Goal: Task Accomplishment & Management: Manage account settings

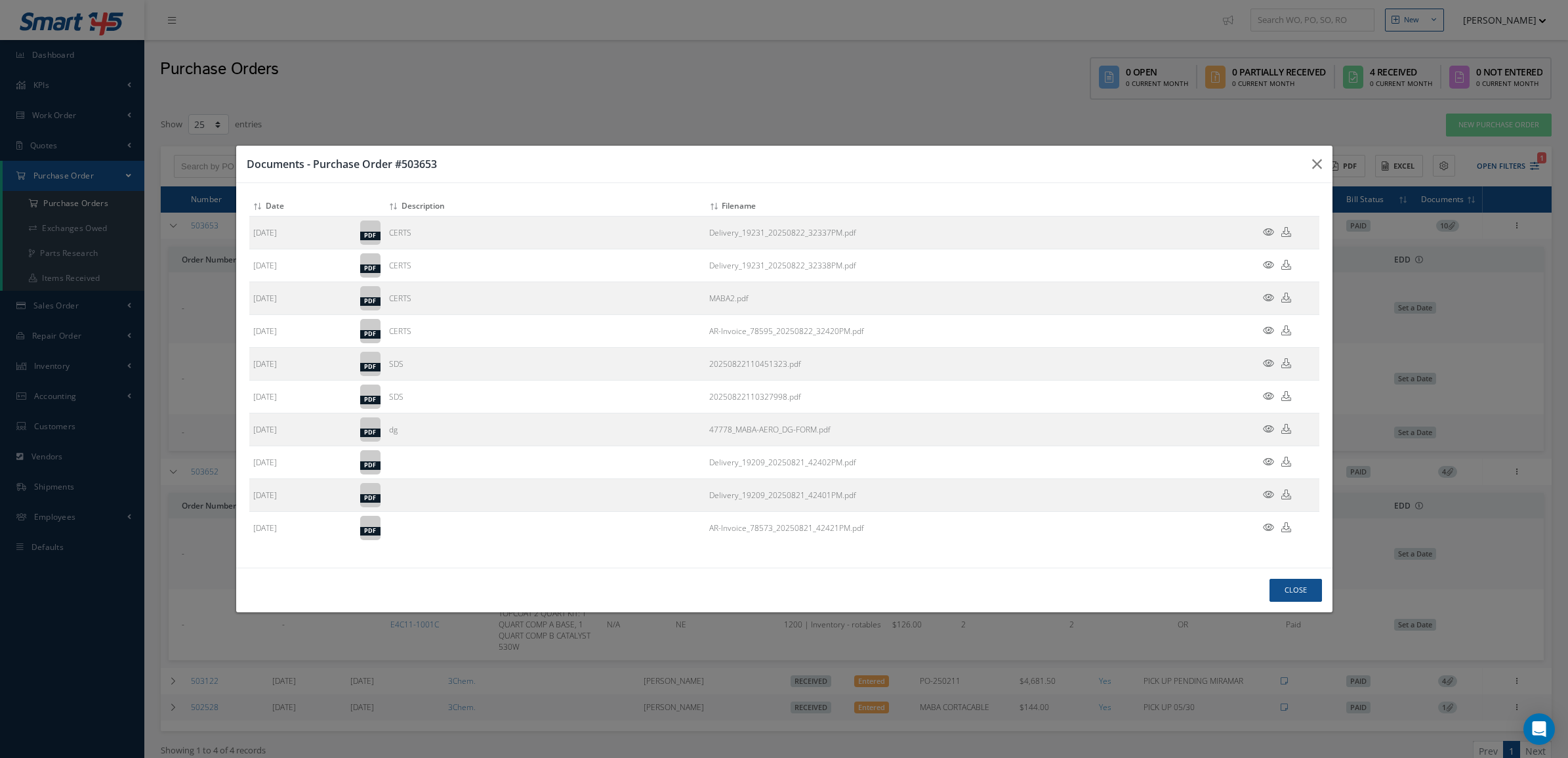
select select "25"
click at [1286, 589] on button "Close" at bounding box center [1296, 590] width 53 height 23
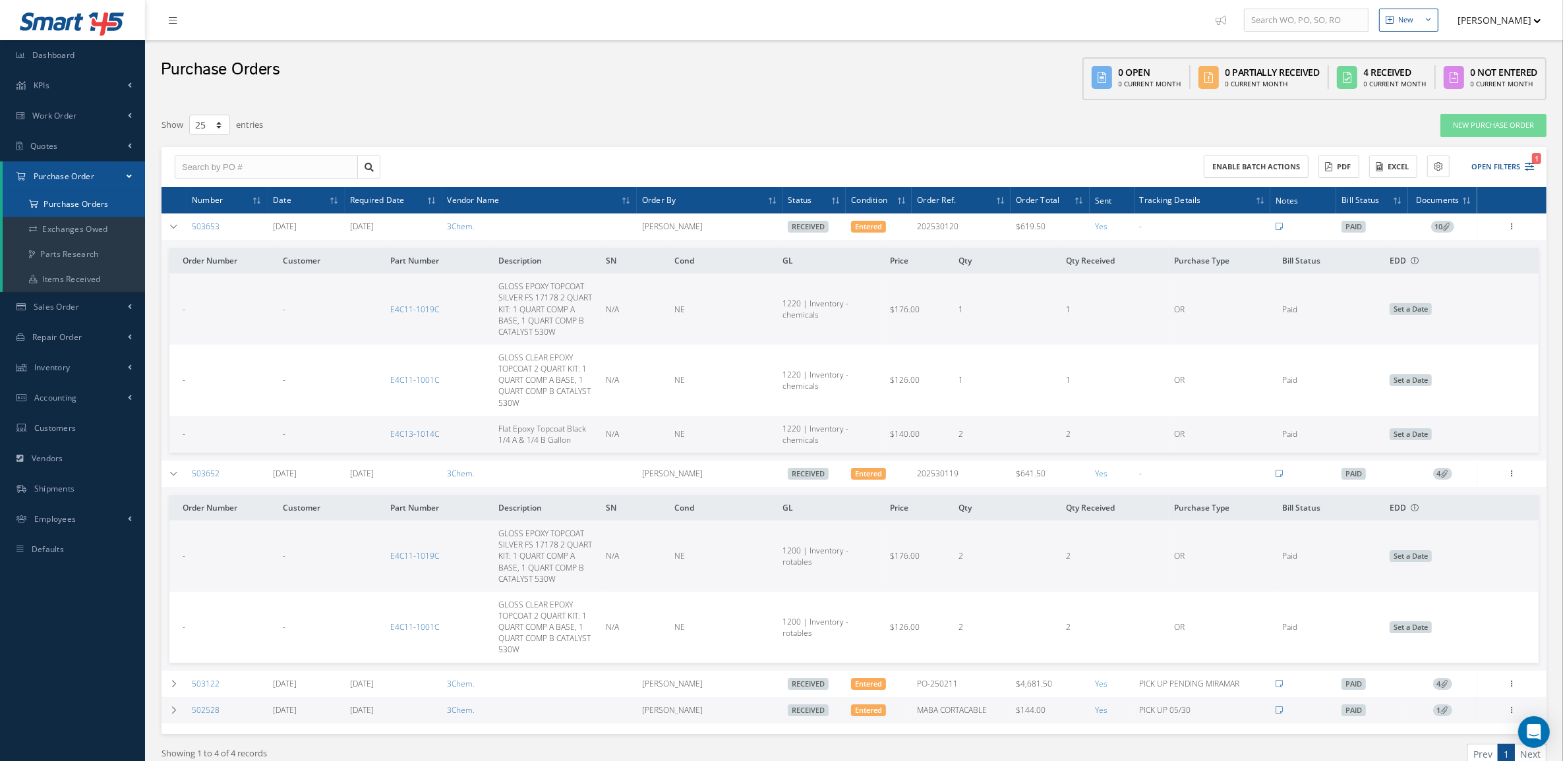
click at [90, 202] on a=1&status_id=2&status_id=3&status_id=5&collapsedFilters"] "Purchase Orders" at bounding box center [74, 204] width 142 height 25
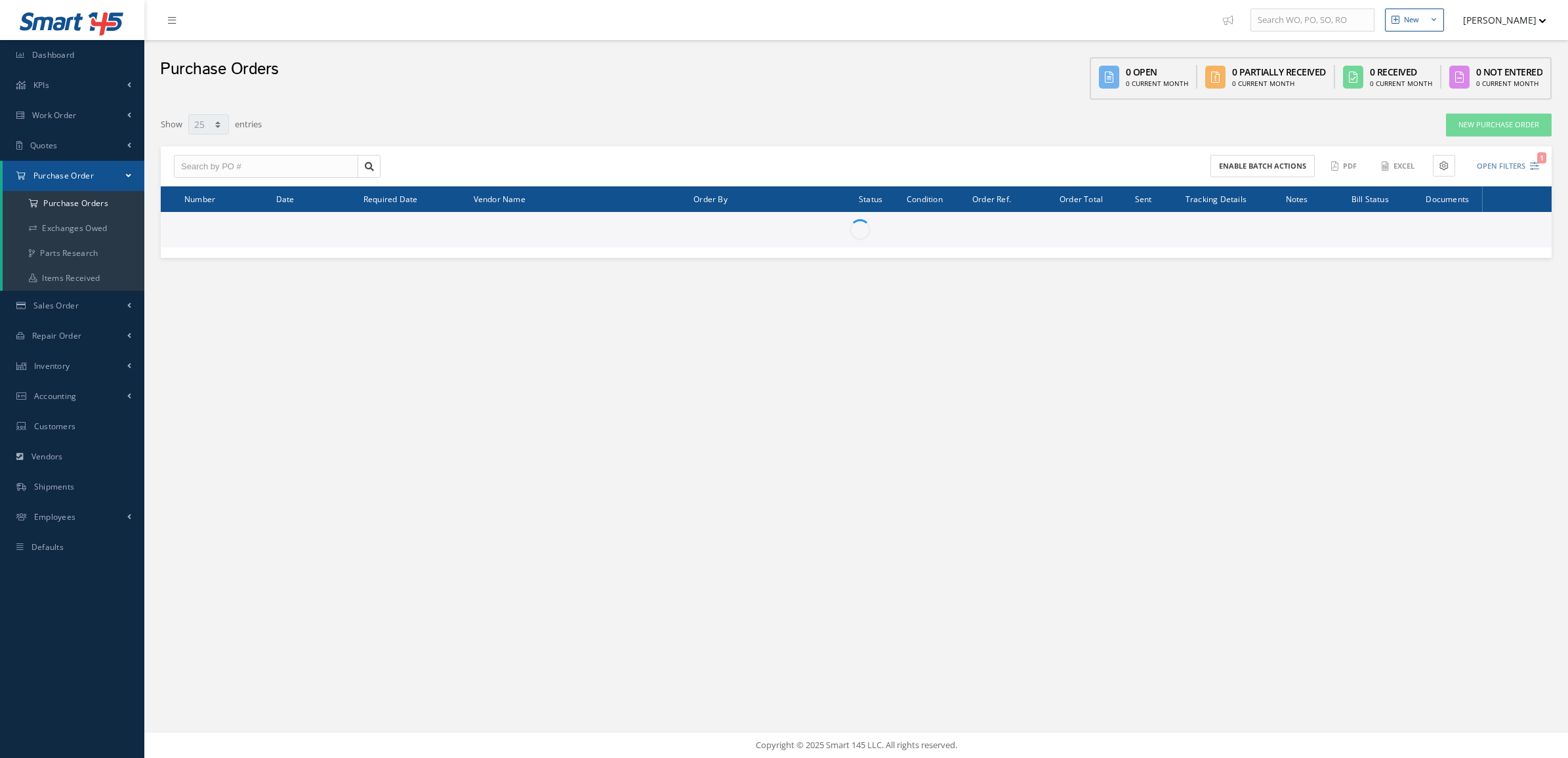
select select "25"
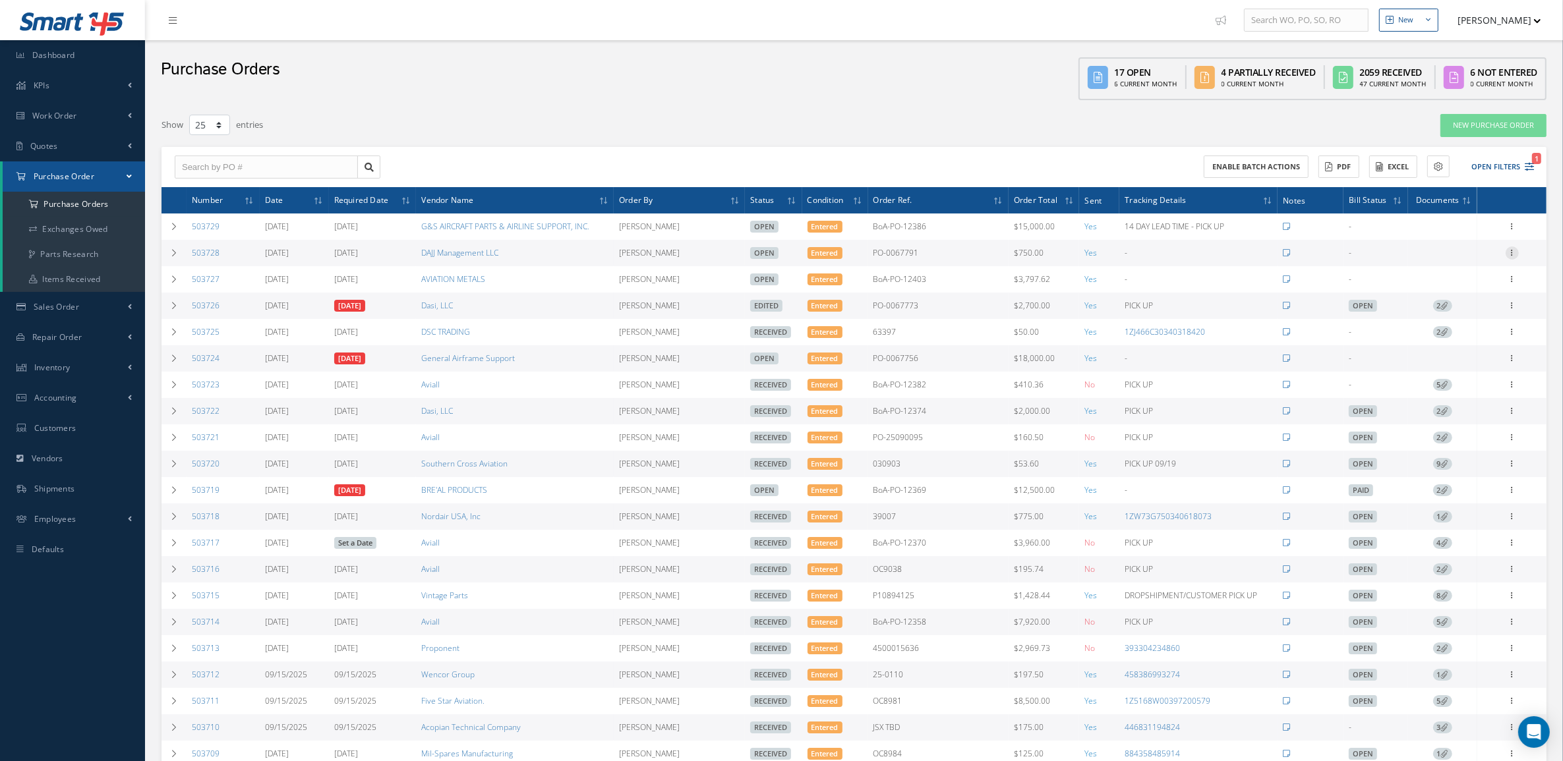
drag, startPoint x: 1513, startPoint y: 256, endPoint x: 1508, endPoint y: 250, distance: 7.0
click at [1513, 254] on icon at bounding box center [1512, 252] width 13 height 11
click at [1451, 297] on link "Edit" at bounding box center [1451, 295] width 104 height 17
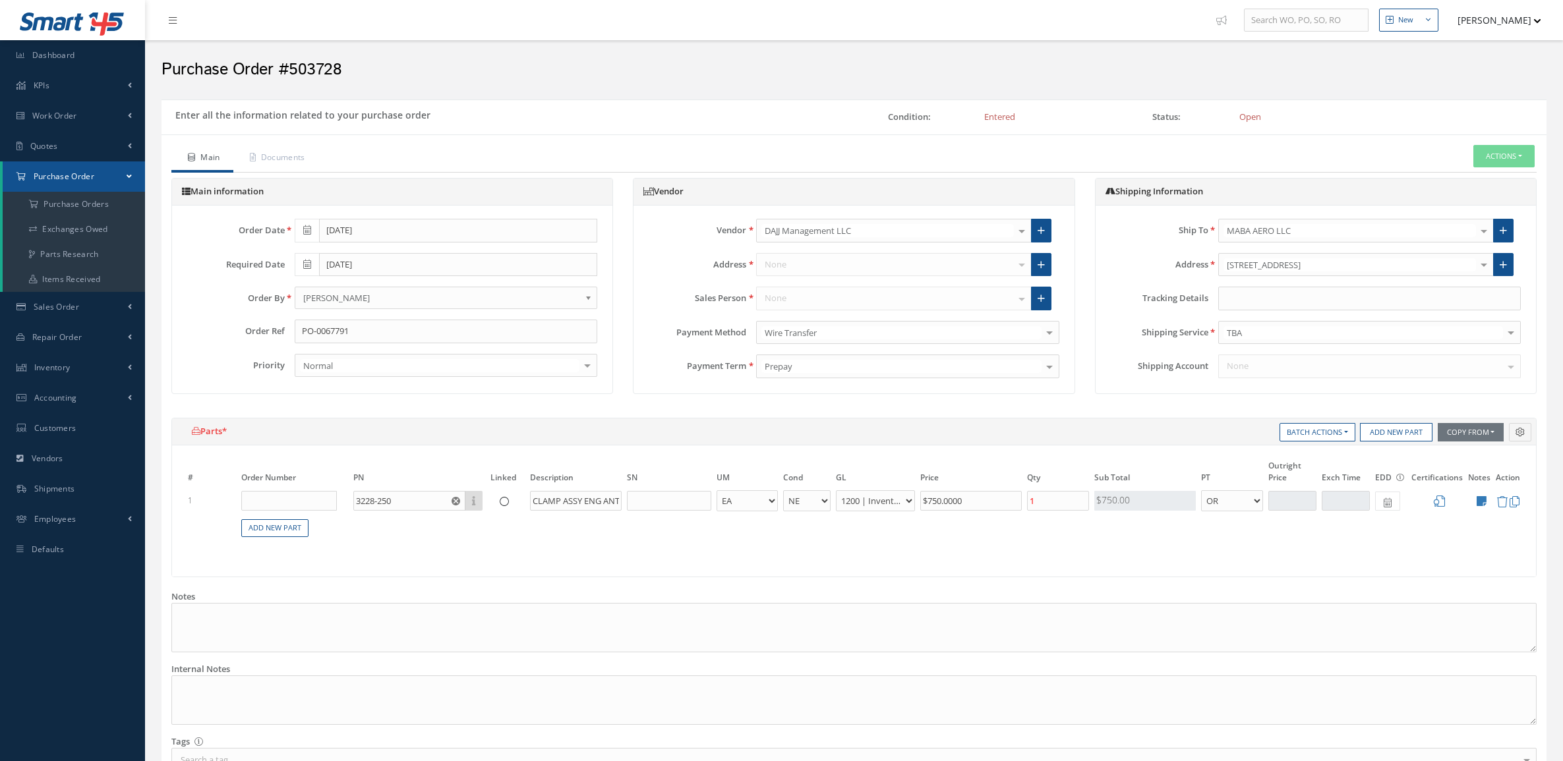
select select "5"
select select "6"
select select "1"
click at [1233, 303] on input "text" at bounding box center [1369, 299] width 303 height 24
paste input "884671075528"
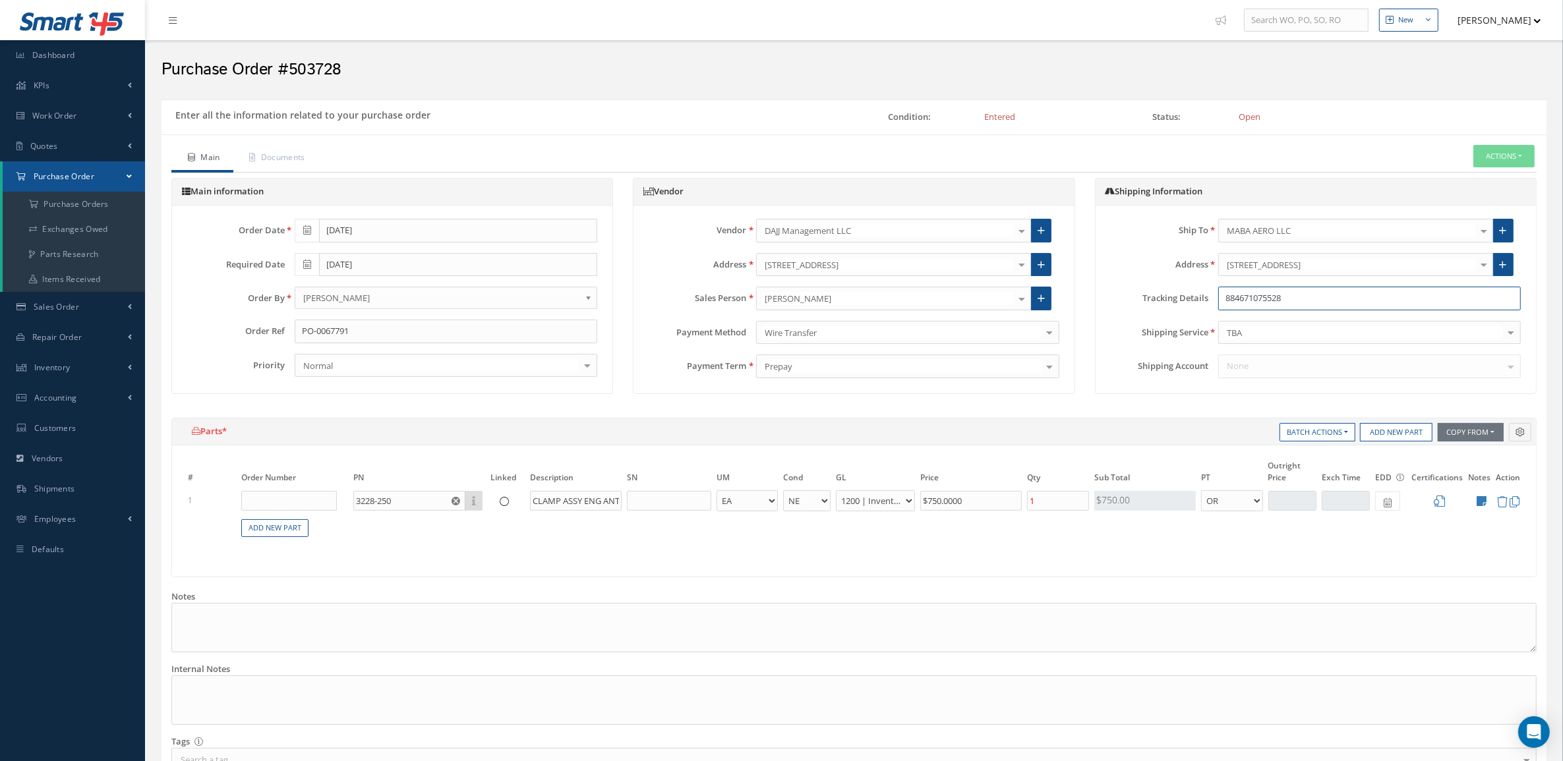
type input "884671075528"
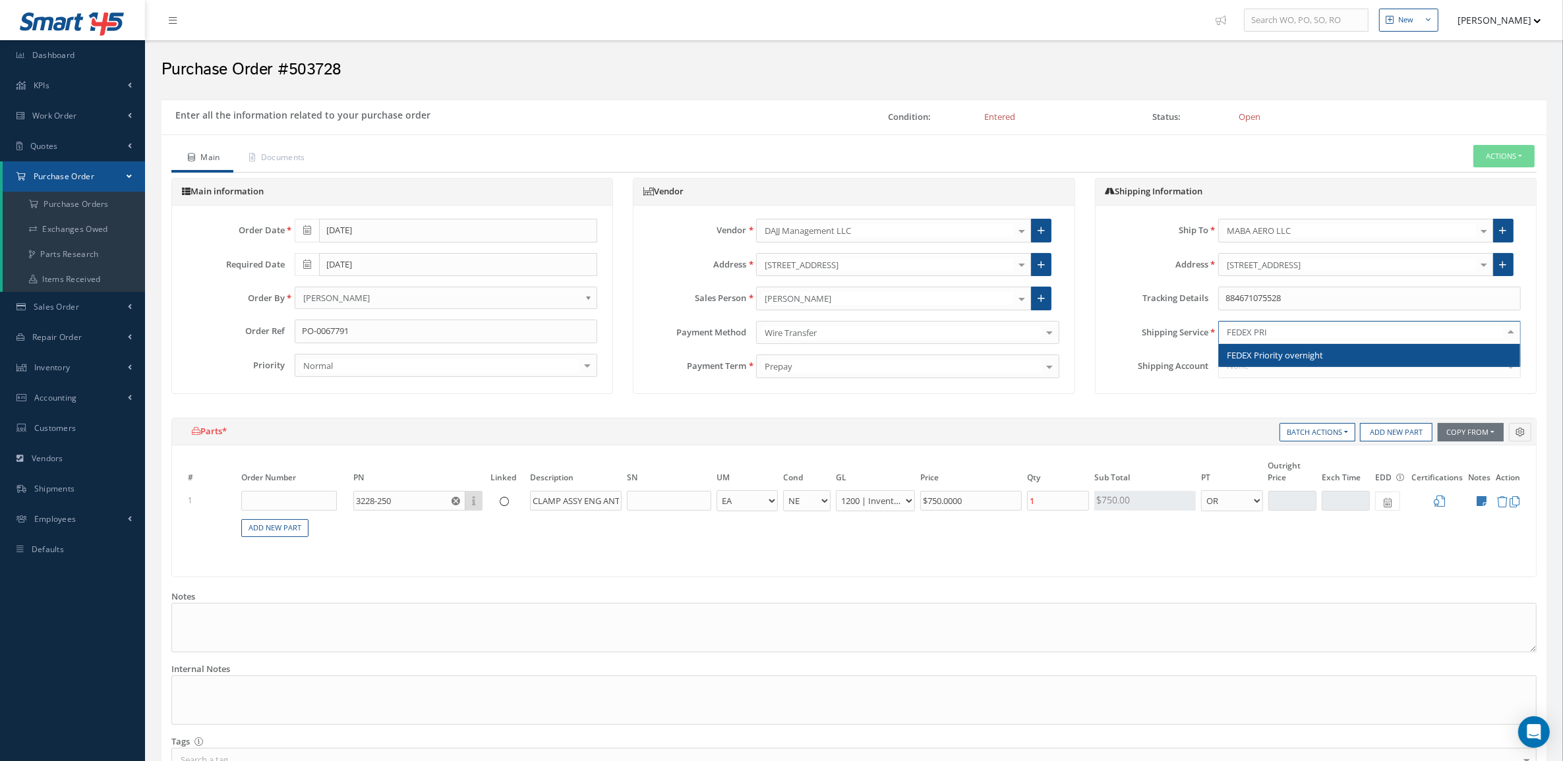
type input "FEDEX PRIO"
click at [1270, 359] on span "FEDEX Priority overnight" at bounding box center [1275, 355] width 96 height 12
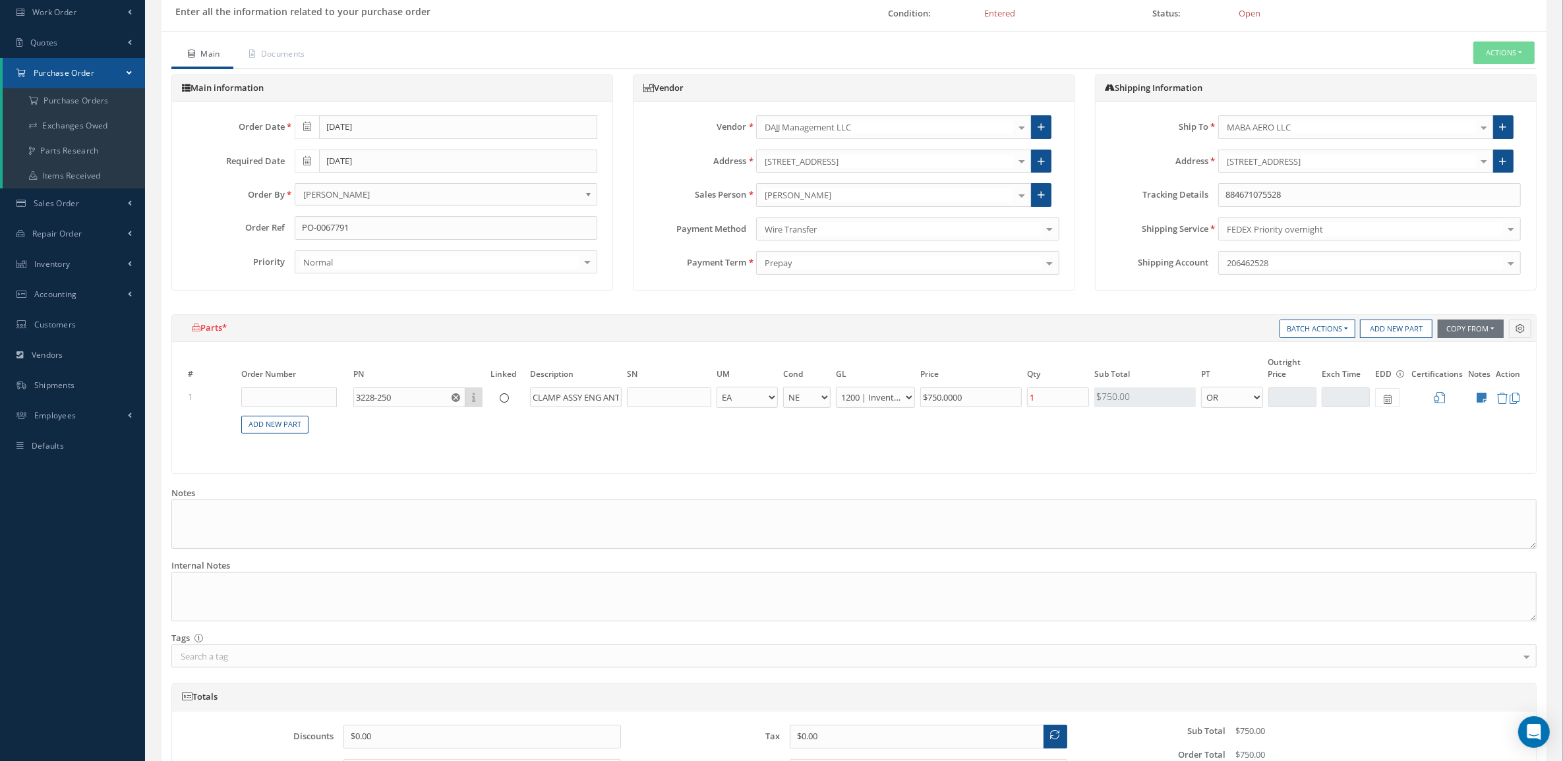
scroll to position [251, 0]
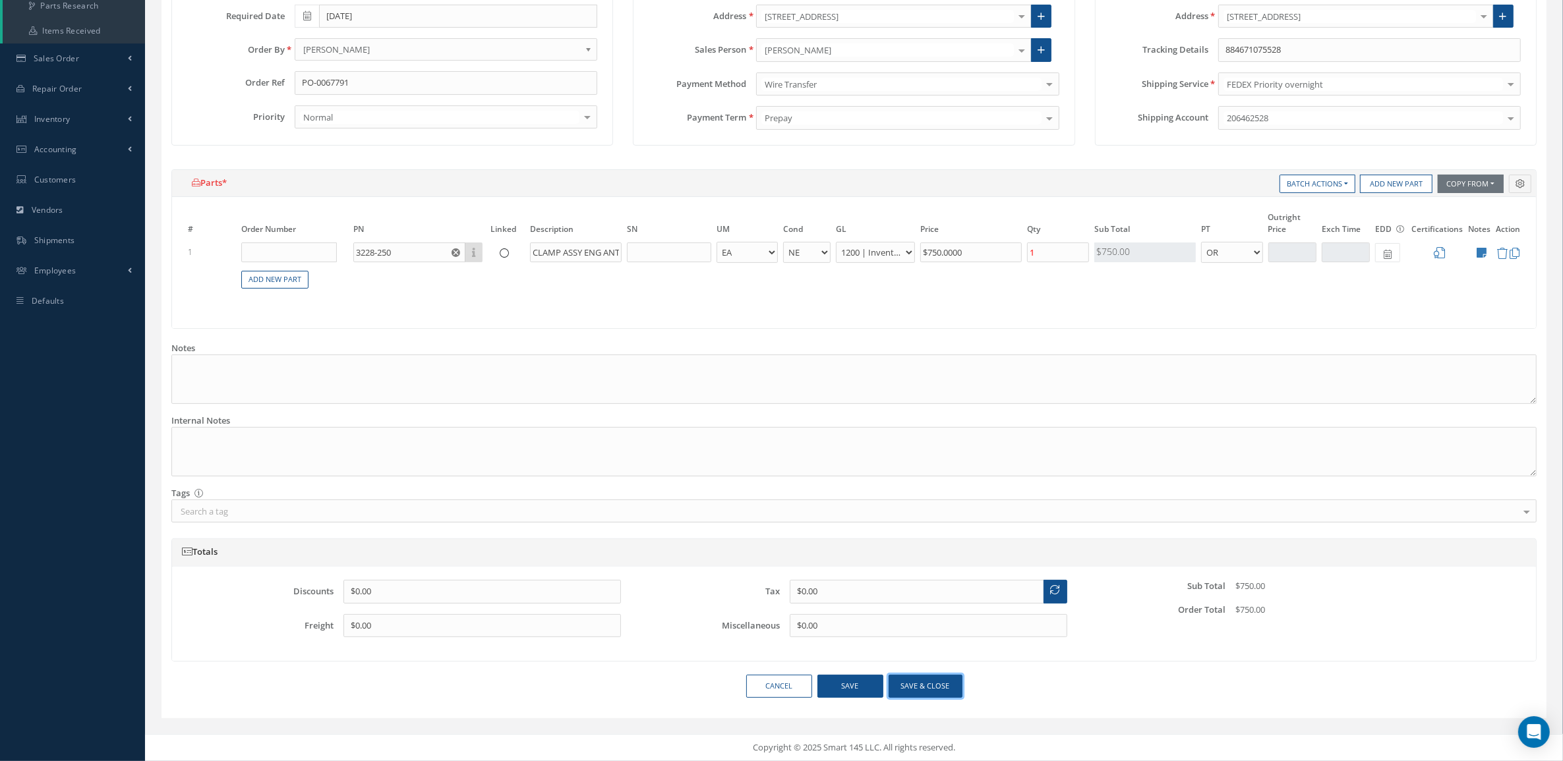
click at [938, 682] on button "Save & close" at bounding box center [926, 686] width 74 height 23
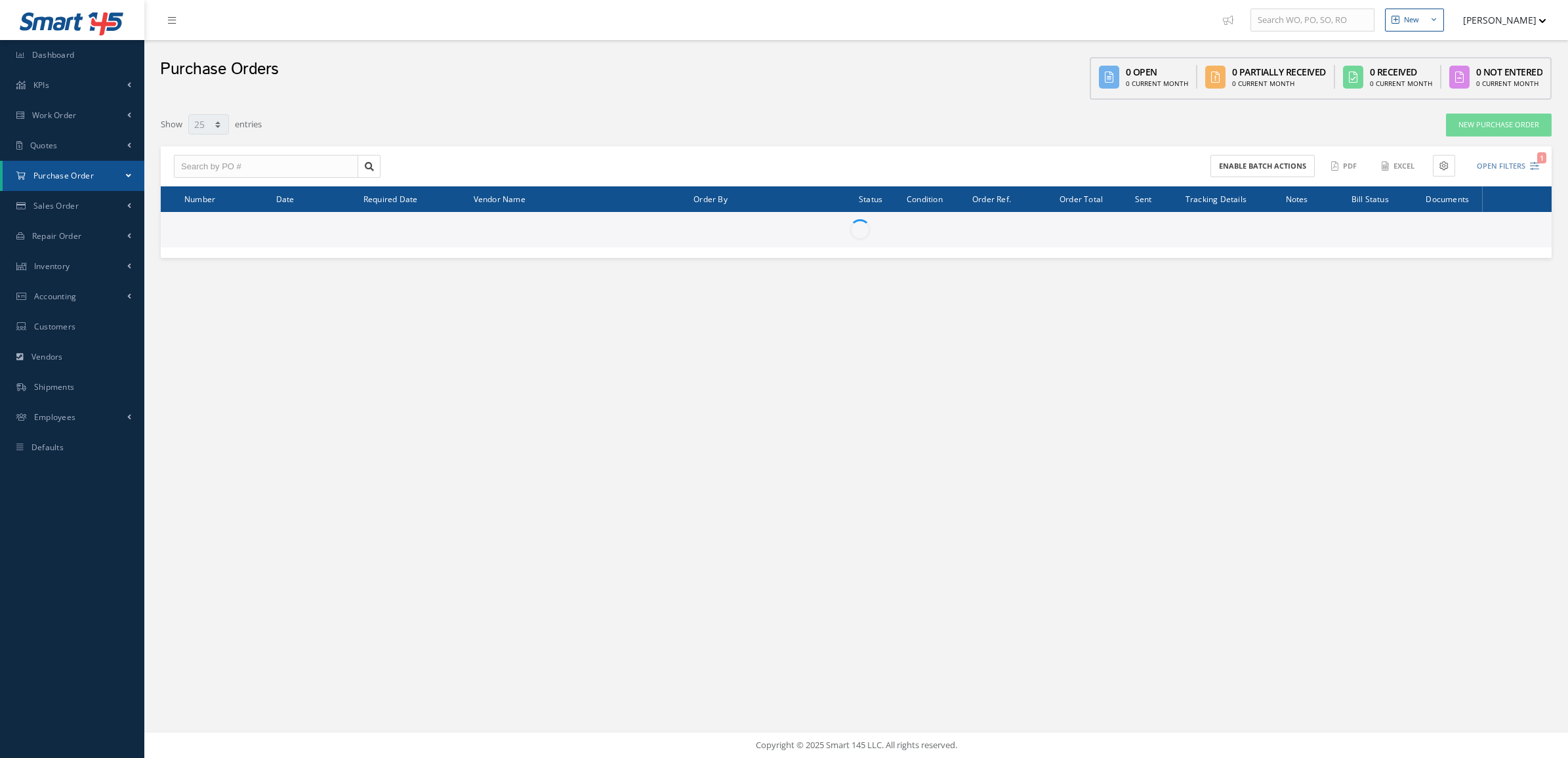
select select "25"
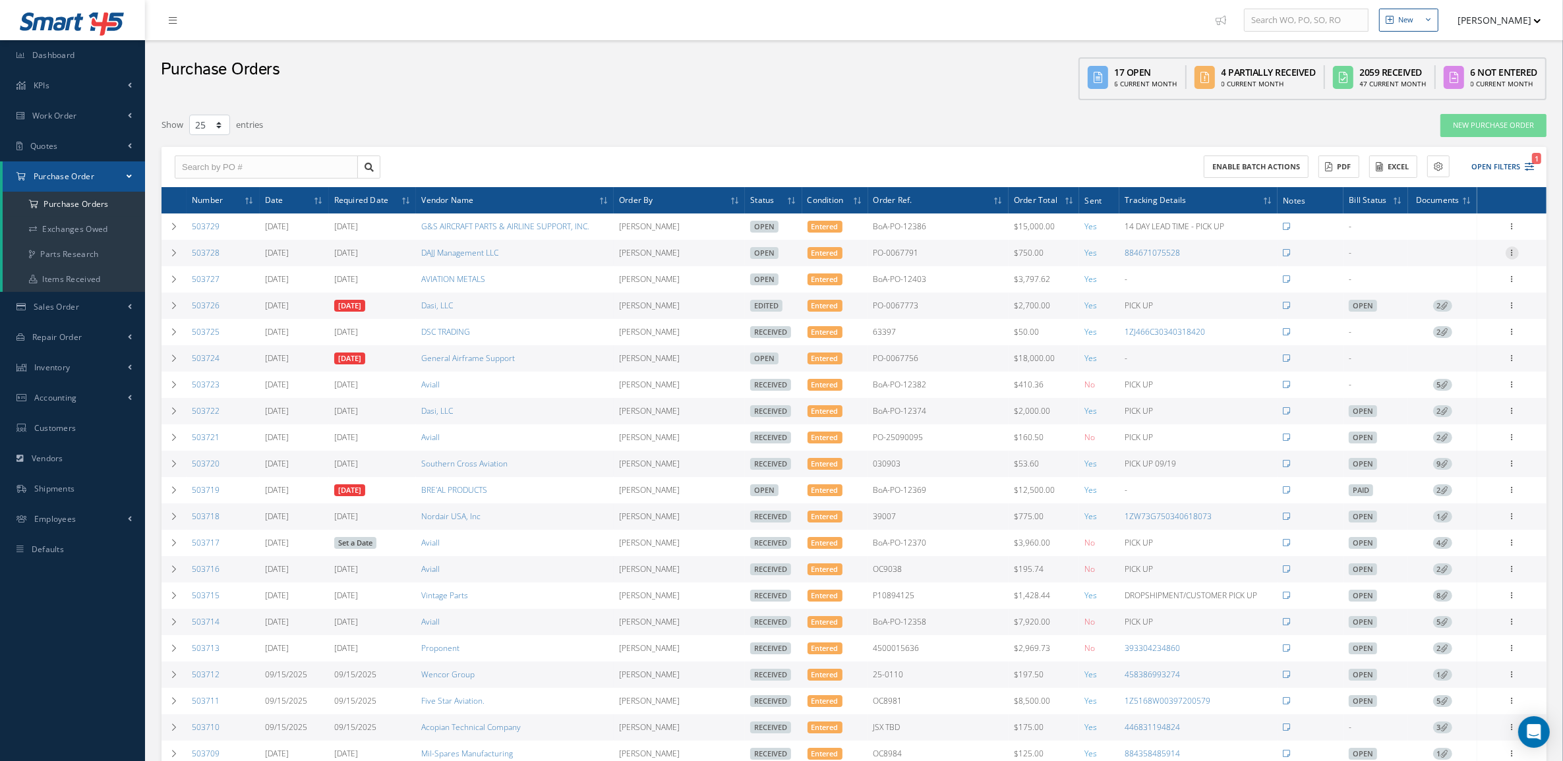
click at [1513, 252] on icon at bounding box center [1512, 252] width 13 height 11
click at [1449, 297] on link "Edit" at bounding box center [1451, 295] width 104 height 17
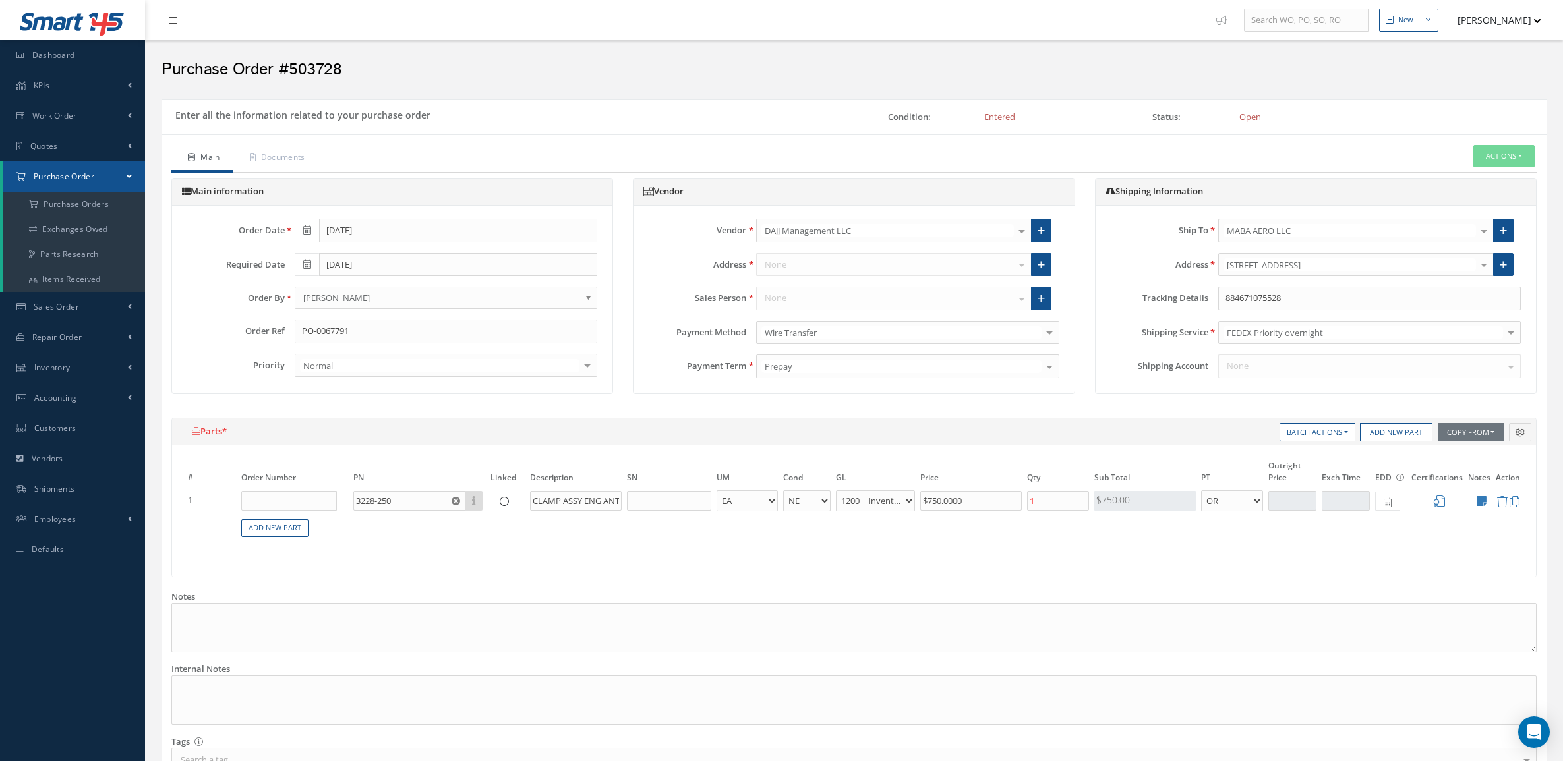
select select "5"
select select "6"
select select "1"
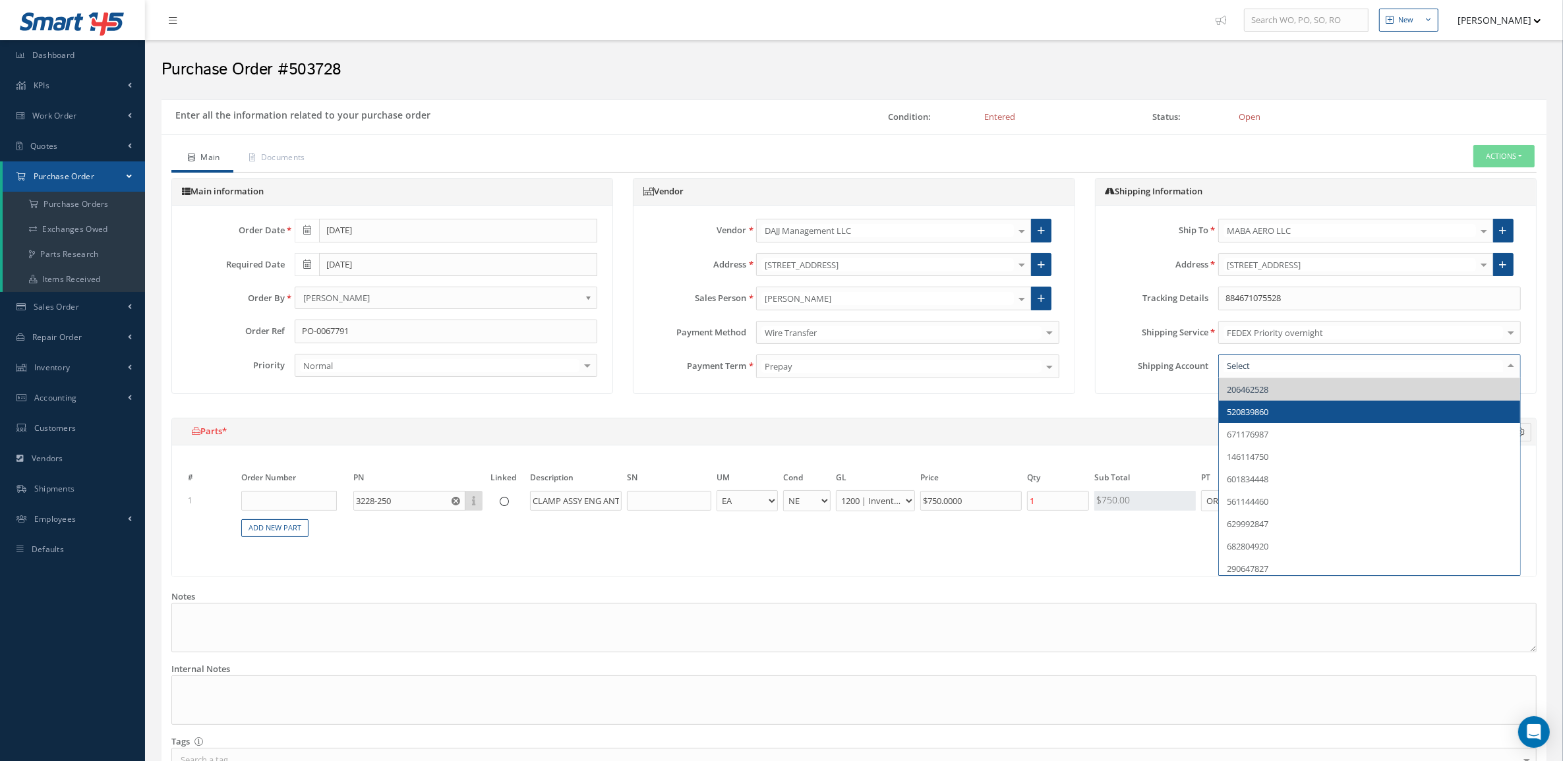
click at [1393, 407] on span "520839860" at bounding box center [1369, 412] width 301 height 22
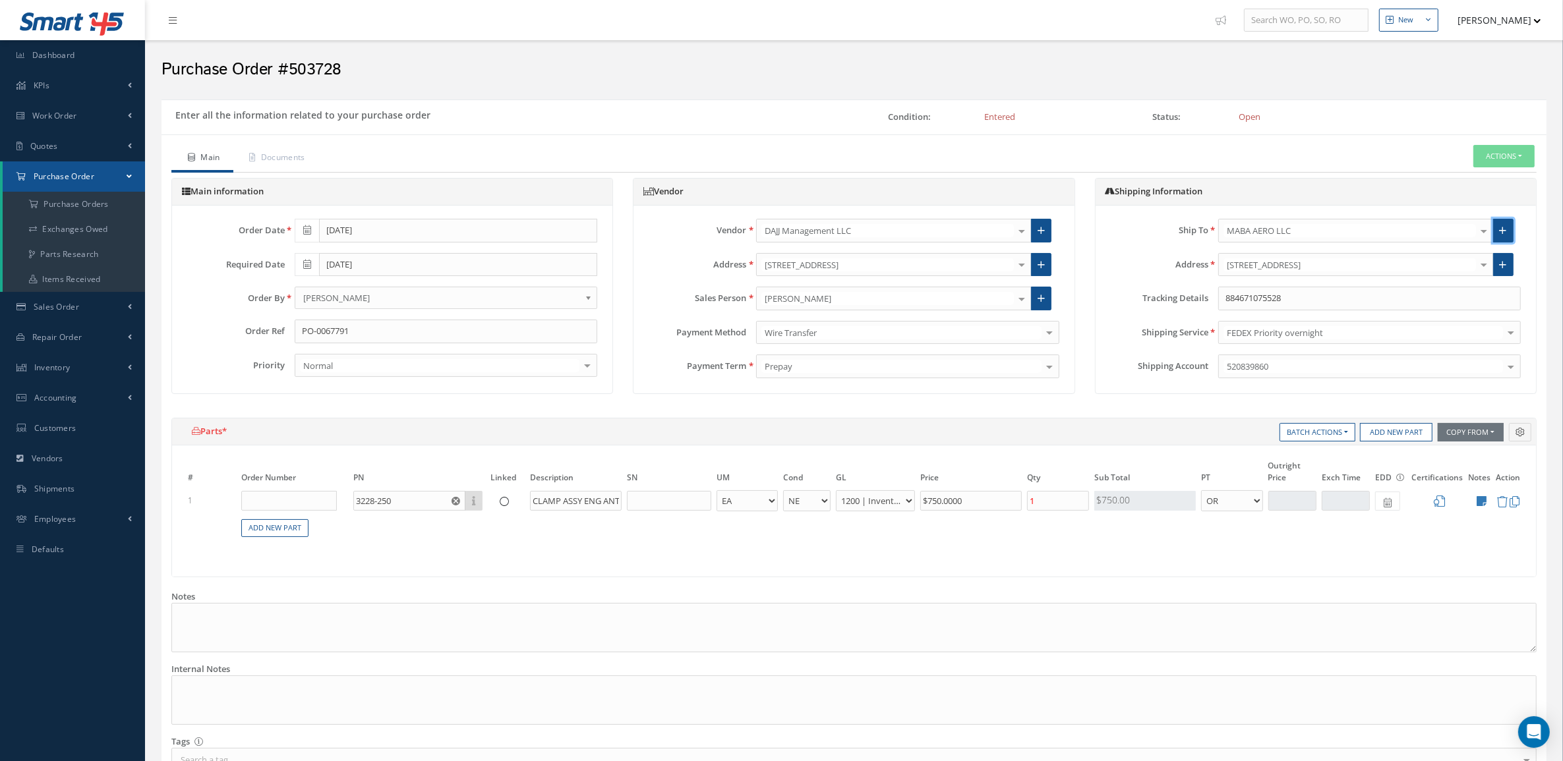
click at [1497, 232] on link at bounding box center [1503, 231] width 20 height 24
type input "0"
type input "100"
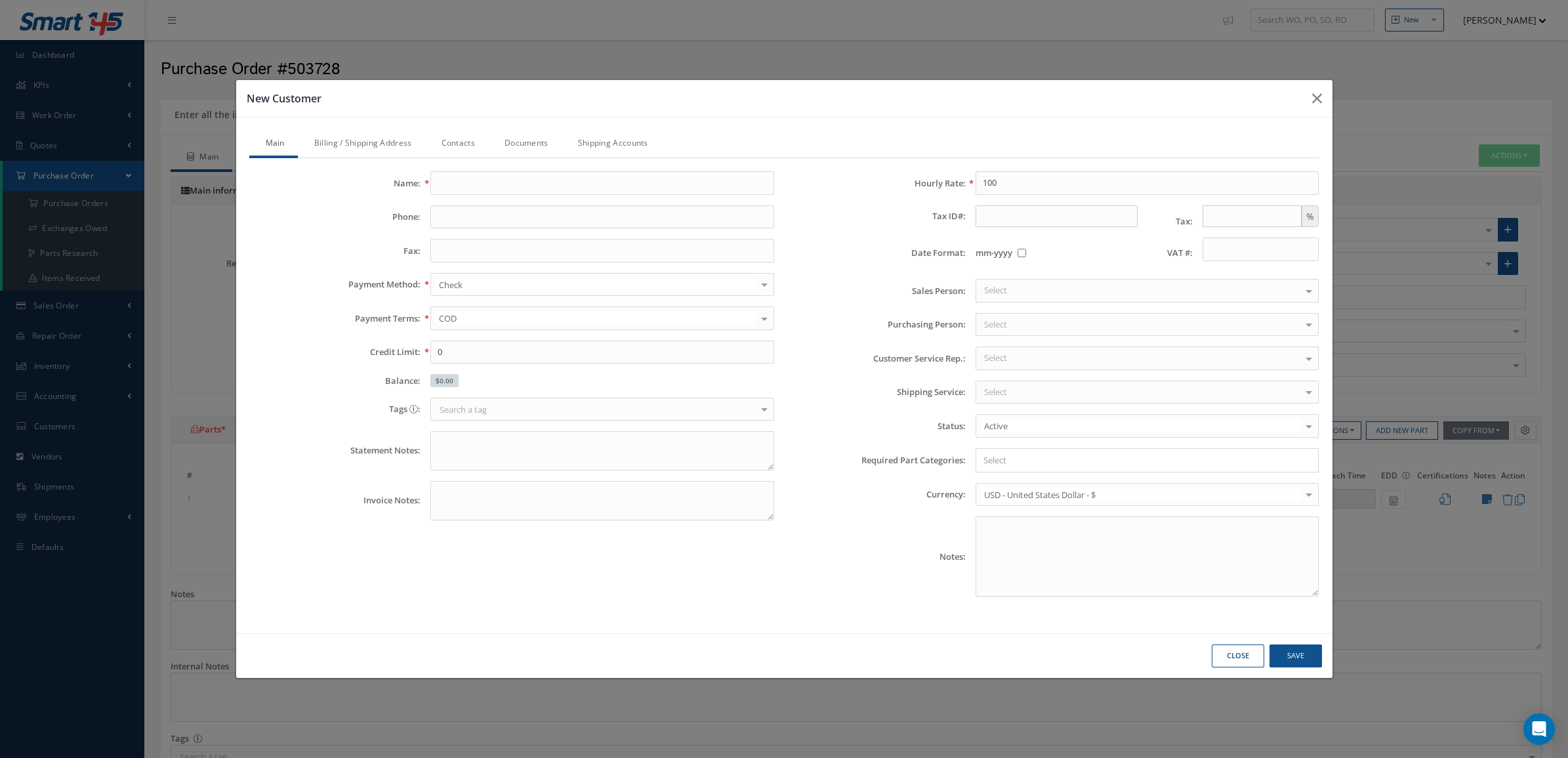
click at [397, 143] on link "Billing / Shipping Address" at bounding box center [361, 144] width 127 height 28
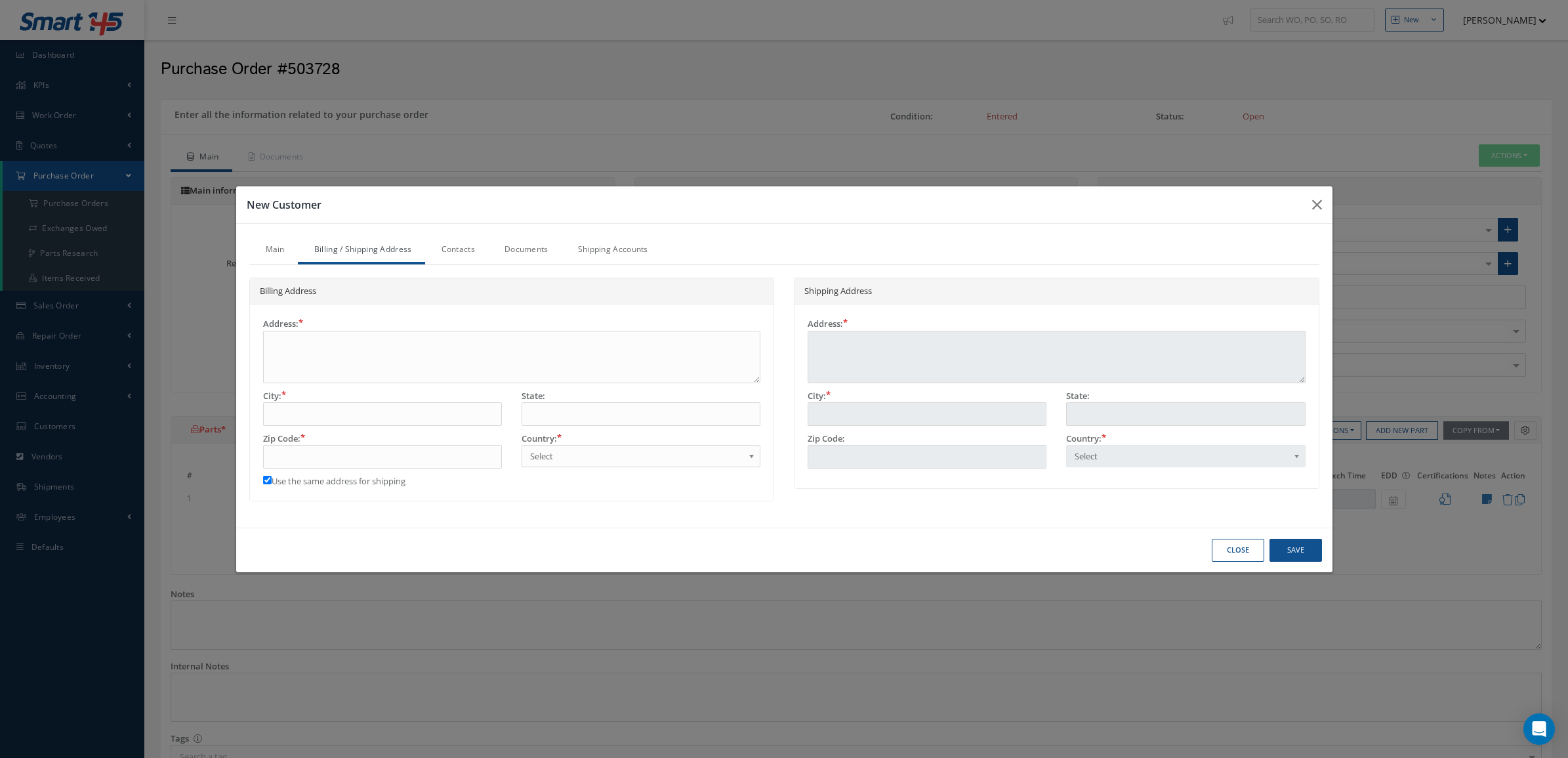
click at [572, 251] on link "Shipping Accounts" at bounding box center [611, 251] width 100 height 28
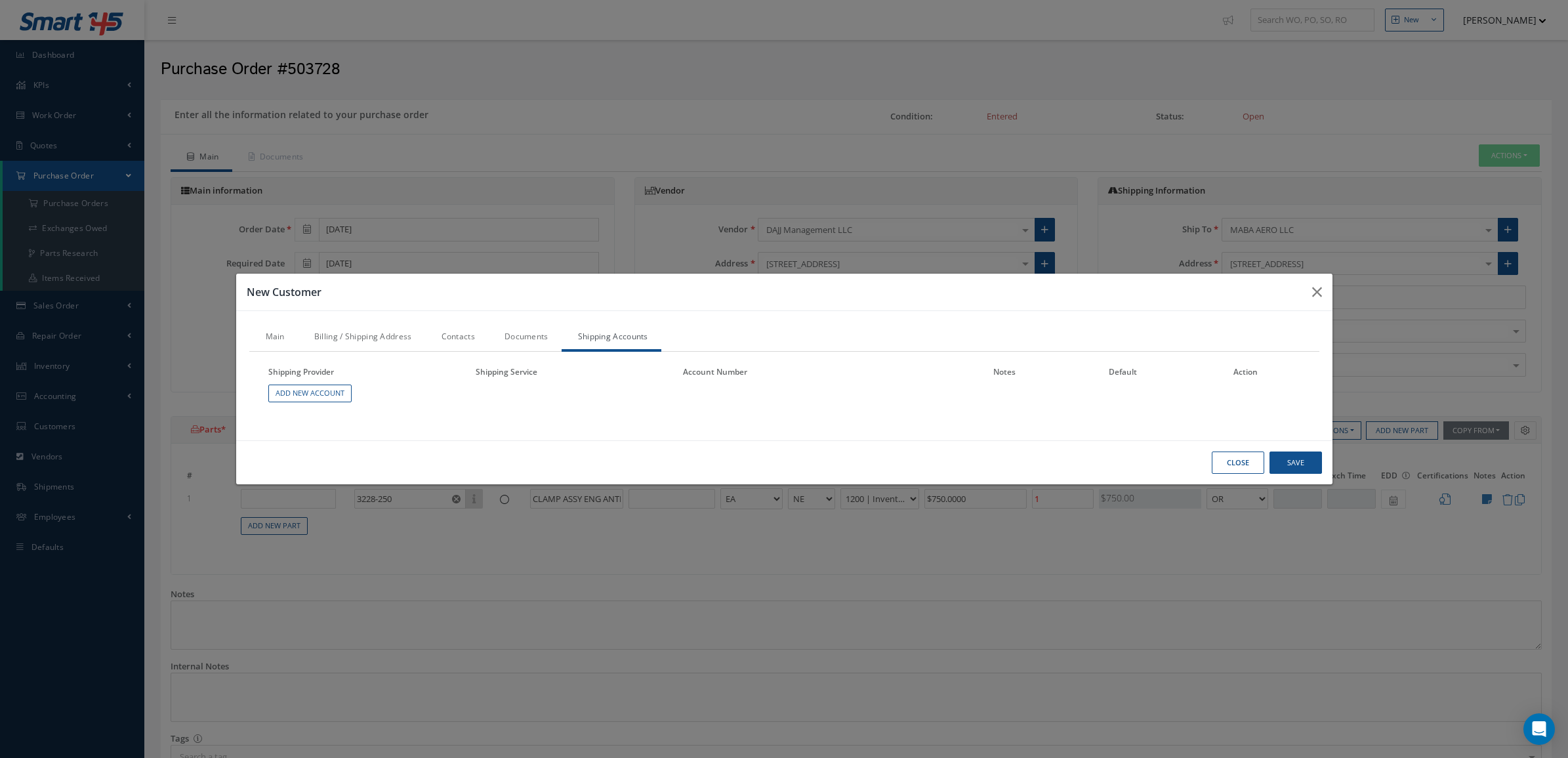
click at [280, 340] on link "Main" at bounding box center [273, 339] width 49 height 28
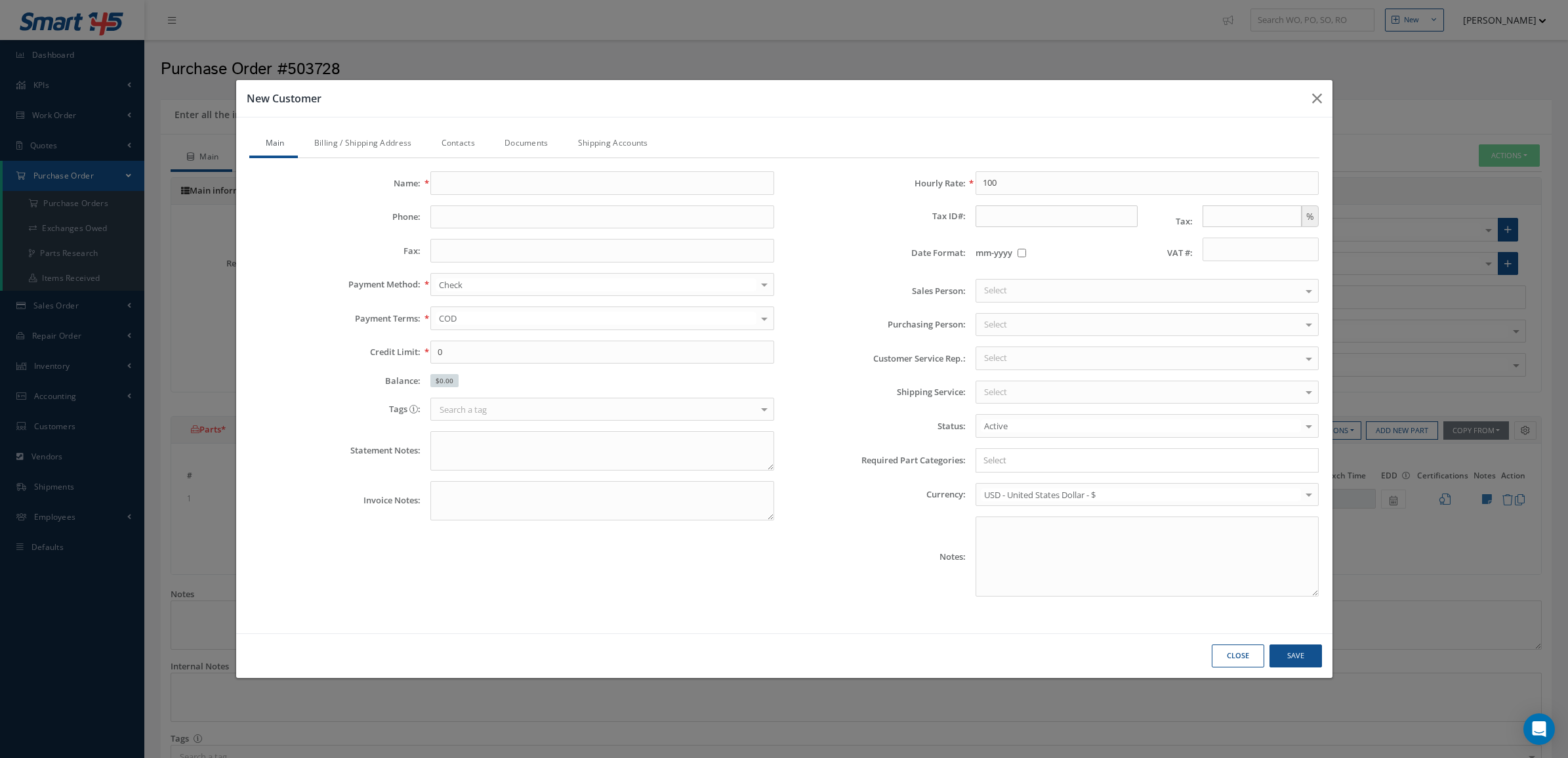
click at [1233, 658] on button "Close" at bounding box center [1238, 655] width 53 height 23
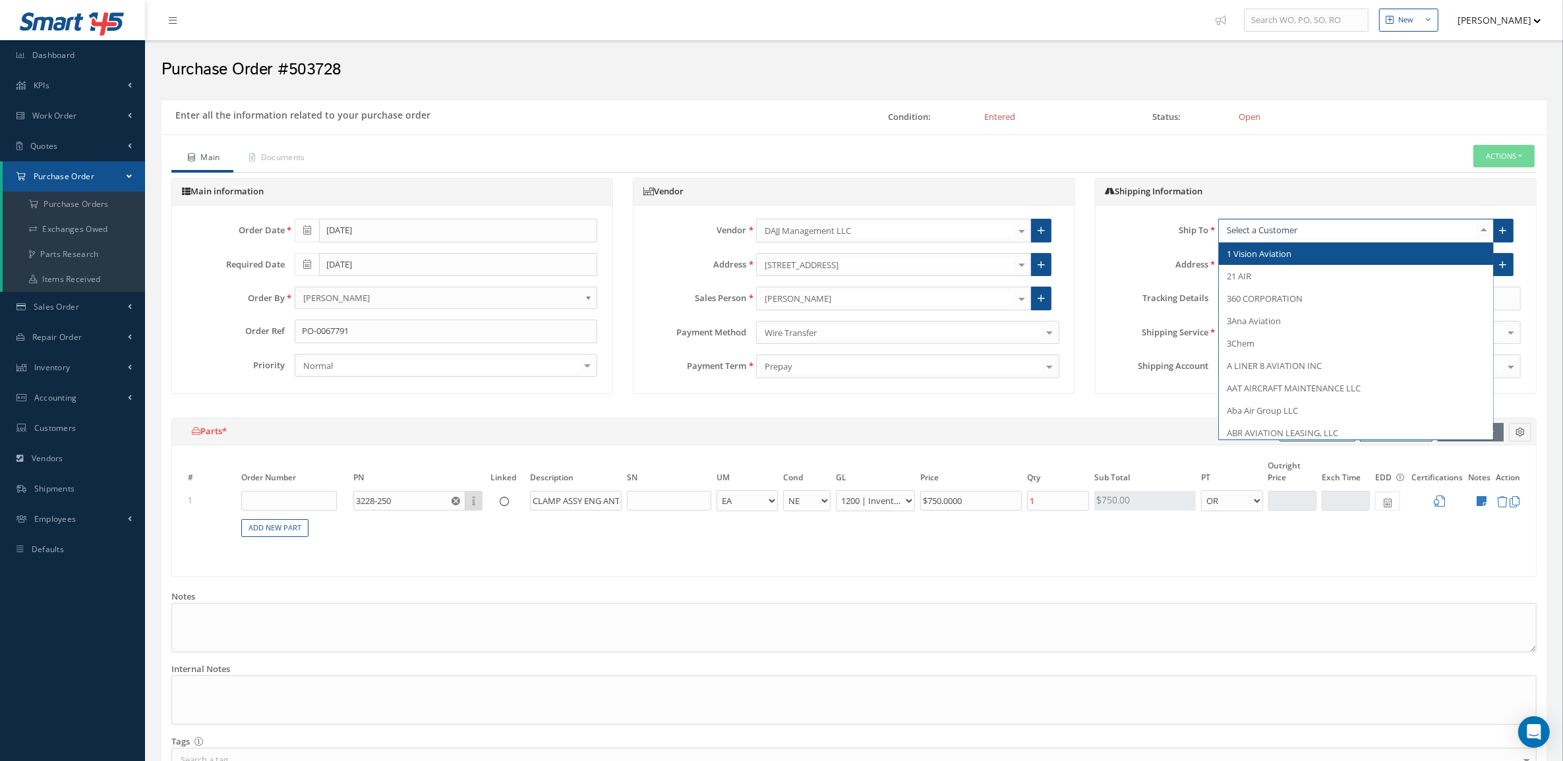
click at [1343, 228] on input "text" at bounding box center [1349, 230] width 252 height 13
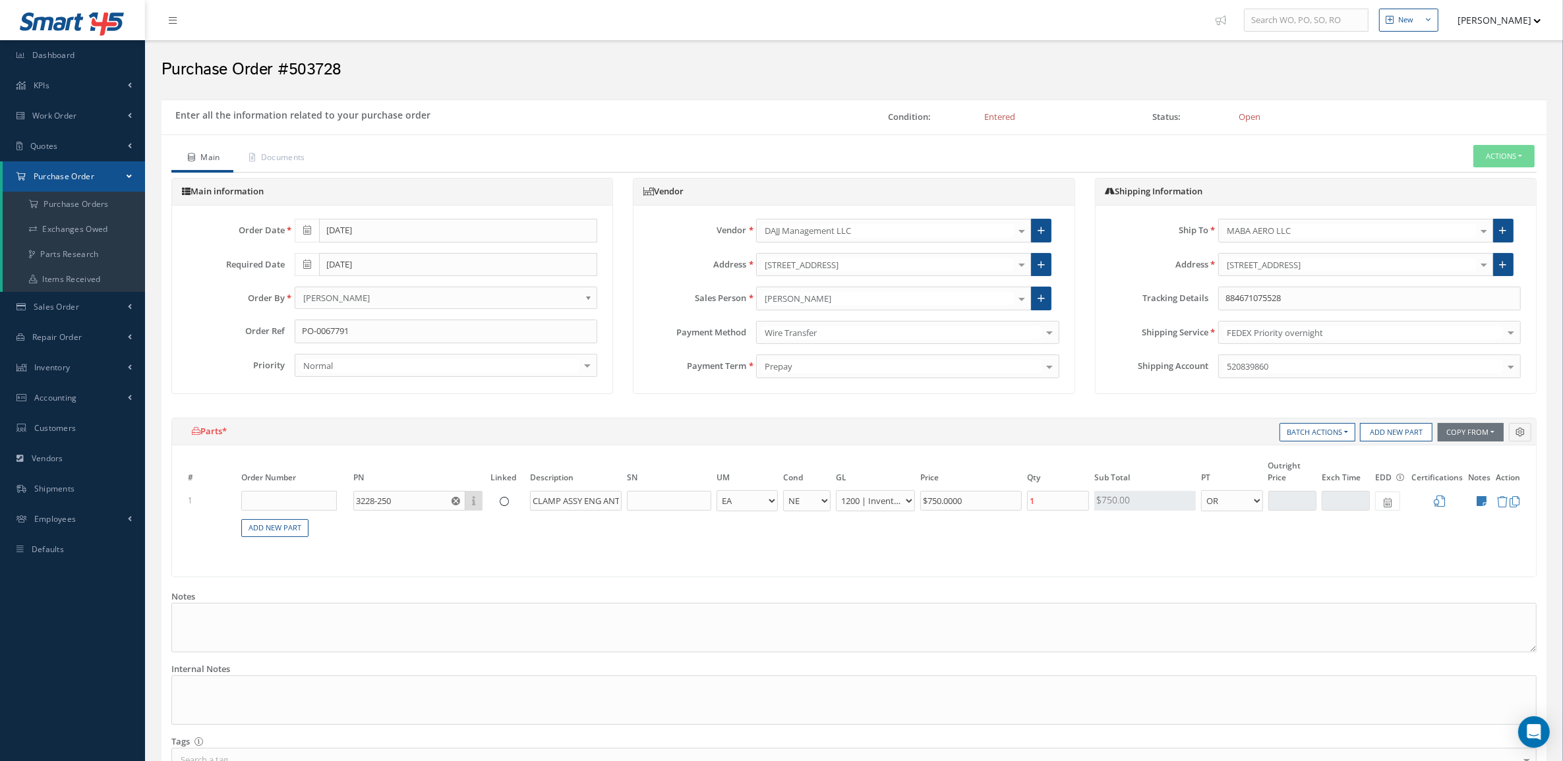
drag, startPoint x: 1360, startPoint y: 202, endPoint x: 1356, endPoint y: 192, distance: 10.6
click at [1357, 195] on div "Shipping Information" at bounding box center [1316, 193] width 440 height 28
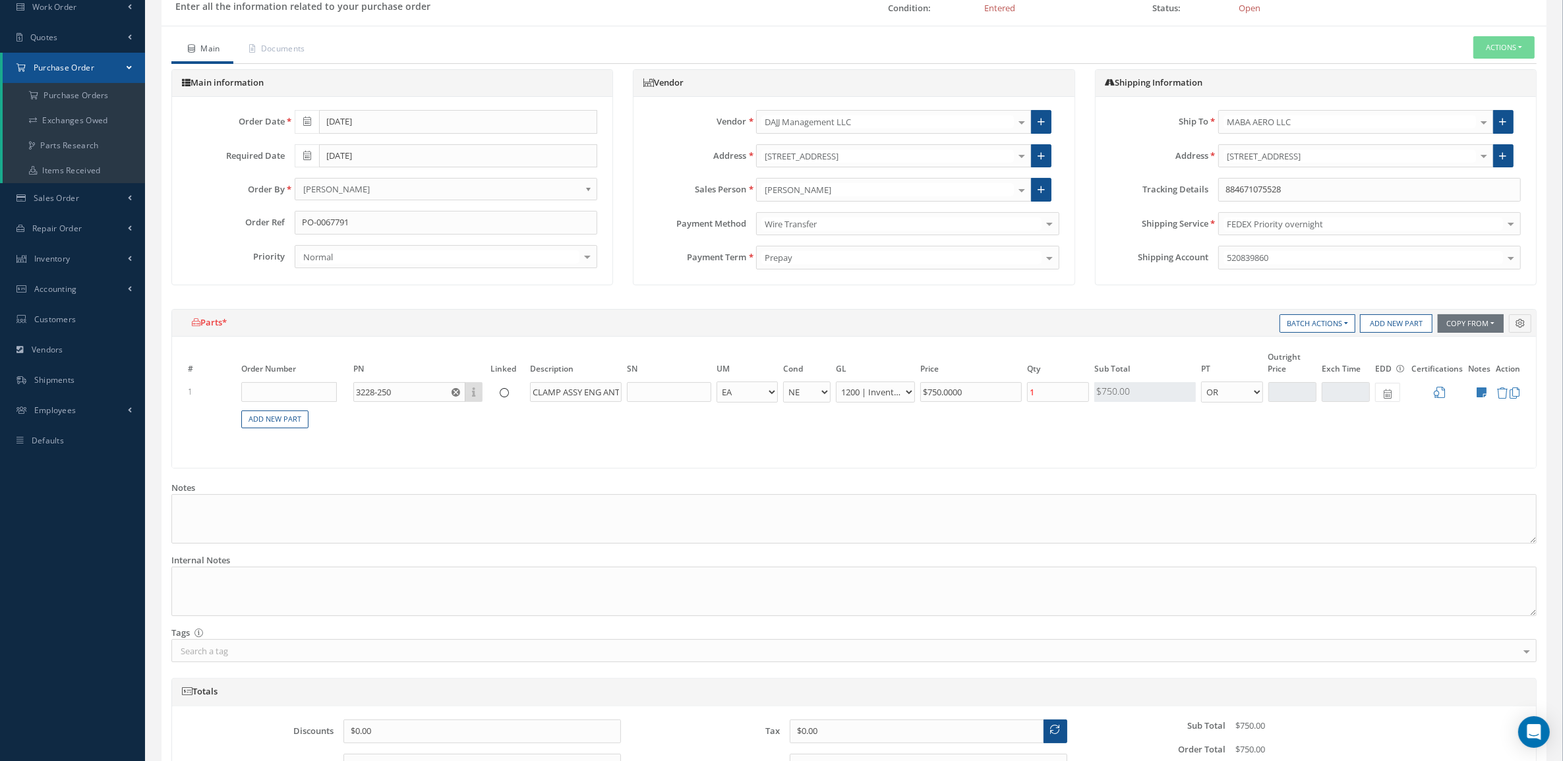
scroll to position [251, 0]
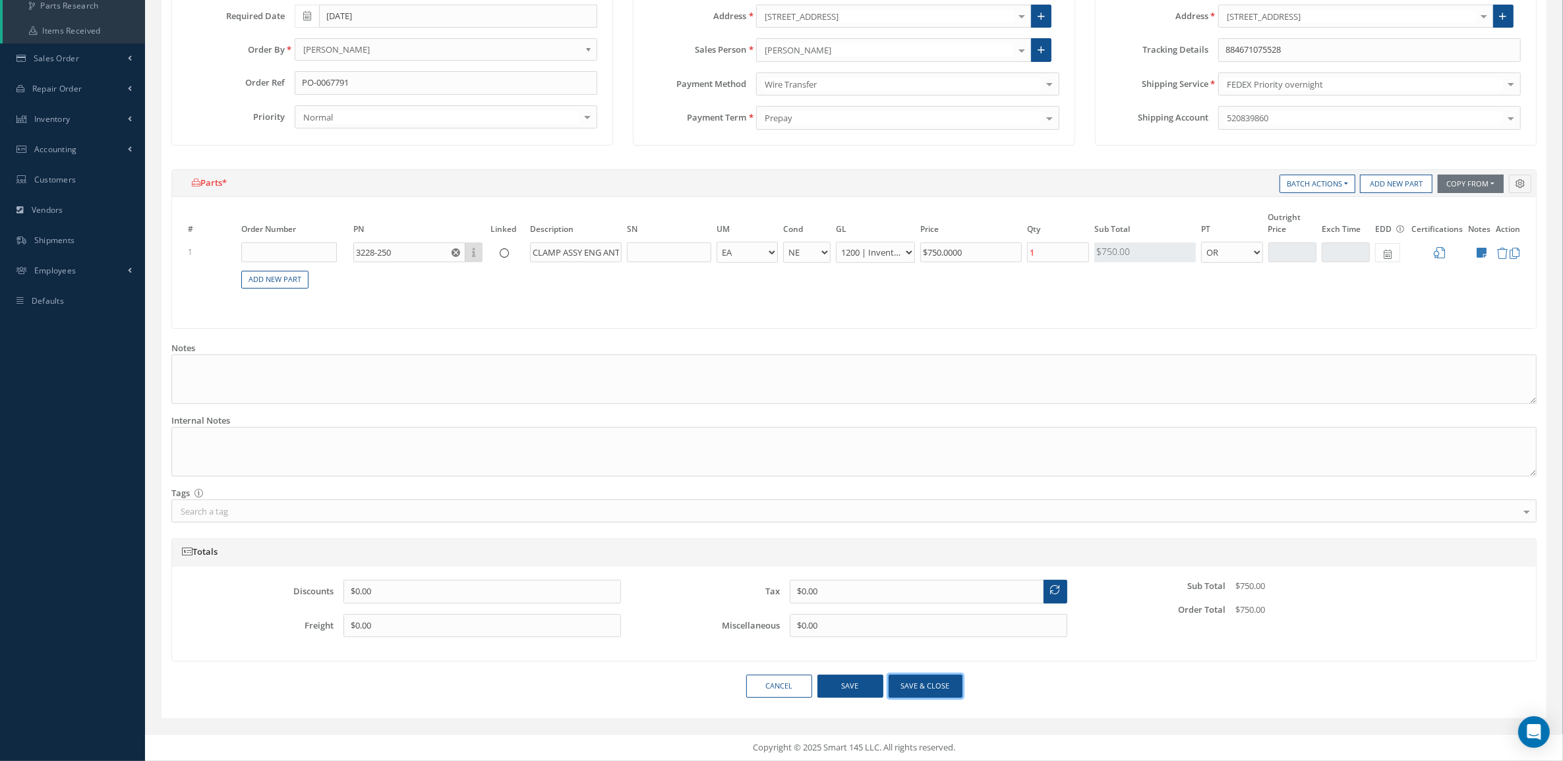
click at [943, 686] on button "Save & close" at bounding box center [926, 686] width 74 height 23
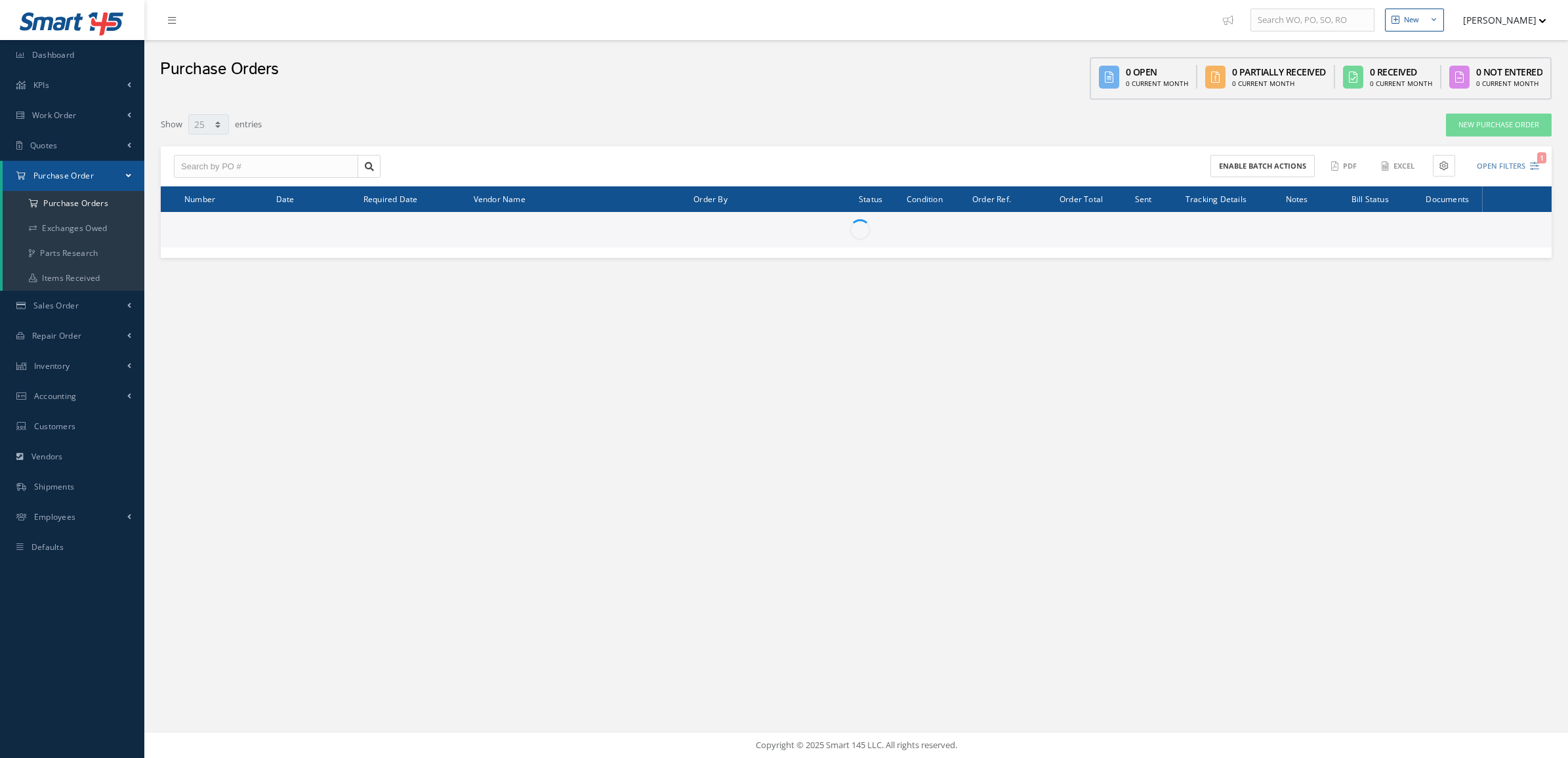
select select "25"
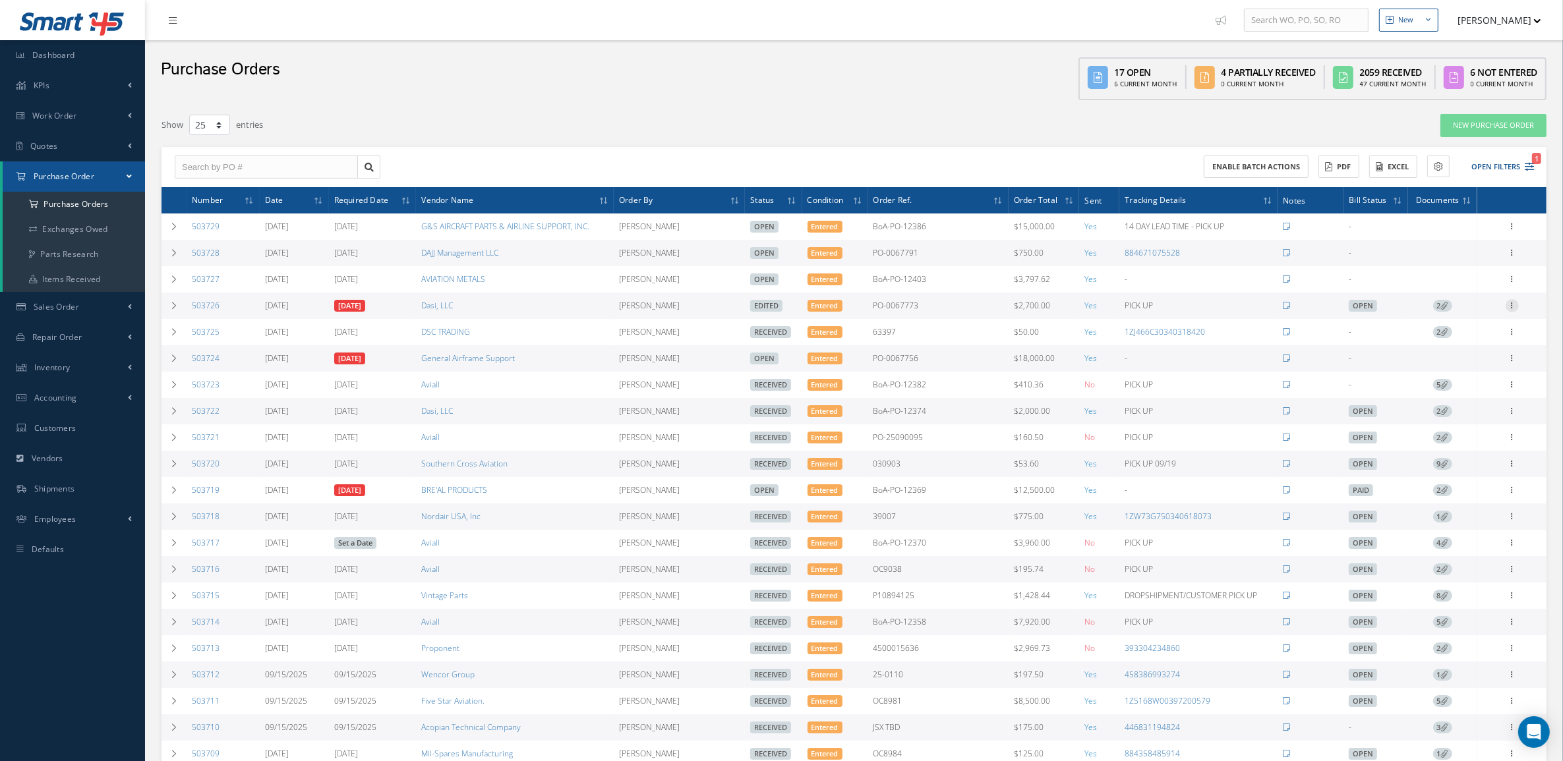
click at [1511, 305] on icon at bounding box center [1512, 304] width 13 height 11
click at [1438, 321] on link "Enter/Update" at bounding box center [1451, 314] width 104 height 17
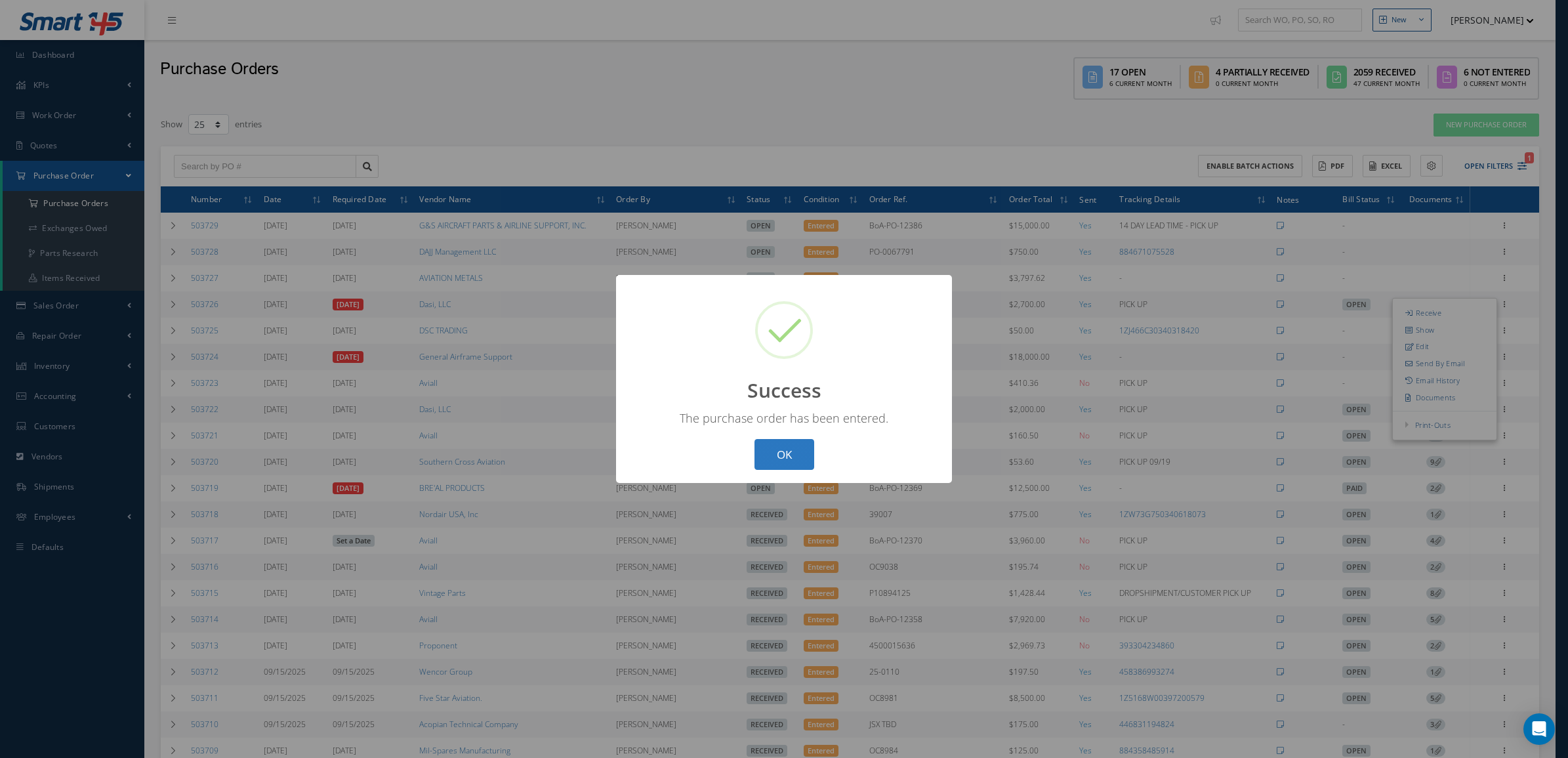
click at [779, 457] on button "OK" at bounding box center [784, 454] width 60 height 31
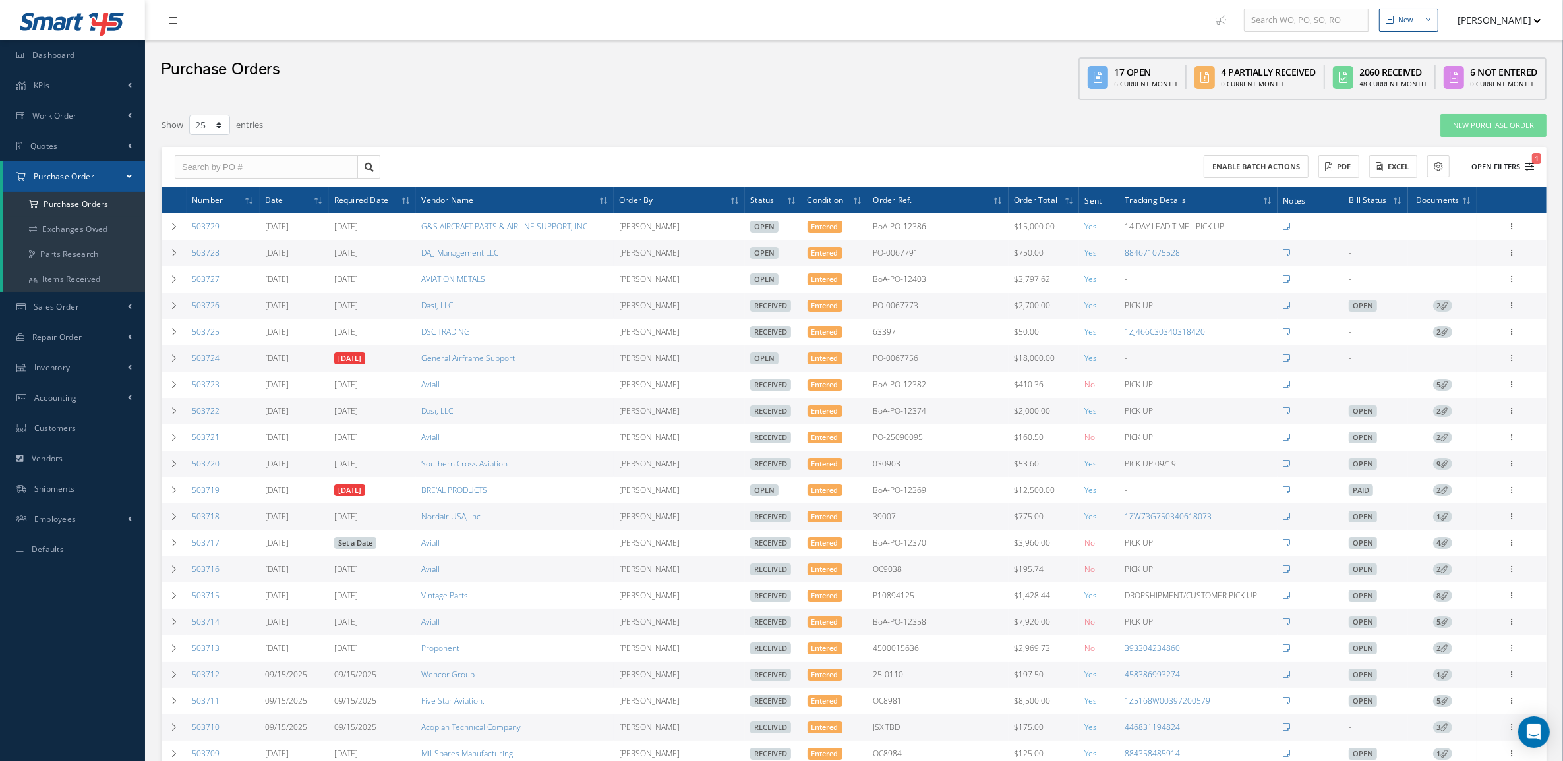
click at [1513, 173] on button "Open Filters 1" at bounding box center [1496, 167] width 74 height 22
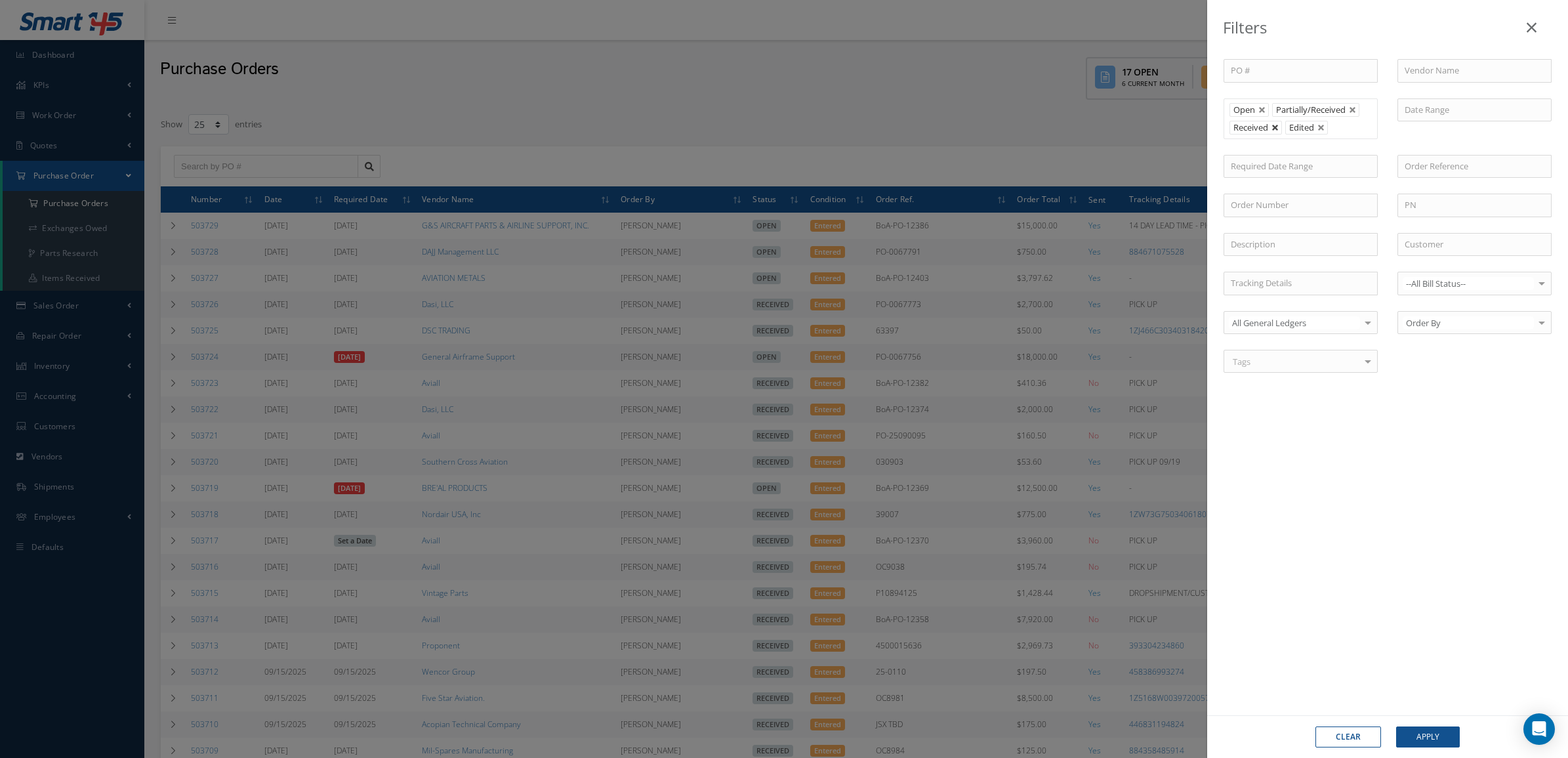
click at [1273, 130] on link at bounding box center [1275, 128] width 8 height 8
click at [1421, 724] on div "Clear Apply" at bounding box center [1388, 737] width 361 height 43
click at [1419, 731] on button "Apply" at bounding box center [1429, 737] width 64 height 21
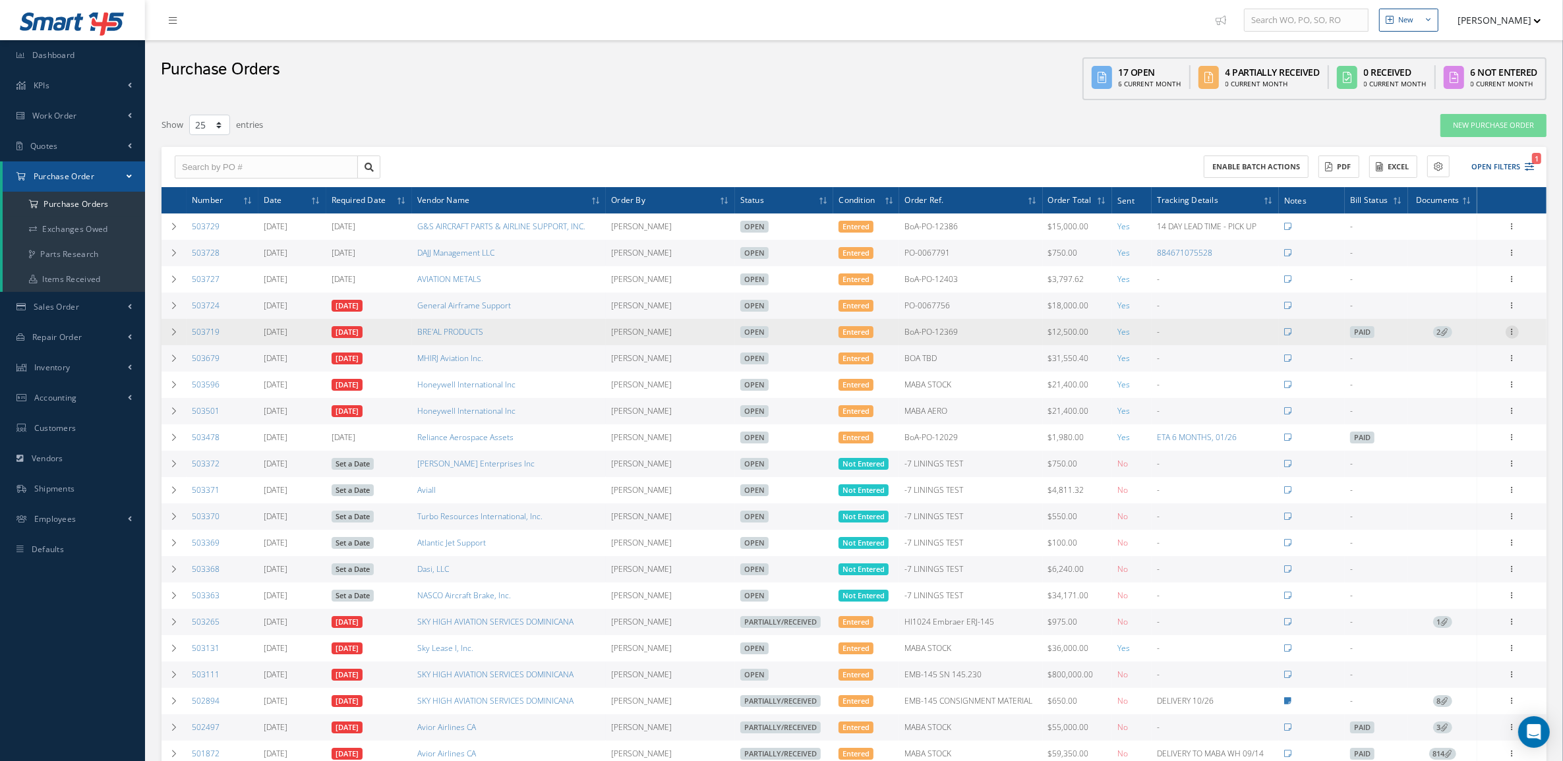
click at [1514, 336] on icon at bounding box center [1512, 331] width 13 height 11
click at [1473, 374] on link "Edit" at bounding box center [1451, 375] width 104 height 17
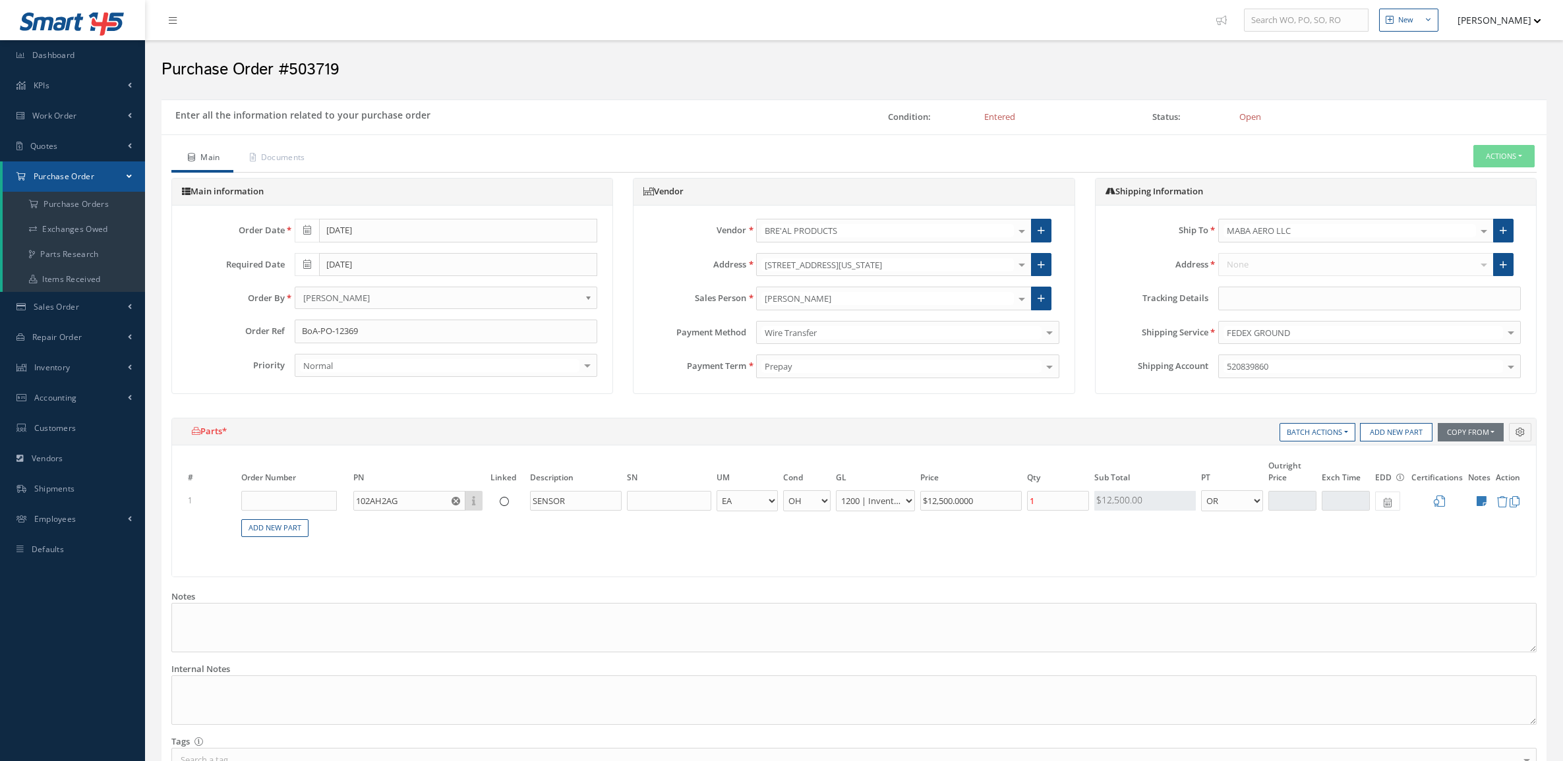
select select "1"
select select "6"
select select "1"
click at [1281, 291] on input "text" at bounding box center [1369, 299] width 303 height 24
paste input "464100403288"
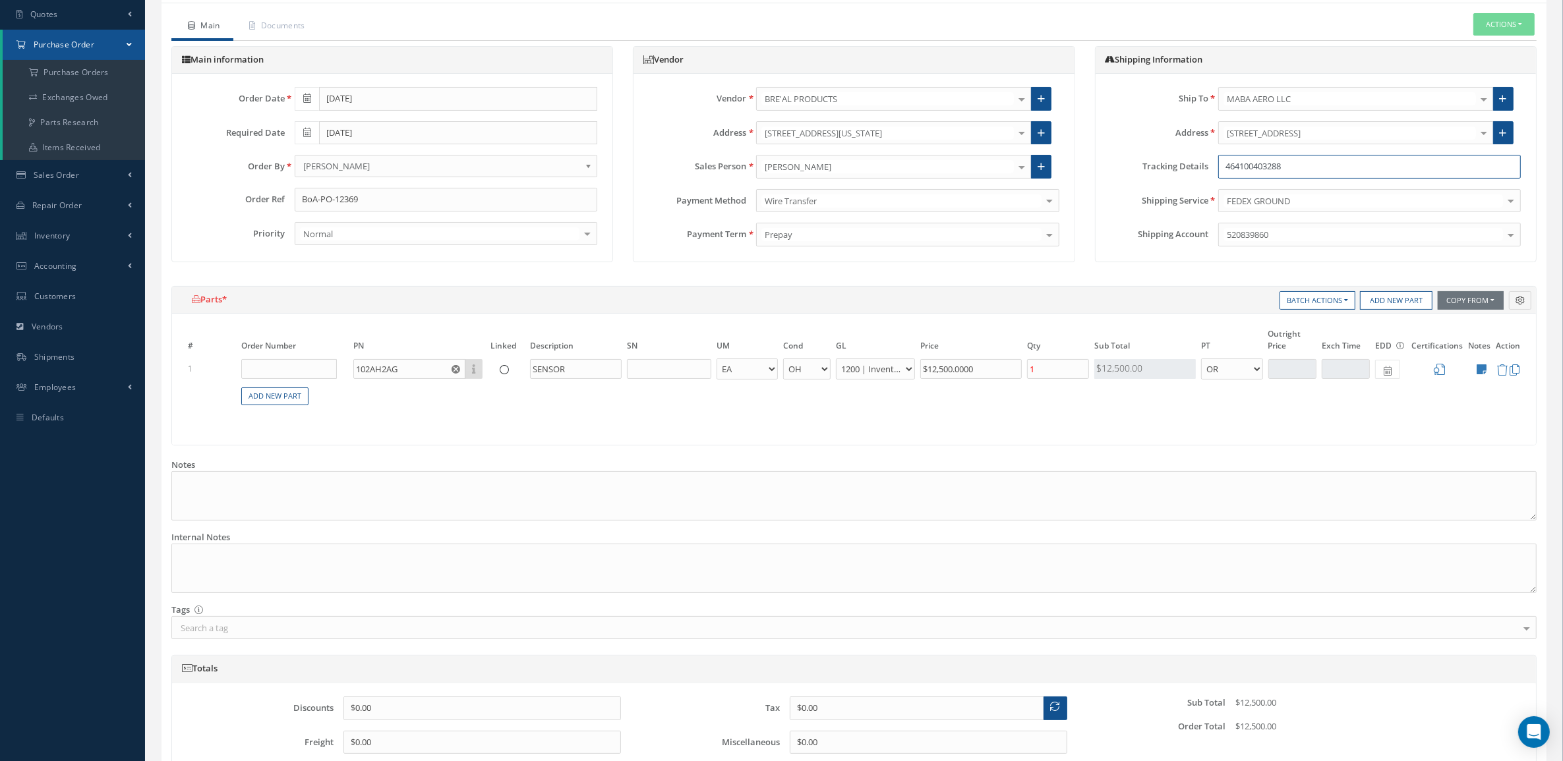
scroll to position [251, 0]
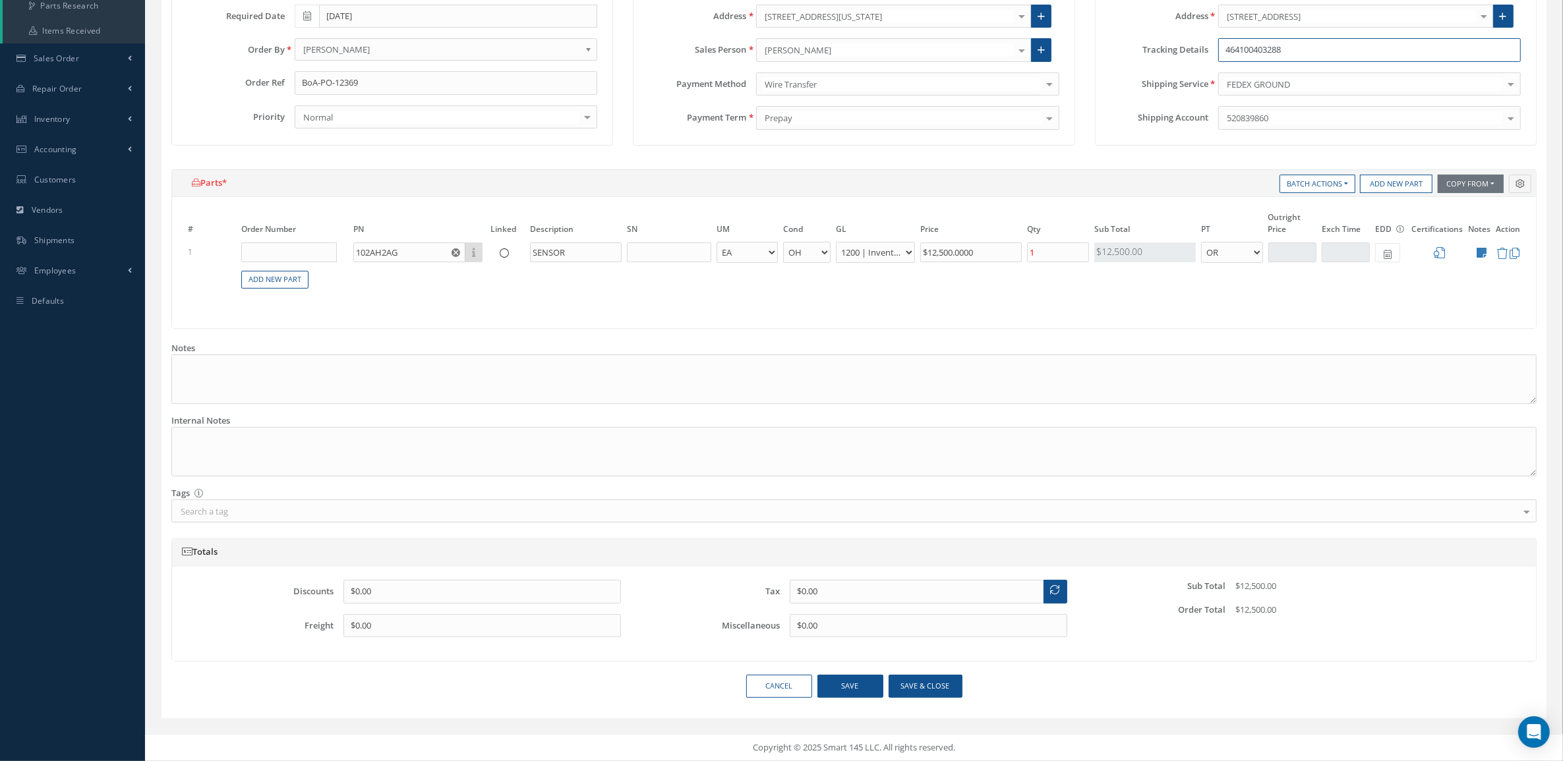
type input "464100403288"
click at [937, 682] on button "Save & close" at bounding box center [926, 686] width 74 height 23
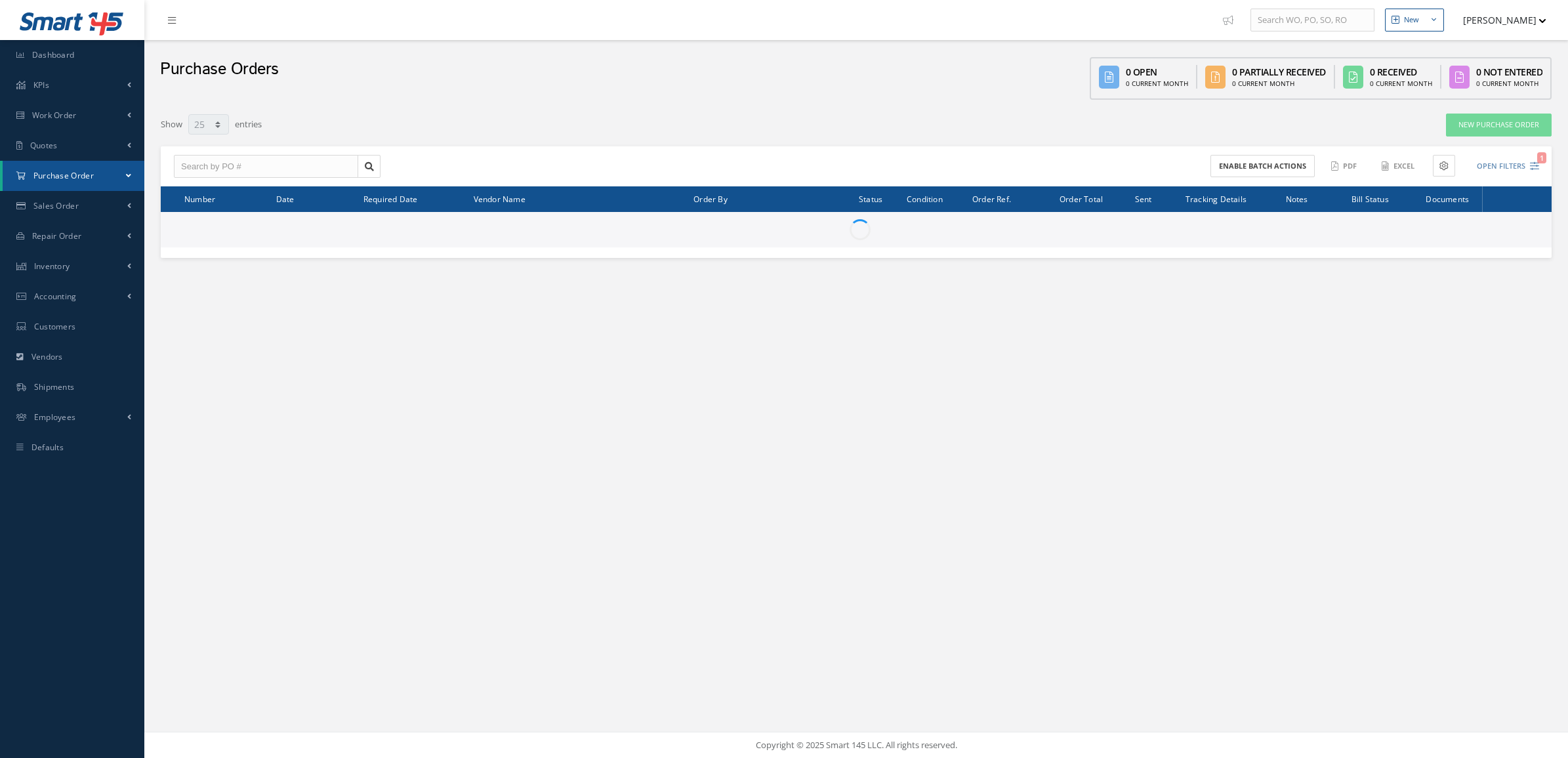
select select "25"
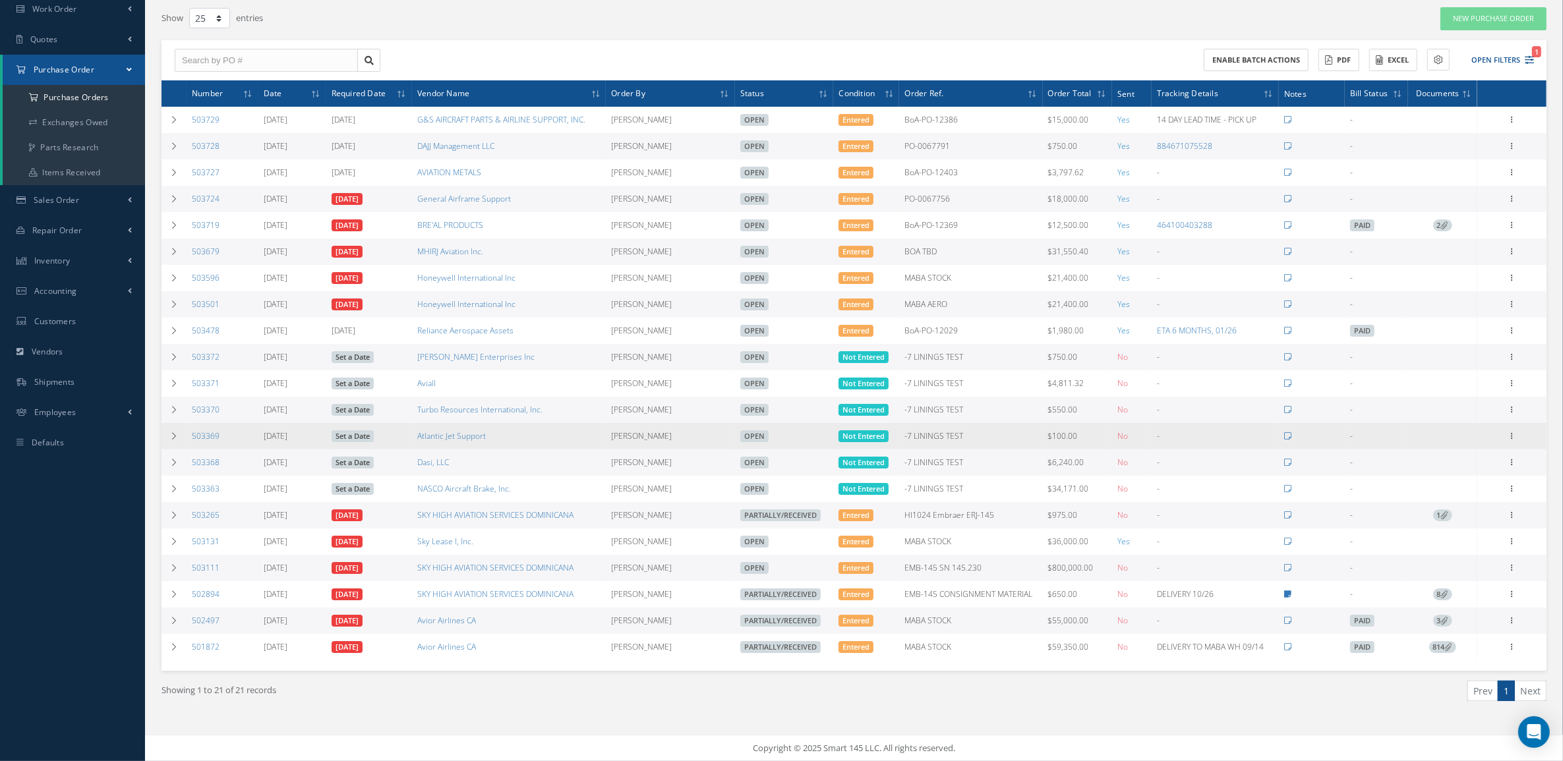
scroll to position [117, 0]
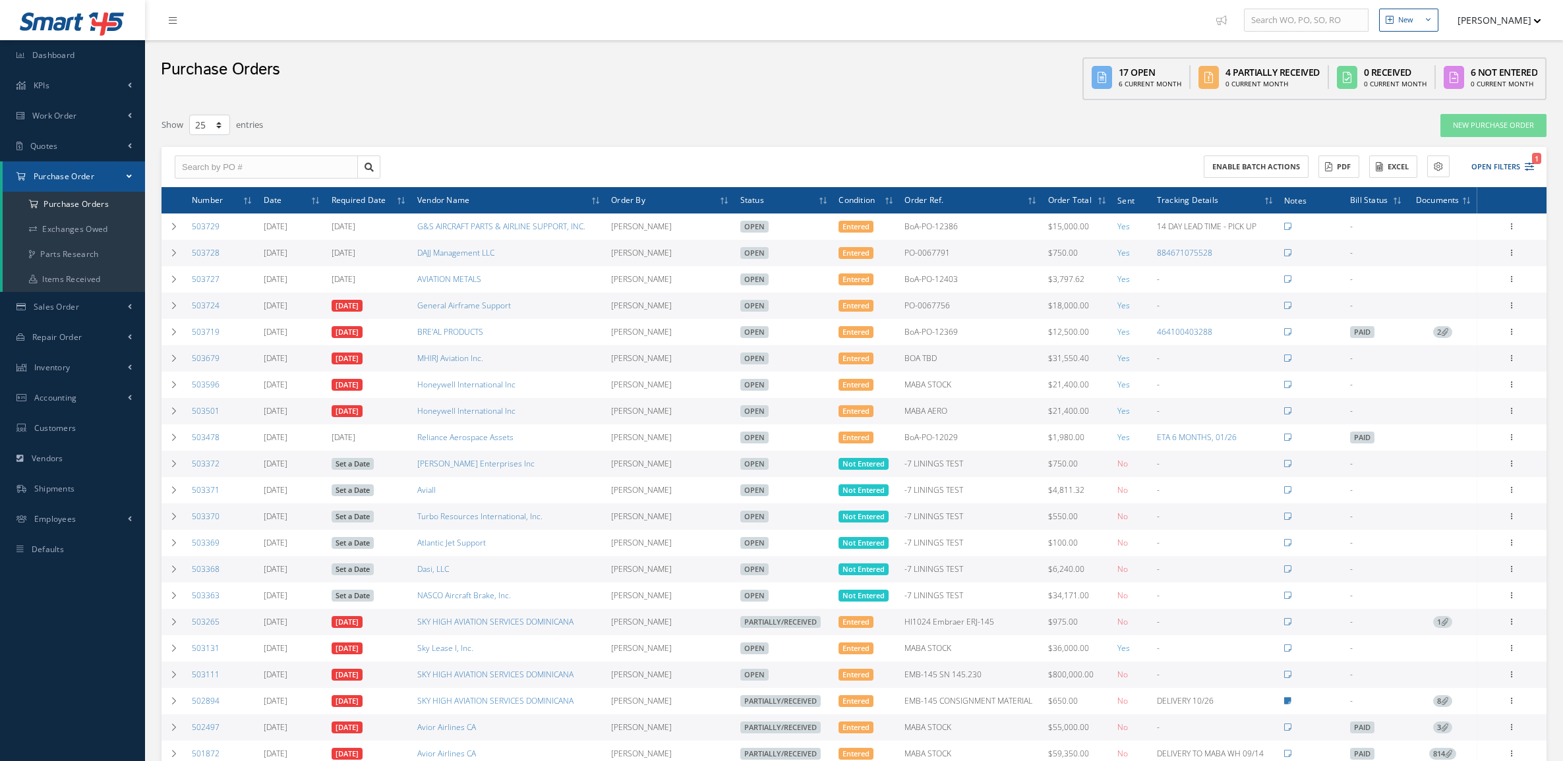
select select "25"
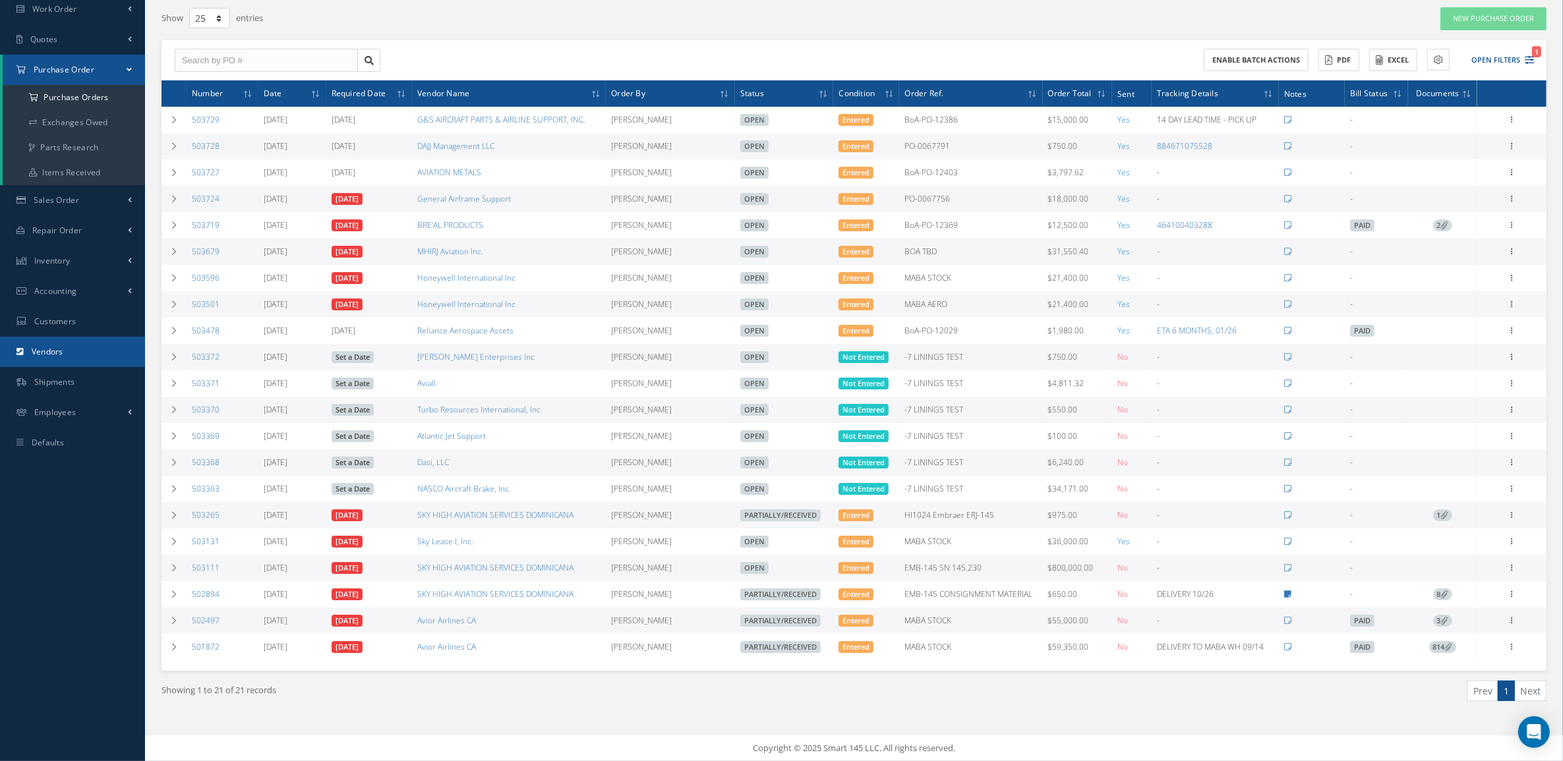
scroll to position [117, 0]
click at [61, 337] on link "Vendors" at bounding box center [72, 352] width 145 height 30
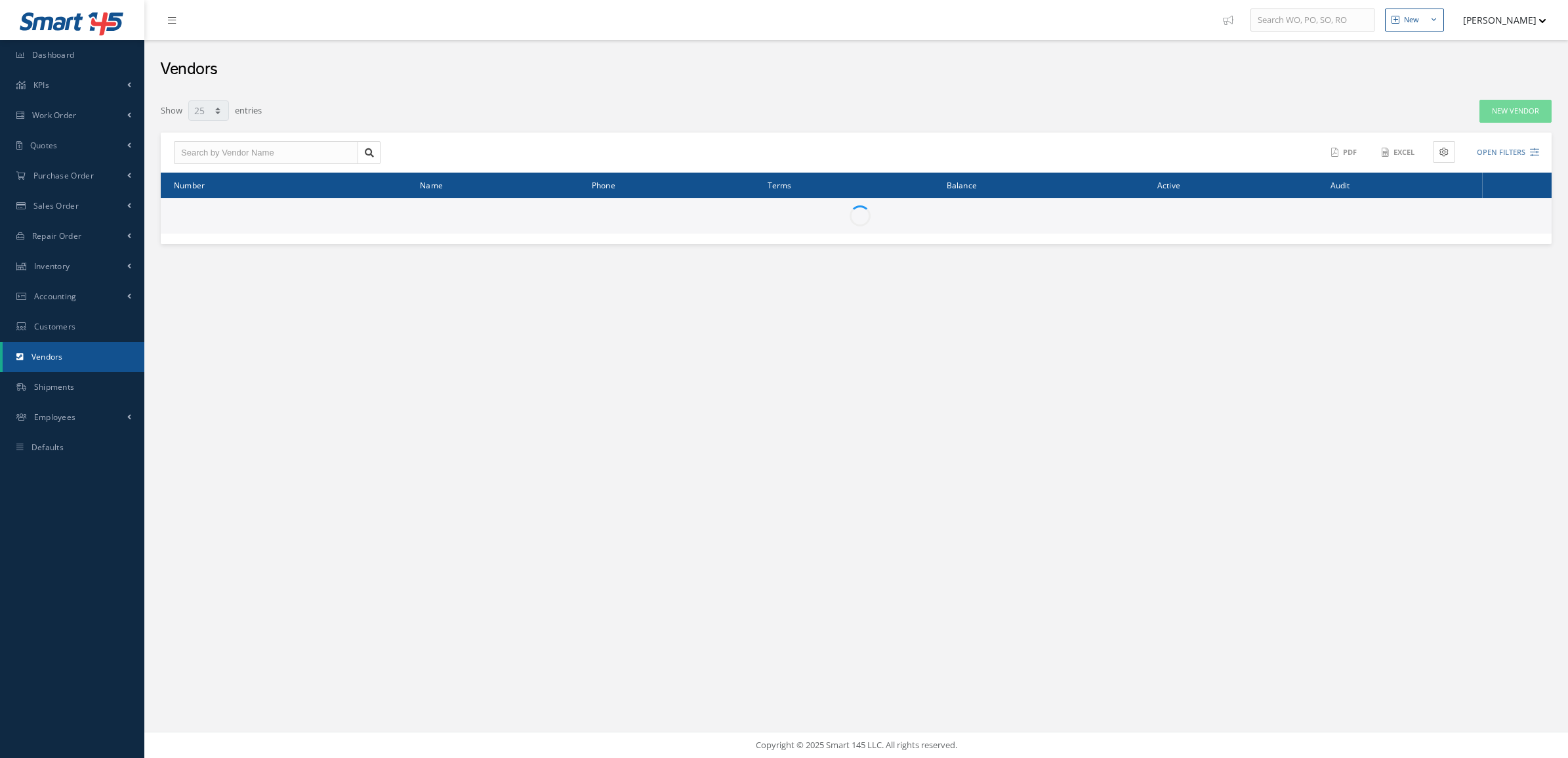
select select "25"
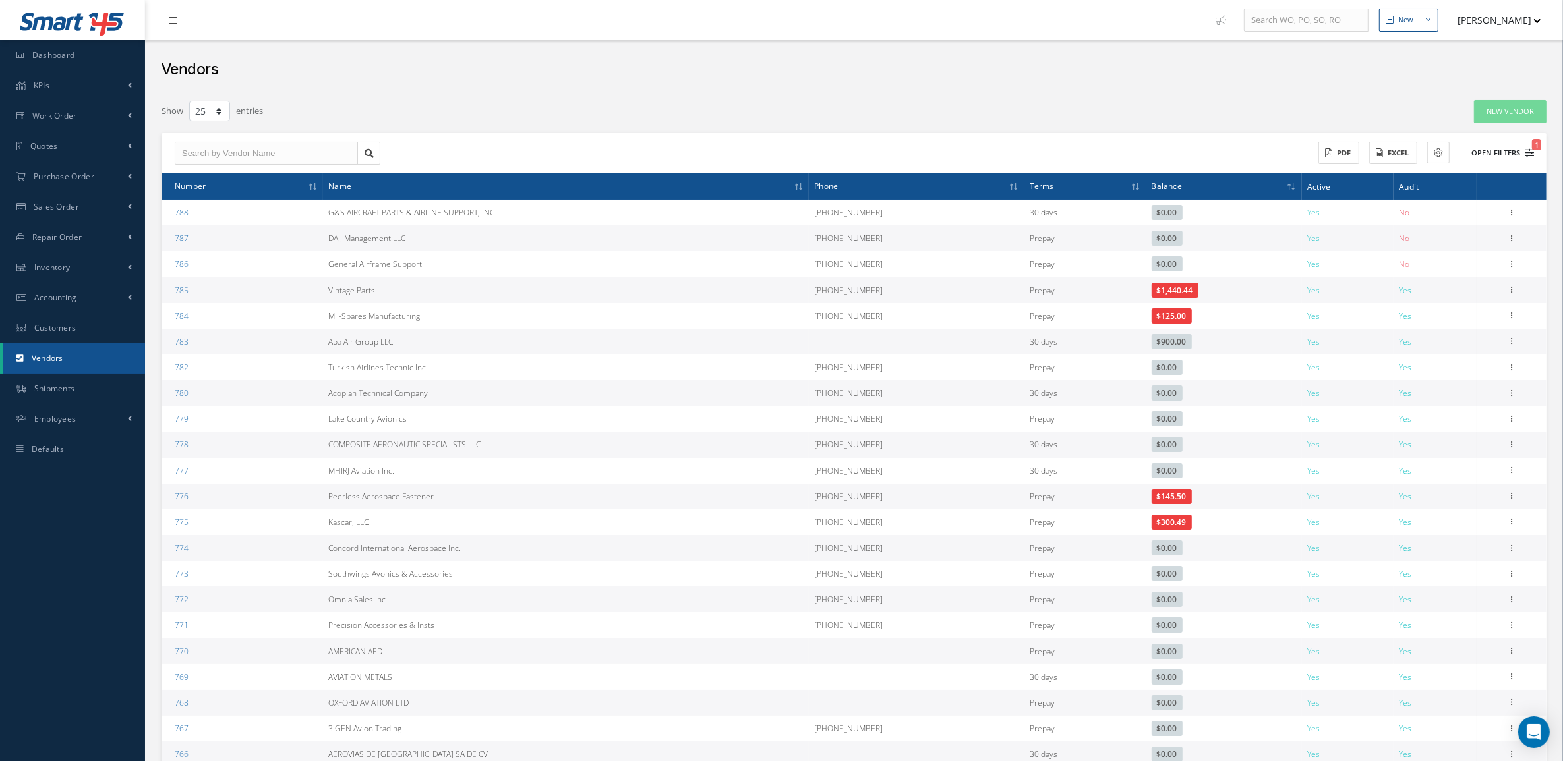
click at [1514, 152] on button "Open Filters 1" at bounding box center [1496, 153] width 74 height 22
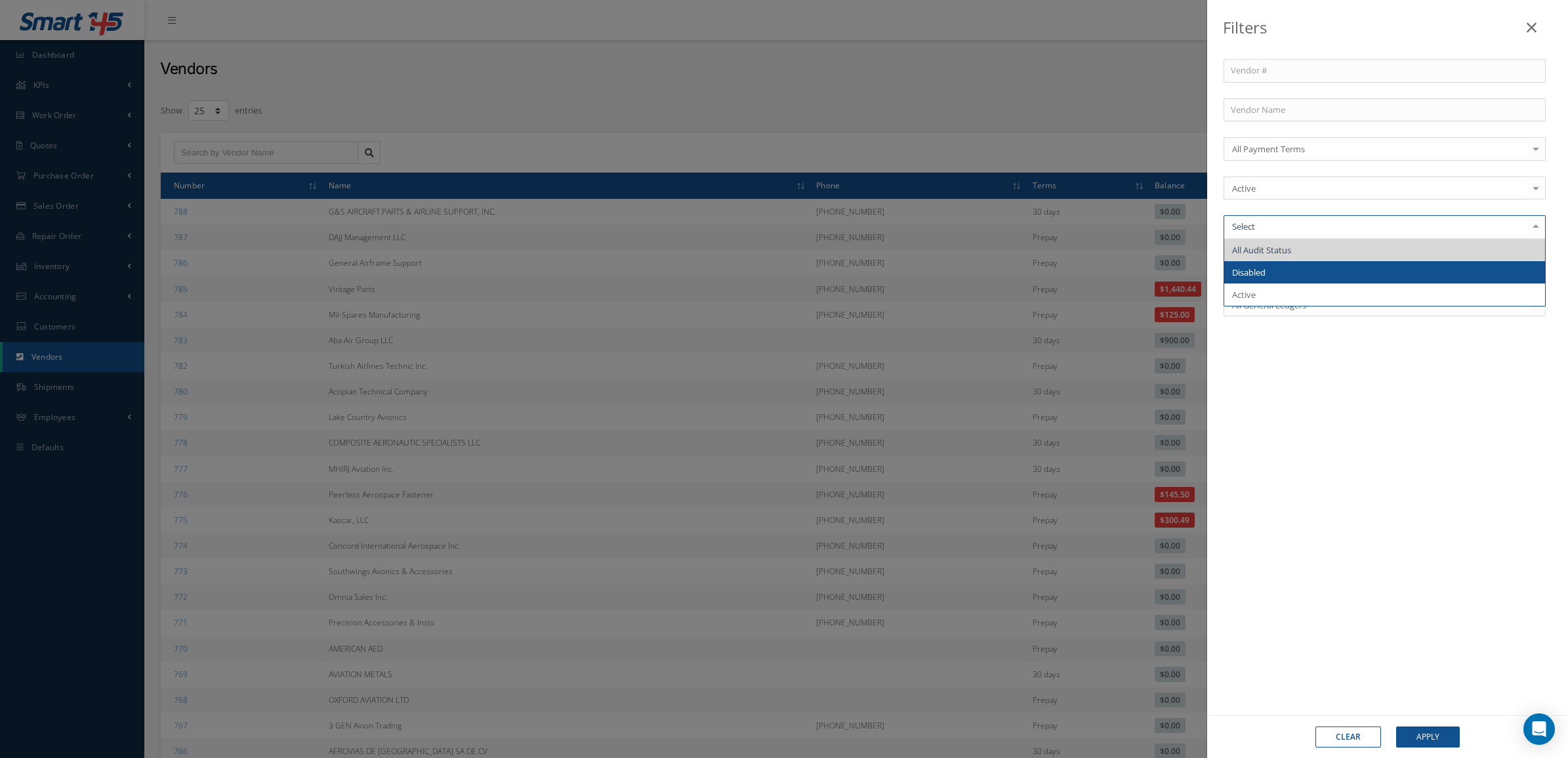
click at [1277, 273] on span "Disabled" at bounding box center [1385, 272] width 321 height 22
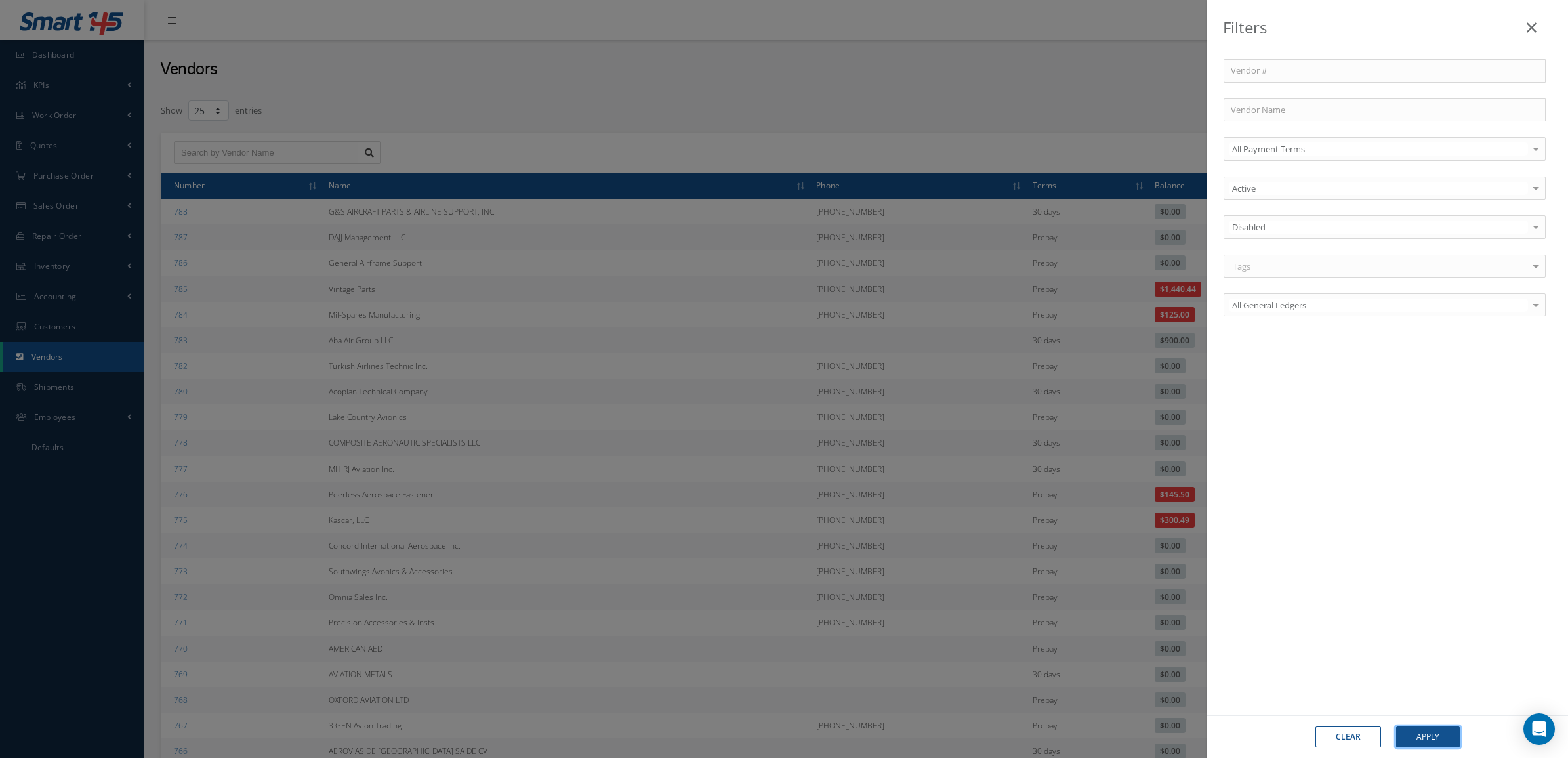
click at [1413, 734] on button "Apply" at bounding box center [1429, 737] width 64 height 21
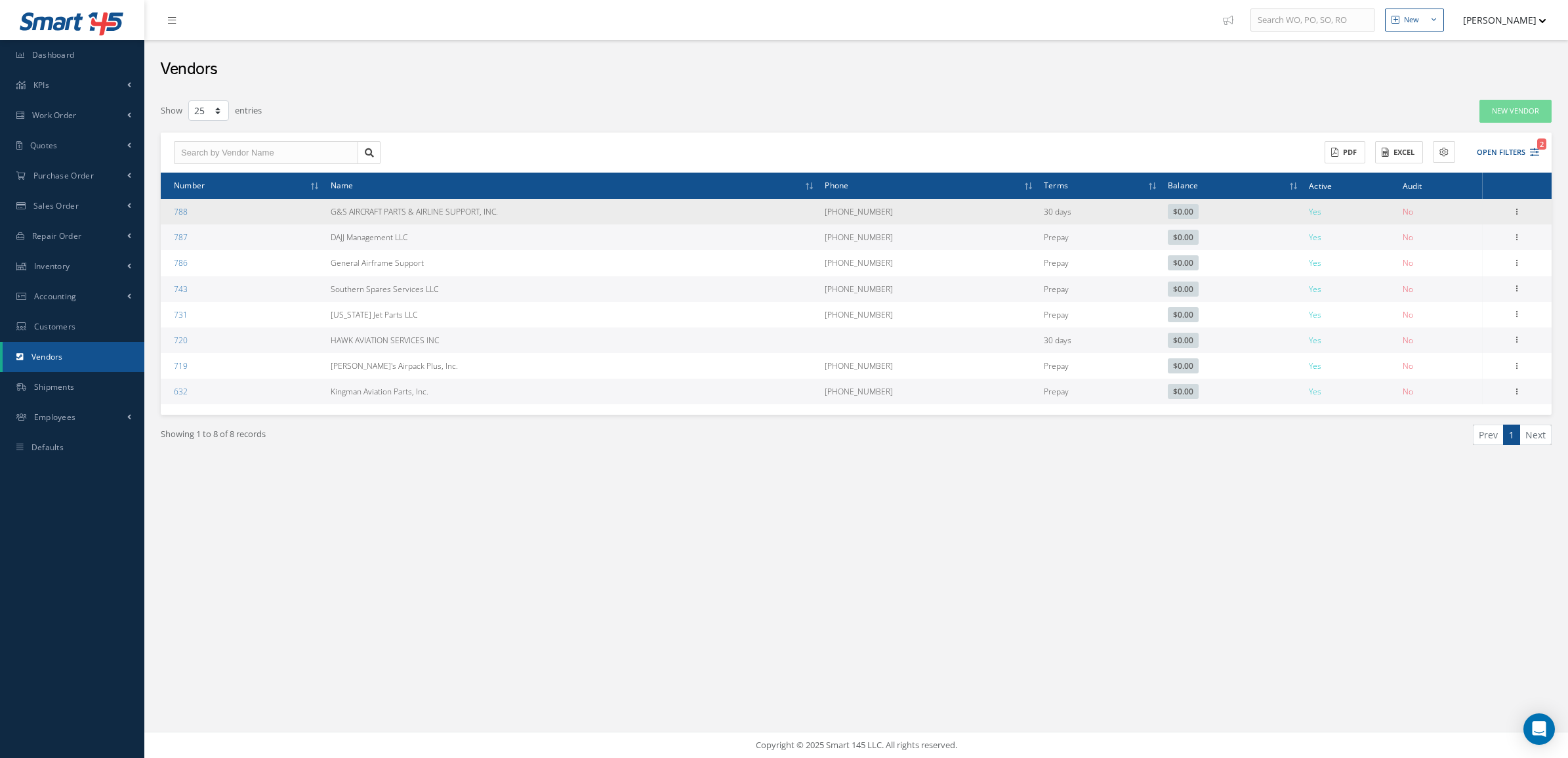
drag, startPoint x: 326, startPoint y: 205, endPoint x: 515, endPoint y: 215, distance: 189.3
click at [515, 215] on tr "788 G&S AIRCRAFT PARTS & AIRLINE SUPPORT, INC. 305-591-0343 30 days $0.00 Yes N…" at bounding box center [855, 212] width 1391 height 26
copy tr "G&S AIRCRAFT PARTS & AIRLINE SUPPORT, INC."
click at [1513, 211] on icon at bounding box center [1516, 210] width 13 height 11
click at [1458, 234] on link "Edit" at bounding box center [1456, 236] width 104 height 17
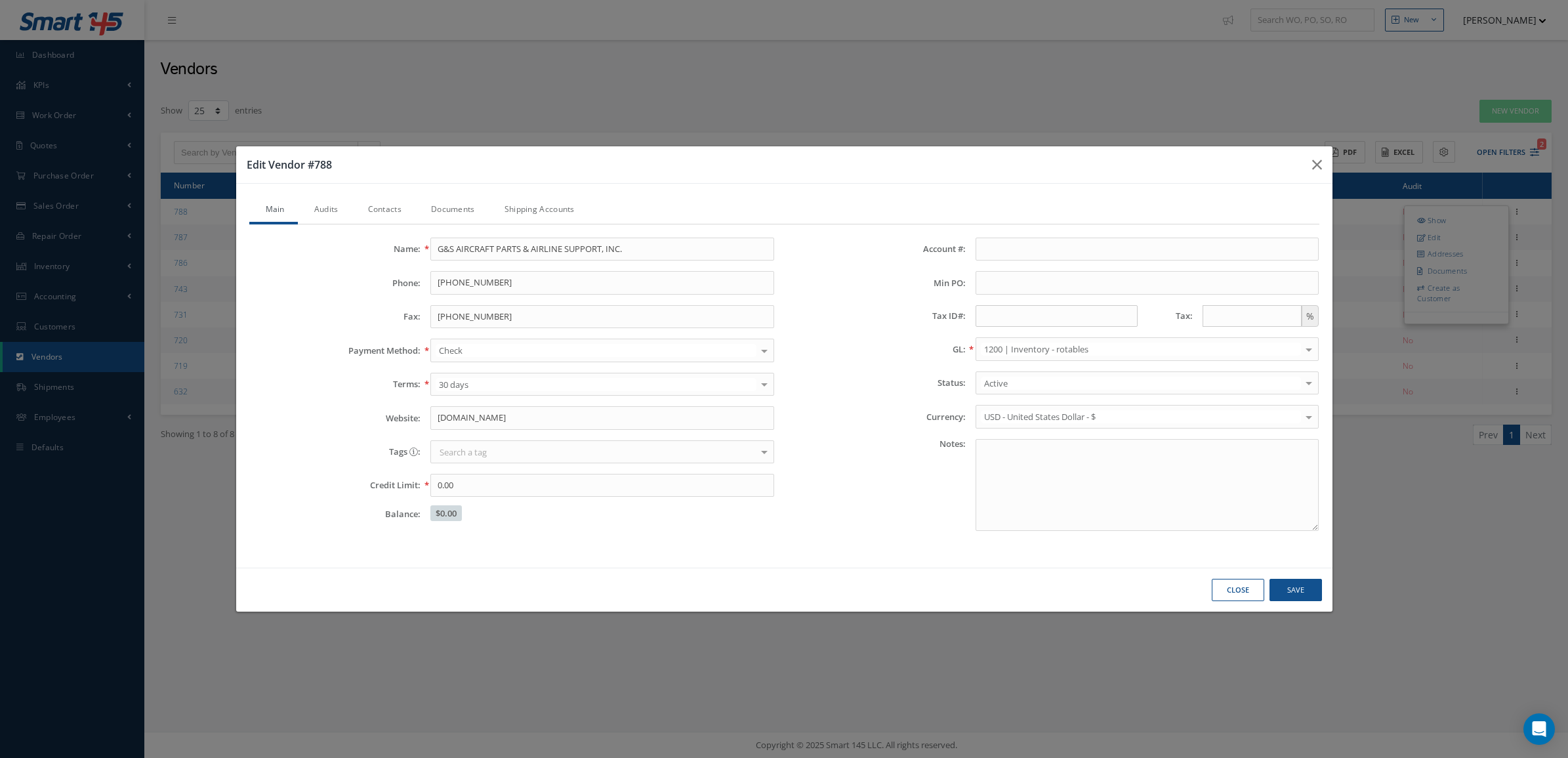
click at [324, 205] on link "Audits" at bounding box center [325, 211] width 54 height 28
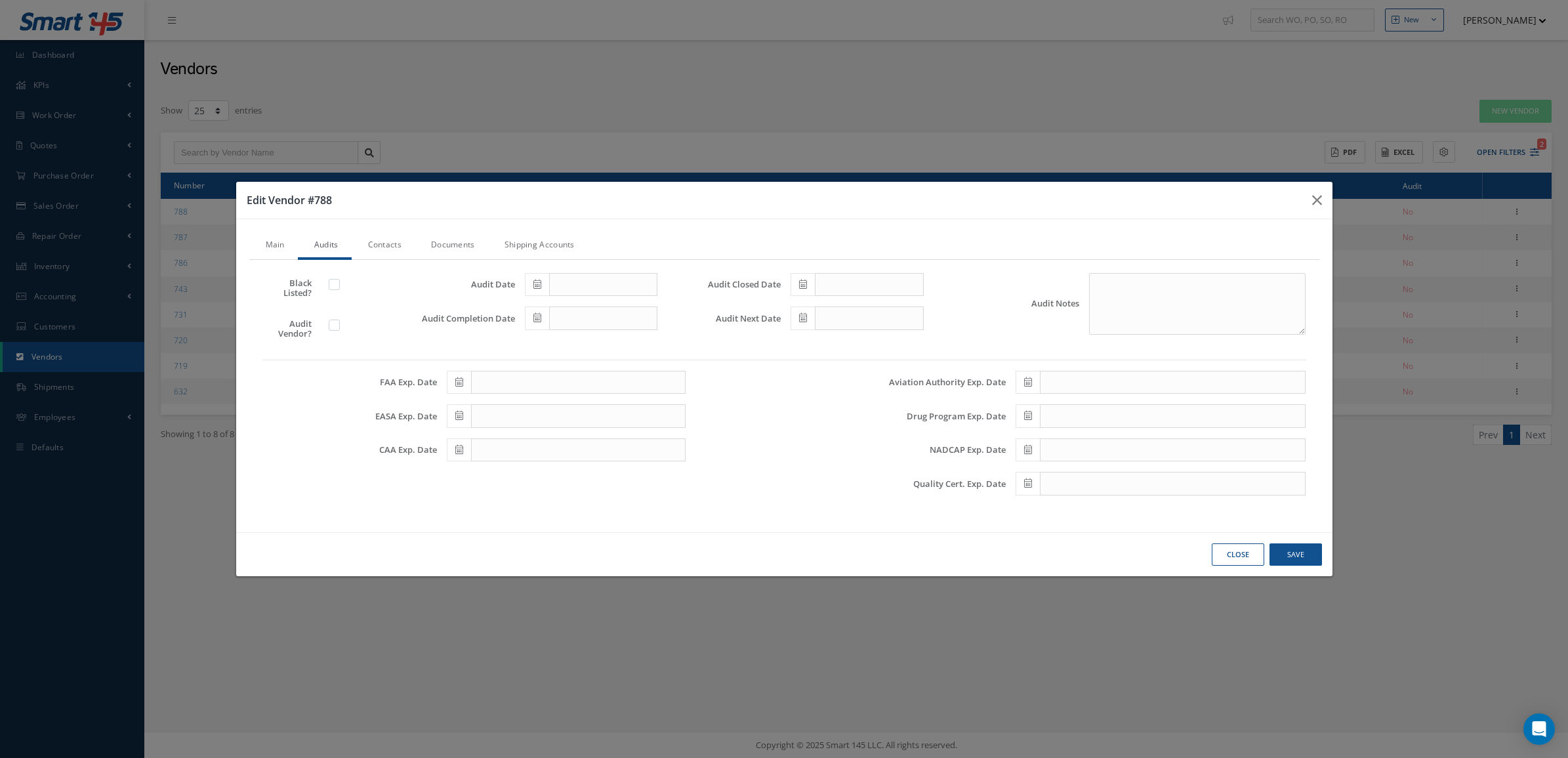
click at [339, 325] on label at bounding box center [340, 325] width 3 height 12
click at [339, 325] on input "checkbox" at bounding box center [335, 327] width 9 height 9
checkbox input "true"
click at [534, 283] on icon at bounding box center [538, 284] width 8 height 9
drag, startPoint x: 608, startPoint y: 405, endPoint x: 580, endPoint y: 378, distance: 38.9
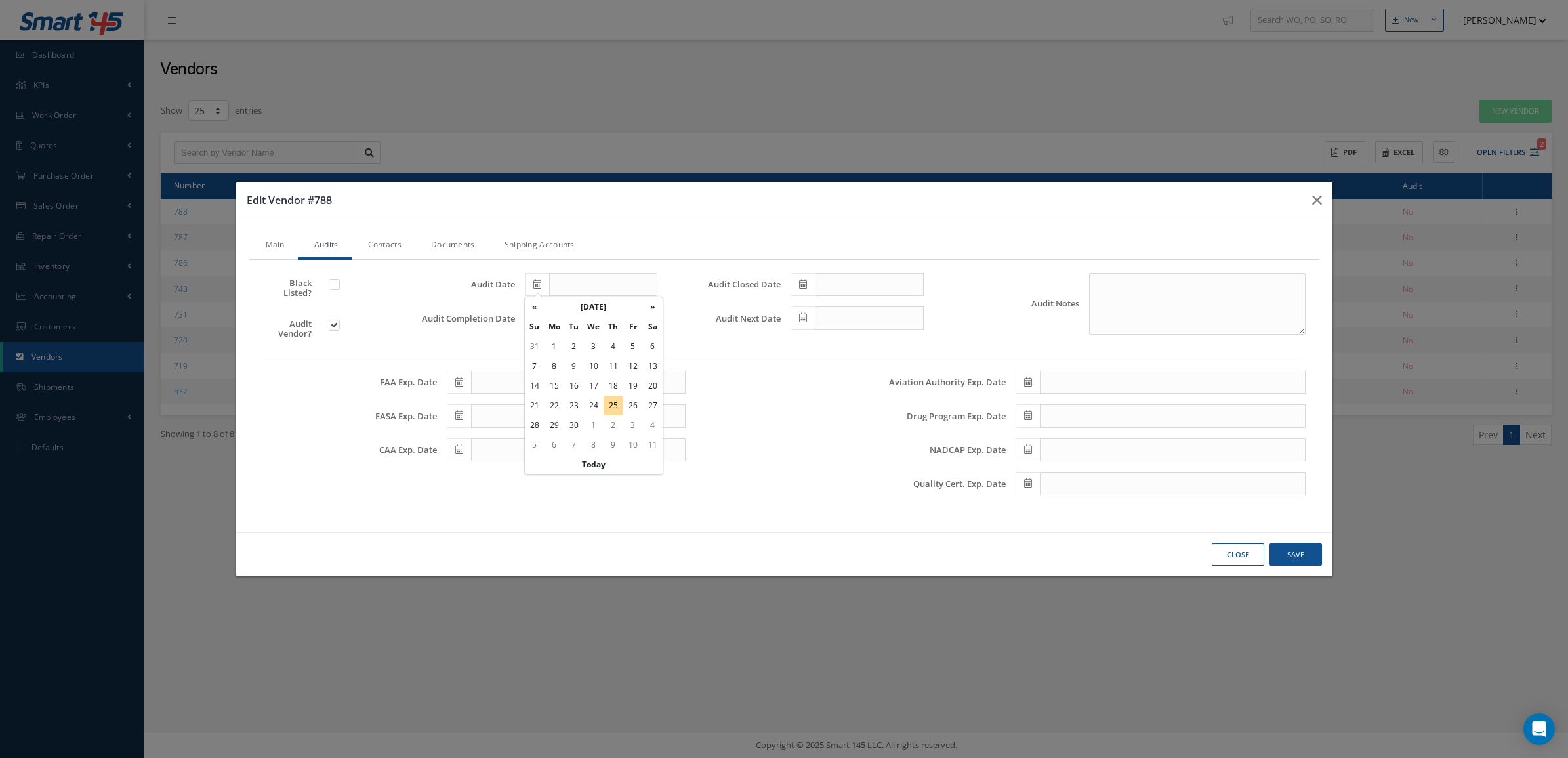
click at [607, 404] on td "25" at bounding box center [613, 405] width 20 height 20
type input "09/25/2025"
click at [541, 315] on icon at bounding box center [538, 317] width 8 height 9
click at [619, 434] on td "25" at bounding box center [613, 440] width 20 height 20
type input "09/25/2025"
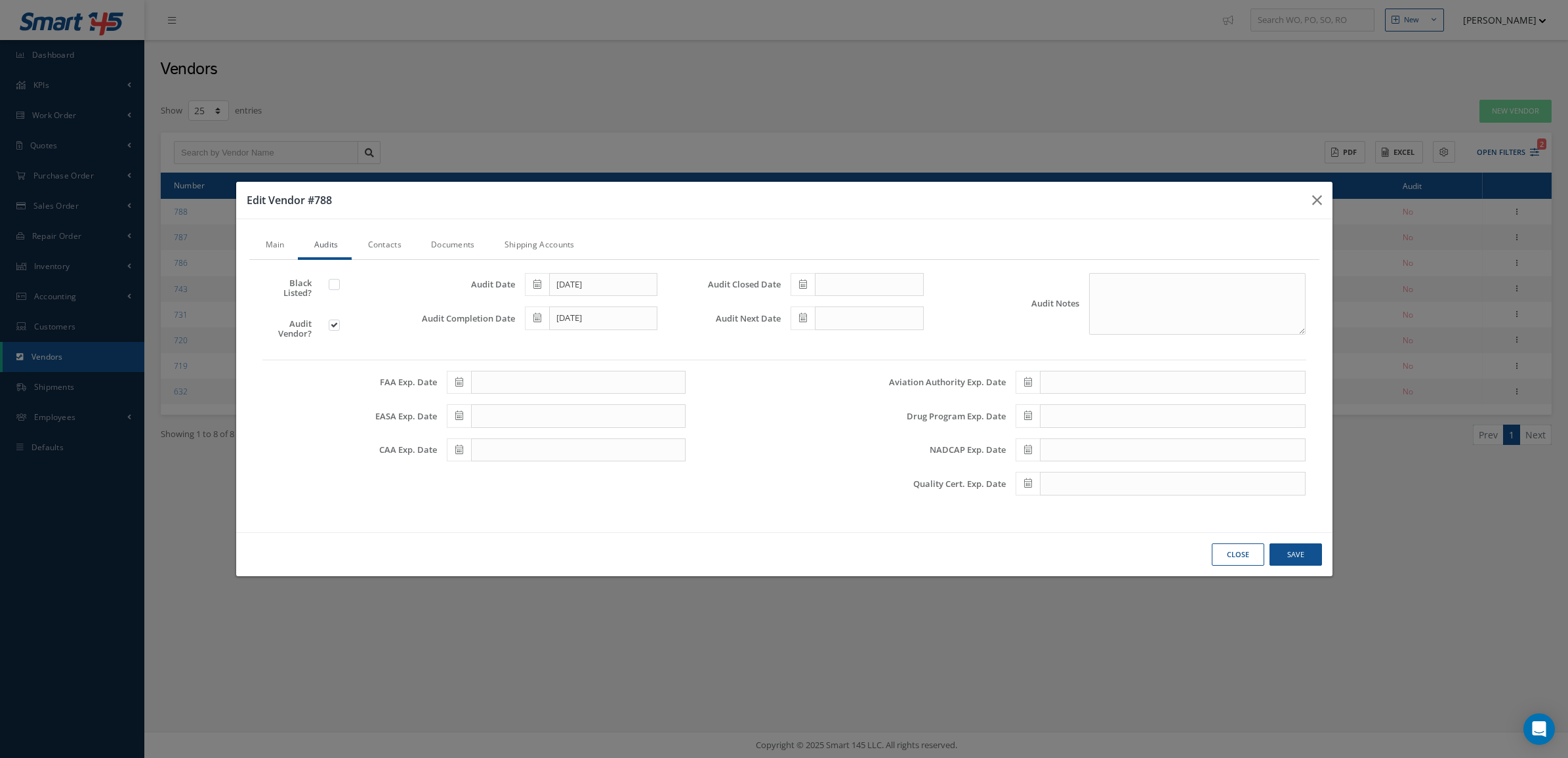
click at [808, 281] on span at bounding box center [802, 285] width 24 height 24
click at [884, 411] on td "25" at bounding box center [879, 405] width 20 height 20
type input "[DATE]"
click at [805, 317] on icon at bounding box center [803, 317] width 8 height 9
click at [880, 438] on td "25" at bounding box center [879, 440] width 20 height 20
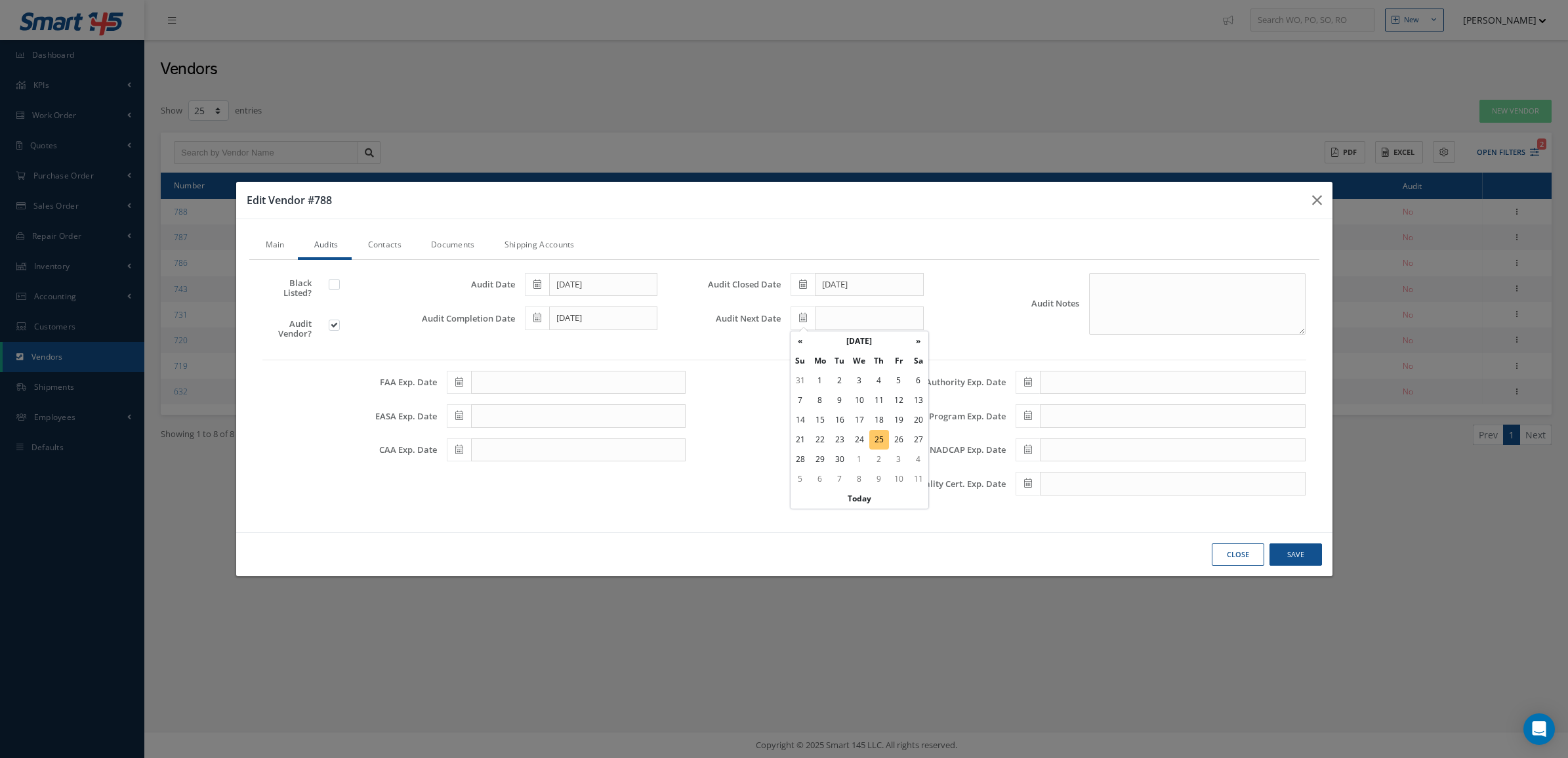
type input "[DATE]"
click at [445, 238] on link "Documents" at bounding box center [452, 246] width 74 height 28
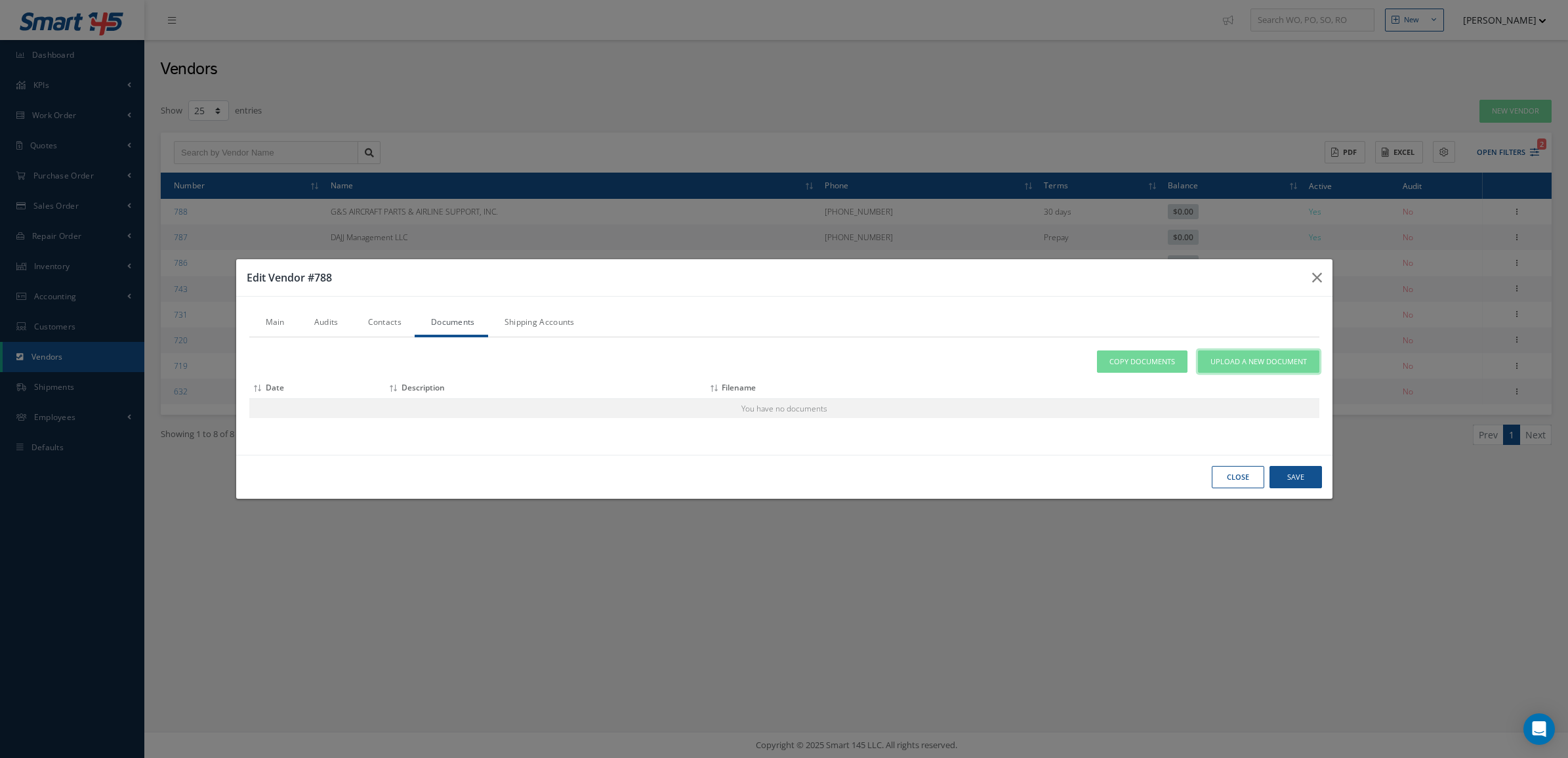
click at [1255, 365] on span "Upload a New Document" at bounding box center [1258, 362] width 97 height 11
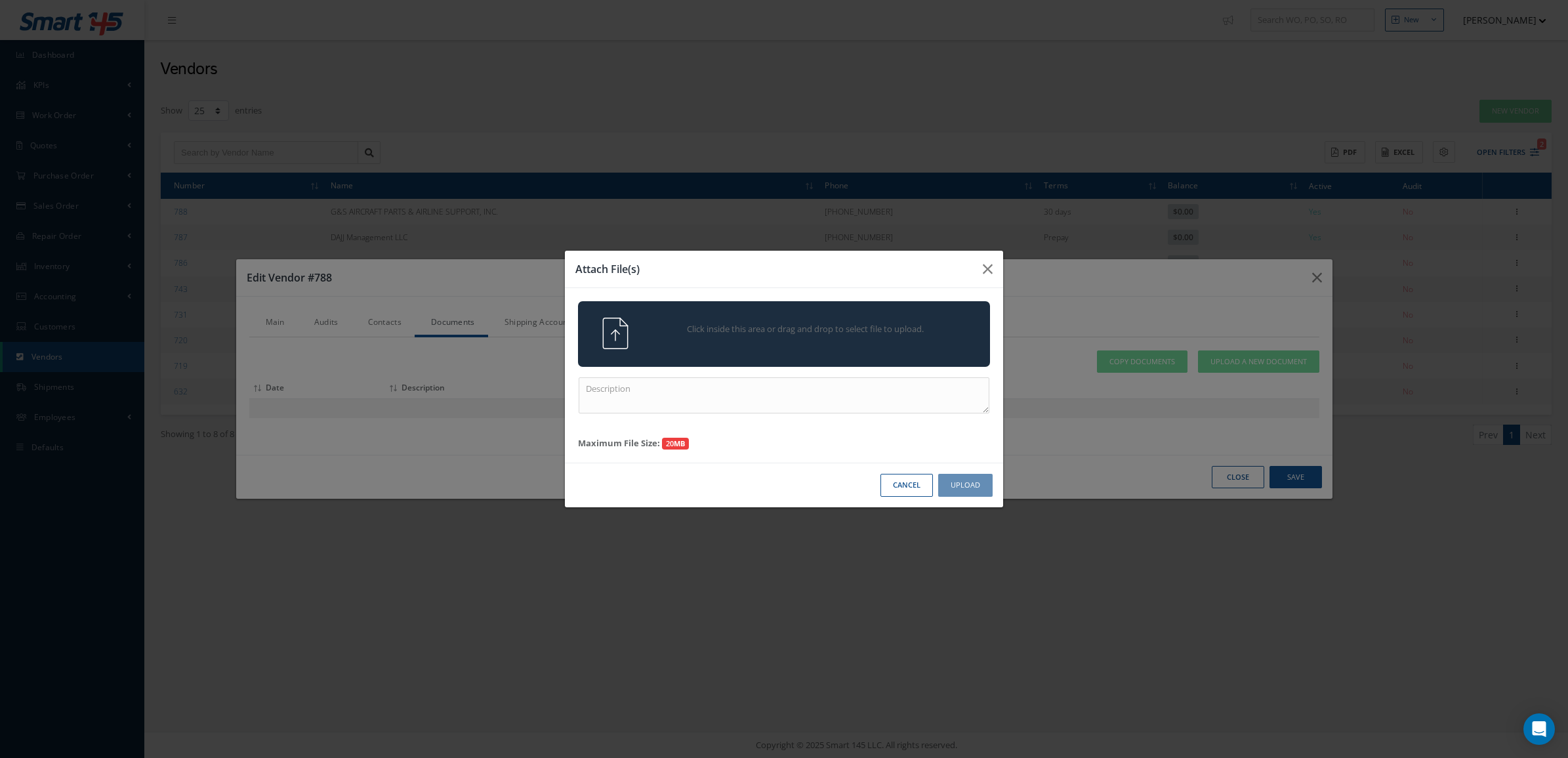
click at [886, 333] on span "Click inside this area or drag and drop to select file to upload." at bounding box center [805, 329] width 298 height 13
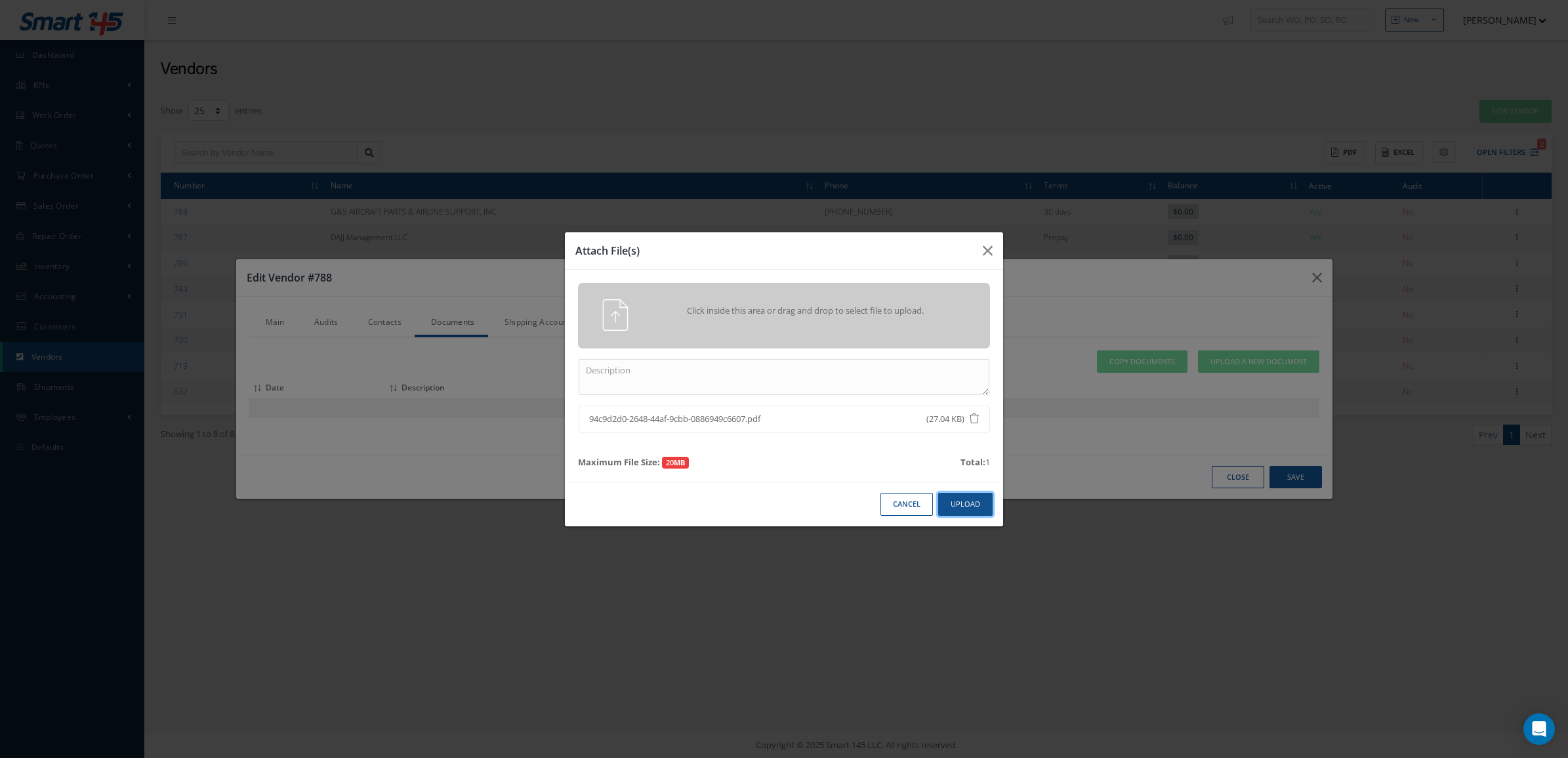
click at [960, 499] on button "Upload" at bounding box center [966, 504] width 55 height 23
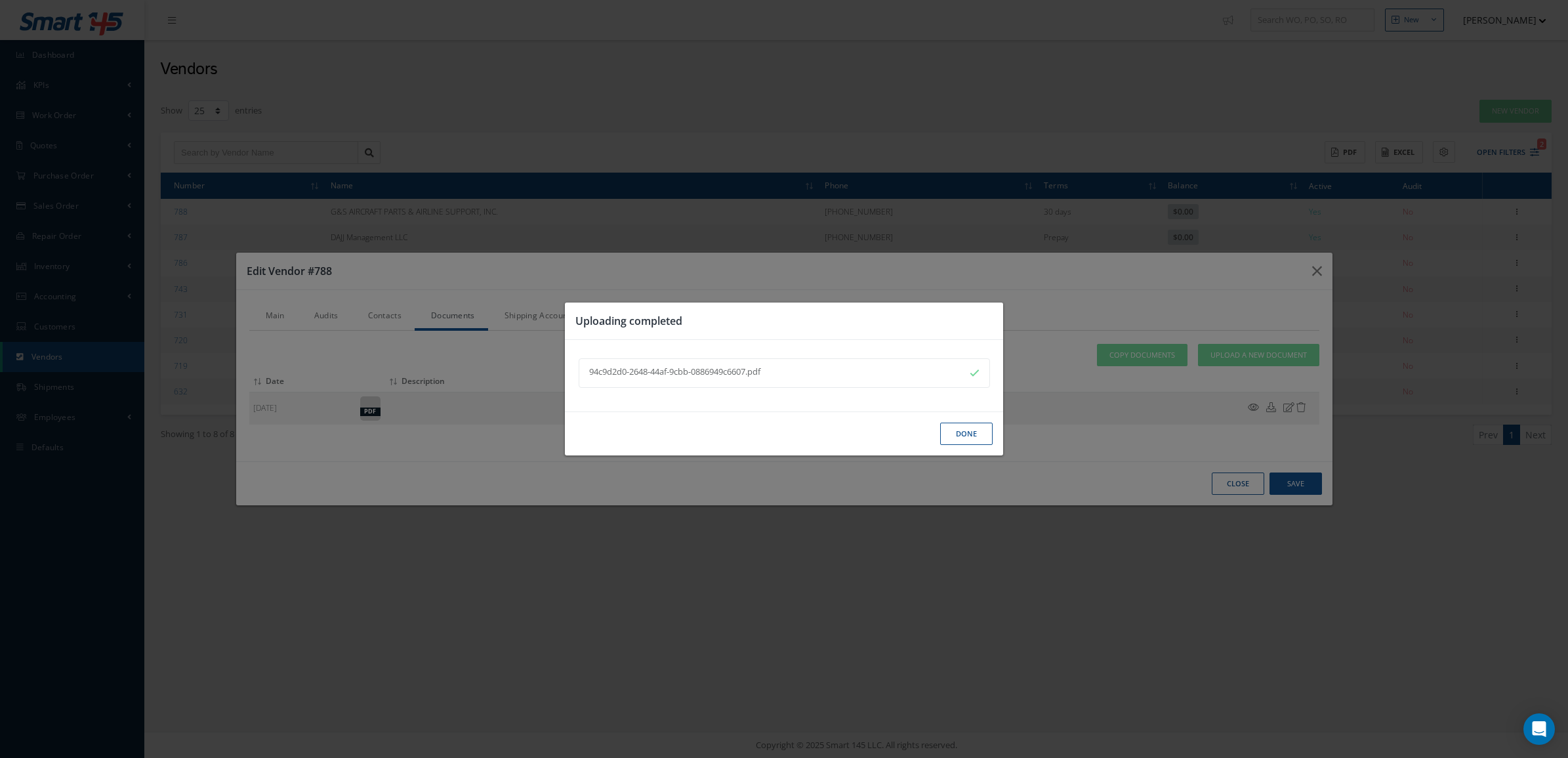
click at [966, 440] on button "Done" at bounding box center [967, 434] width 53 height 23
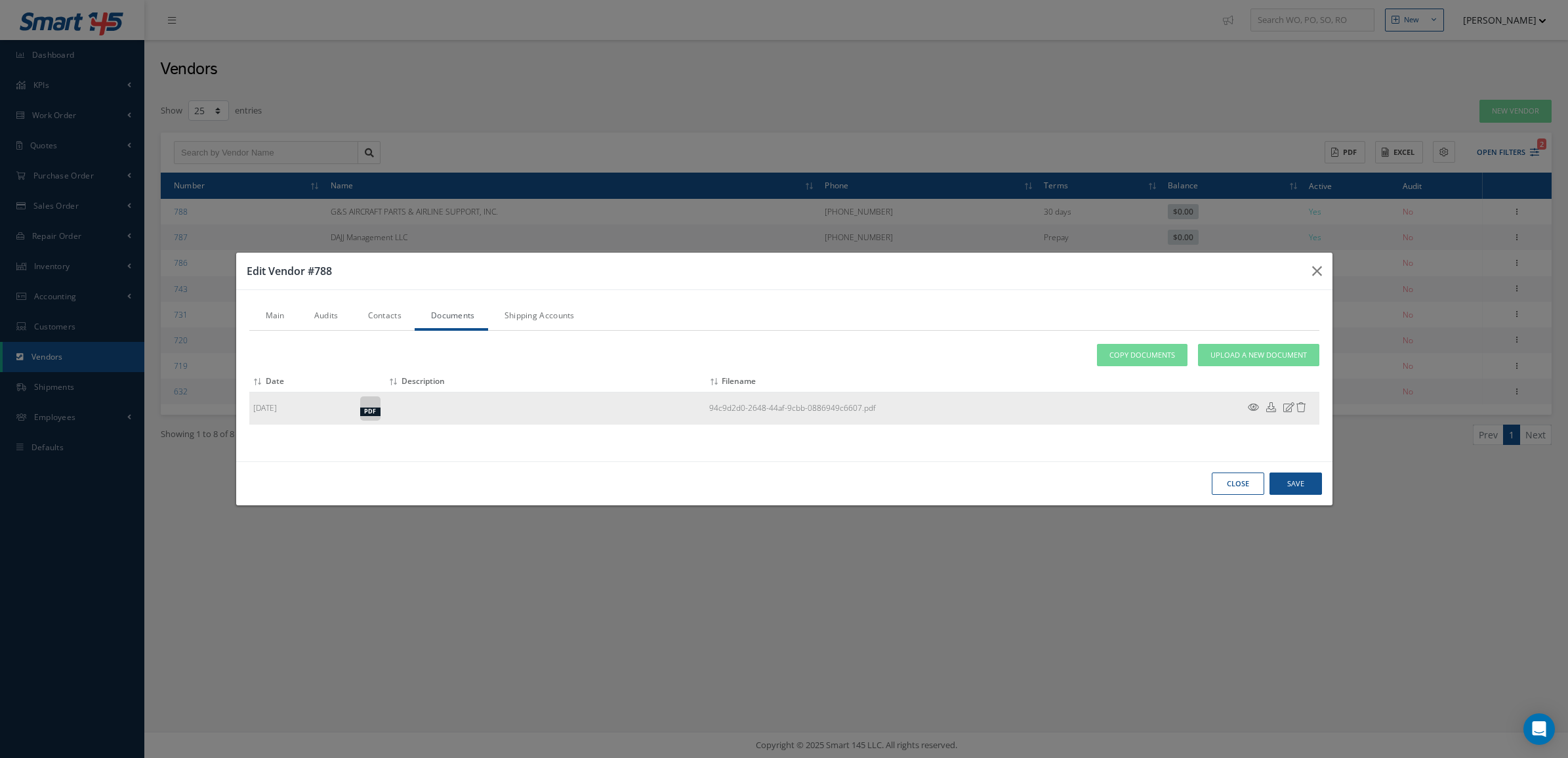
click at [1253, 407] on icon at bounding box center [1253, 407] width 11 height 10
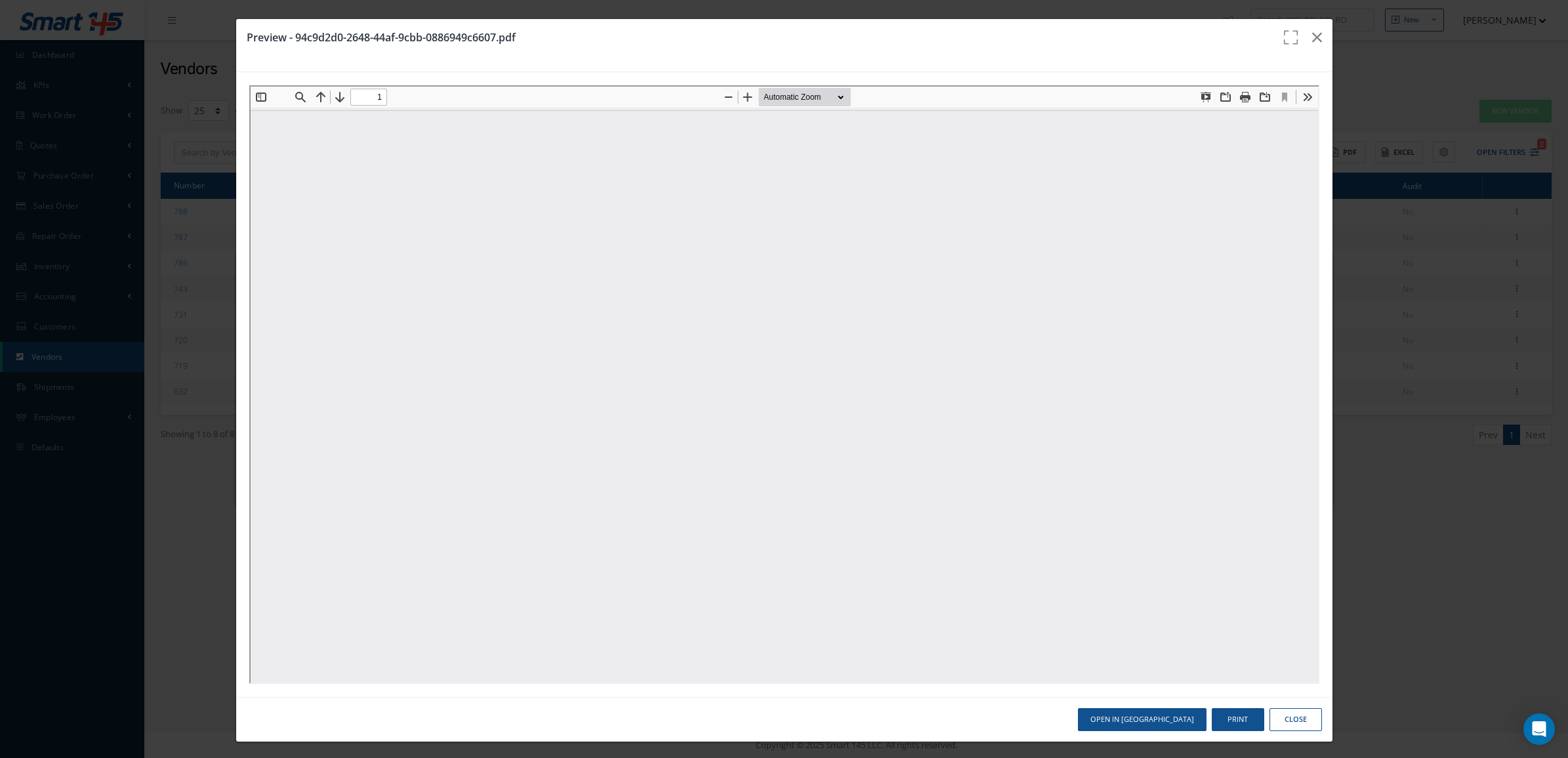
type input "0"
type input "1"
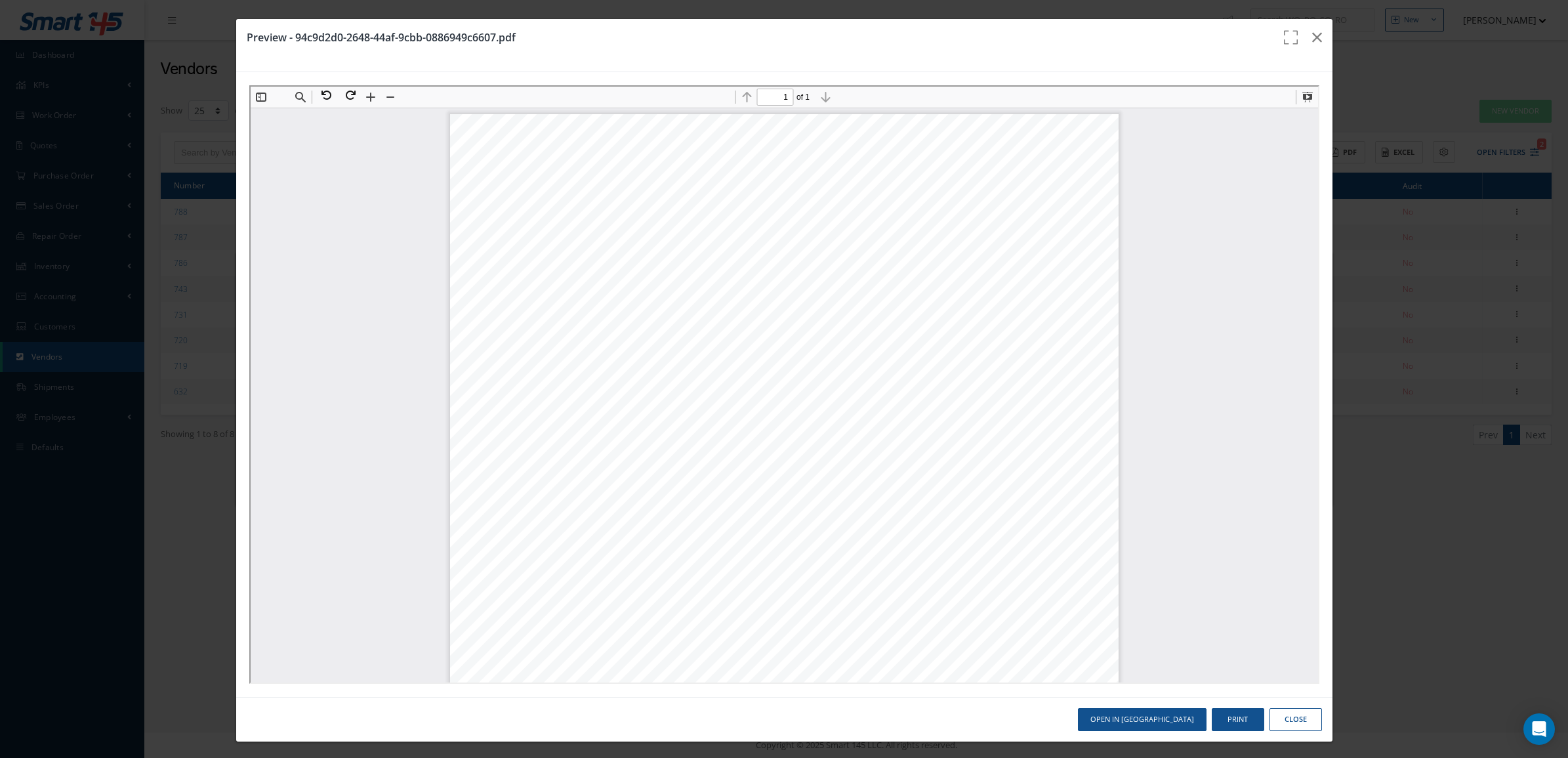
scroll to position [7, 0]
click at [1280, 720] on button "Close" at bounding box center [1296, 719] width 53 height 23
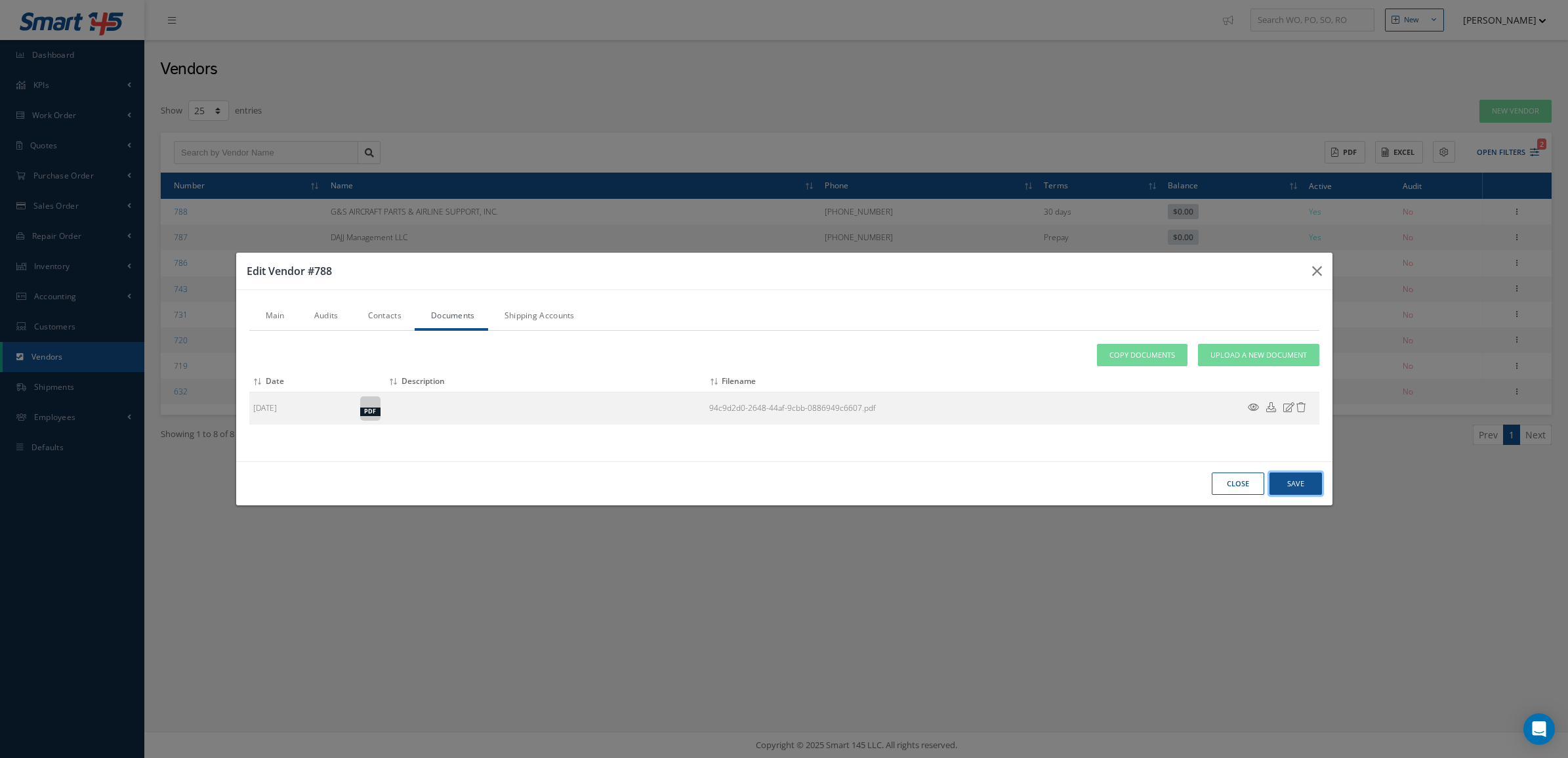
click at [1279, 477] on button "Save" at bounding box center [1296, 484] width 53 height 23
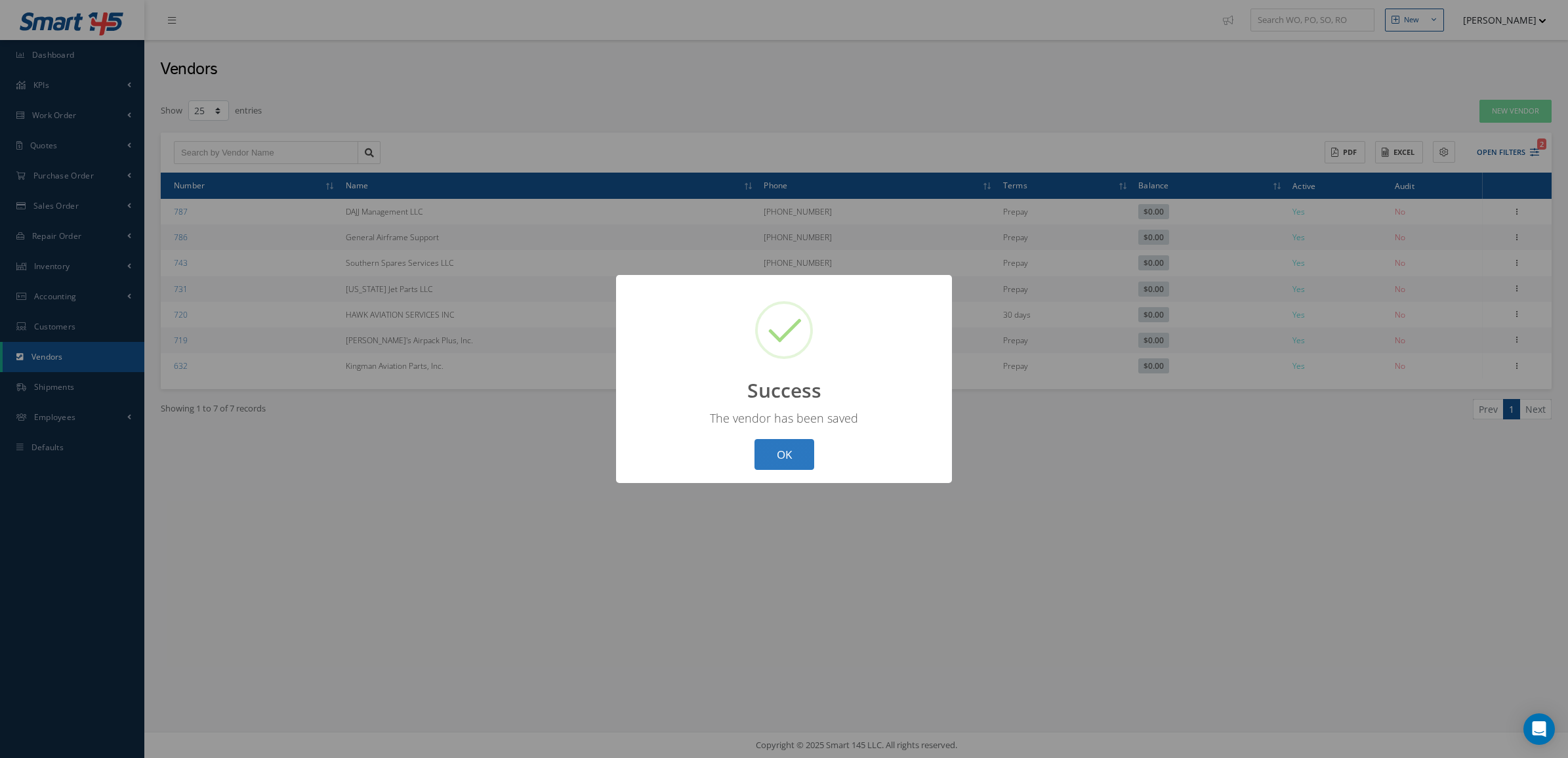
click at [802, 461] on button "OK" at bounding box center [784, 454] width 60 height 31
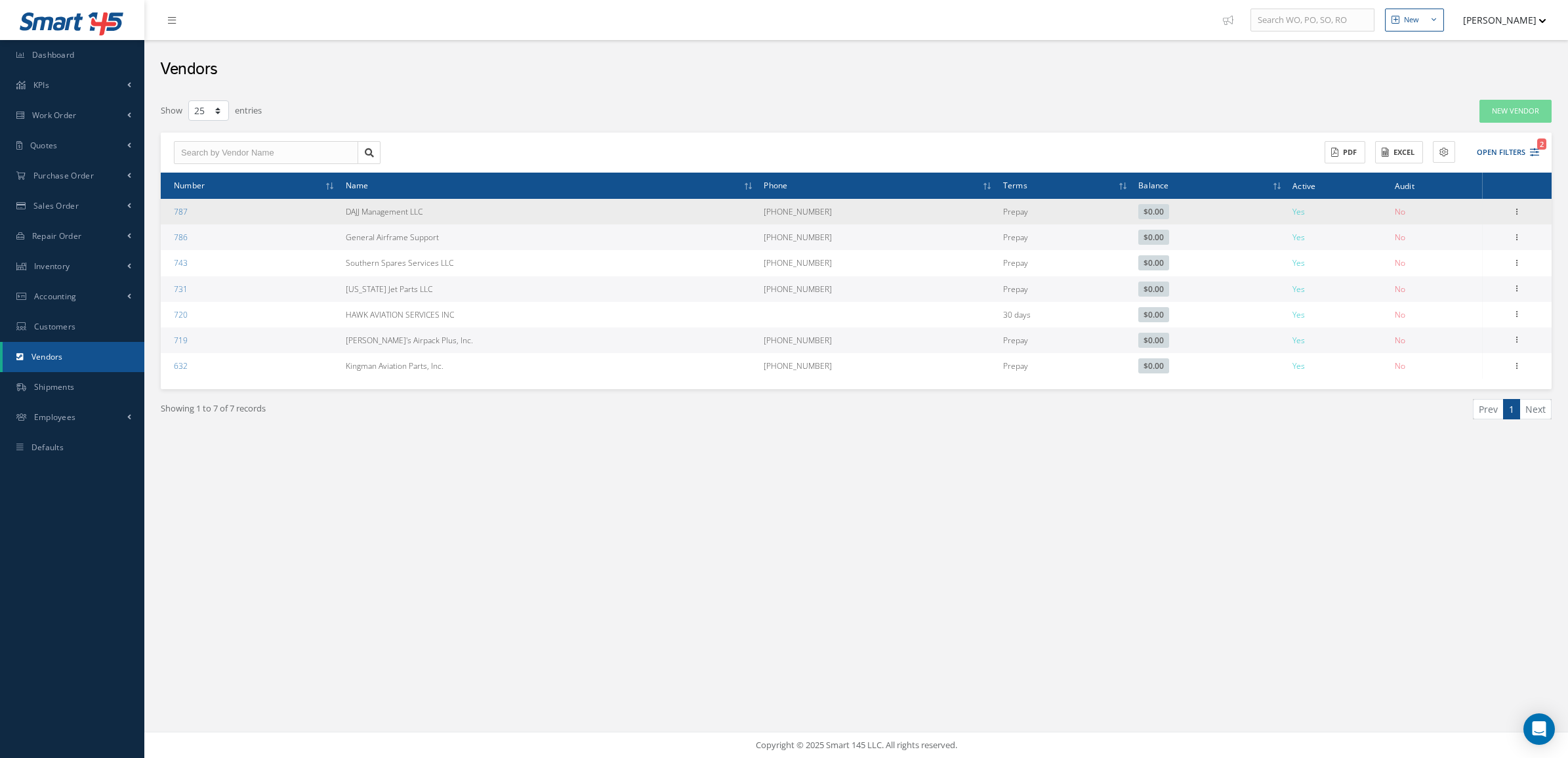
drag, startPoint x: 490, startPoint y: 205, endPoint x: 354, endPoint y: 202, distance: 136.0
click at [354, 202] on tr "787 DAJJ Management LLC (817) 312-3911 Prepay $0.00 Yes No Show Edit Addresses …" at bounding box center [855, 212] width 1391 height 26
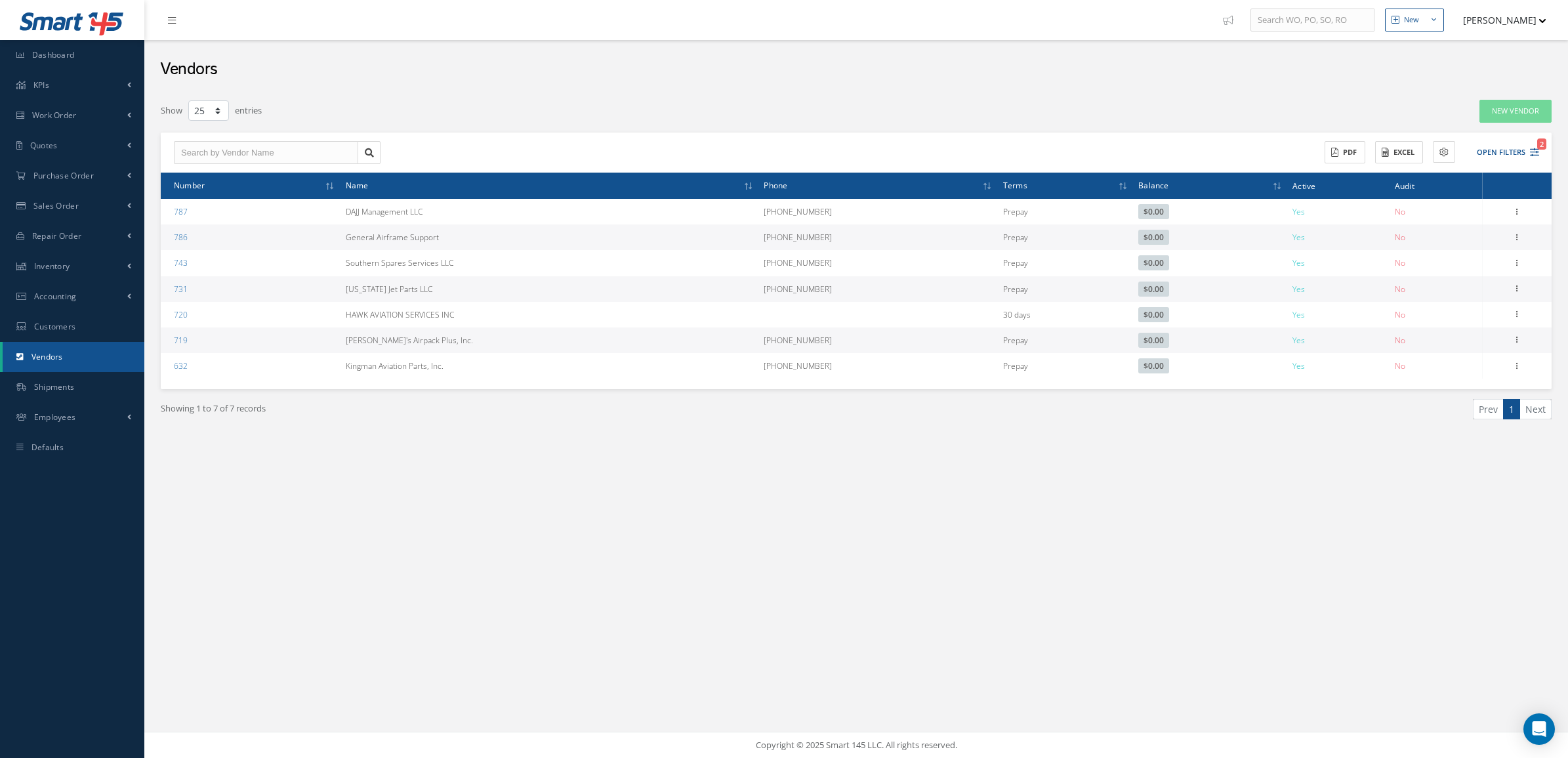
copy tr "DAJJ Management LLC"
click at [1520, 240] on icon at bounding box center [1516, 236] width 13 height 11
click at [1464, 269] on link "Edit" at bounding box center [1456, 263] width 104 height 17
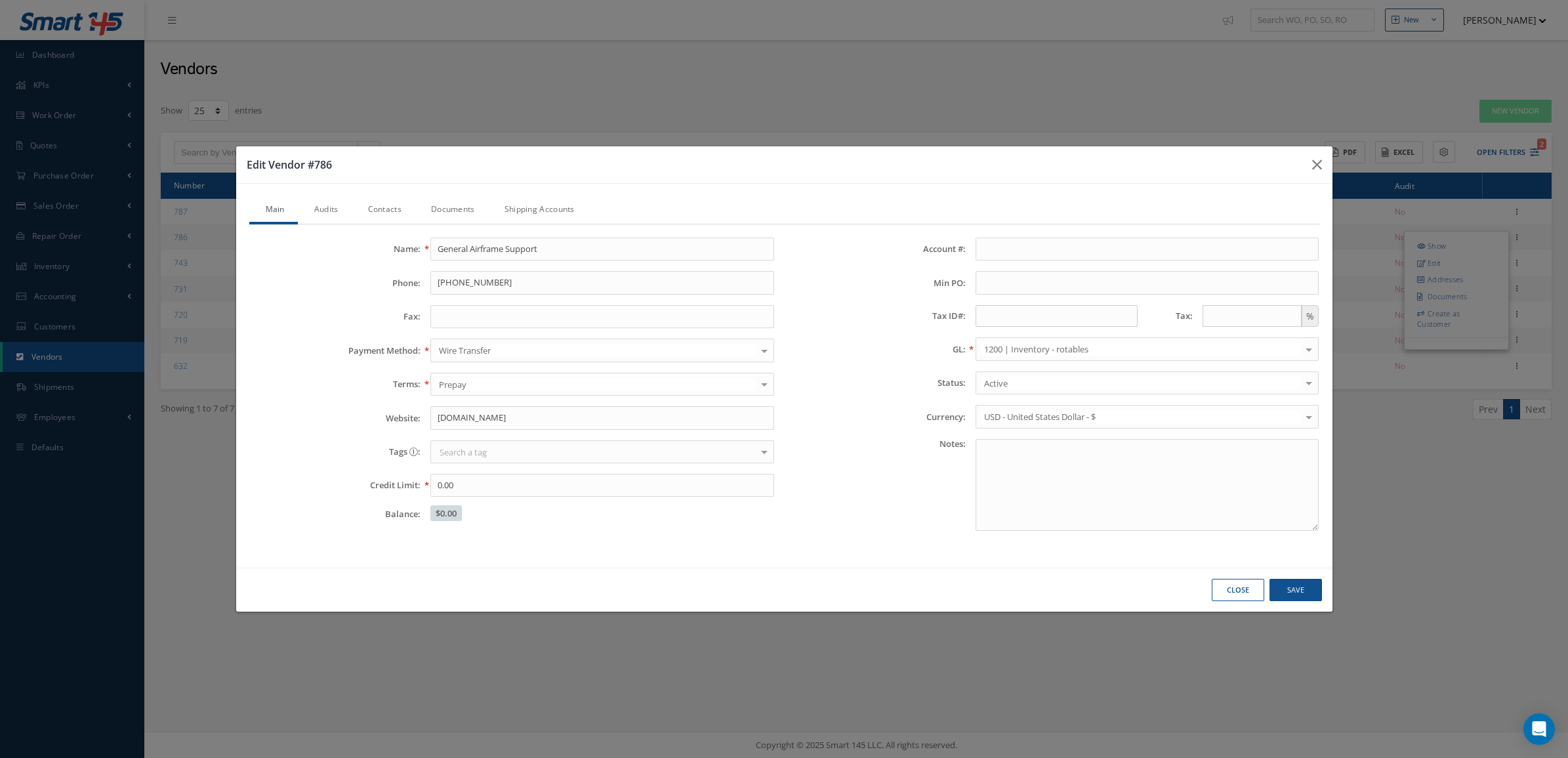
click at [333, 202] on link "Audits" at bounding box center [325, 211] width 54 height 28
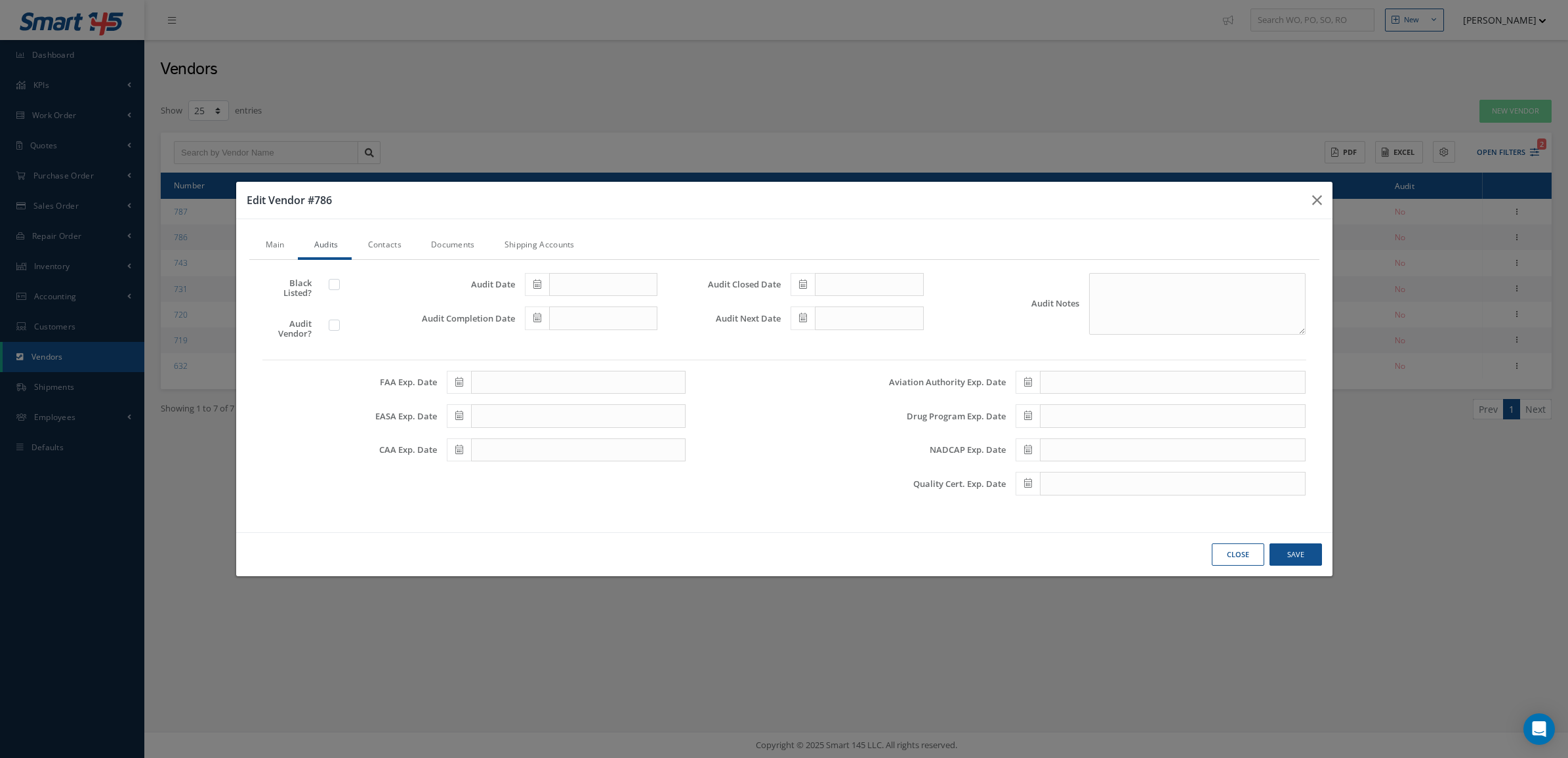
click at [339, 319] on label at bounding box center [340, 325] width 3 height 12
click at [336, 323] on input "checkbox" at bounding box center [335, 327] width 9 height 9
checkbox input "true"
click at [533, 282] on span at bounding box center [537, 285] width 24 height 24
drag, startPoint x: 556, startPoint y: 337, endPoint x: 556, endPoint y: 345, distance: 8.0
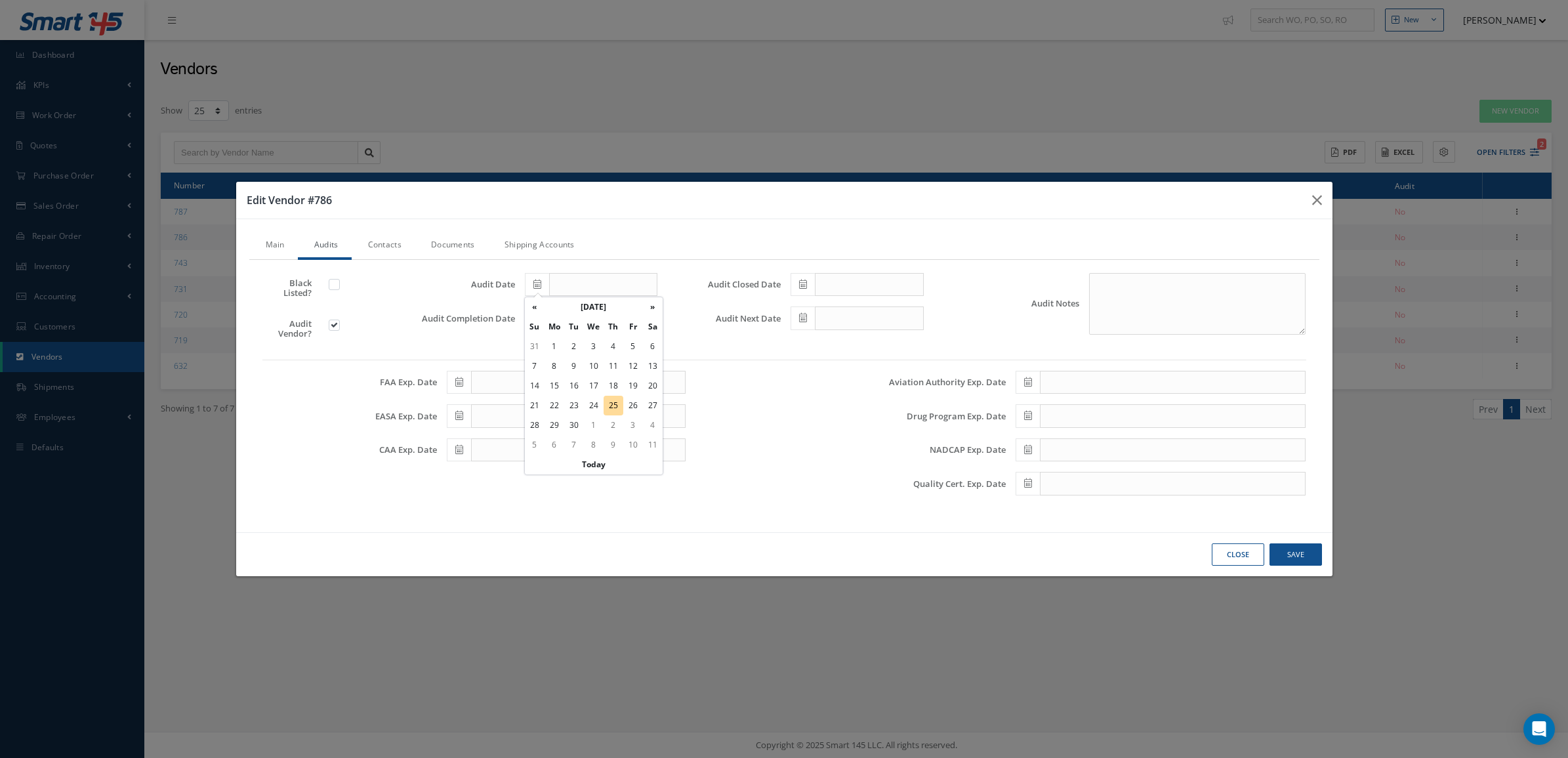
click at [556, 342] on td "1" at bounding box center [555, 347] width 20 height 20
type input "09/01/2025"
click at [535, 310] on span at bounding box center [537, 319] width 24 height 24
click at [556, 379] on td "1" at bounding box center [555, 380] width 20 height 20
type input "09/01/2025"
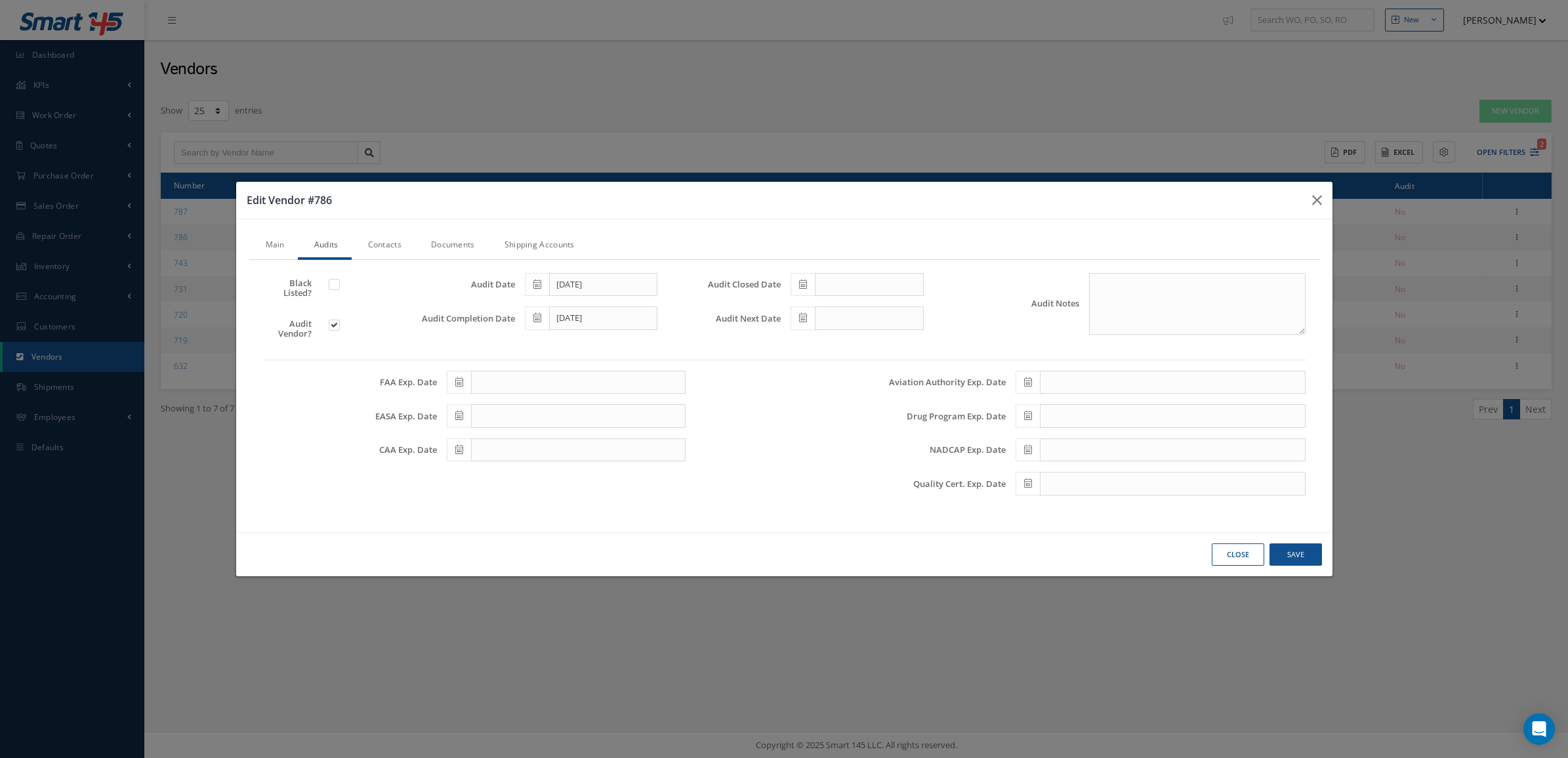
click at [809, 277] on span at bounding box center [802, 285] width 24 height 24
click at [820, 350] on td "1" at bounding box center [820, 347] width 20 height 20
type input "09/01/2025"
click at [799, 323] on icon at bounding box center [803, 317] width 8 height 9
click at [861, 344] on th "September 2025" at bounding box center [859, 342] width 99 height 20
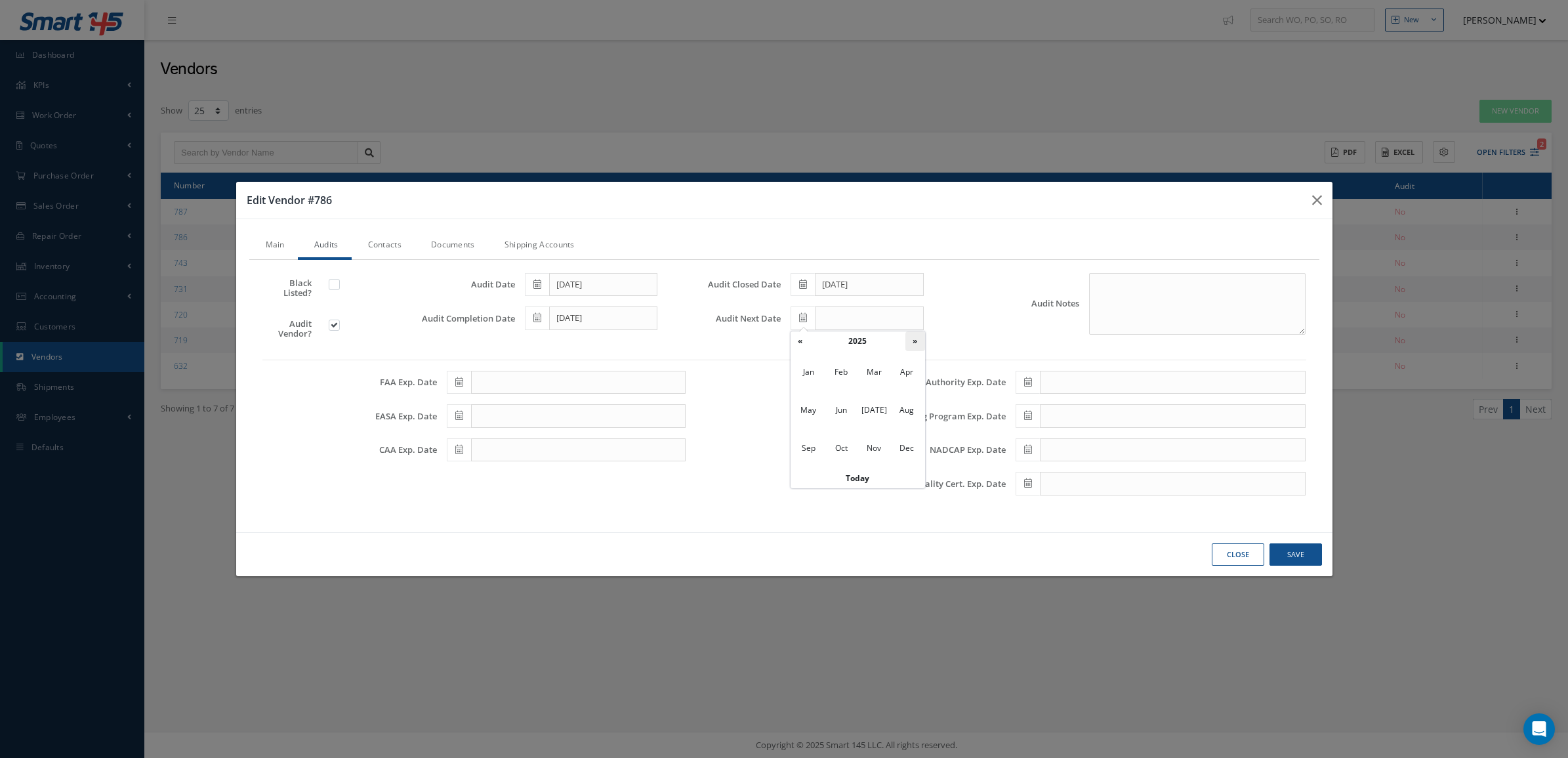
click at [917, 342] on th "»" at bounding box center [916, 342] width 20 height 20
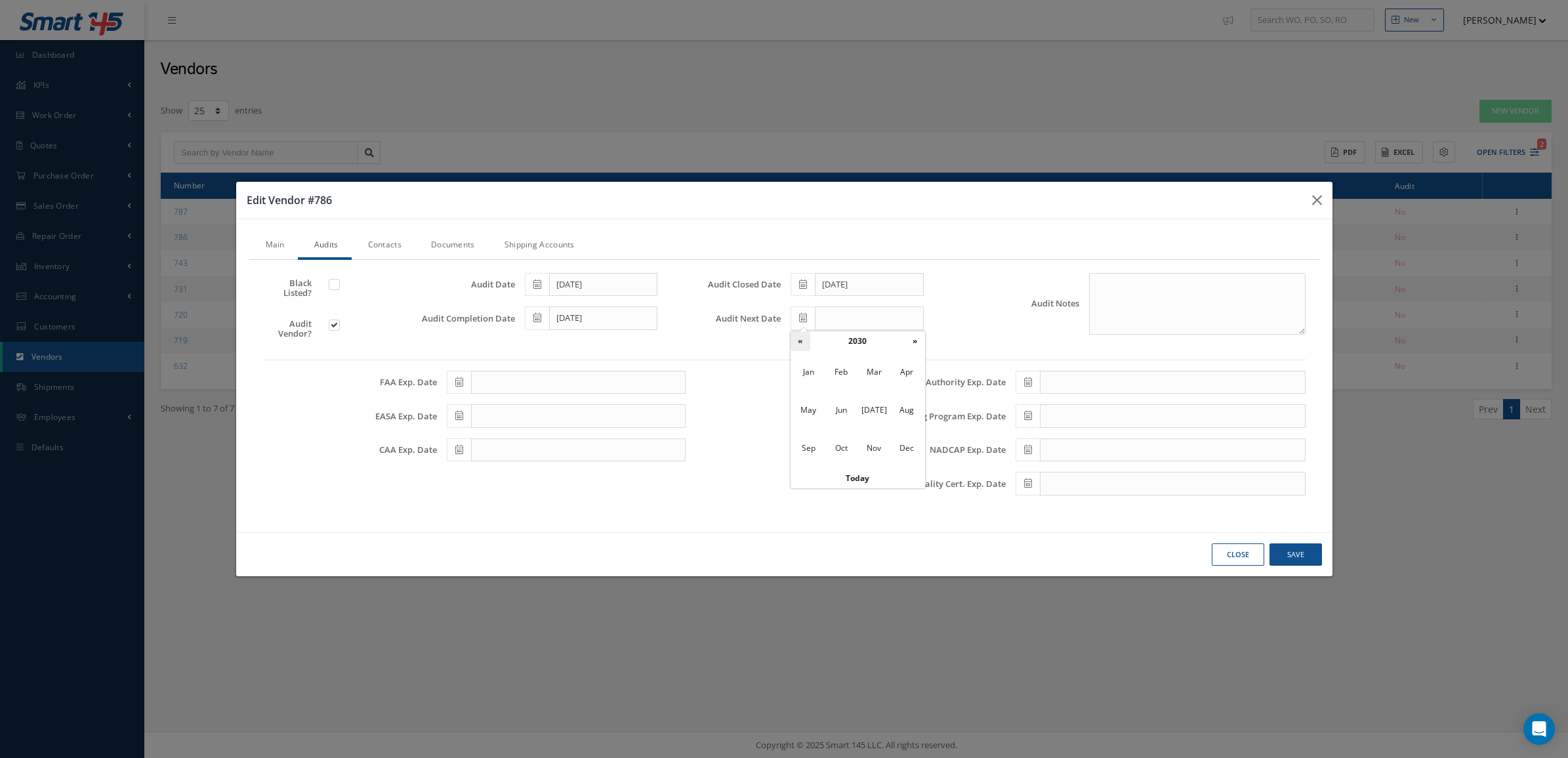
click at [805, 342] on th "«" at bounding box center [800, 342] width 20 height 20
click at [814, 375] on span "Jan" at bounding box center [808, 373] width 30 height 36
click at [862, 454] on td "26" at bounding box center [860, 460] width 20 height 20
type input "01/26/2028"
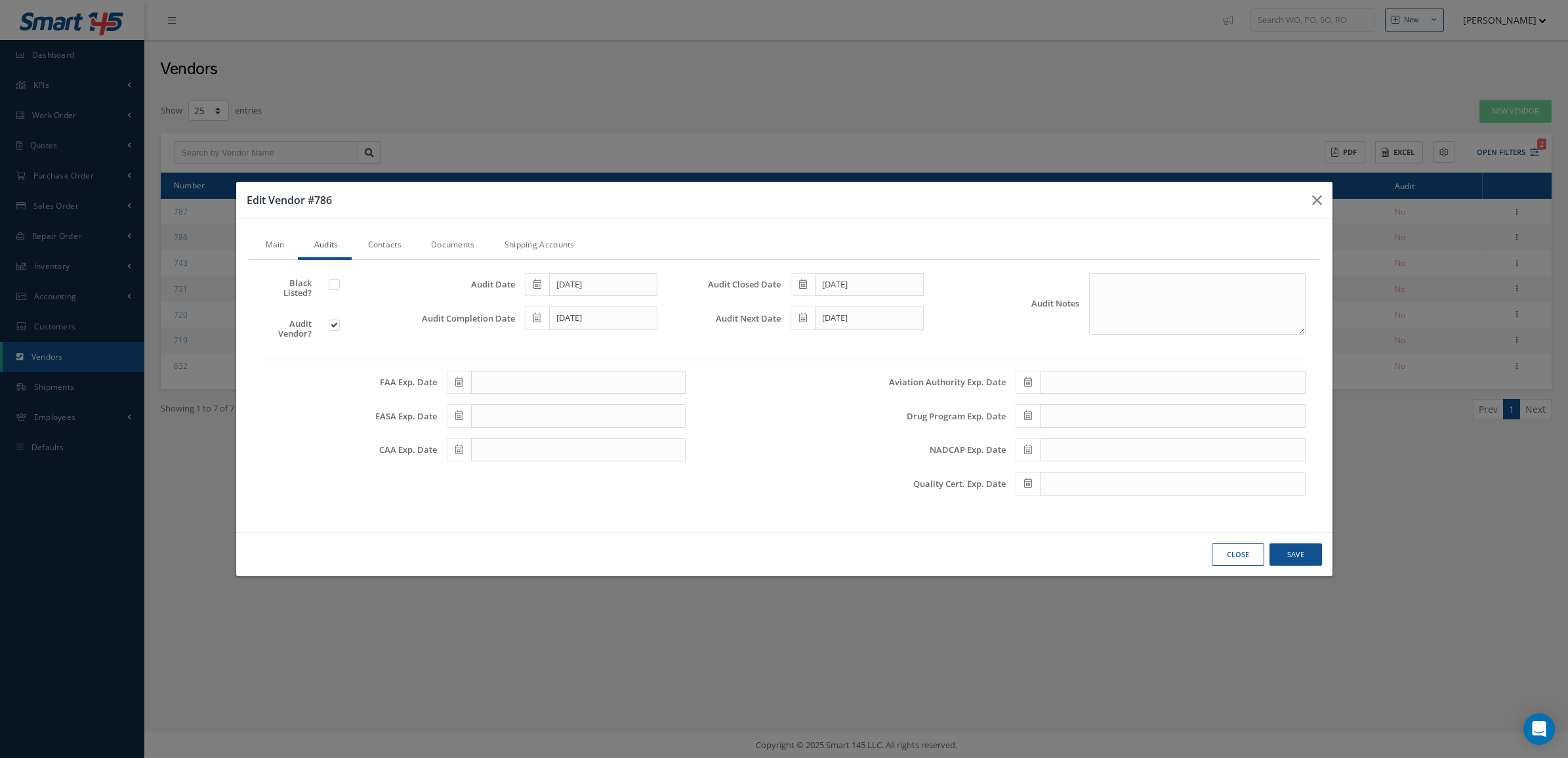
click at [1032, 491] on span at bounding box center [1027, 484] width 24 height 24
click at [1074, 307] on th "September 2025" at bounding box center [1084, 307] width 99 height 20
click at [1132, 306] on th "»" at bounding box center [1141, 307] width 20 height 20
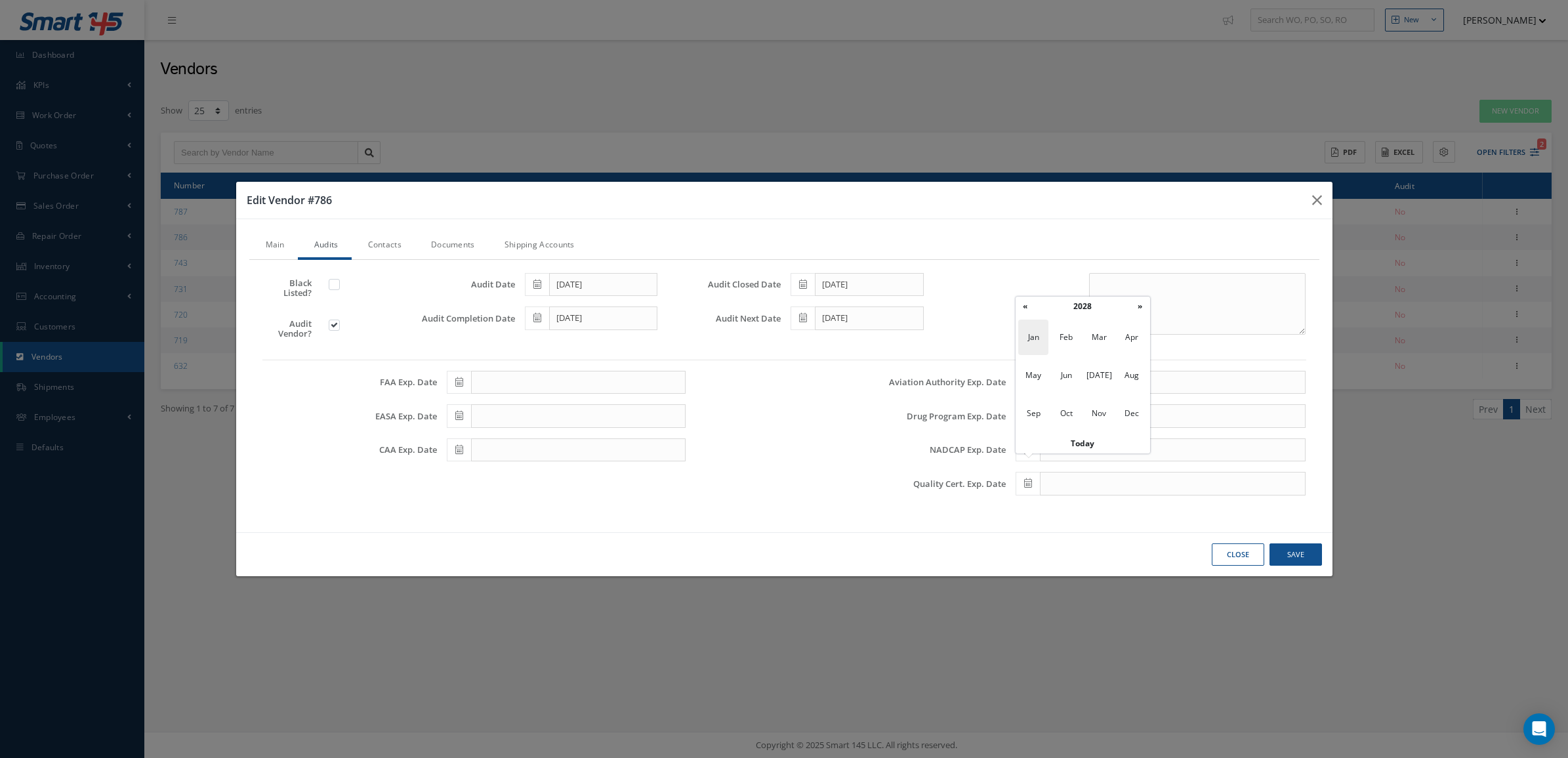
click at [1043, 342] on span "Jan" at bounding box center [1033, 338] width 30 height 36
click at [1081, 420] on td "26" at bounding box center [1085, 425] width 20 height 20
type input "01/26/2028"
click at [435, 244] on link "Documents" at bounding box center [452, 246] width 74 height 28
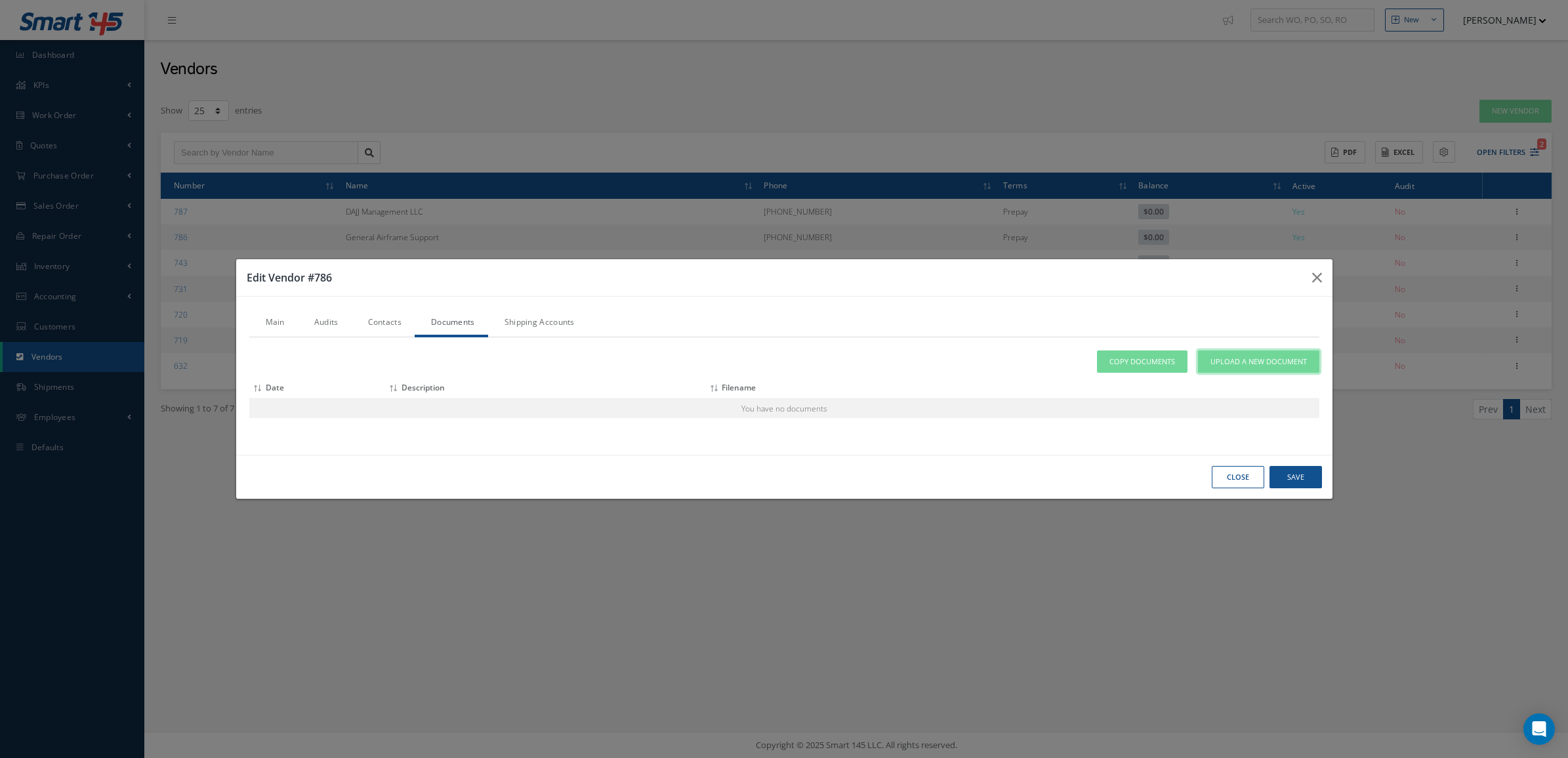
click at [1224, 357] on span "Upload a New Document" at bounding box center [1258, 362] width 97 height 11
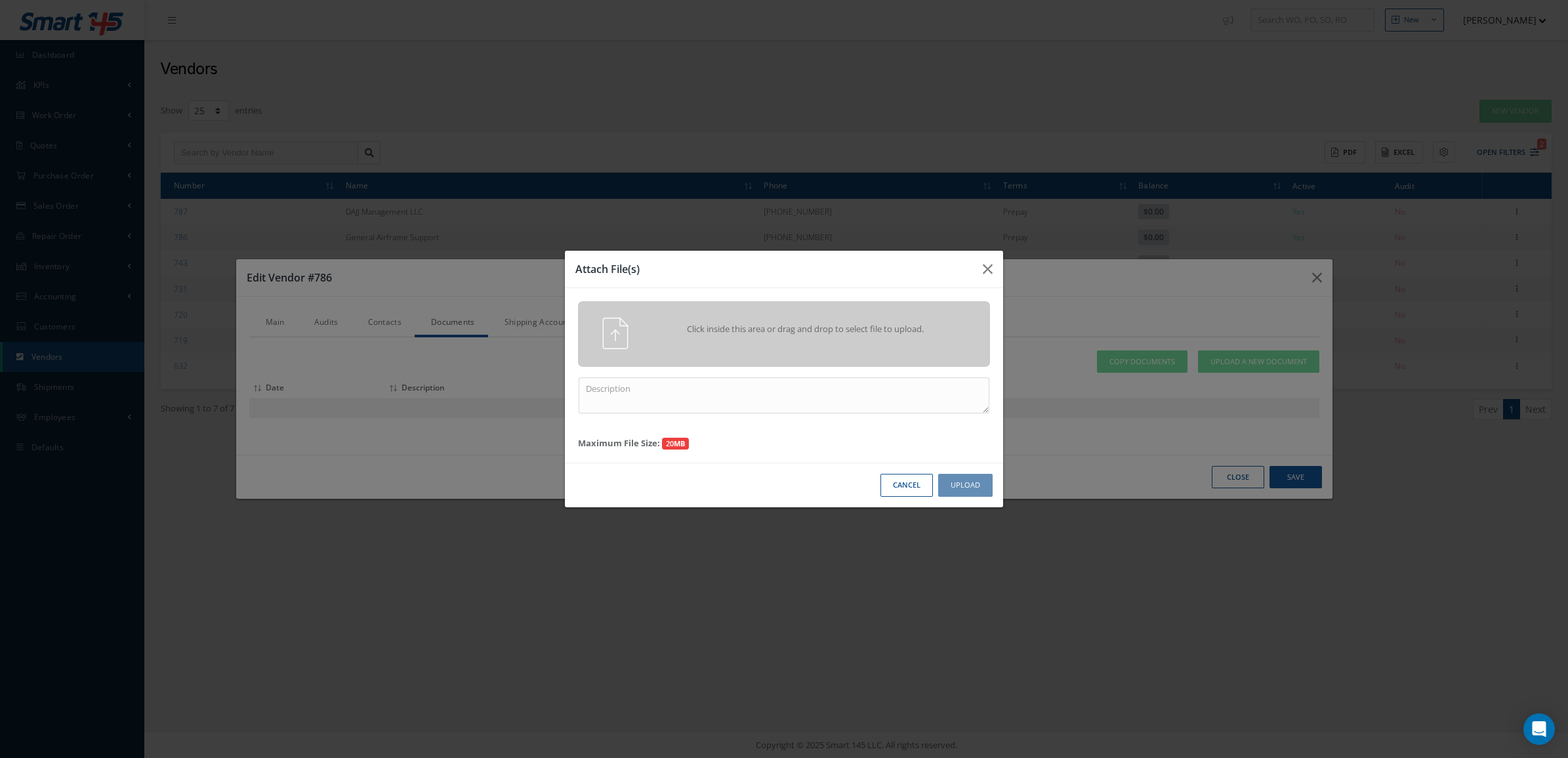
click at [838, 315] on div "Click inside this area or drag and drop to select file to upload." at bounding box center [784, 335] width 412 height 66
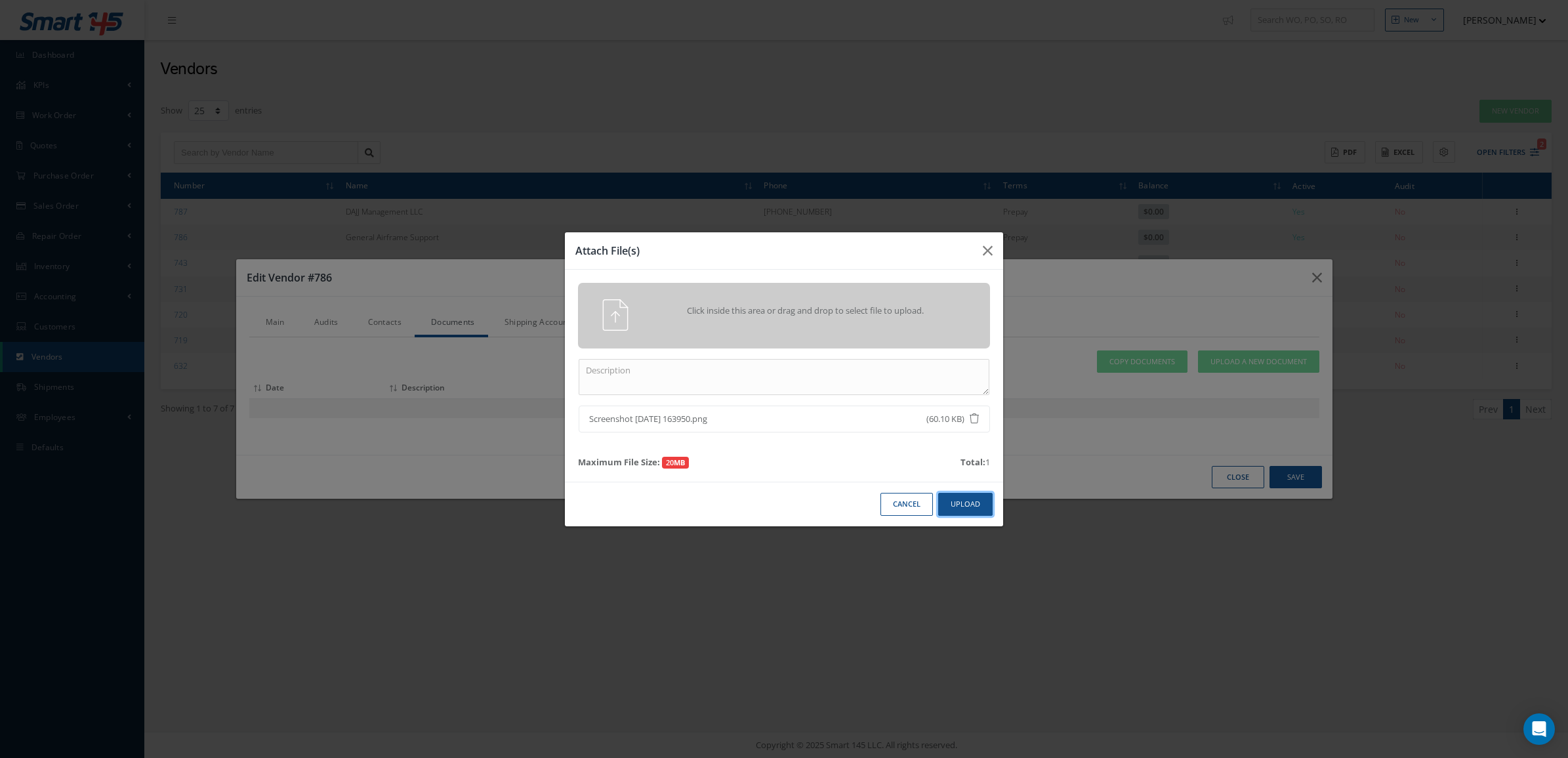
click at [949, 507] on button "Upload" at bounding box center [966, 504] width 55 height 23
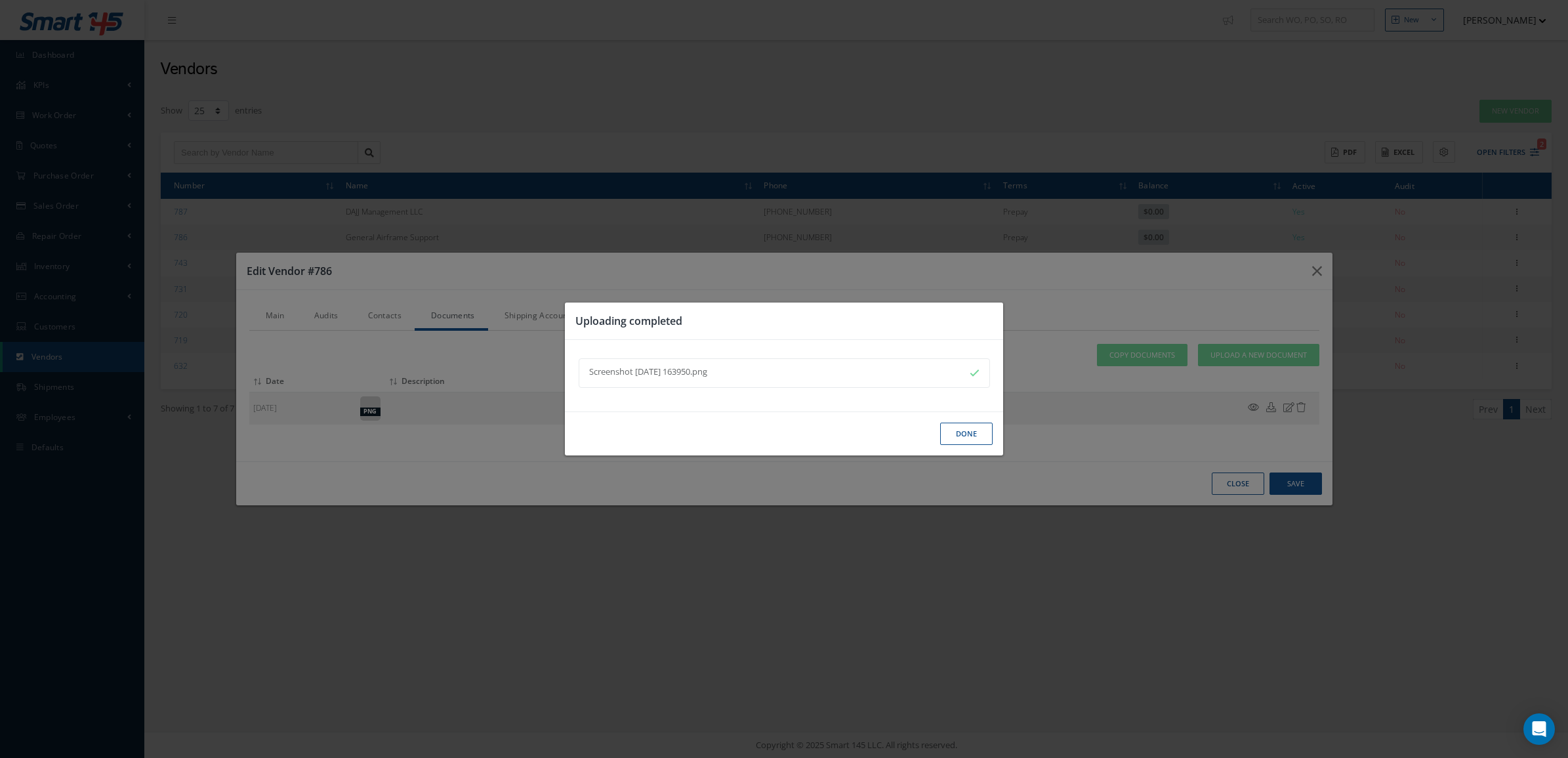
click at [958, 450] on div "Done" at bounding box center [784, 433] width 438 height 45
click at [958, 434] on button "Done" at bounding box center [967, 434] width 53 height 23
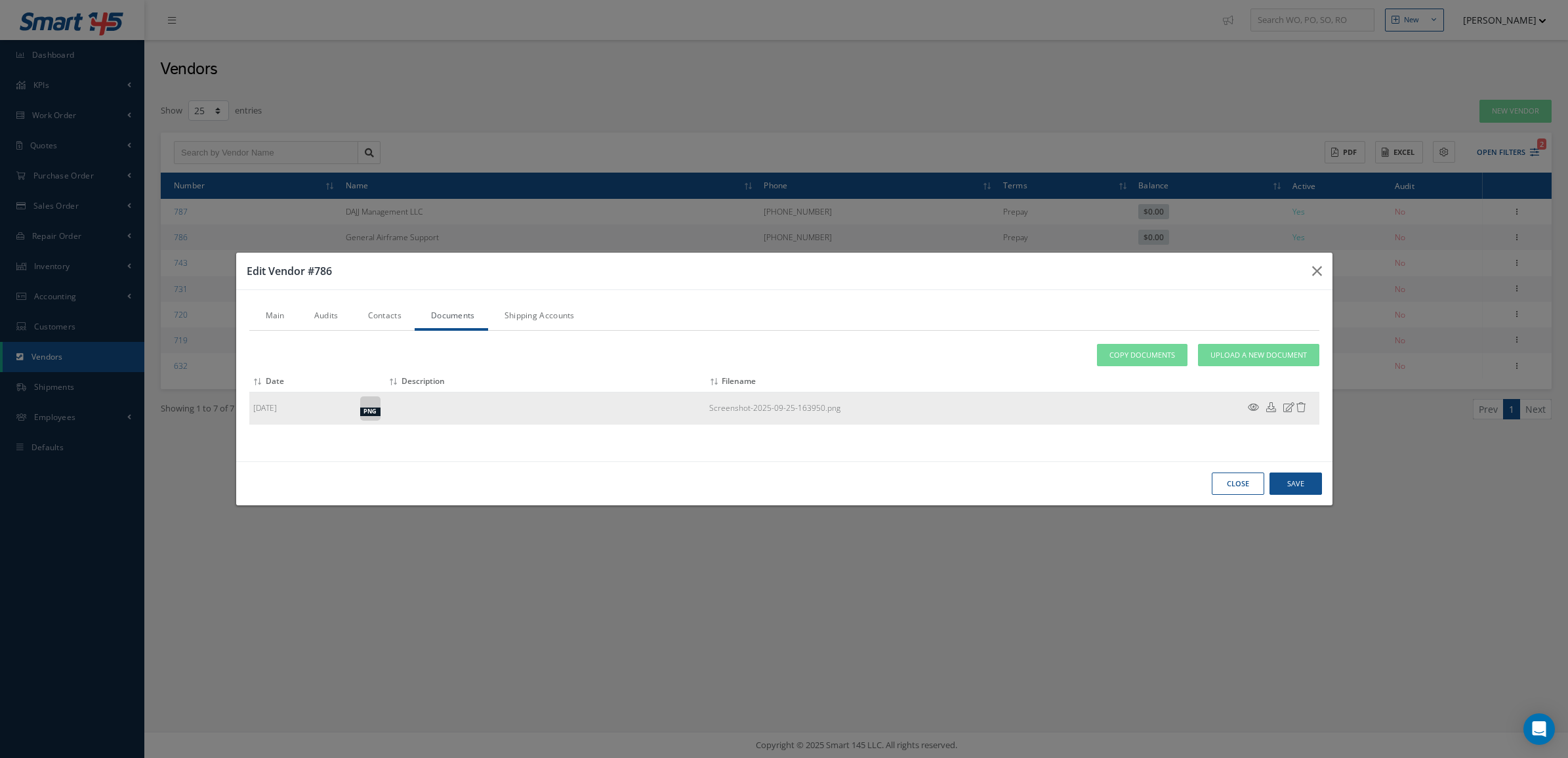
click at [1254, 409] on icon at bounding box center [1253, 407] width 11 height 10
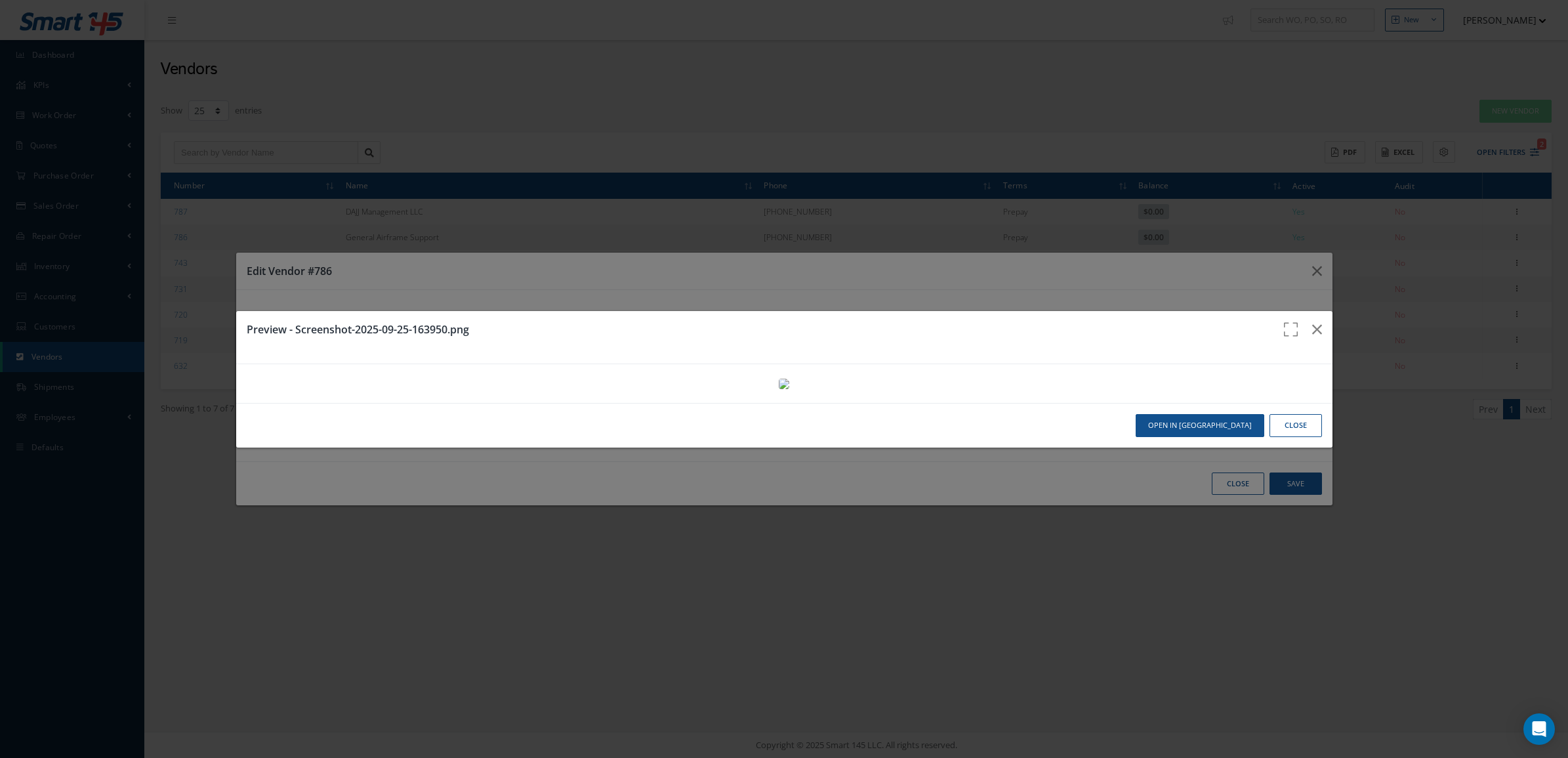
click at [1271, 437] on button "Close" at bounding box center [1296, 425] width 53 height 23
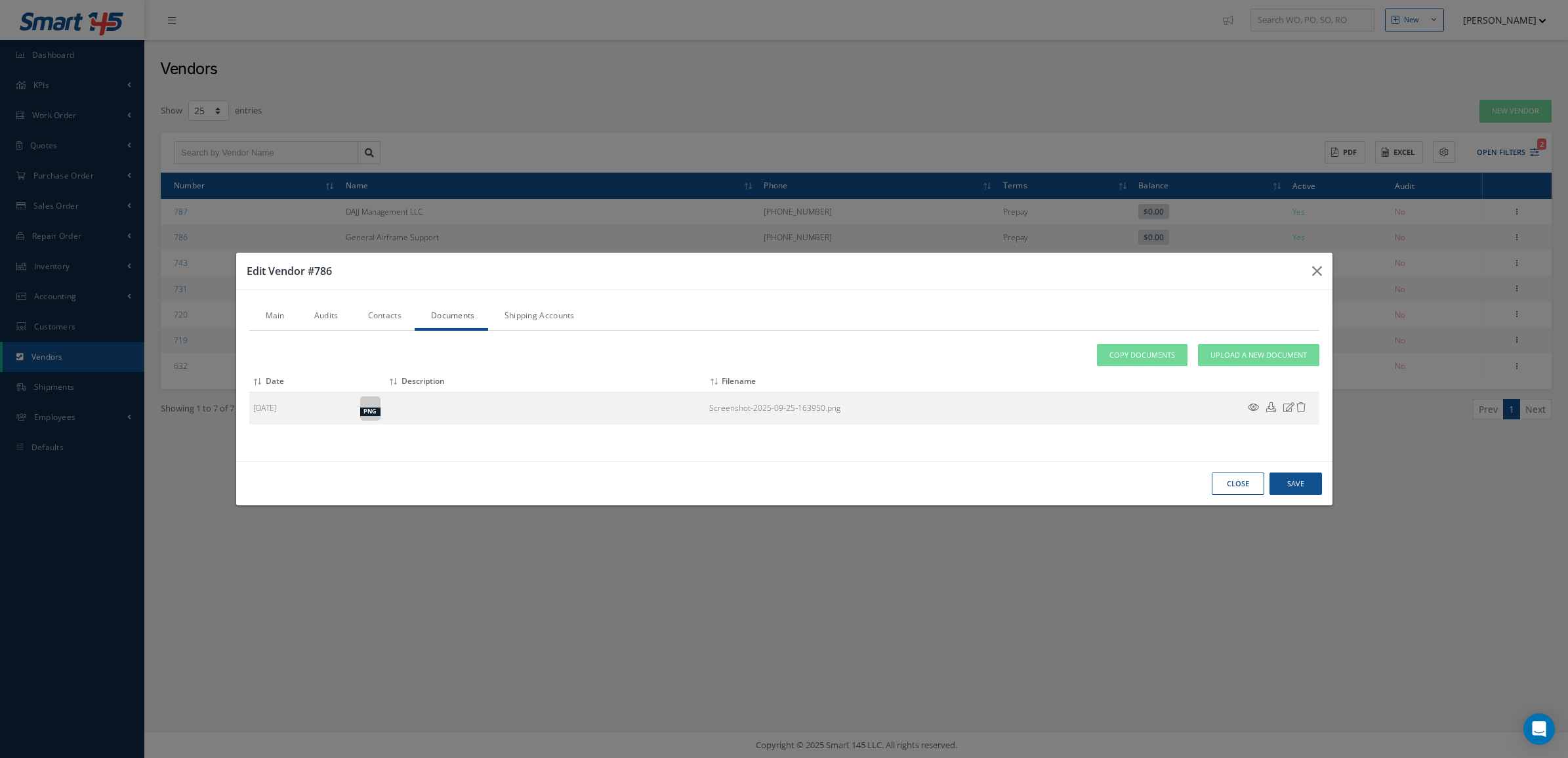
click at [1239, 480] on button "Close" at bounding box center [1238, 484] width 53 height 23
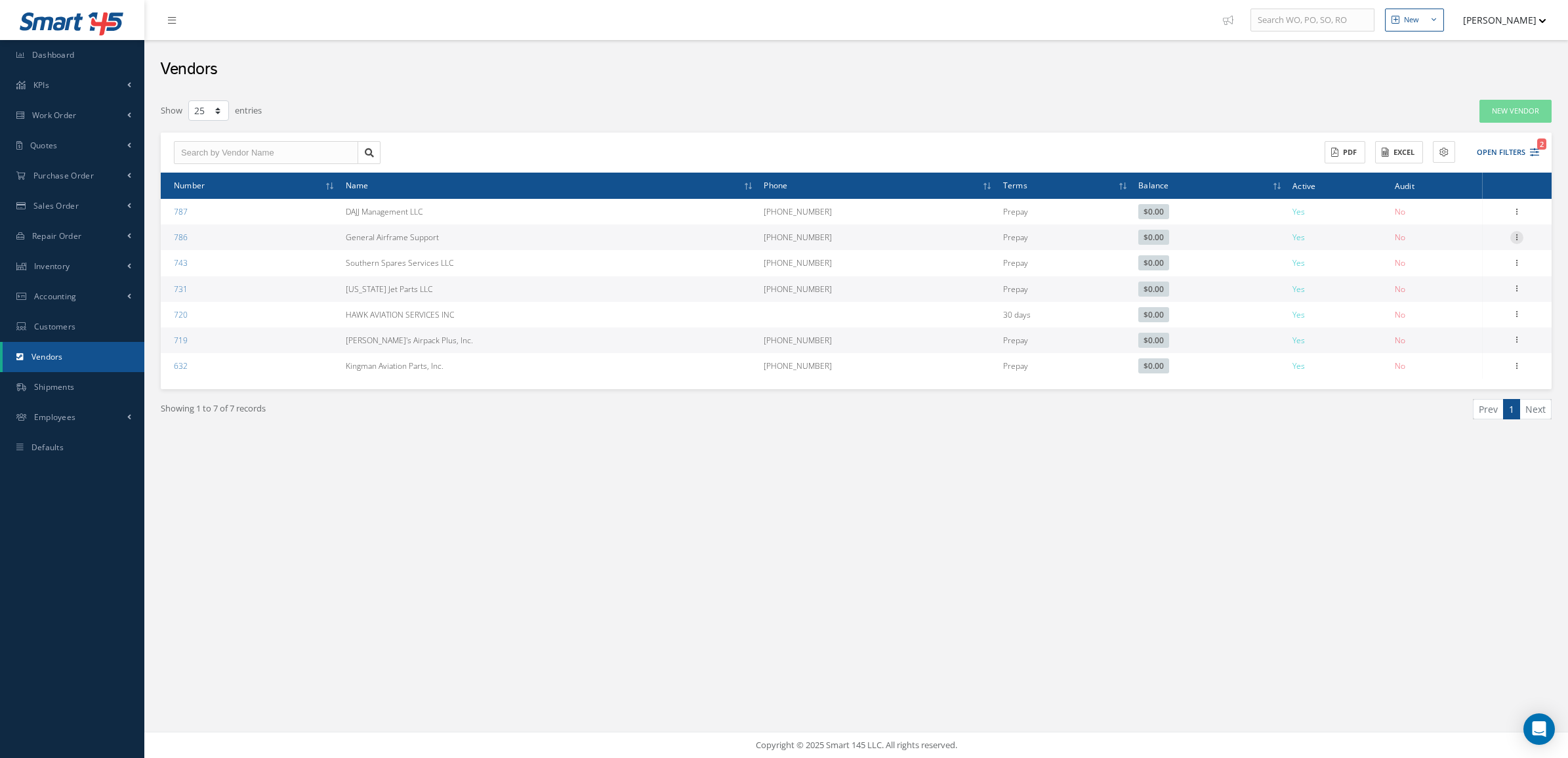
click at [1514, 241] on icon at bounding box center [1516, 236] width 13 height 11
click at [1477, 258] on link "Edit" at bounding box center [1456, 263] width 104 height 17
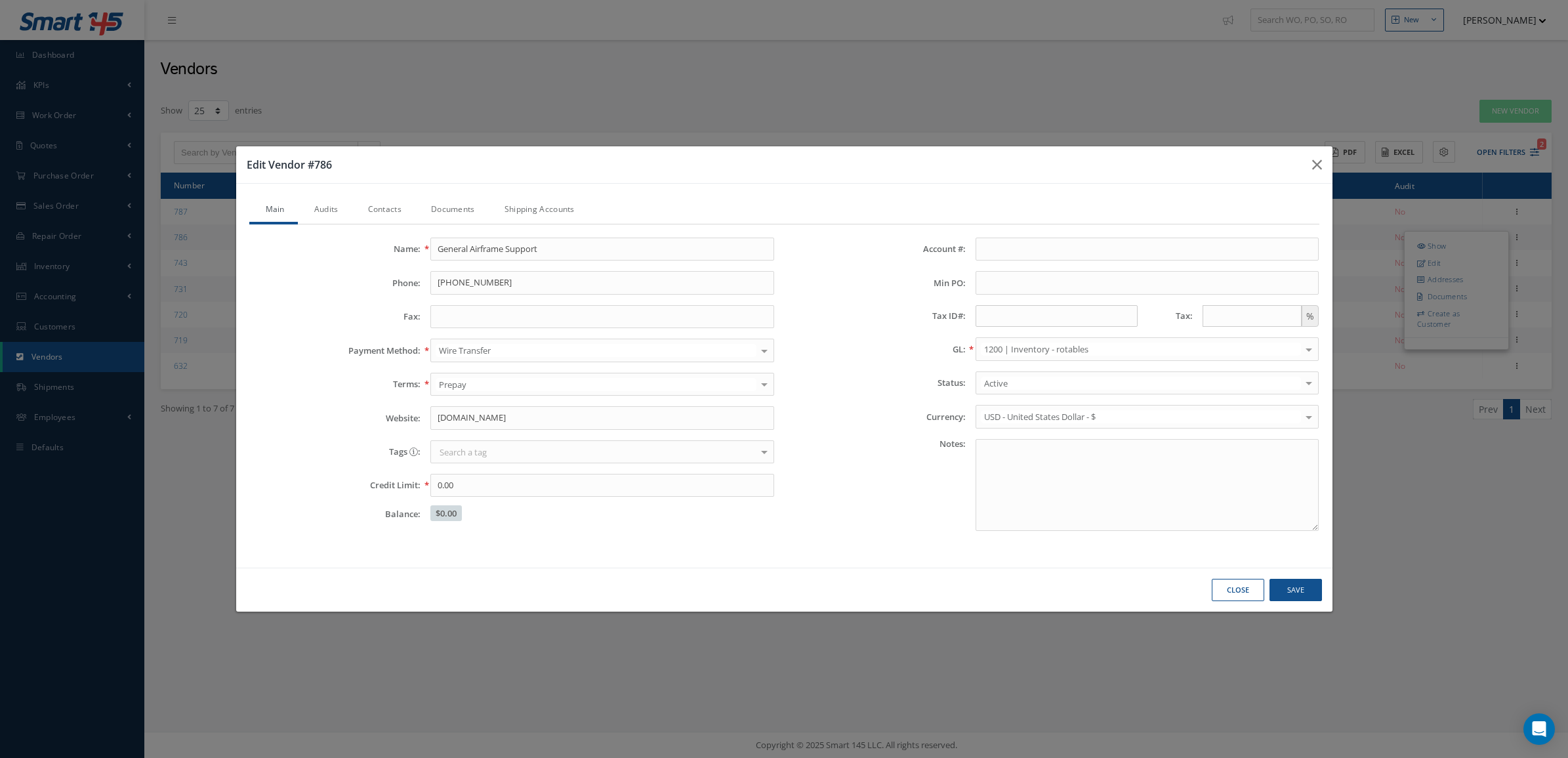
click at [317, 217] on link "Audits" at bounding box center [325, 211] width 54 height 28
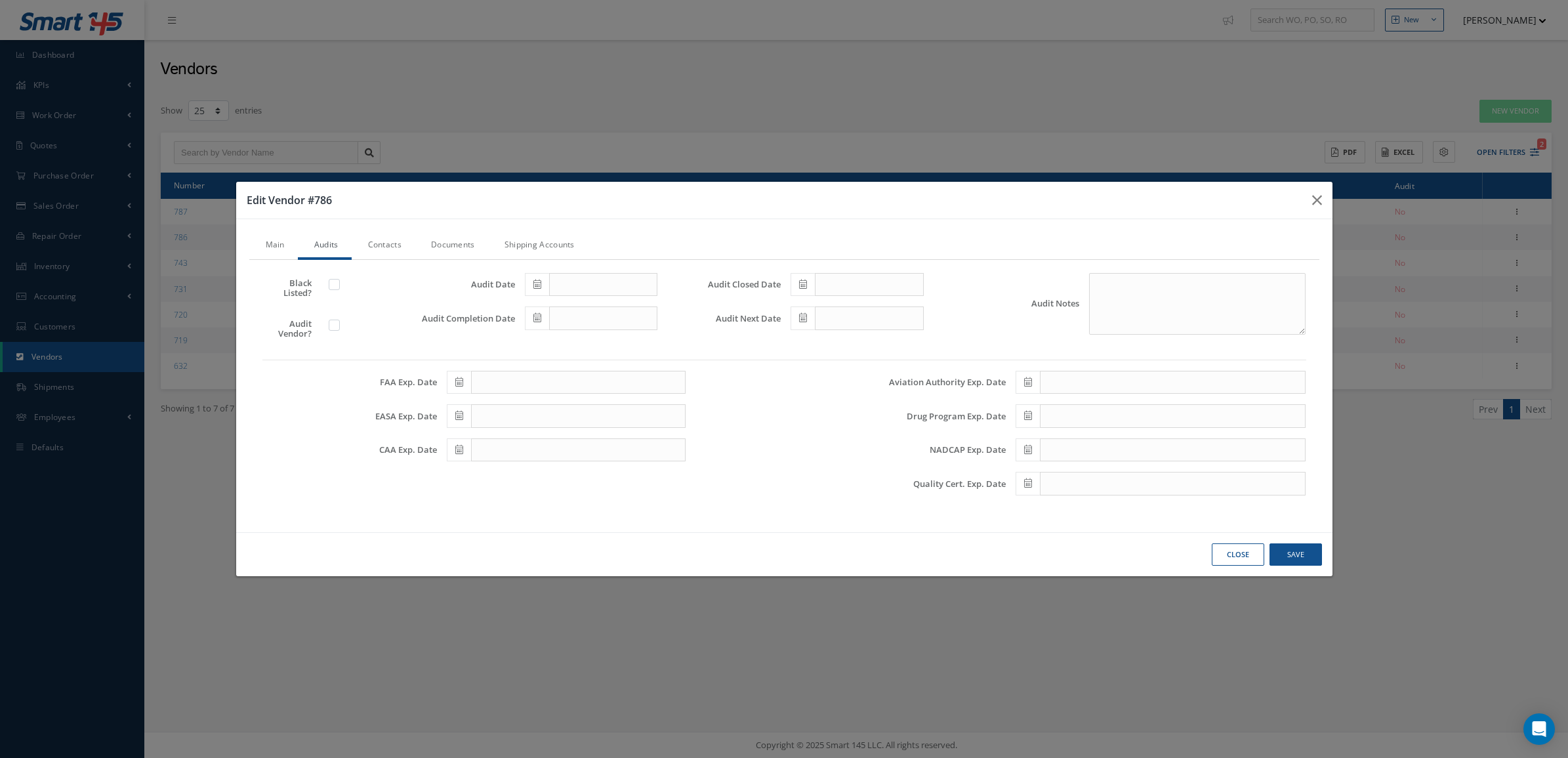
click at [333, 333] on div at bounding box center [359, 326] width 63 height 15
click at [339, 327] on label at bounding box center [340, 325] width 3 height 12
click at [333, 327] on input "checkbox" at bounding box center [335, 327] width 9 height 9
click at [1209, 545] on div "Close Save" at bounding box center [784, 555] width 1096 height 45
click at [1218, 556] on button "Close" at bounding box center [1238, 555] width 53 height 23
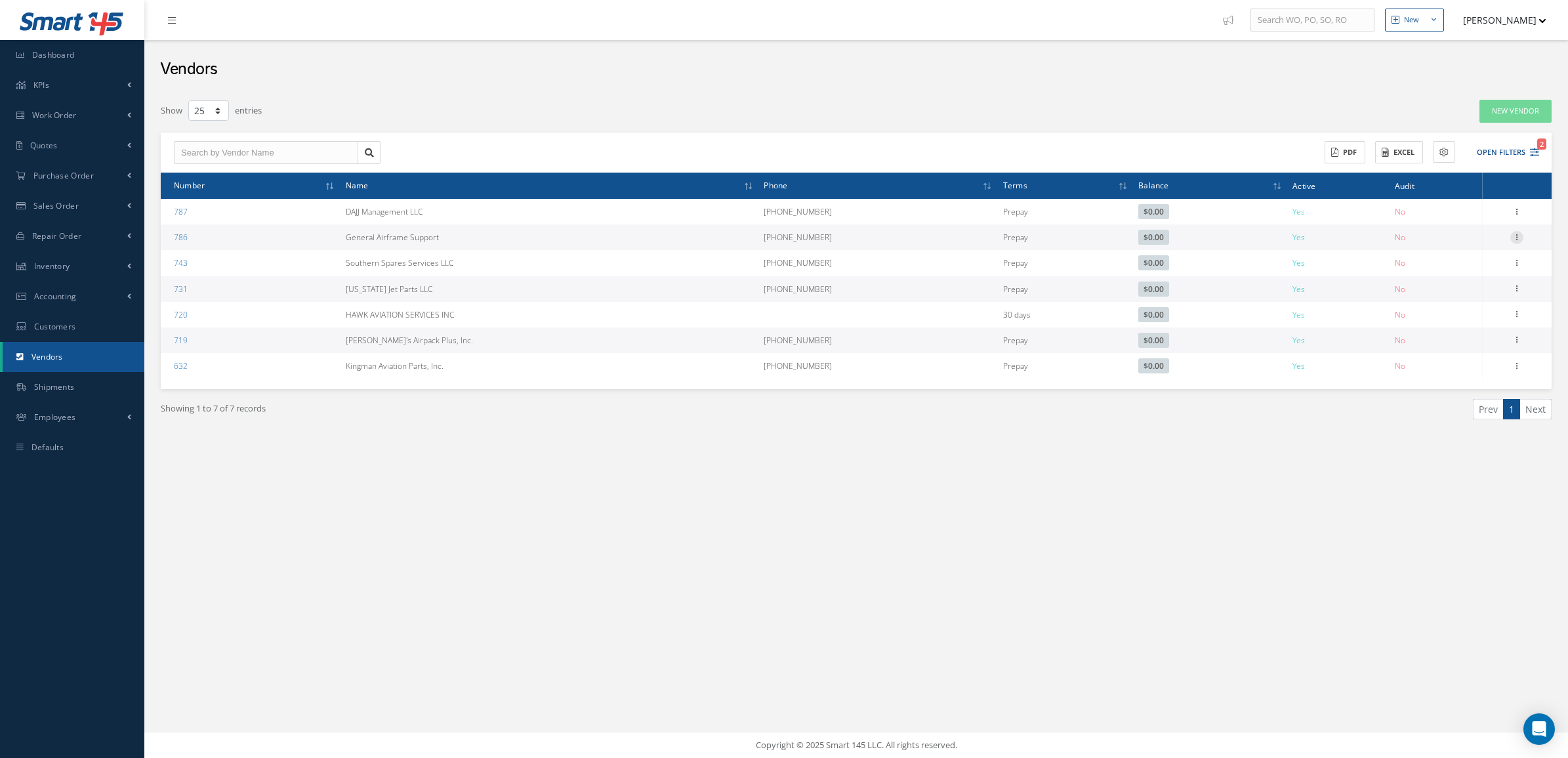
click at [1514, 238] on icon at bounding box center [1516, 236] width 13 height 11
click at [1457, 265] on link "Edit" at bounding box center [1456, 263] width 104 height 17
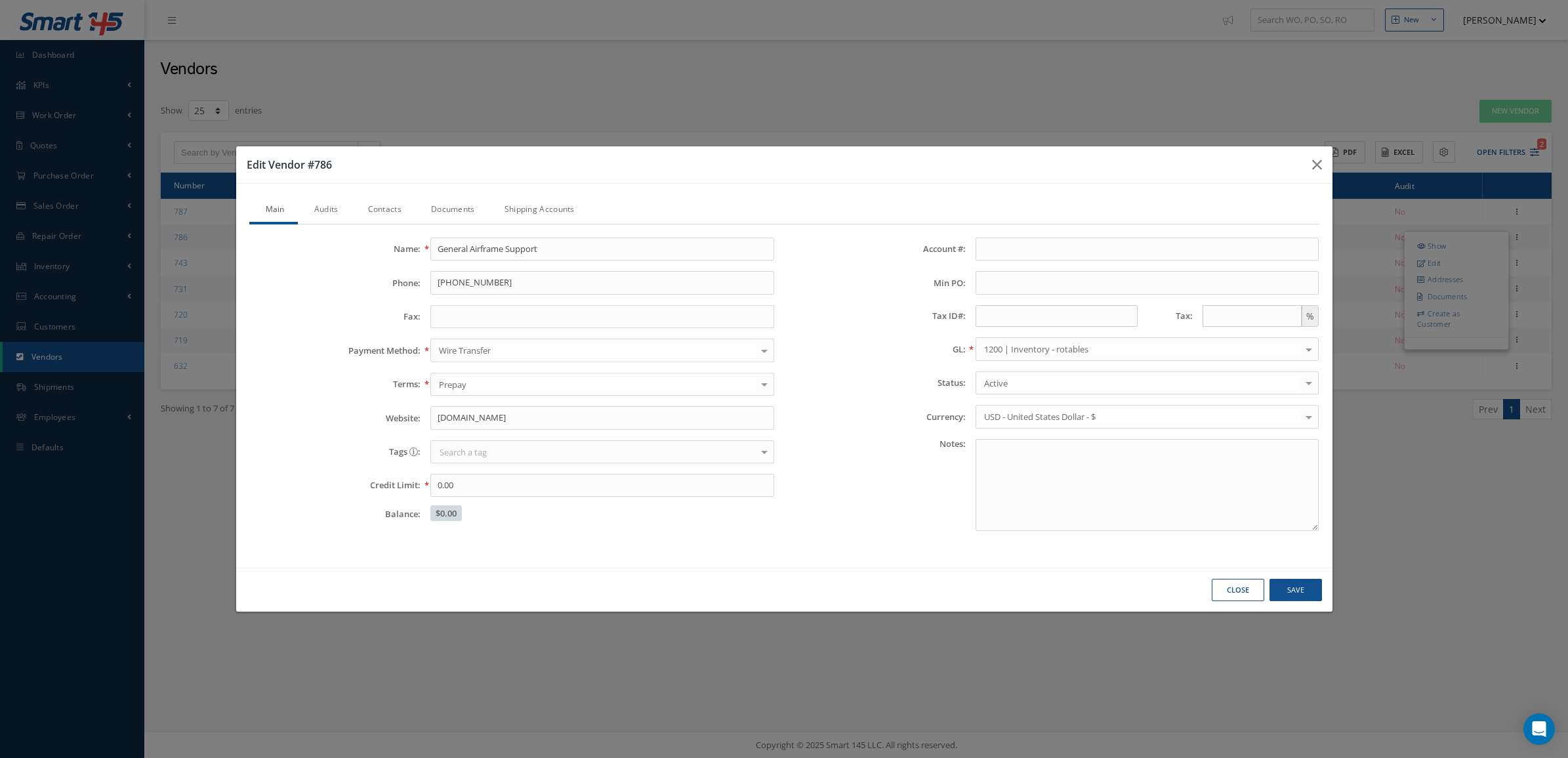
click at [325, 213] on link "Audits" at bounding box center [325, 211] width 54 height 28
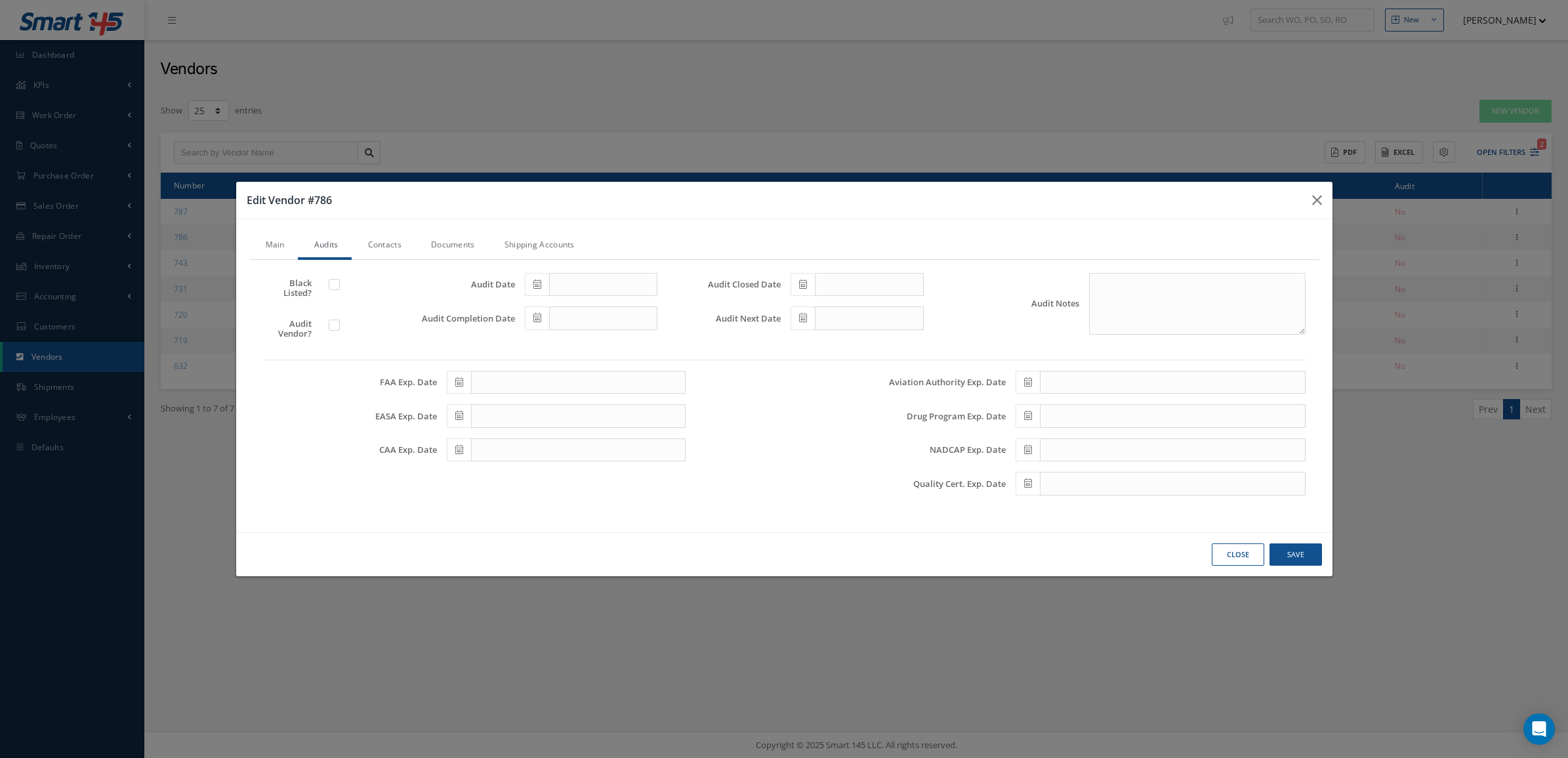
click at [339, 327] on label at bounding box center [340, 325] width 3 height 12
click at [331, 327] on input "checkbox" at bounding box center [335, 327] width 9 height 9
checkbox input "true"
click at [535, 287] on icon at bounding box center [538, 284] width 8 height 9
click at [552, 346] on td "1" at bounding box center [555, 347] width 20 height 20
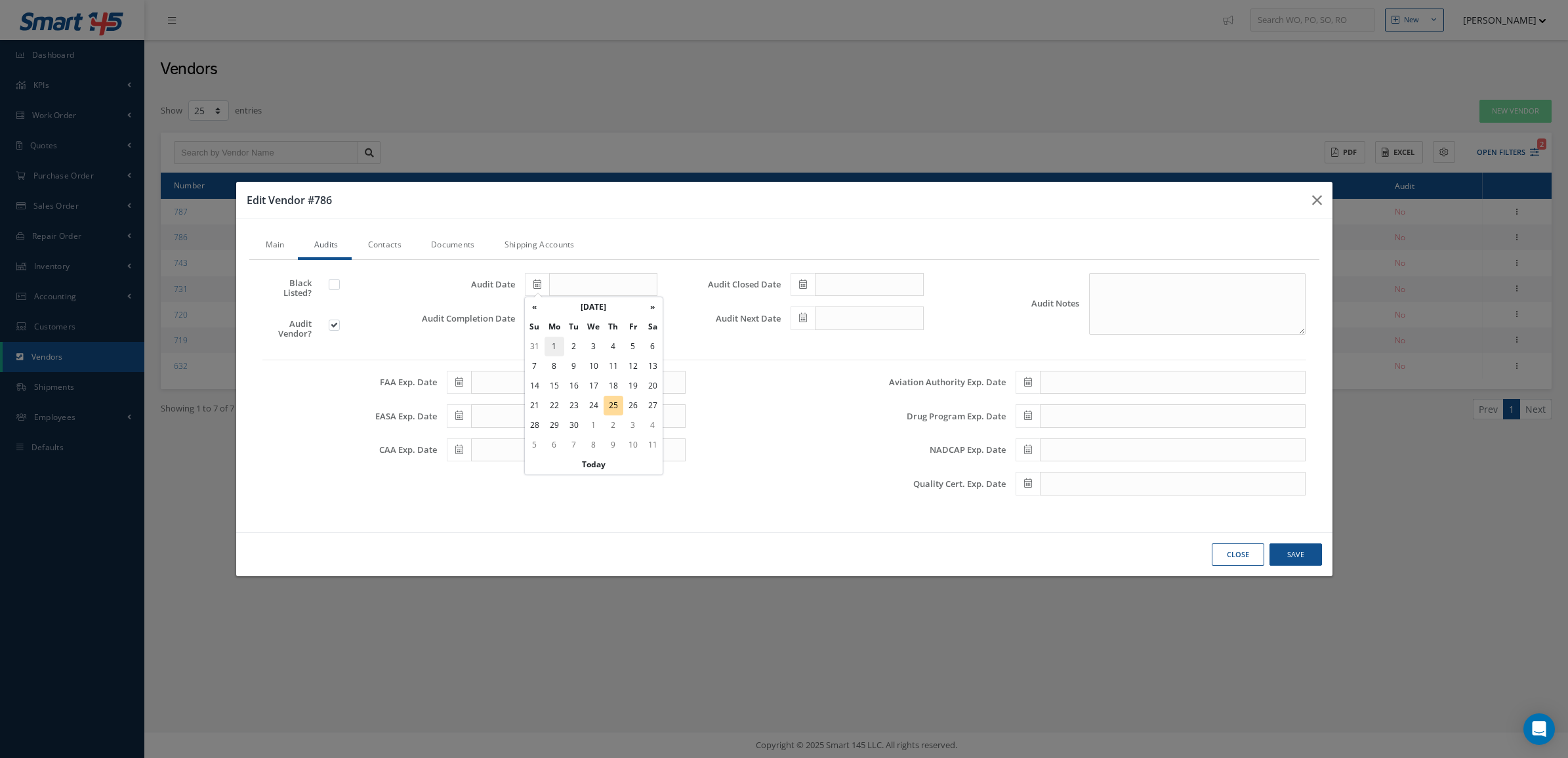
type input "09/01/2025"
click at [534, 314] on icon at bounding box center [538, 317] width 8 height 9
click at [560, 371] on td "1" at bounding box center [555, 380] width 20 height 20
type input "09/01/2025"
click at [807, 286] on span at bounding box center [802, 285] width 24 height 24
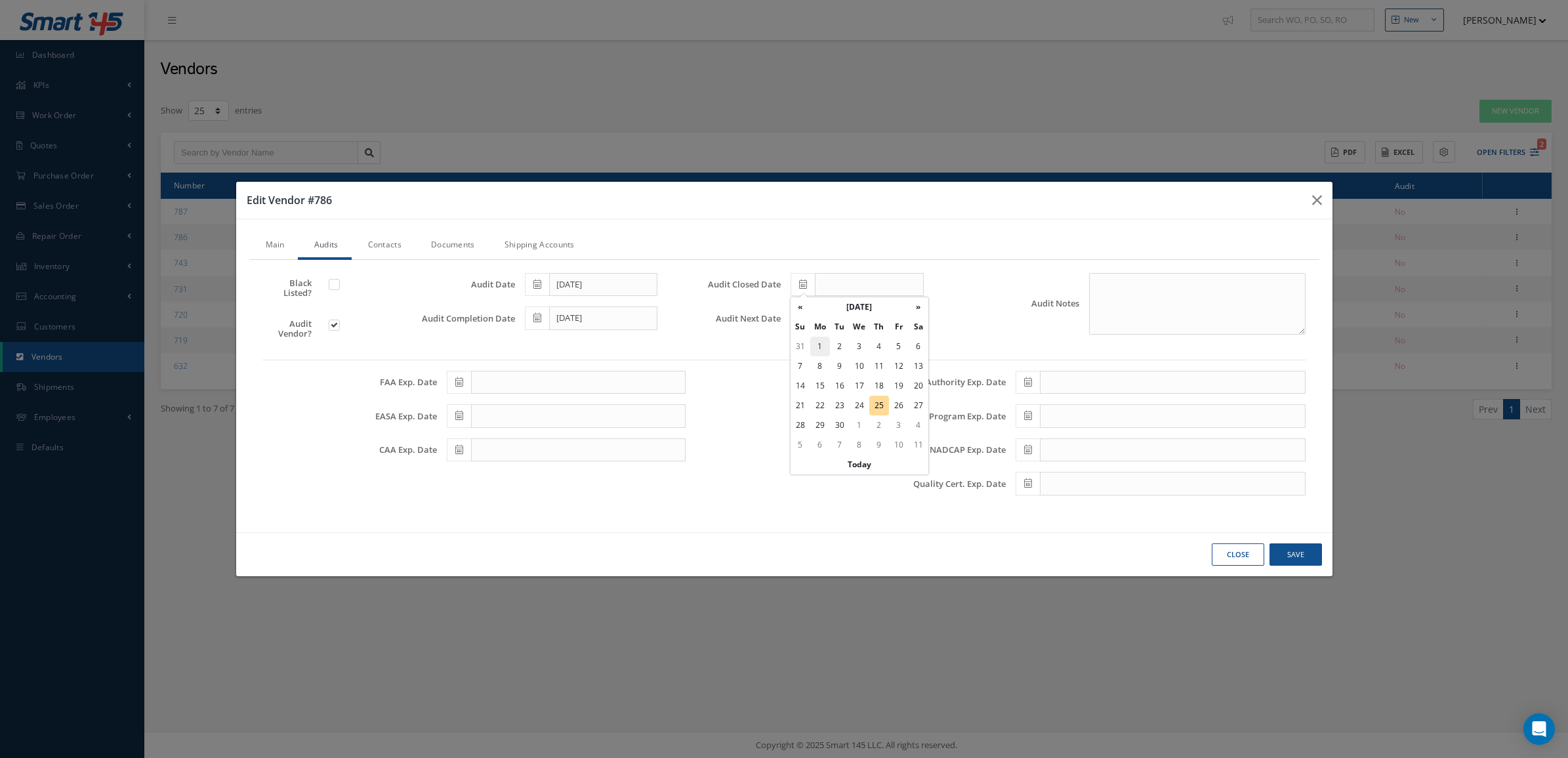
click at [815, 343] on td "1" at bounding box center [820, 347] width 20 height 20
type input "09/01/2025"
click at [797, 320] on span at bounding box center [802, 319] width 24 height 24
click at [856, 461] on td "26" at bounding box center [860, 460] width 20 height 20
type input "01/26/2028"
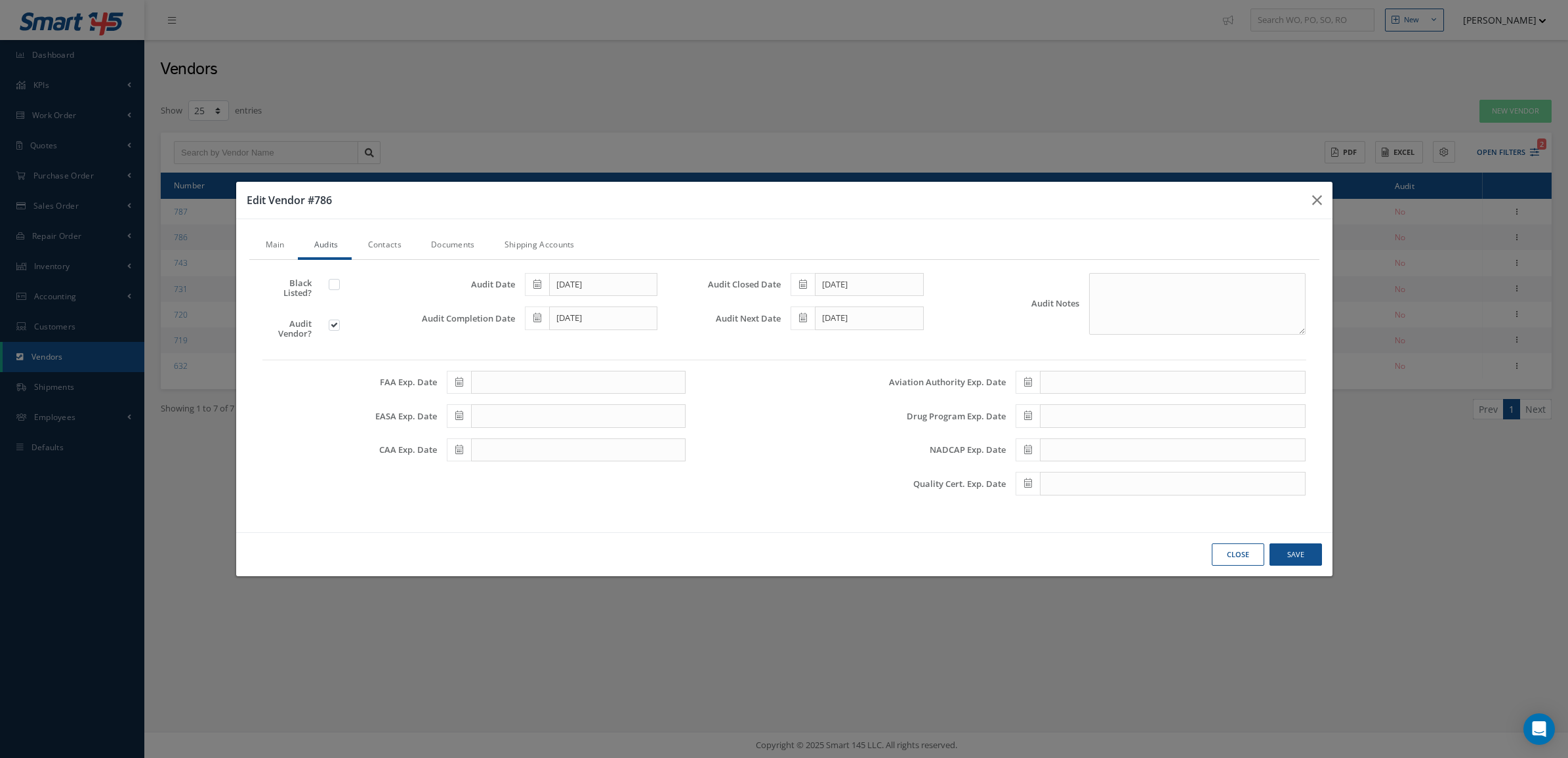
click at [1027, 488] on icon at bounding box center [1028, 483] width 8 height 9
click at [1085, 422] on td "26" at bounding box center [1085, 425] width 20 height 20
type input "01/26/2028"
click at [464, 248] on link "Documents" at bounding box center [452, 246] width 74 height 28
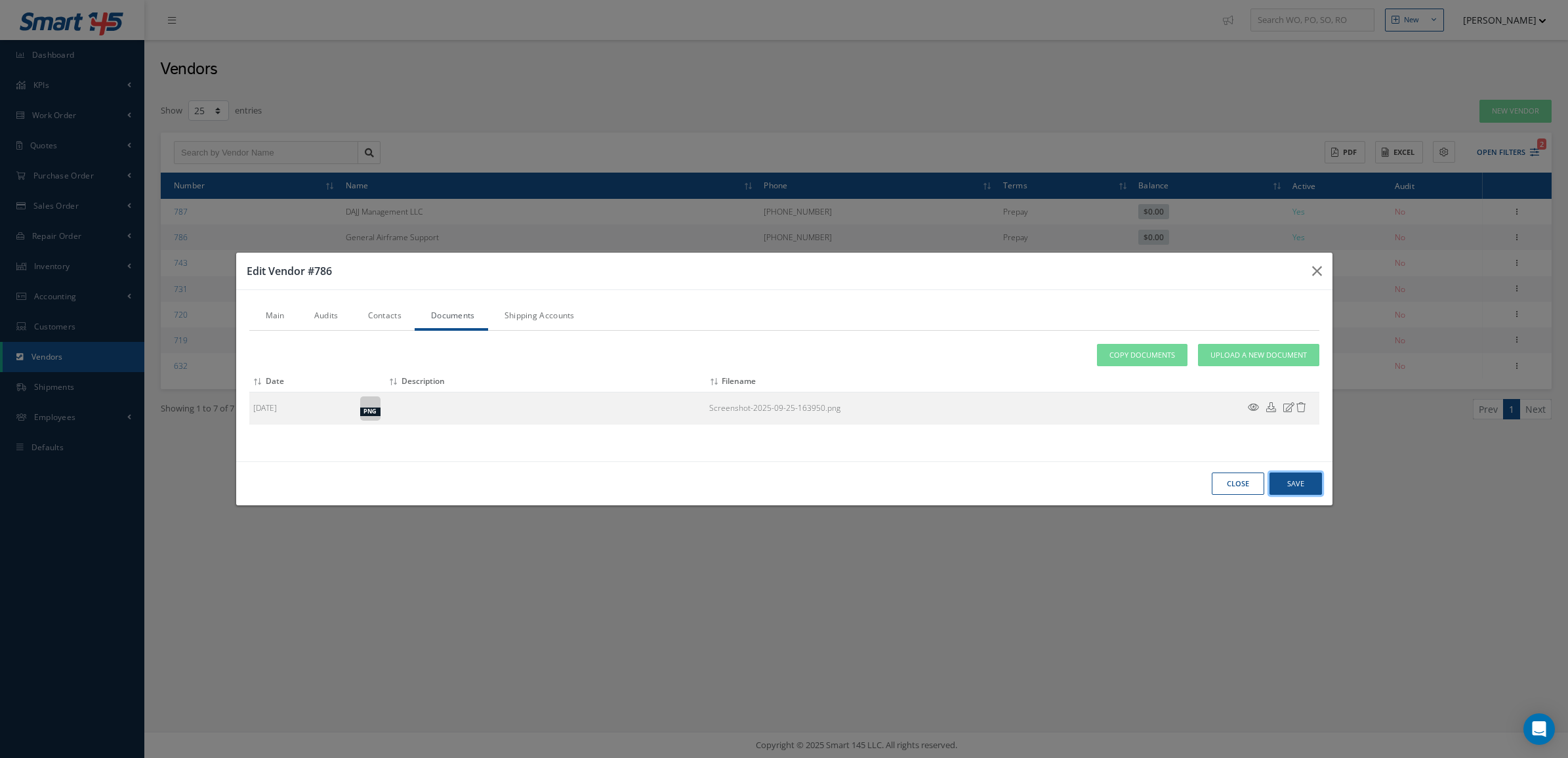
click at [1301, 484] on button "Save" at bounding box center [1296, 484] width 53 height 23
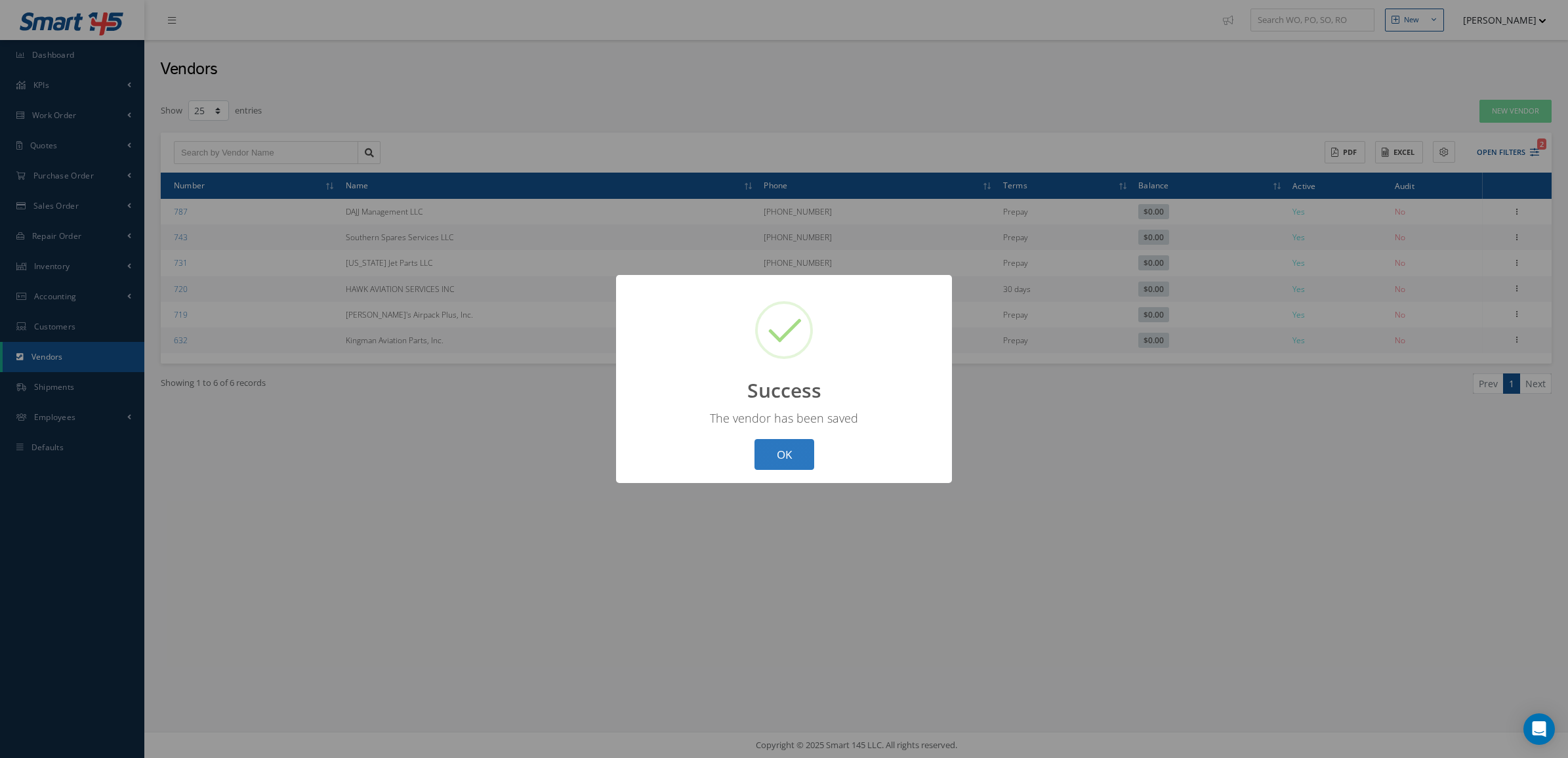
click at [792, 460] on button "OK" at bounding box center [784, 454] width 60 height 31
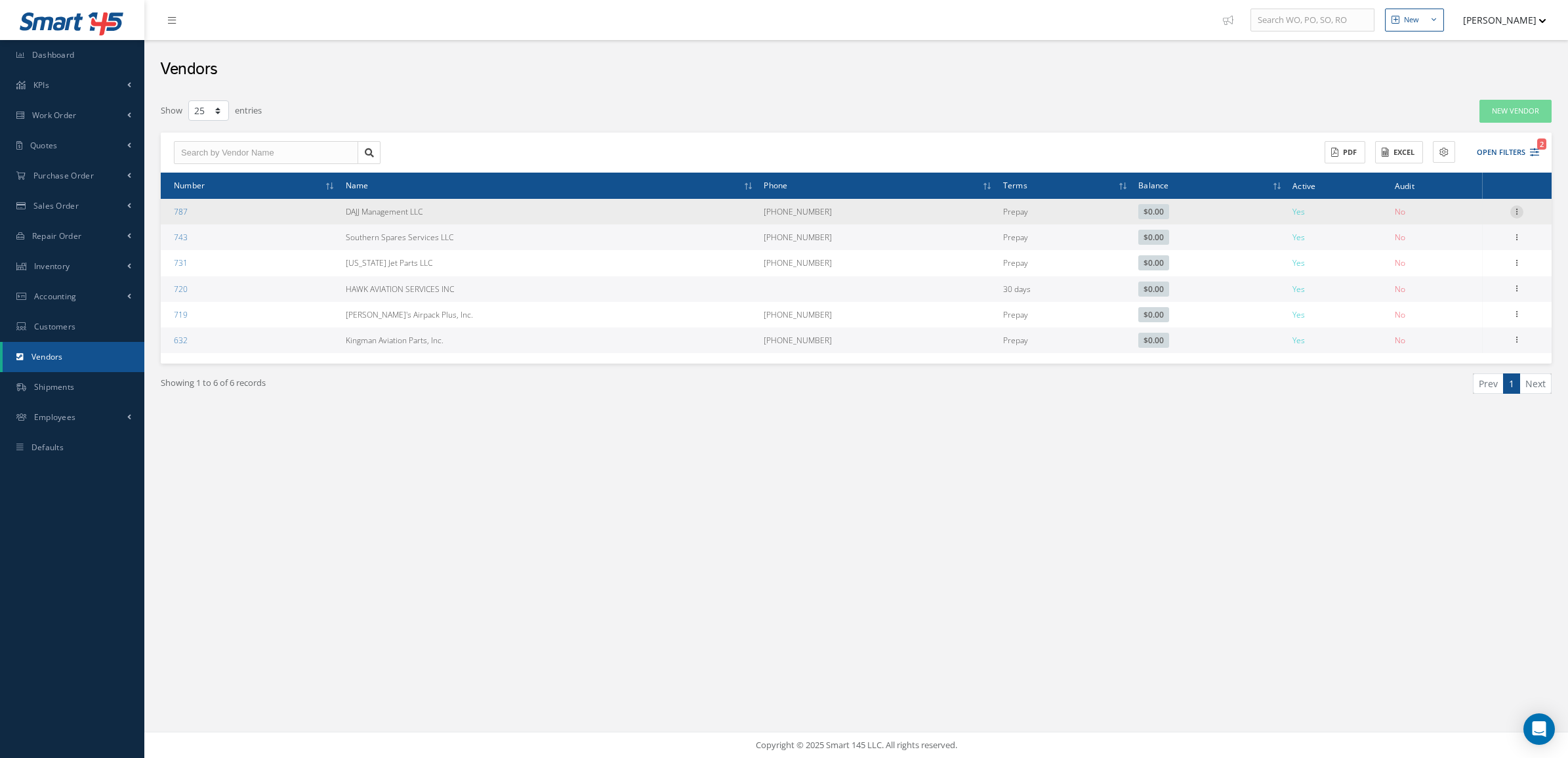
click at [1516, 209] on icon at bounding box center [1516, 210] width 13 height 11
click at [1455, 274] on link "Documents" at bounding box center [1456, 271] width 104 height 17
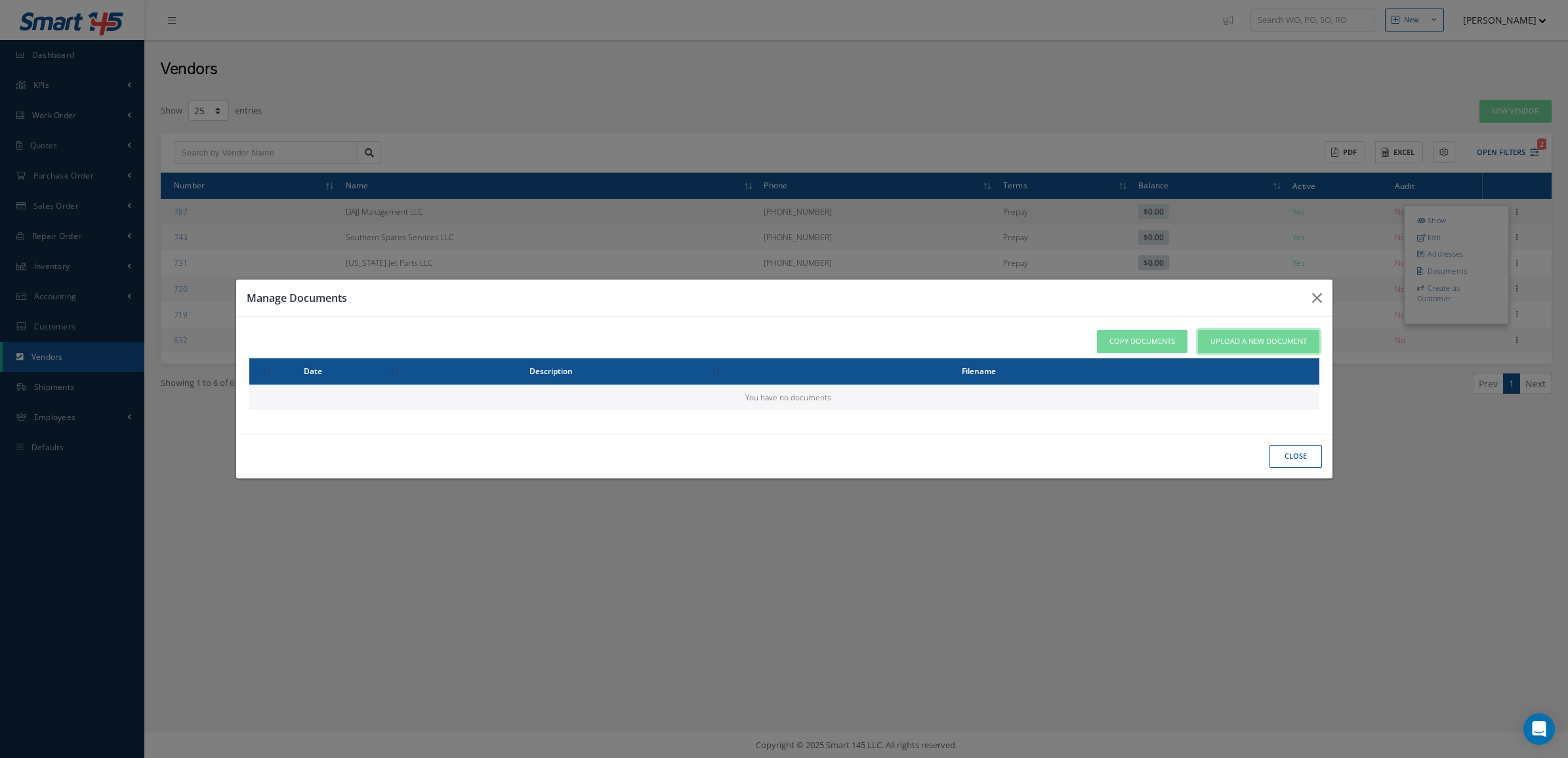
click at [1283, 347] on span "Upload a New Document" at bounding box center [1258, 341] width 97 height 11
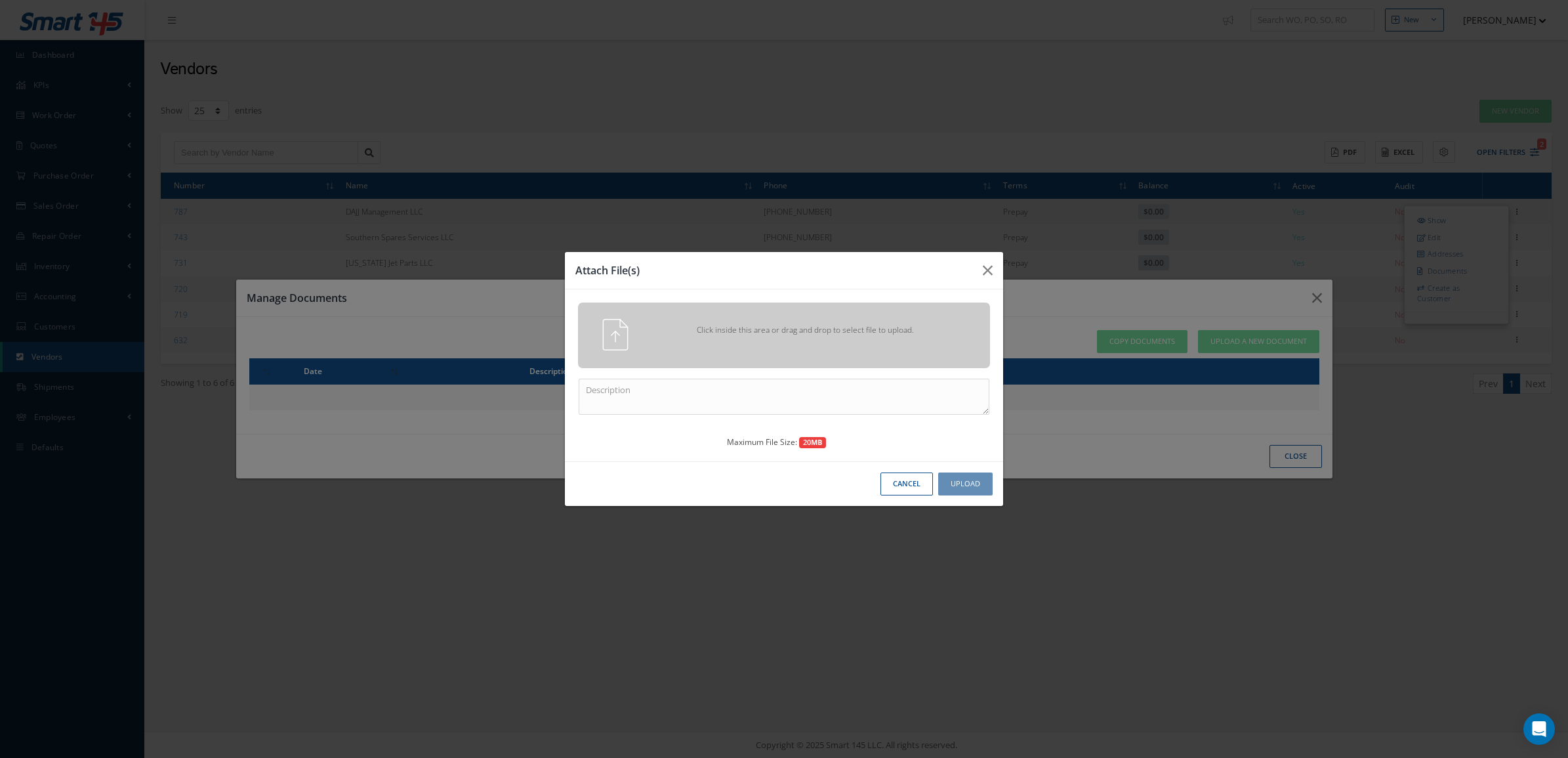
click at [910, 317] on div "Click inside this area or drag and drop to select file to upload." at bounding box center [784, 336] width 412 height 66
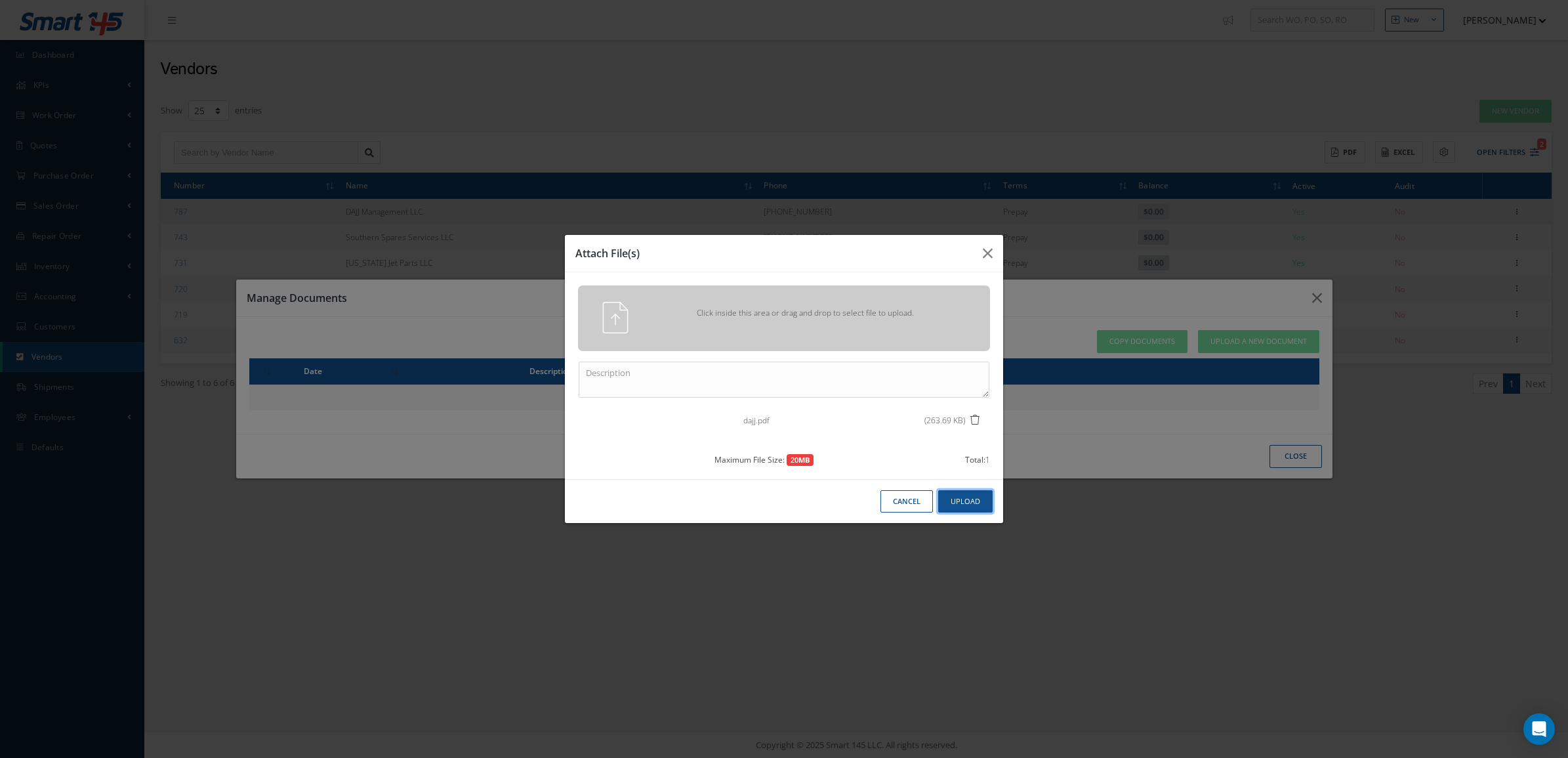
click at [974, 509] on button "Upload" at bounding box center [966, 501] width 55 height 23
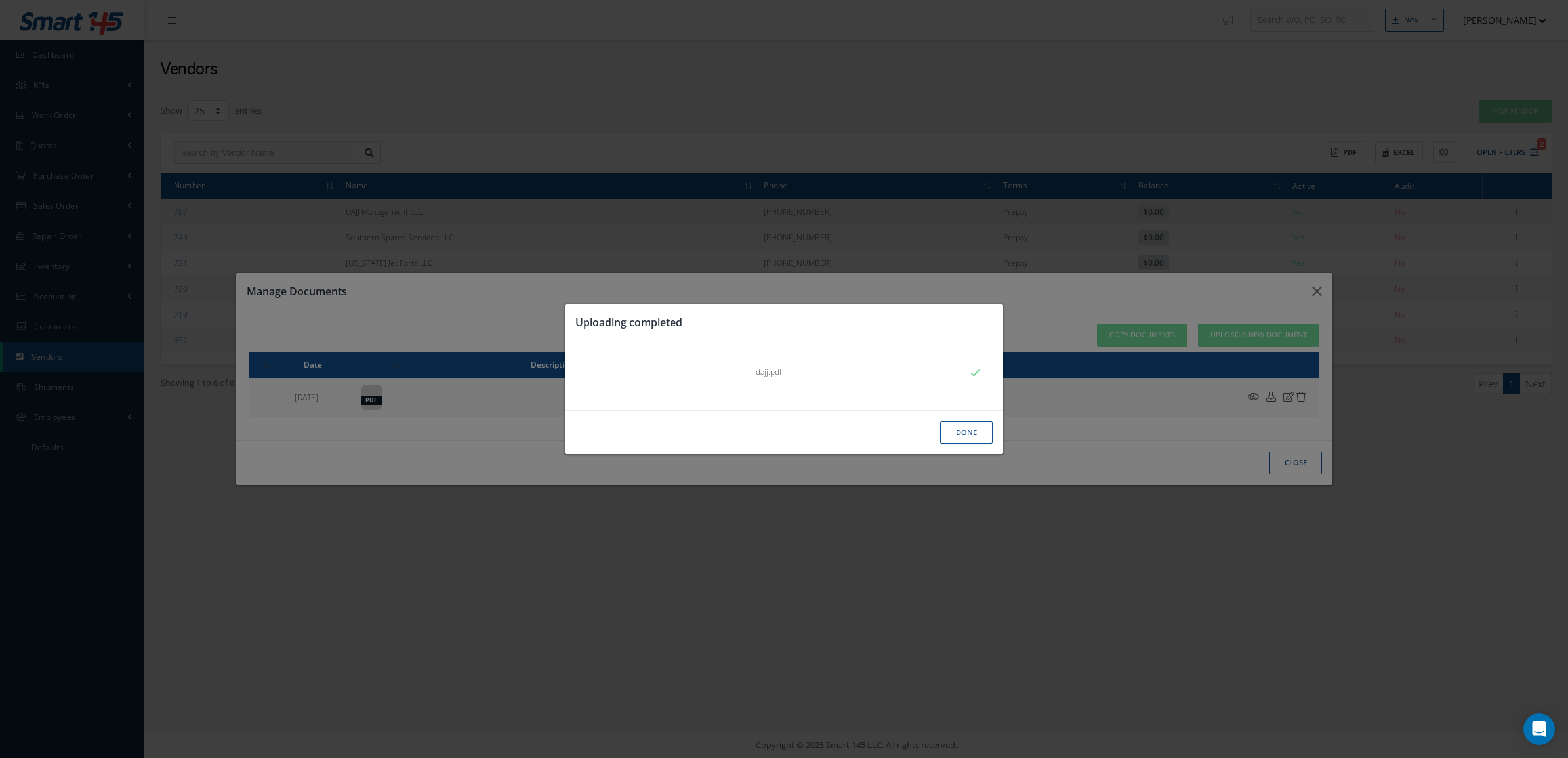
click at [960, 434] on button "Done" at bounding box center [967, 432] width 53 height 23
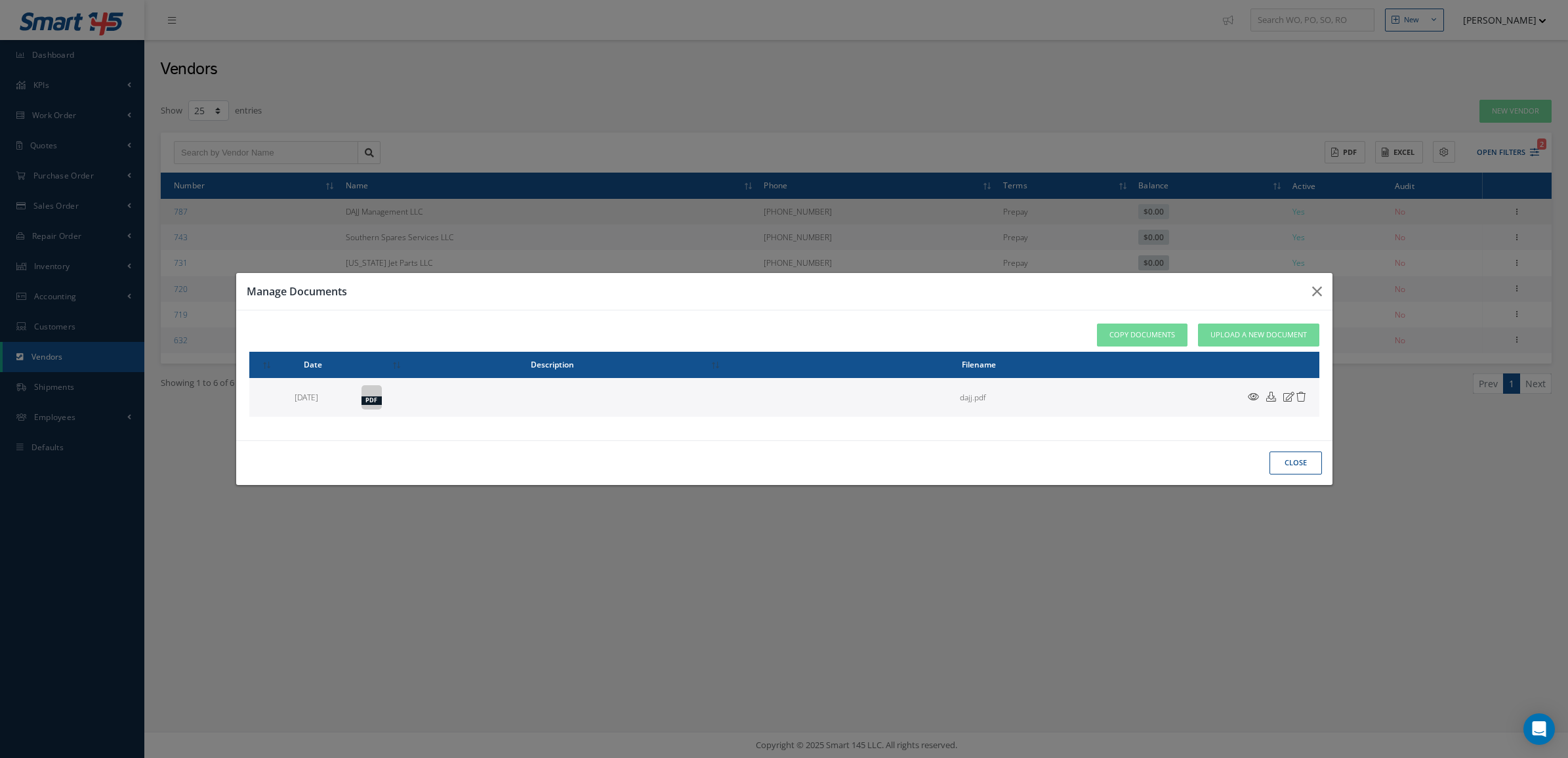
click at [1308, 466] on button "close" at bounding box center [1296, 463] width 53 height 23
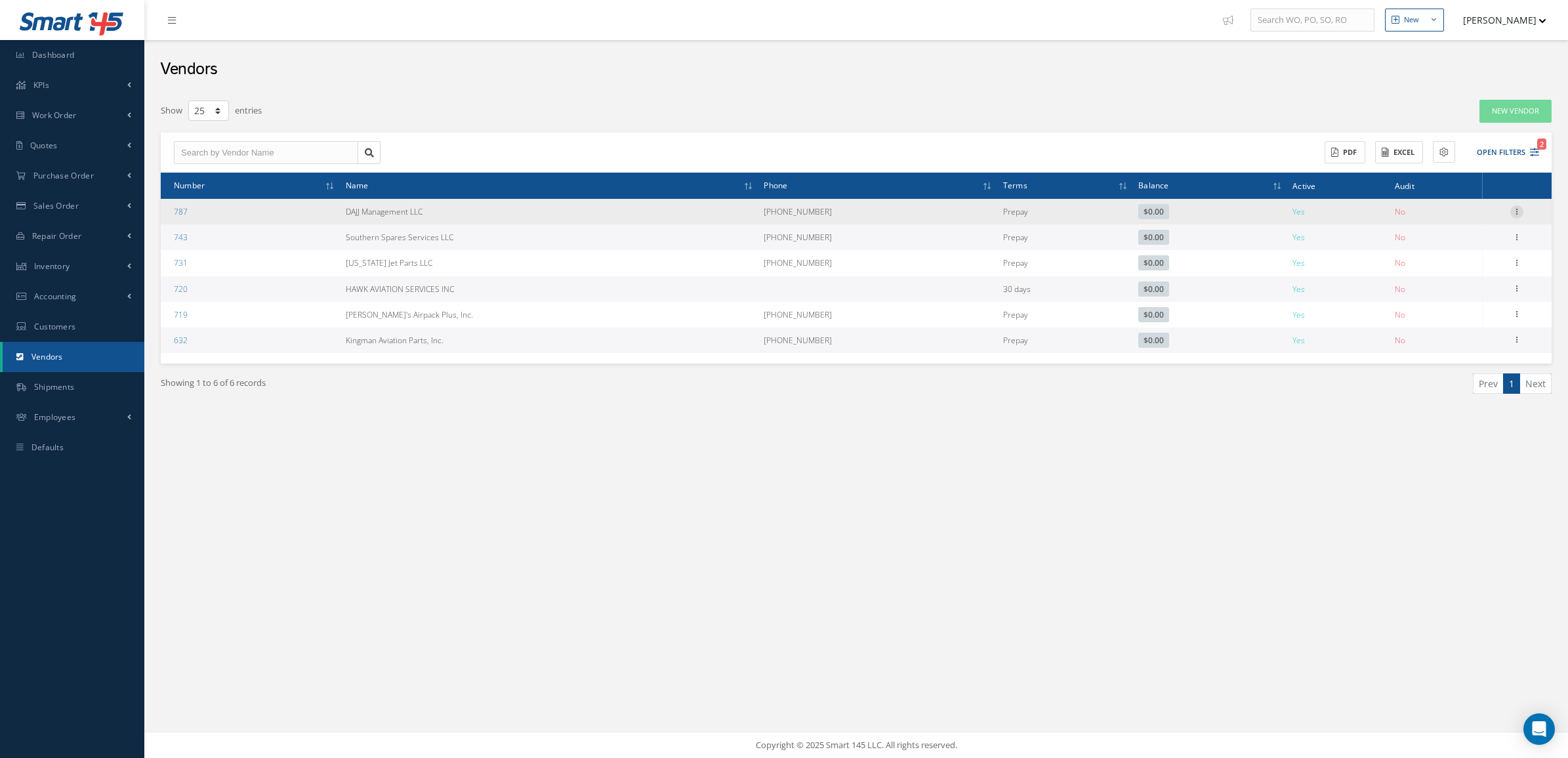
click at [1518, 212] on icon at bounding box center [1516, 210] width 13 height 11
click at [1440, 232] on link "Edit" at bounding box center [1456, 236] width 104 height 17
type input "DAJJ Management LLC"
type input "(817) 312-3911"
type input "www.dajj.aero"
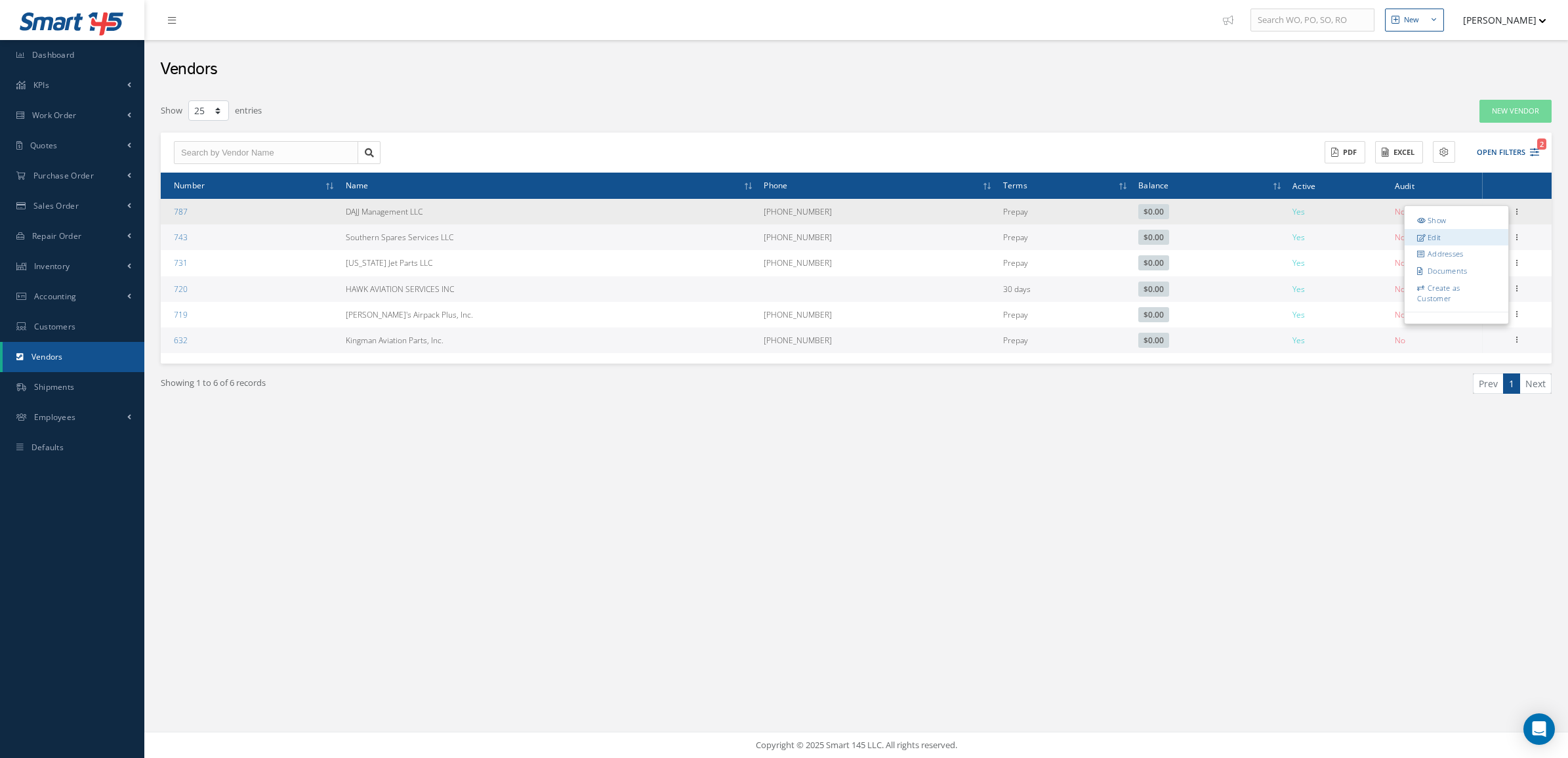
type input "0.00"
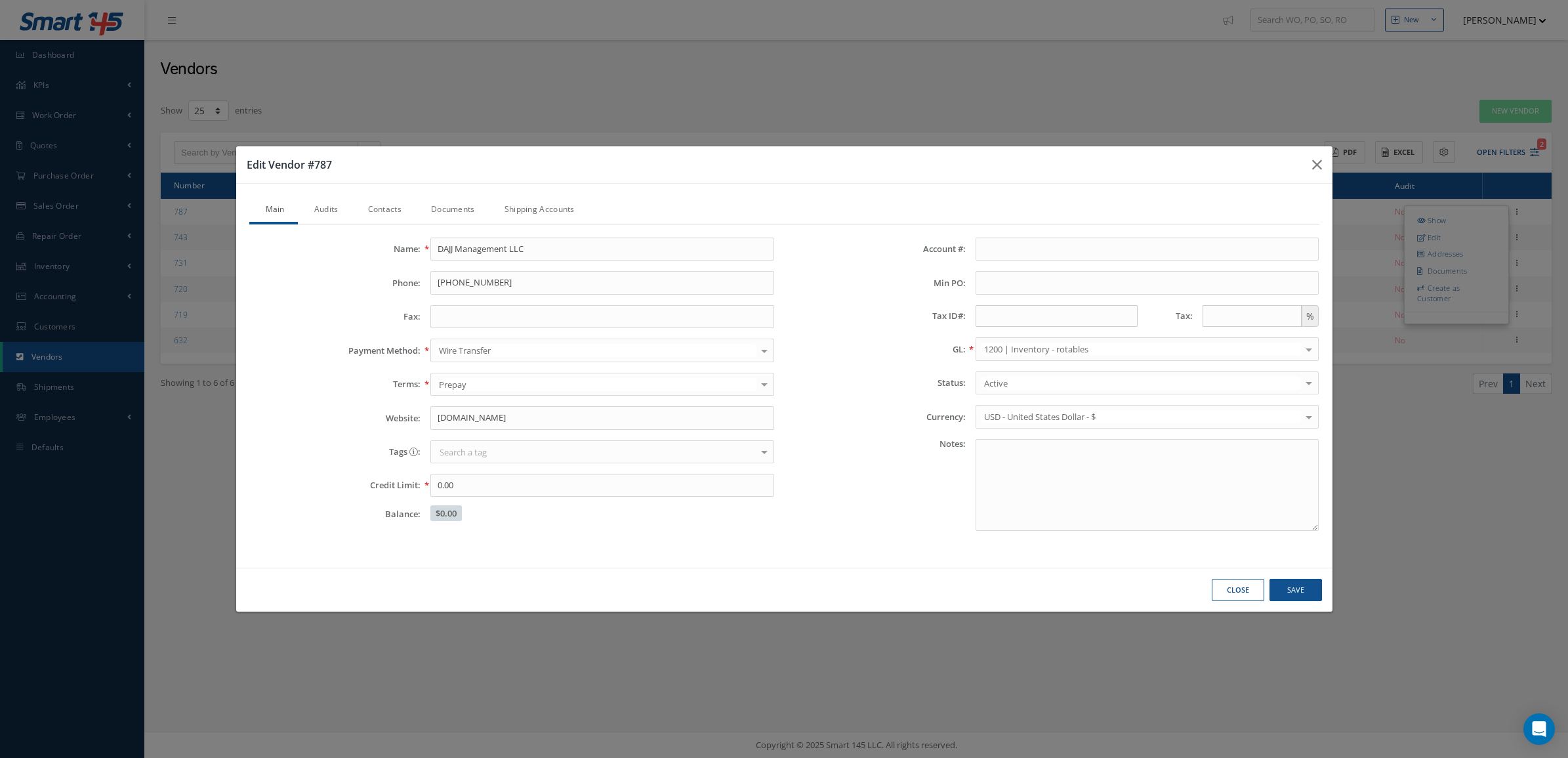
click at [337, 210] on link "Audits" at bounding box center [325, 211] width 54 height 28
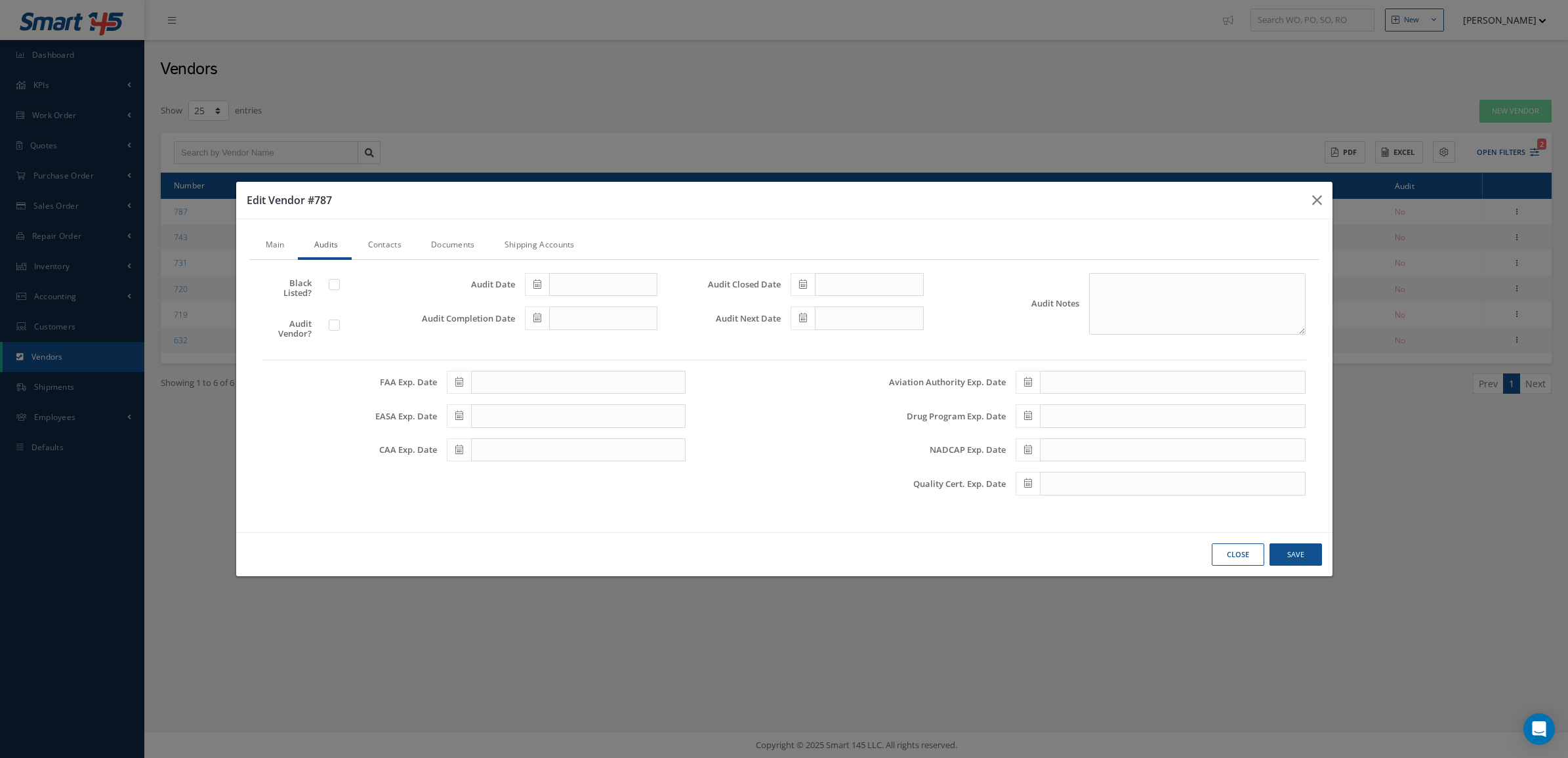
click at [339, 327] on label at bounding box center [340, 325] width 3 height 12
click at [336, 327] on input "checkbox" at bounding box center [335, 327] width 9 height 9
checkbox input "true"
click at [537, 283] on icon at bounding box center [538, 284] width 8 height 9
click at [559, 350] on td "1" at bounding box center [555, 347] width 20 height 20
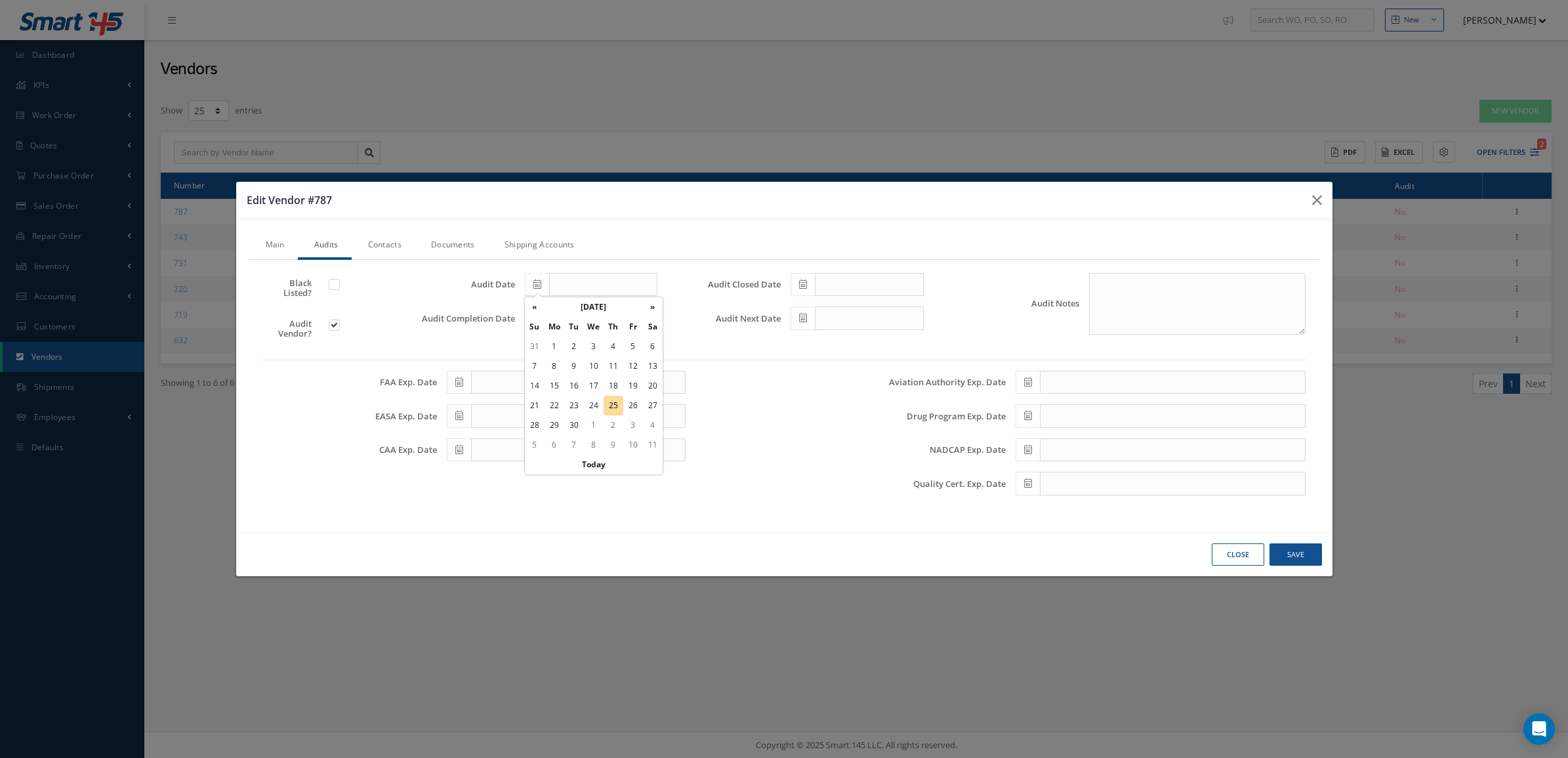
type input "09/01/2025"
click at [539, 319] on icon at bounding box center [538, 317] width 8 height 9
click at [557, 373] on td "1" at bounding box center [555, 380] width 20 height 20
type input "09/01/2025"
click at [795, 290] on span at bounding box center [802, 285] width 24 height 24
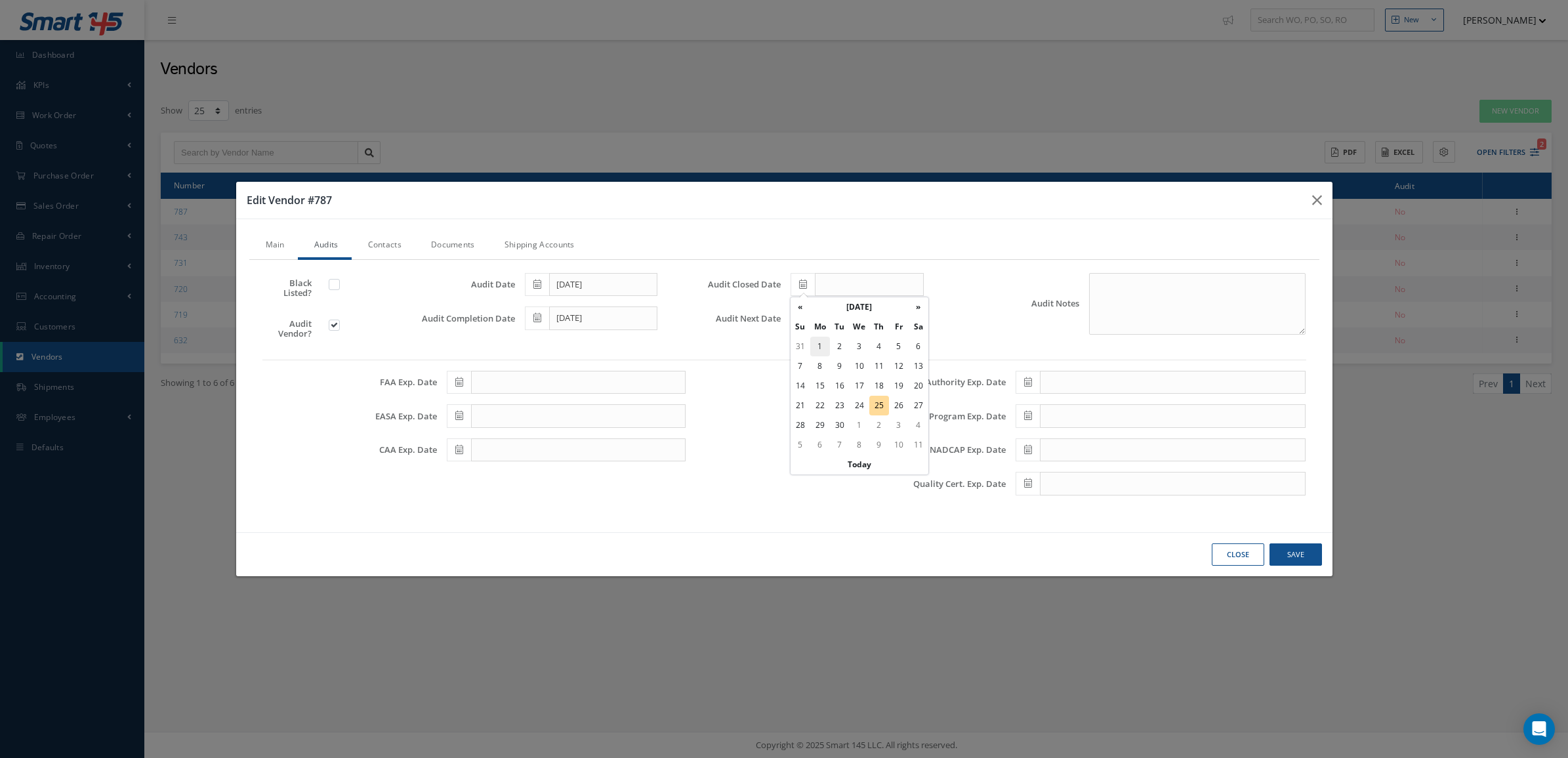
click at [818, 348] on td "1" at bounding box center [820, 347] width 20 height 20
type input "09/01/2025"
click at [805, 326] on span at bounding box center [802, 319] width 24 height 24
drag, startPoint x: 788, startPoint y: 332, endPoint x: 794, endPoint y: 336, distance: 7.2
click at [788, 332] on div "Audit Closed Date 09/01/2025 Audit Next Date" at bounding box center [828, 311] width 266 height 76
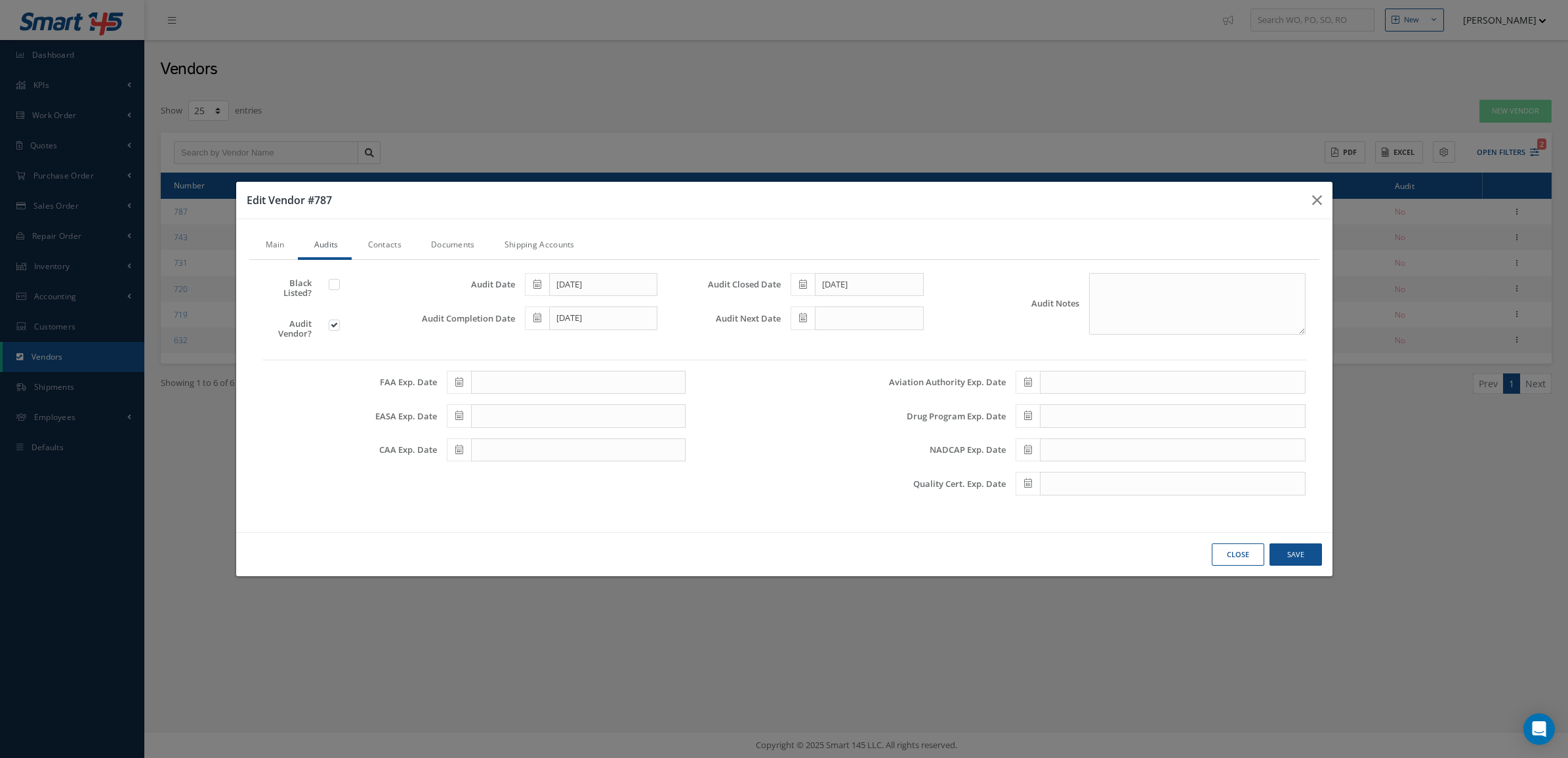
click at [805, 323] on span at bounding box center [802, 319] width 24 height 24
click at [802, 338] on th "«" at bounding box center [800, 342] width 20 height 20
click at [802, 352] on th "Su" at bounding box center [800, 362] width 20 height 20
click at [799, 346] on th "«" at bounding box center [800, 342] width 20 height 20
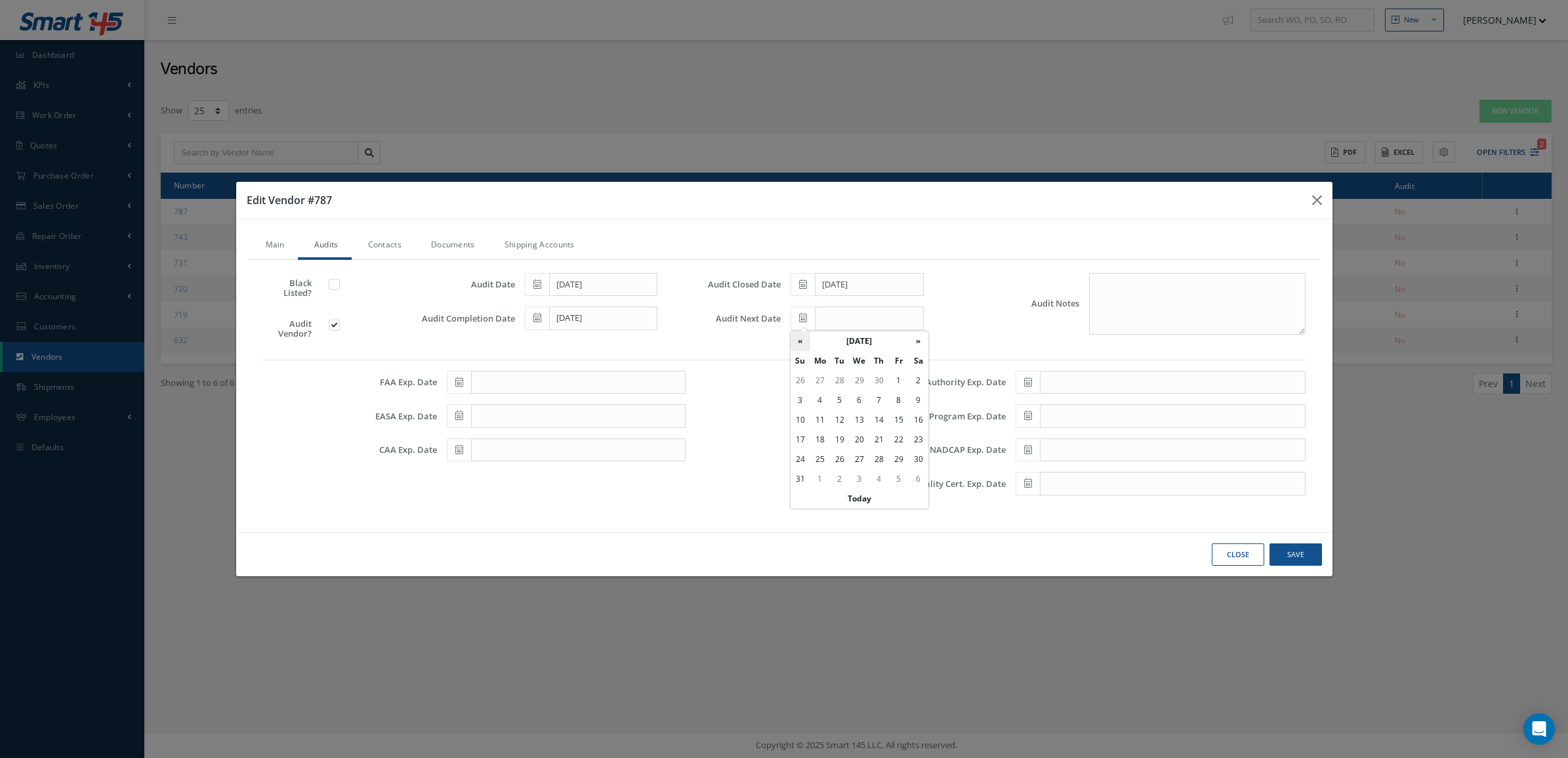
click at [799, 346] on th "«" at bounding box center [800, 342] width 20 height 20
click at [864, 379] on td "1" at bounding box center [860, 380] width 20 height 20
type input "09/01/2027"
click at [1314, 550] on button "Save" at bounding box center [1296, 555] width 53 height 23
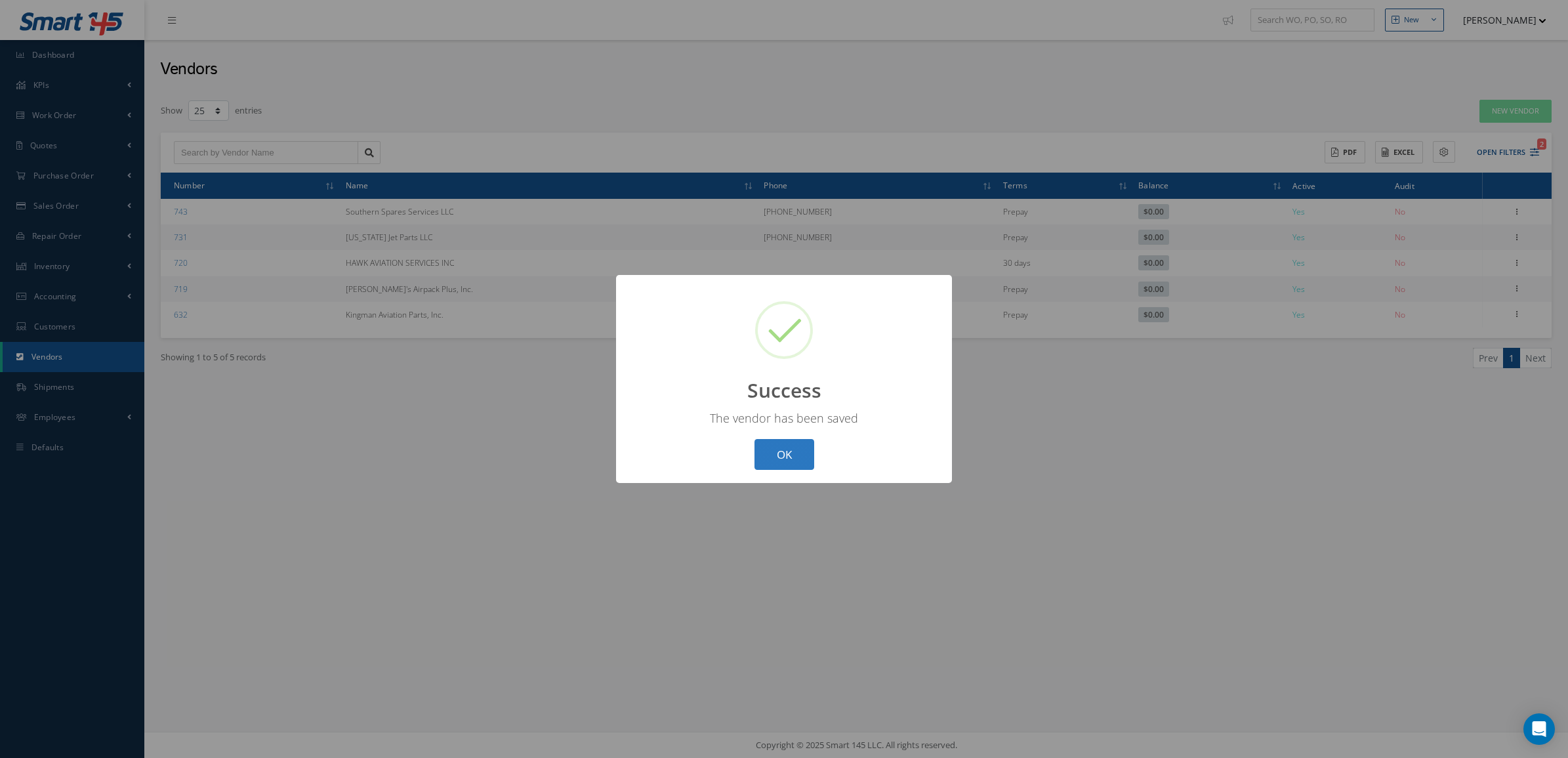
click at [792, 461] on button "OK" at bounding box center [784, 454] width 60 height 31
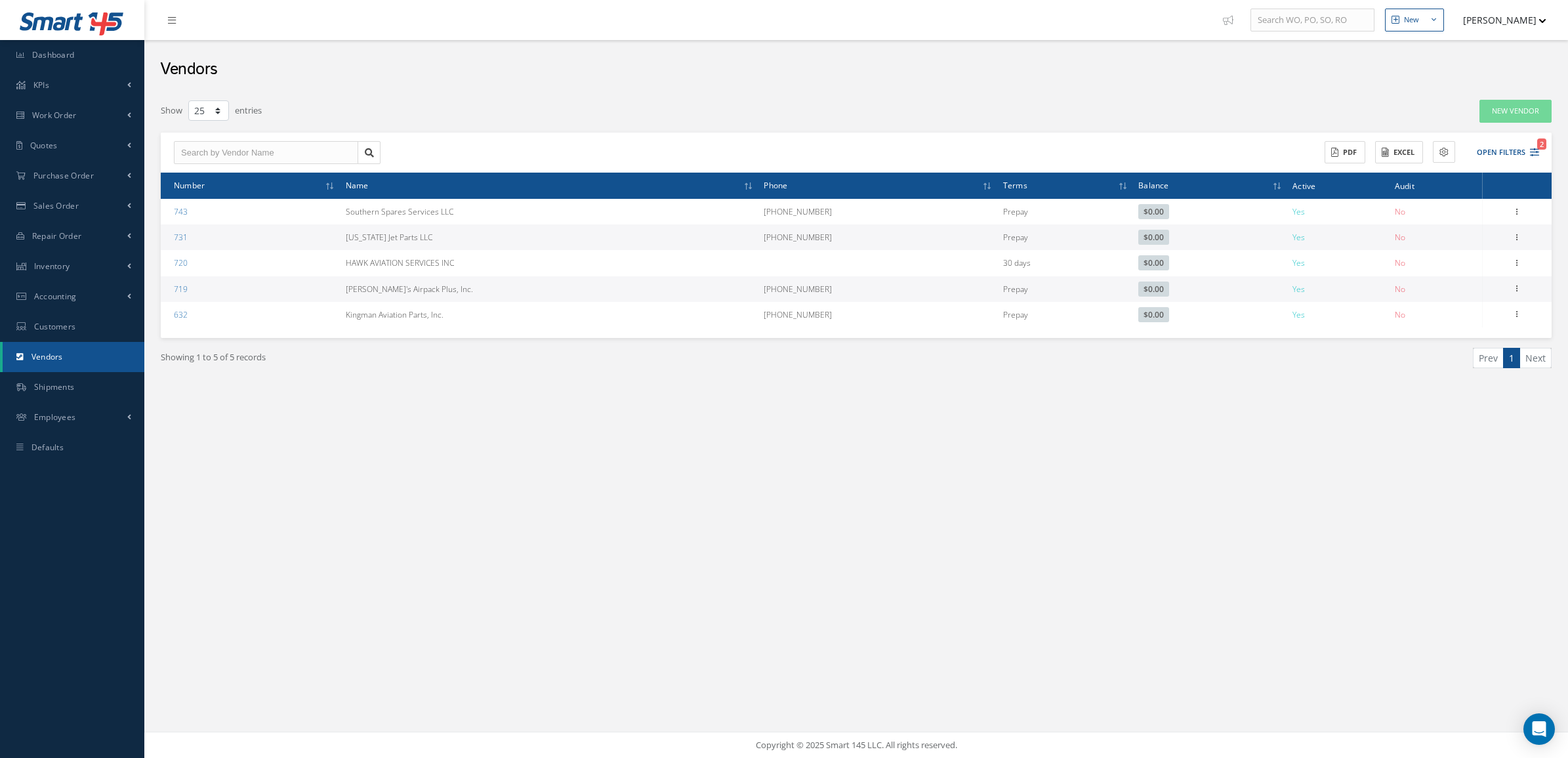
drag, startPoint x: 676, startPoint y: 470, endPoint x: 640, endPoint y: 417, distance: 64.1
click at [676, 469] on div "New New Work Order New Purchase Order New Customer Quote New Sales Order New Re…" at bounding box center [856, 379] width 1424 height 758
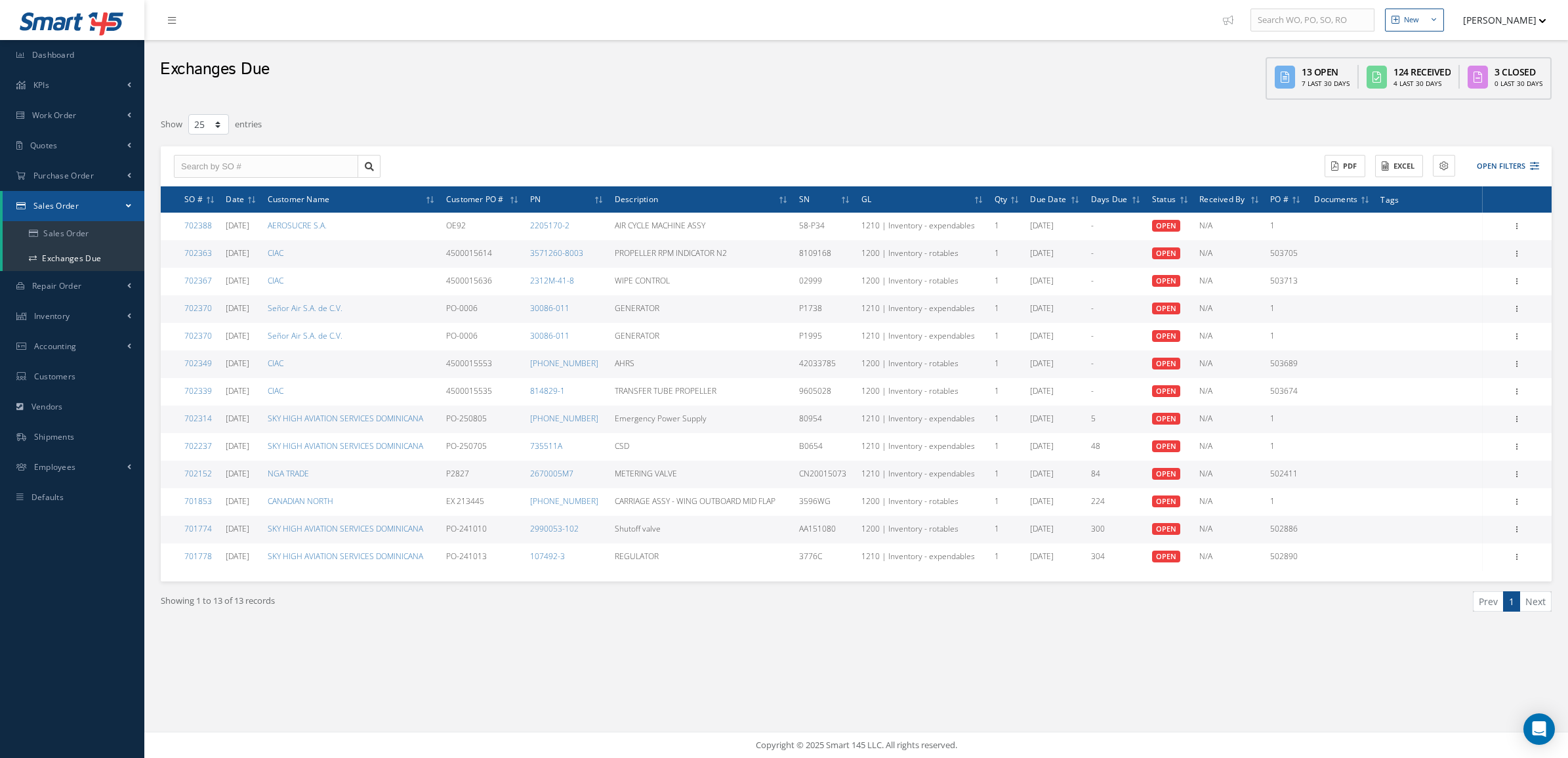
select select "25"
click at [82, 284] on link "Repair Order" at bounding box center [72, 286] width 144 height 30
click at [89, 260] on link "Repair Order" at bounding box center [74, 263] width 141 height 25
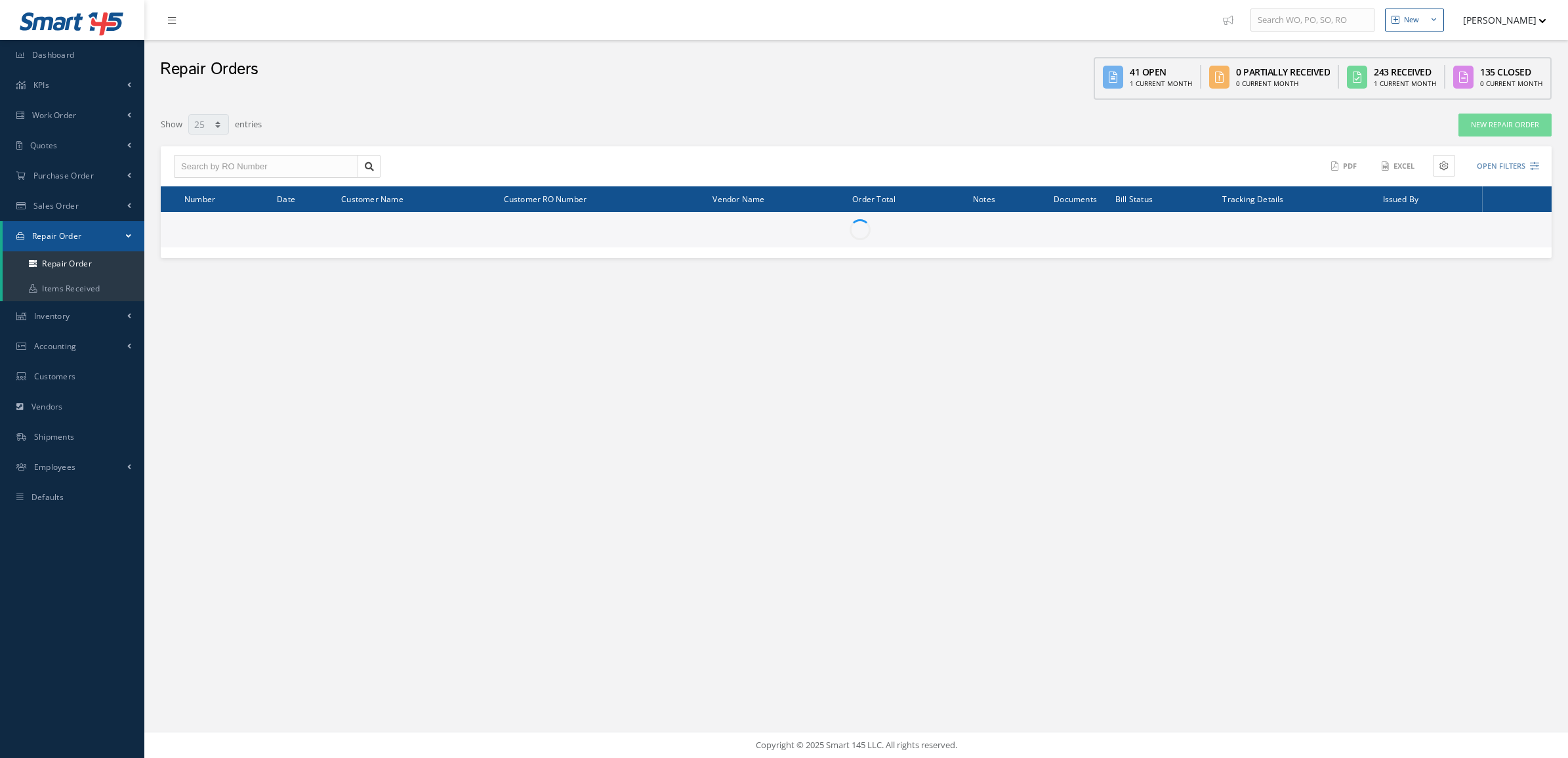
select select "25"
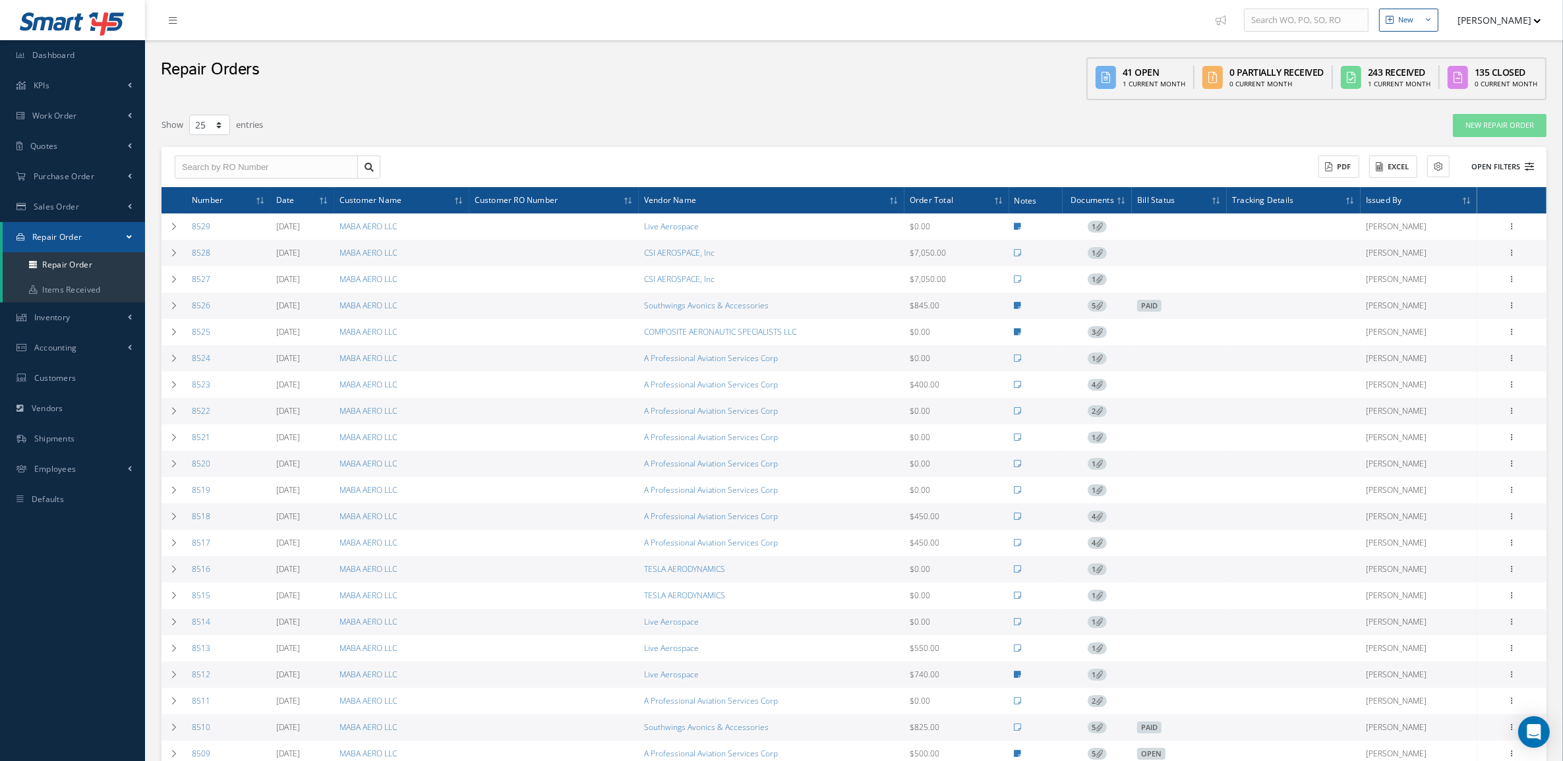
click at [1501, 167] on button "Open Filters" at bounding box center [1496, 167] width 74 height 22
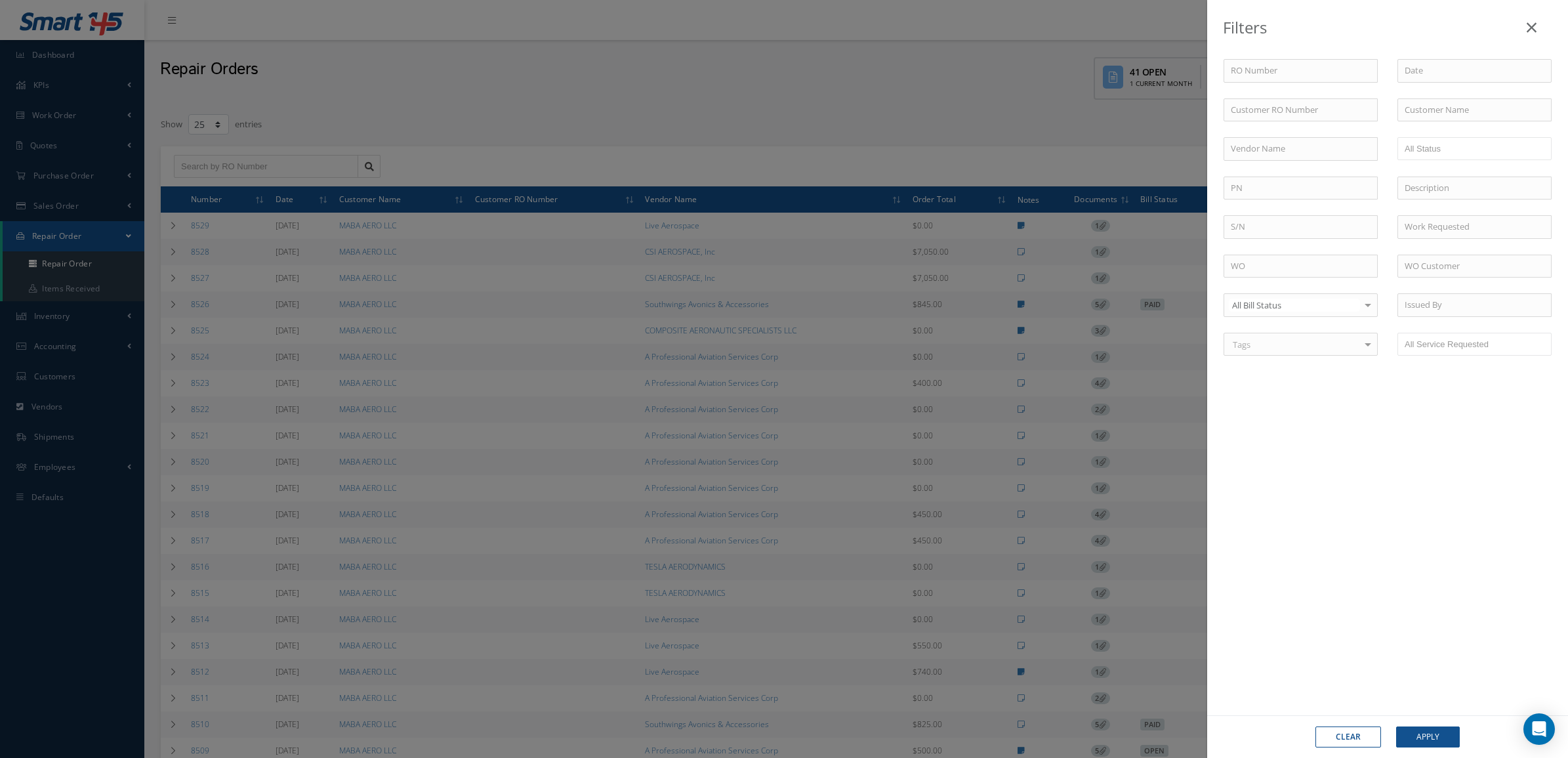
click at [1057, 121] on div "Filters RO Number Customer RO Number Customer Name Vendor Name Open Vendor Quot…" at bounding box center [784, 379] width 1568 height 758
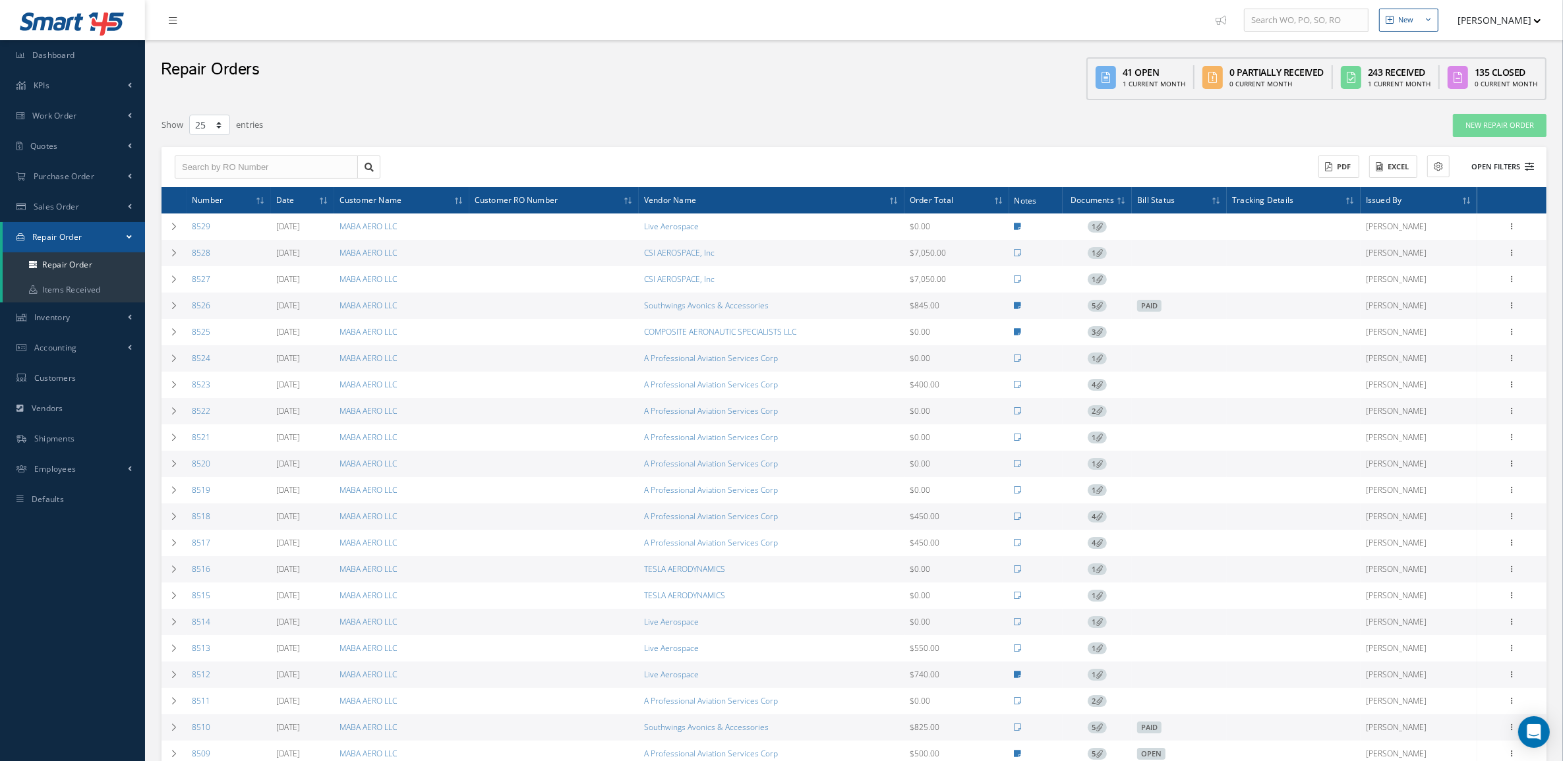
click at [1527, 171] on button "Open Filters" at bounding box center [1496, 167] width 74 height 22
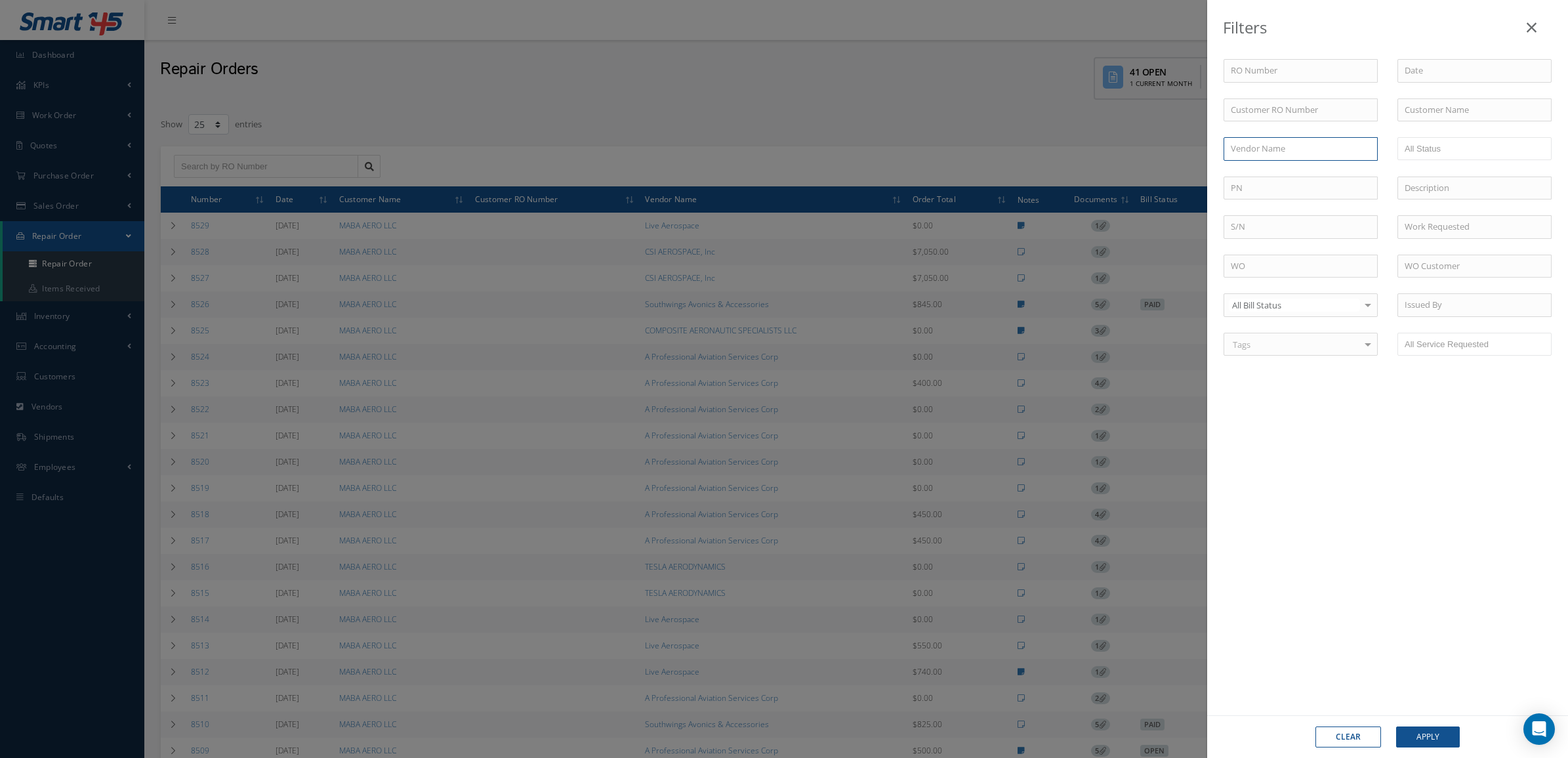
click at [1333, 144] on input "text" at bounding box center [1300, 149] width 154 height 24
click at [1316, 180] on div "A Professional Aviation Services Corp" at bounding box center [1301, 179] width 139 height 26
type input "A Professional Aviation Services Corp"
click at [1431, 736] on button "Apply" at bounding box center [1429, 737] width 64 height 21
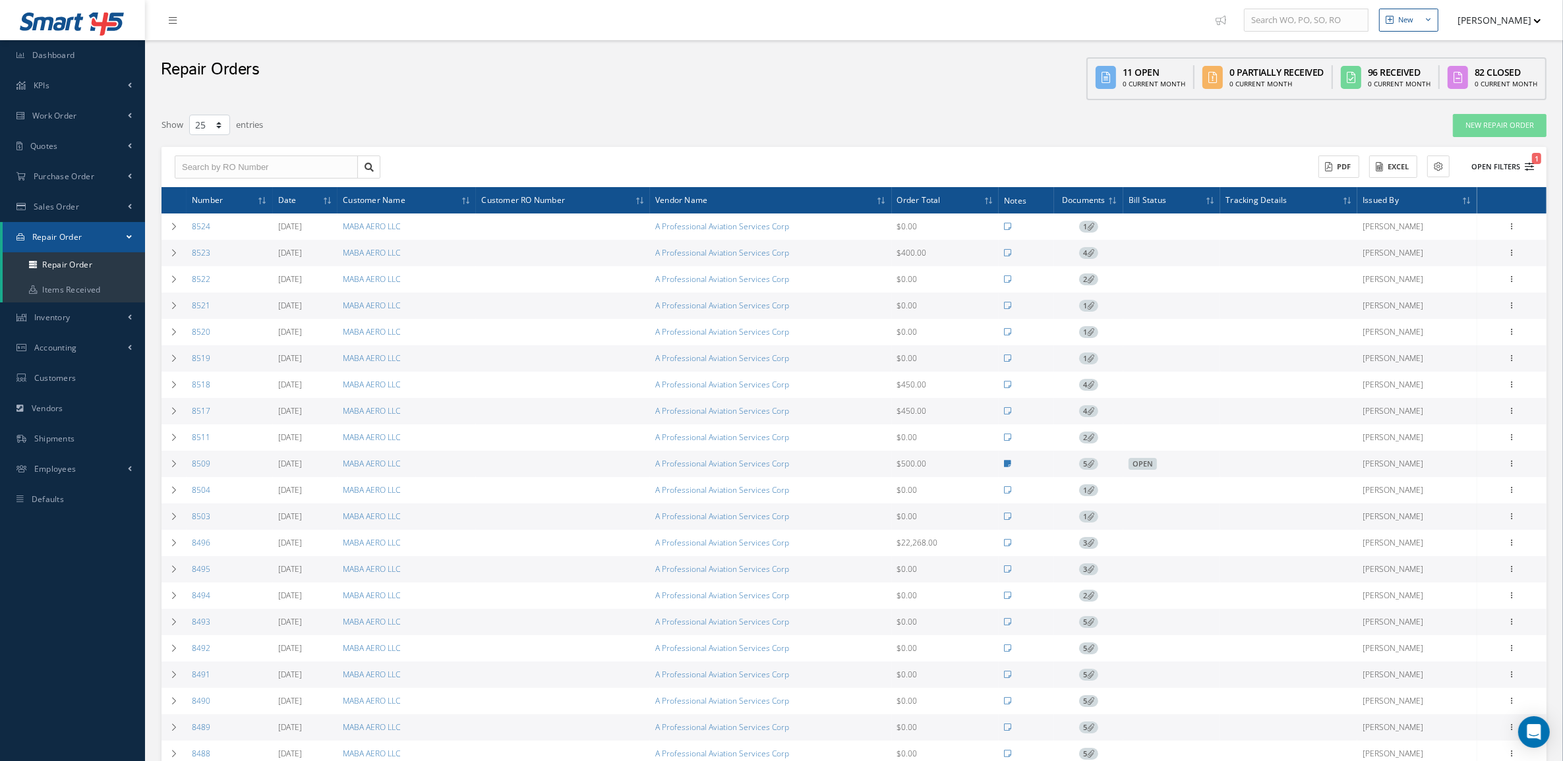
click at [1480, 170] on button "Open Filters 1" at bounding box center [1496, 167] width 74 height 22
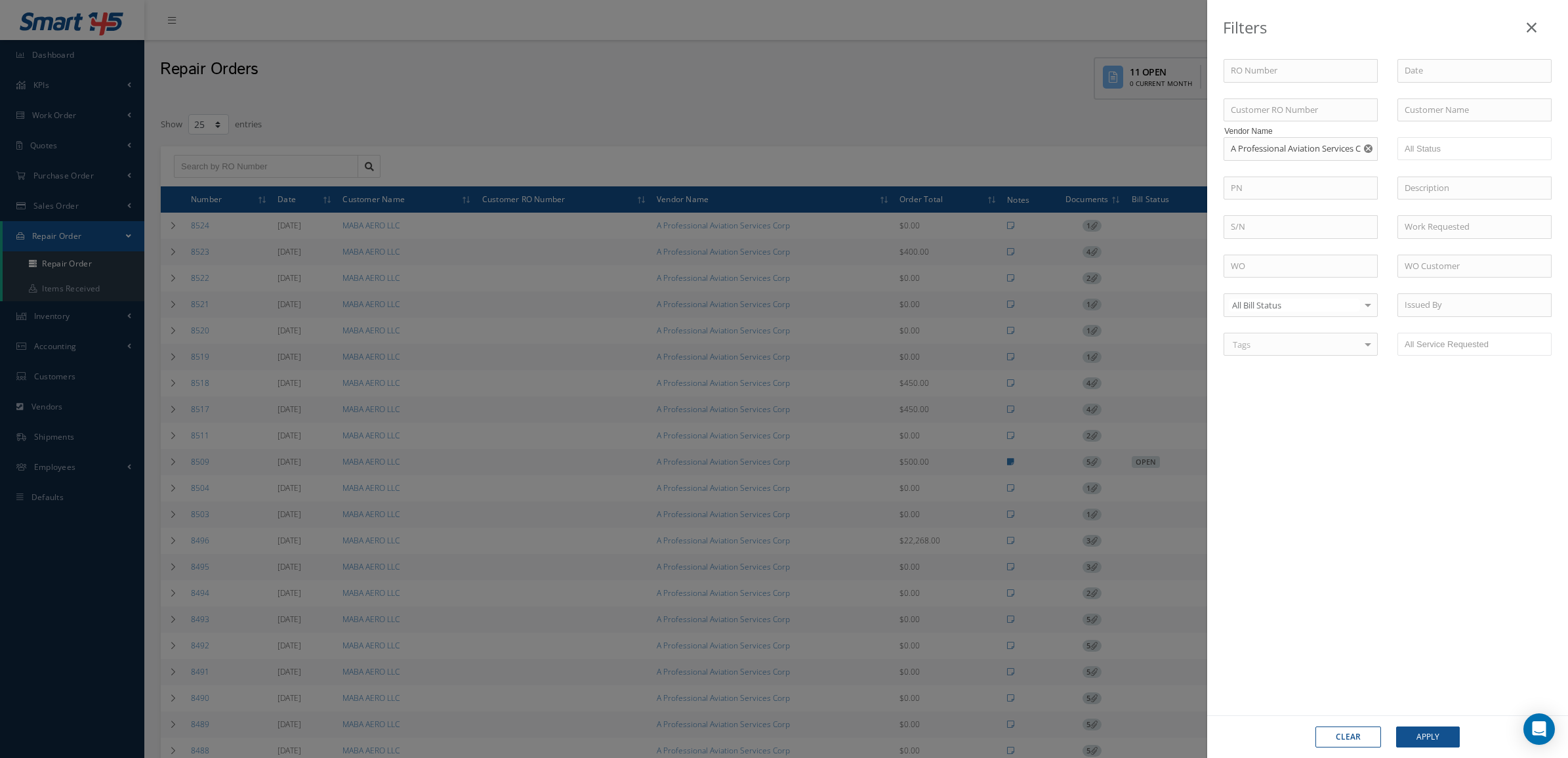
click at [1353, 298] on div "All Bill Status" at bounding box center [1300, 306] width 154 height 24
click at [1425, 423] on div "RO Number Customer RO Number Customer Name Vendor Name A Professional Aviation …" at bounding box center [1388, 375] width 361 height 683
click at [1136, 131] on div "Filters RO Number Customer RO Number Customer Name Vendor Name A Professional A…" at bounding box center [784, 379] width 1568 height 758
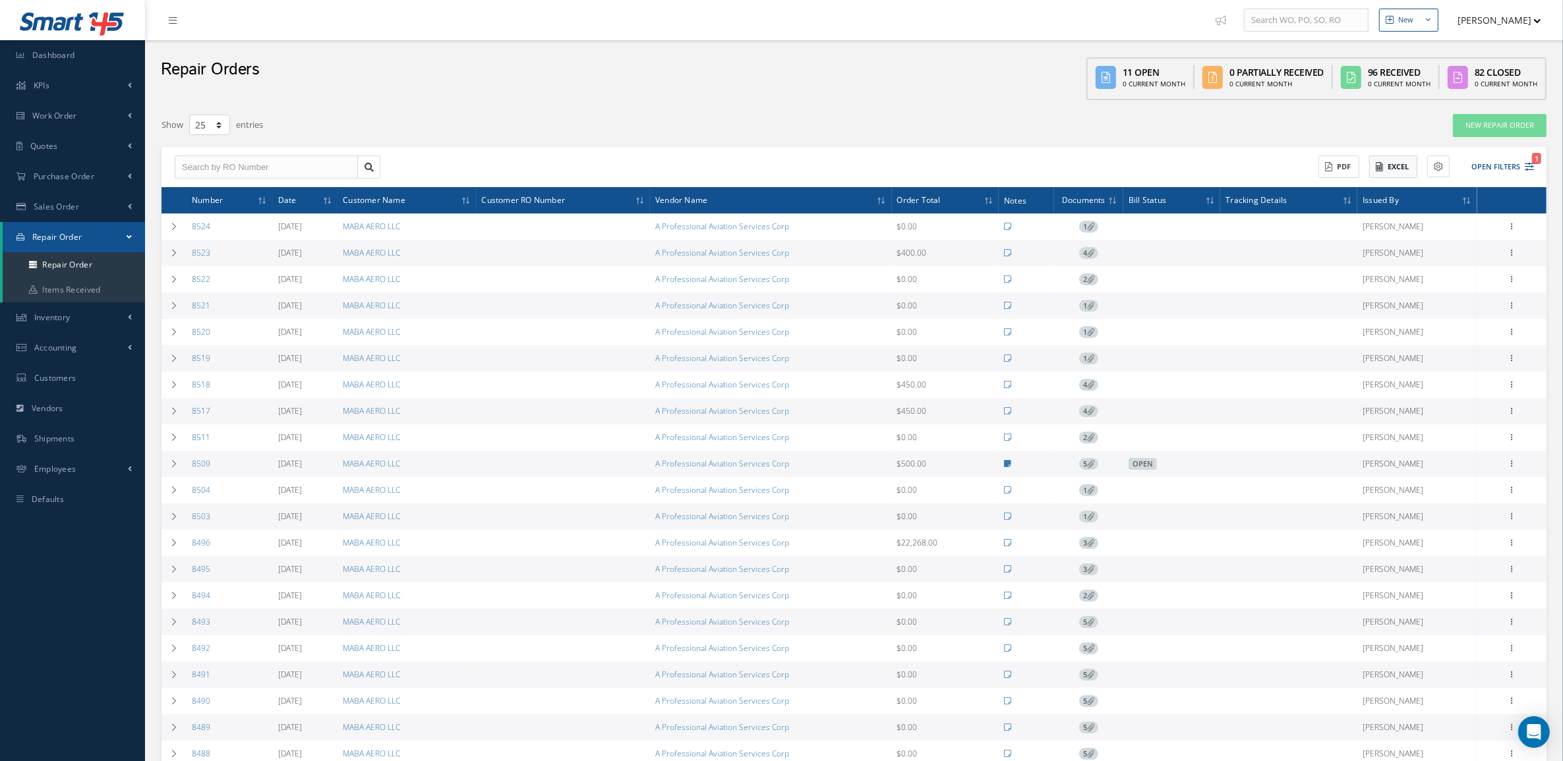
click at [1376, 169] on icon at bounding box center [1379, 166] width 7 height 9
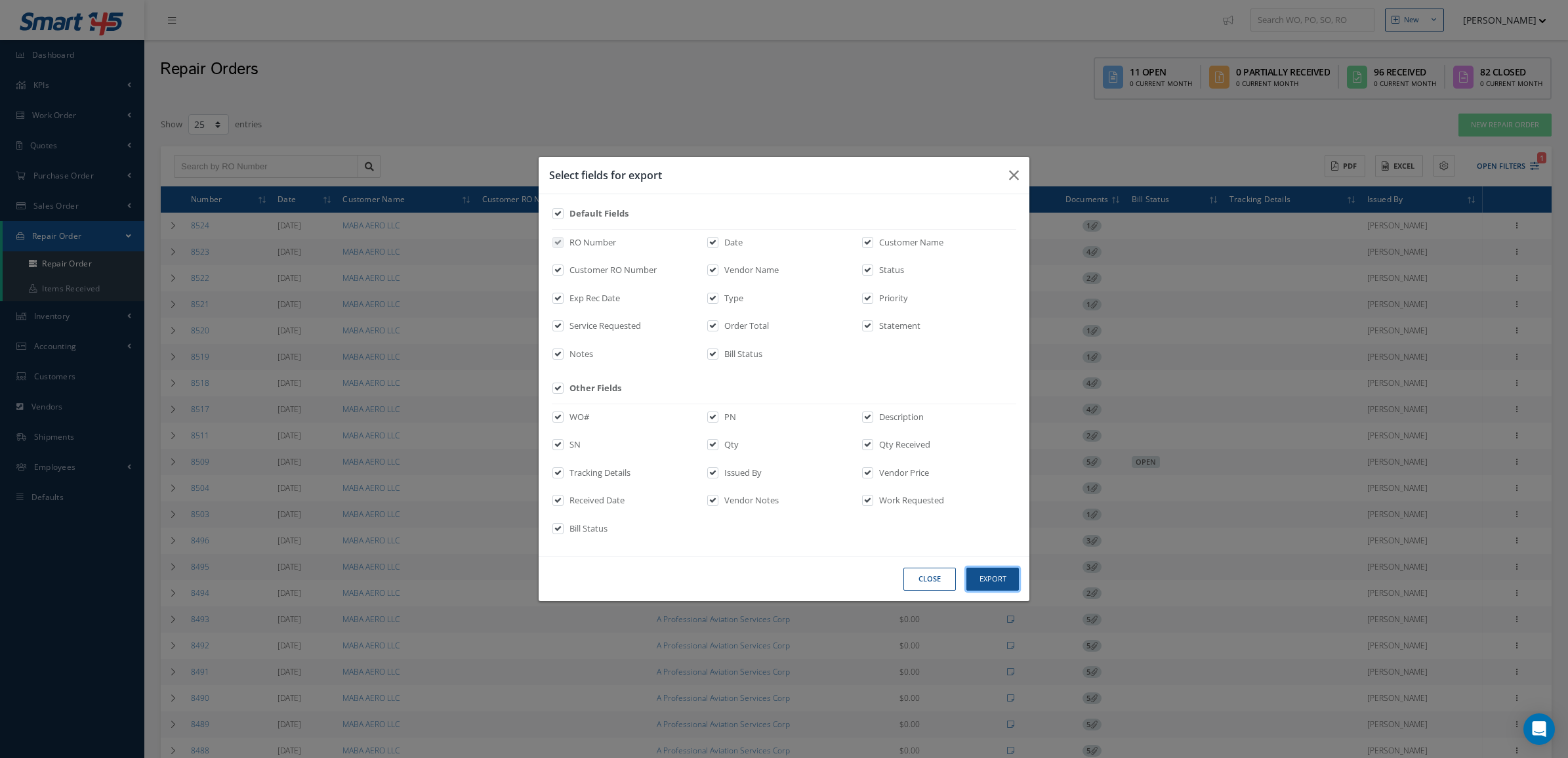
click at [983, 581] on button "Export" at bounding box center [993, 579] width 53 height 23
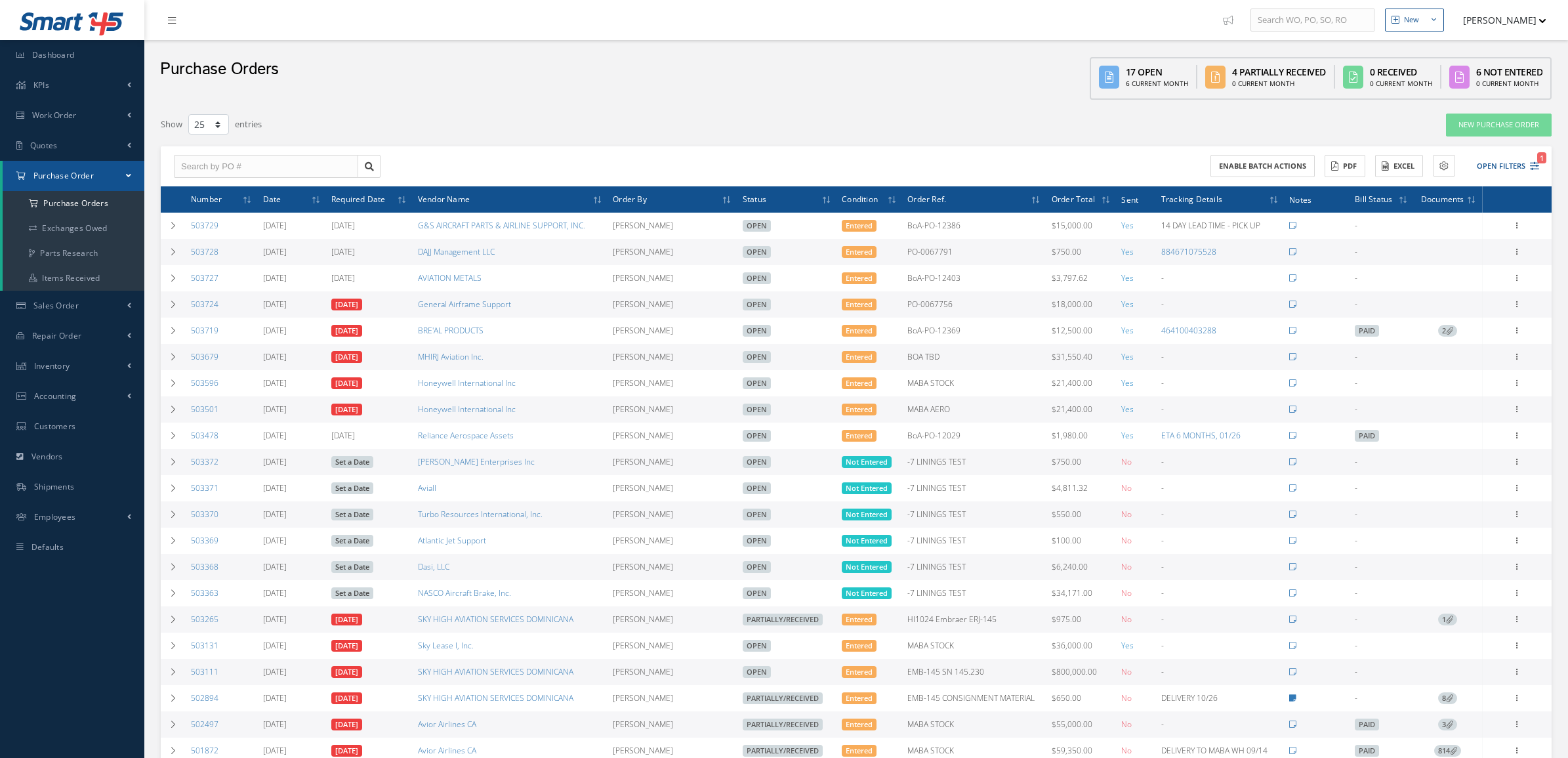
select select "25"
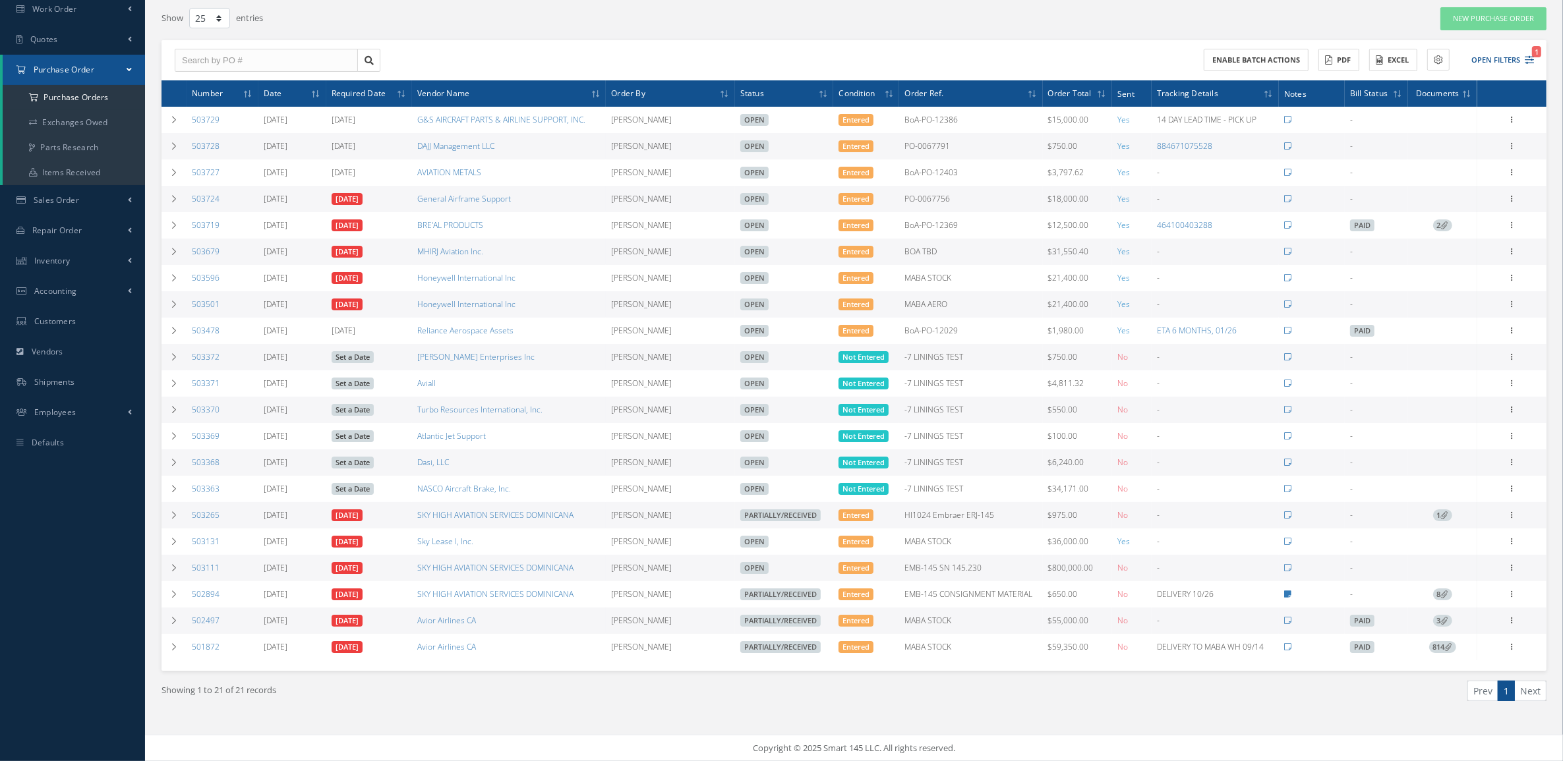
scroll to position [117, 0]
drag, startPoint x: 225, startPoint y: 145, endPoint x: 179, endPoint y: 145, distance: 46.1
click at [179, 145] on tr "503728 09/25/2025 09/25/2025 DAJJ Management LLC Candy Augustyniak Open Entered…" at bounding box center [853, 146] width 1385 height 26
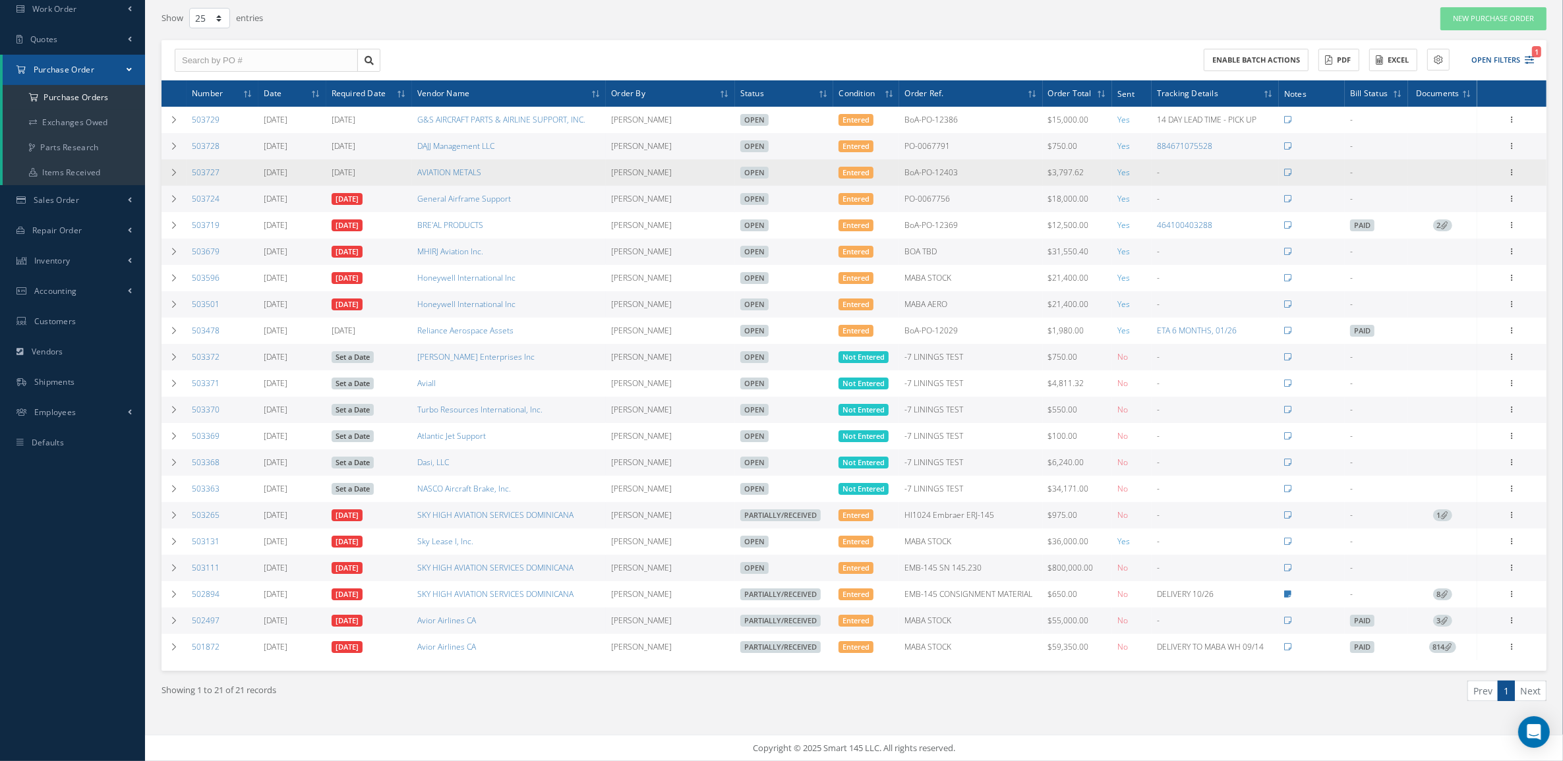
copy tr "503728"
click at [182, 167] on td at bounding box center [173, 173] width 25 height 26
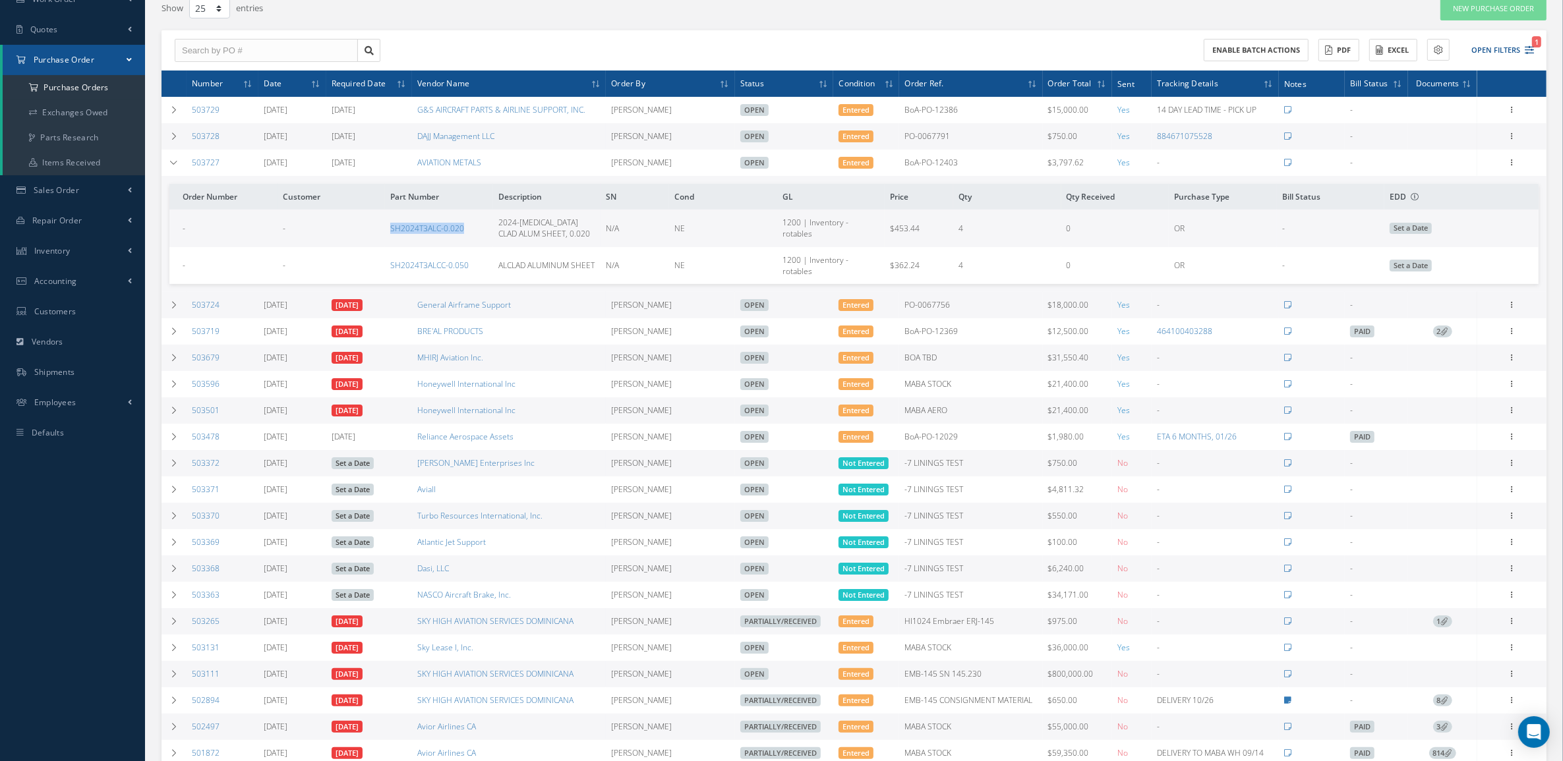
drag, startPoint x: 466, startPoint y: 231, endPoint x: 378, endPoint y: 232, distance: 88.3
click at [378, 232] on tr "- - SH2024T3ALC-0.020 2024-T3 CLAD ALUM SHEET, 0.020 N/A NE 1200 | Inventory - …" at bounding box center [853, 228] width 1369 height 37
copy tr "SH2024T3ALC-0.020"
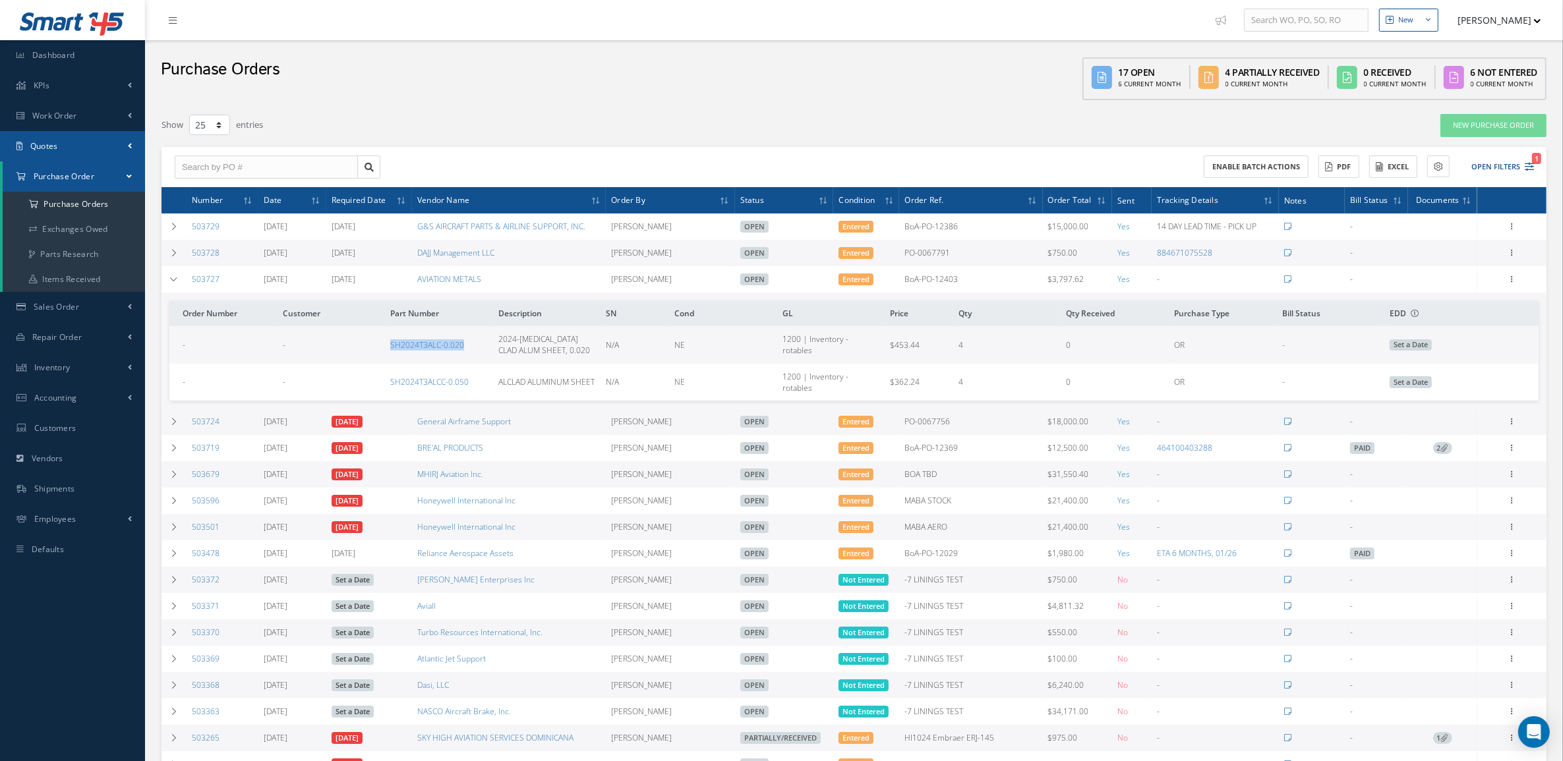
click at [67, 147] on link "Quotes" at bounding box center [72, 146] width 145 height 30
click at [80, 176] on link "Customers Quotes" at bounding box center [74, 173] width 142 height 25
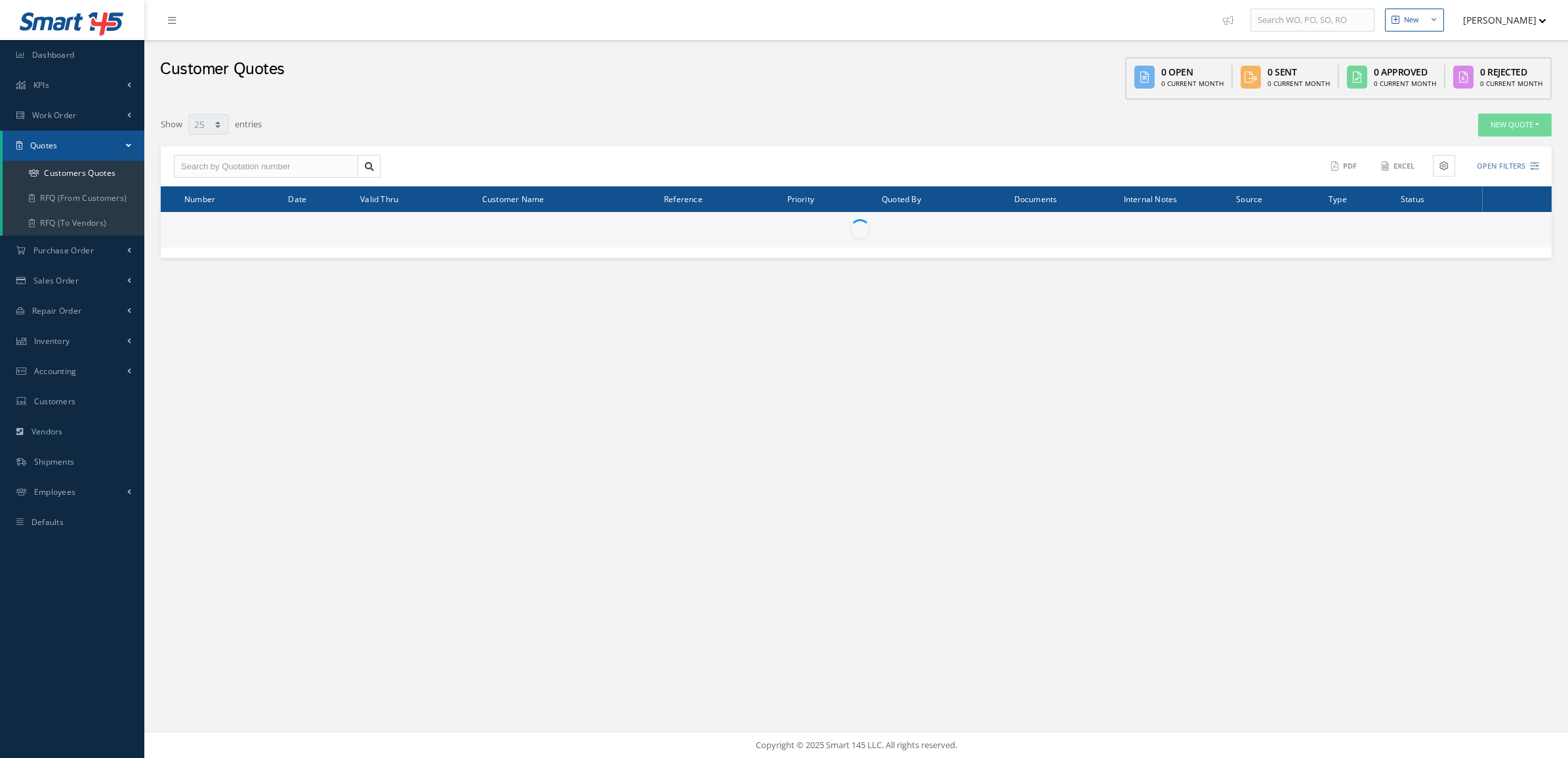
select select "25"
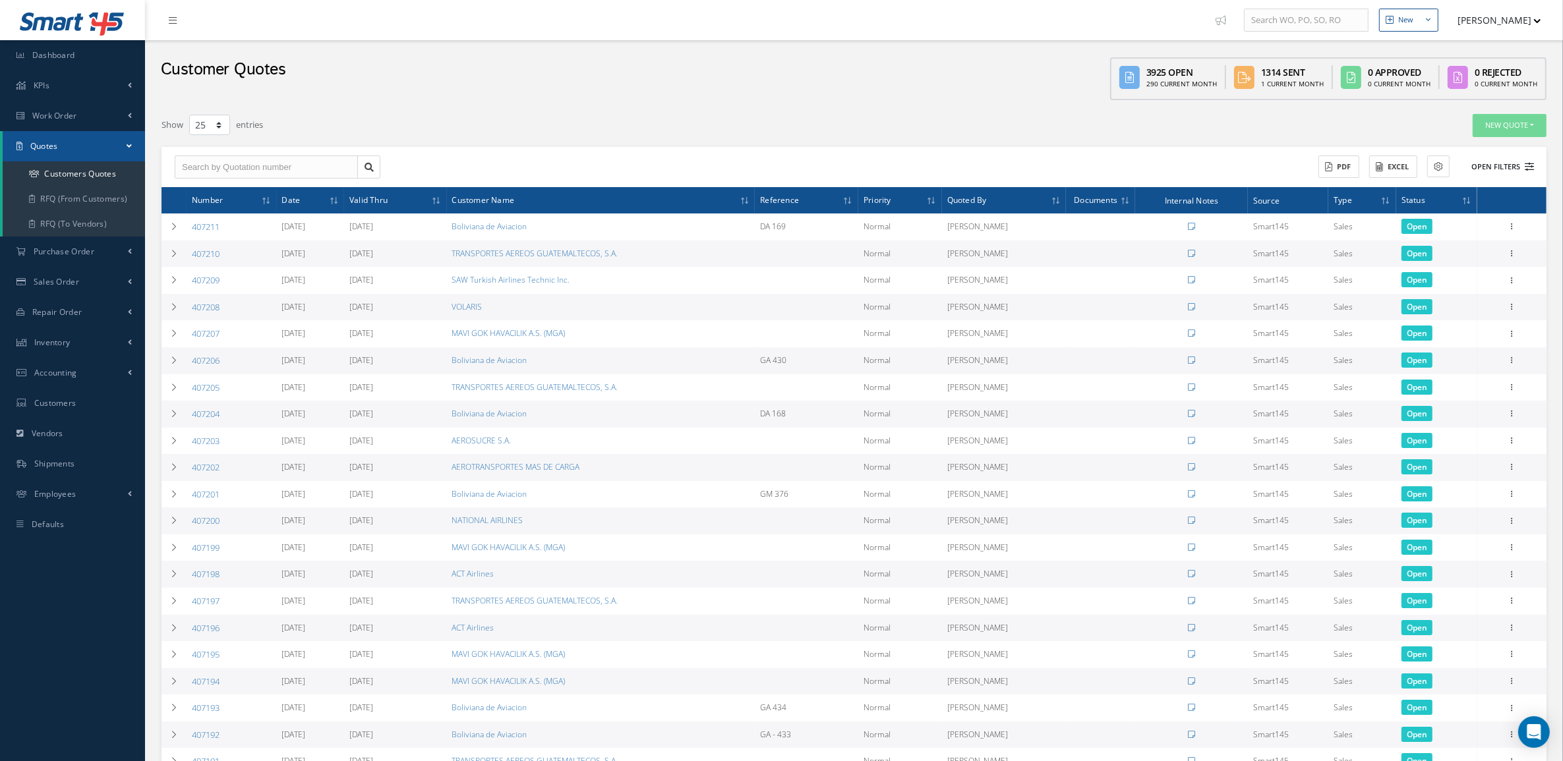
click at [1515, 163] on button "Open Filters" at bounding box center [1496, 167] width 74 height 22
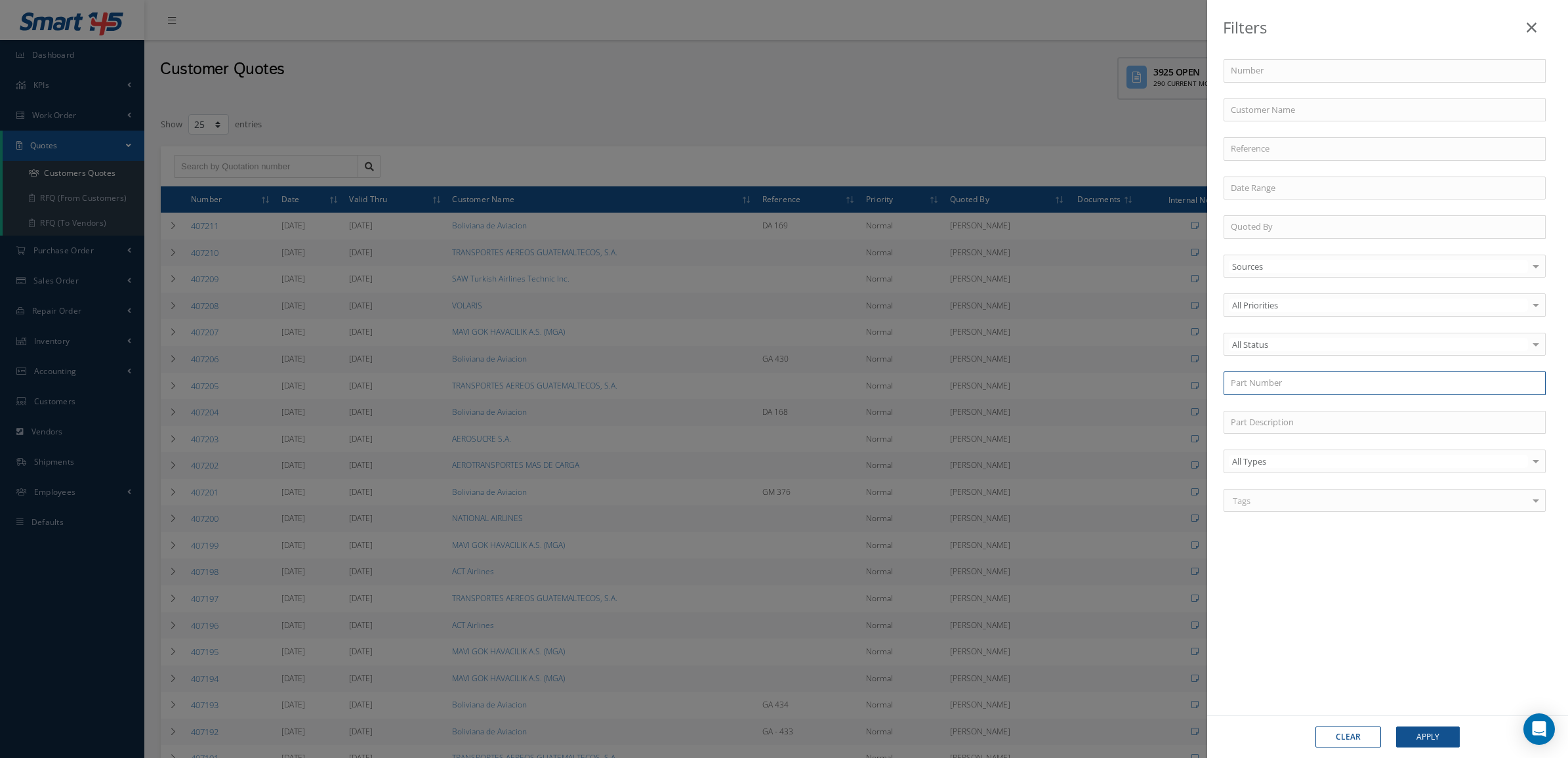
click at [1280, 378] on input "text" at bounding box center [1385, 383] width 323 height 24
paste input "SH2024T3ALC-0.020"
type input "SH2024T3ALC-0.020"
click at [1397, 727] on button "Apply" at bounding box center [1429, 737] width 64 height 21
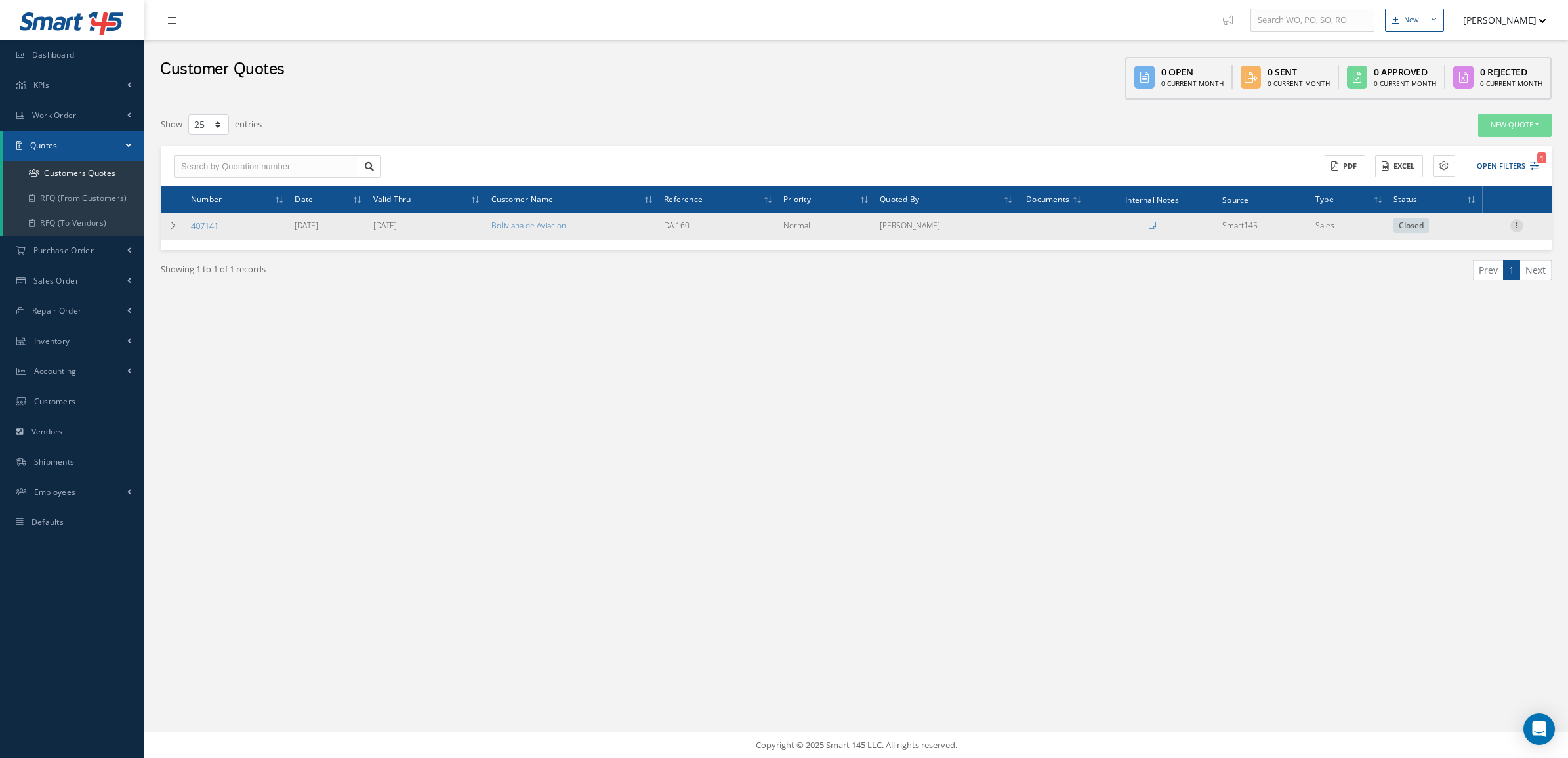
click at [1513, 227] on icon at bounding box center [1516, 224] width 13 height 11
drag, startPoint x: 1451, startPoint y: 310, endPoint x: 1455, endPoint y: 346, distance: 36.2
click at [1455, 346] on div "Edit Delete Send By Email Clone Convert to Sales Order Documents Print-Outs Cus…" at bounding box center [1456, 290] width 105 height 141
click at [1518, 223] on icon at bounding box center [1516, 224] width 13 height 11
click at [1454, 350] on link "Print-Outs" at bounding box center [1446, 346] width 36 height 10
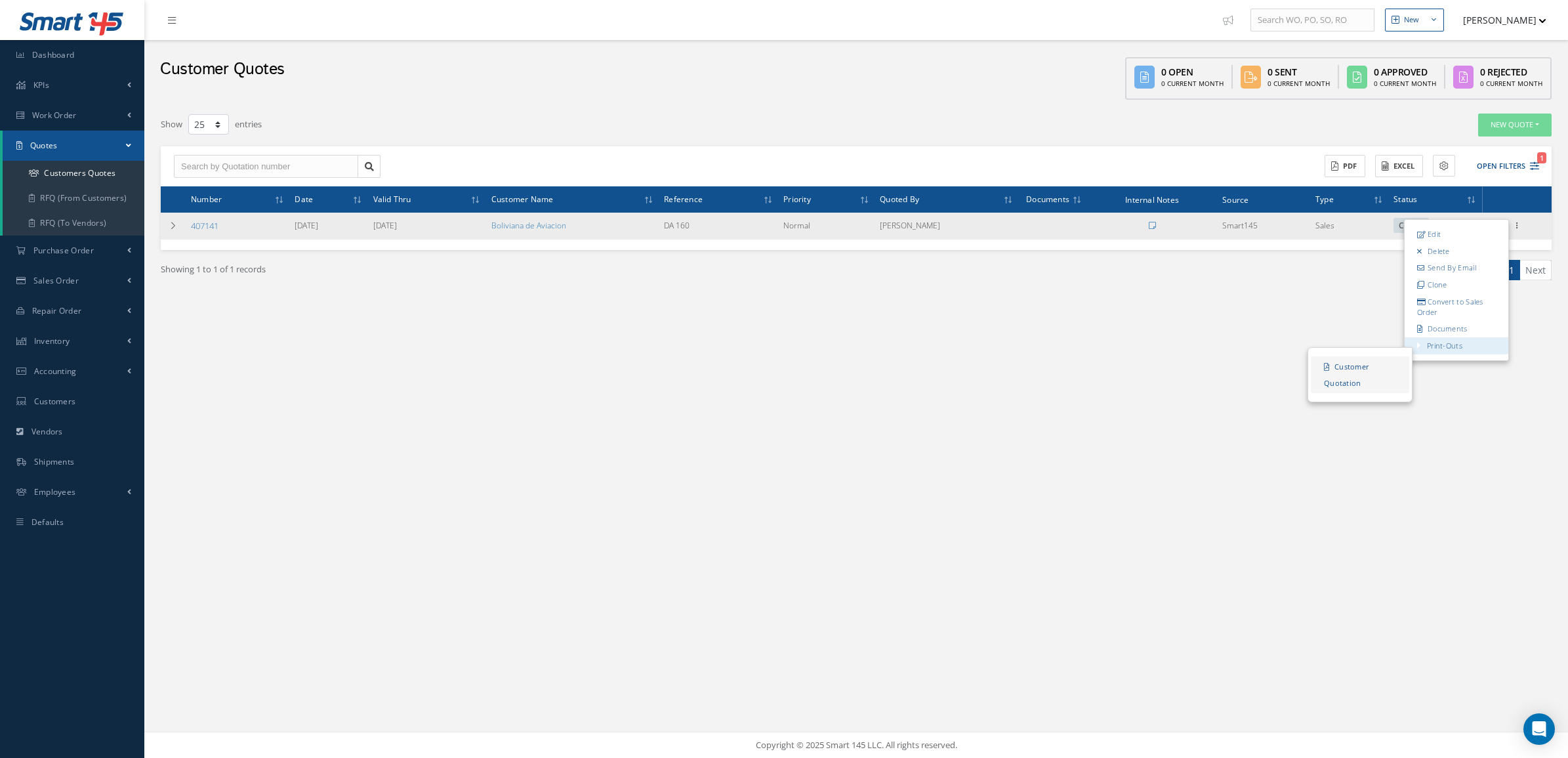
click at [1383, 373] on link "Customer Quotation" at bounding box center [1360, 375] width 99 height 37
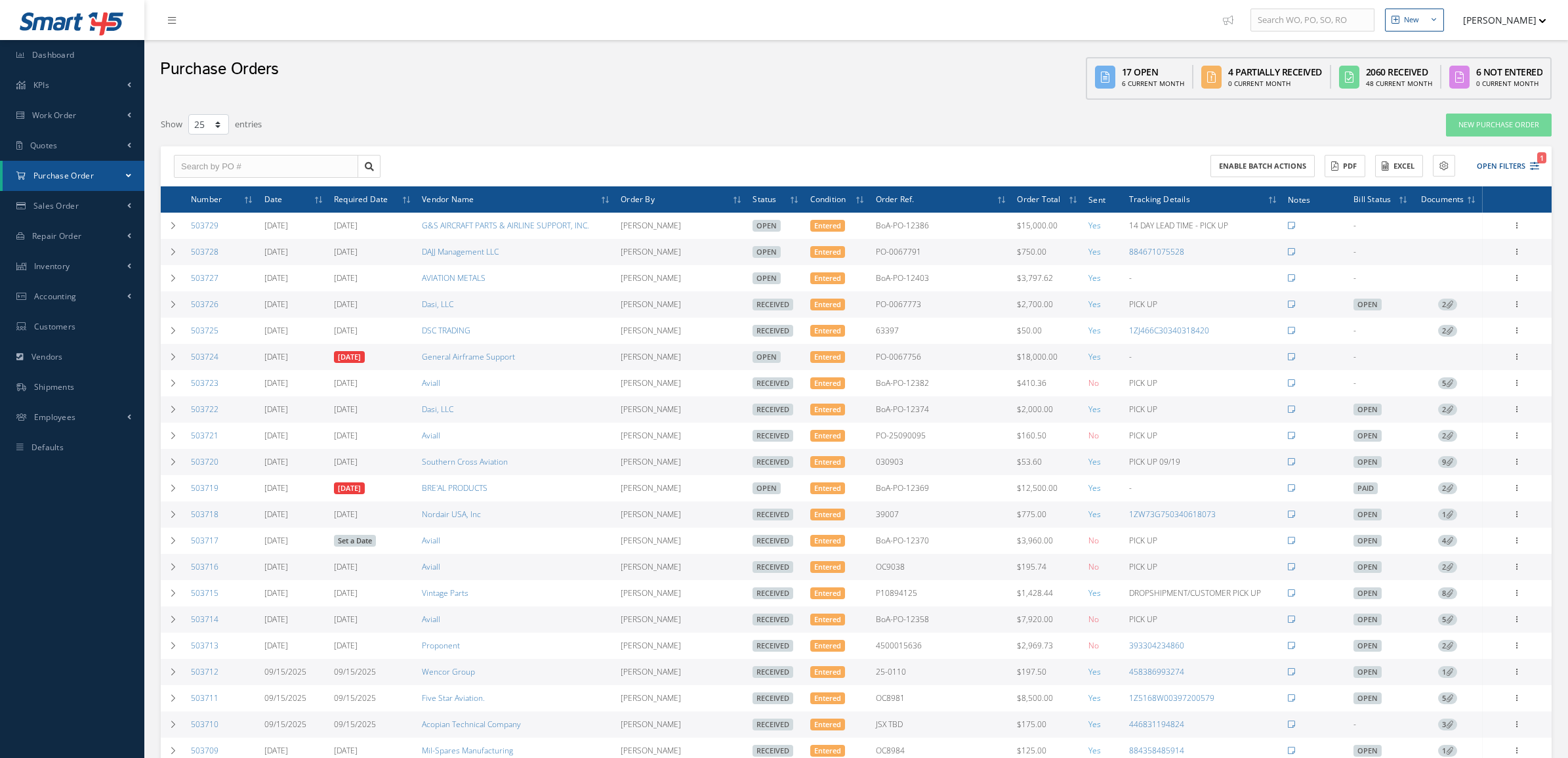
select select "25"
